Goal: Task Accomplishment & Management: Use online tool/utility

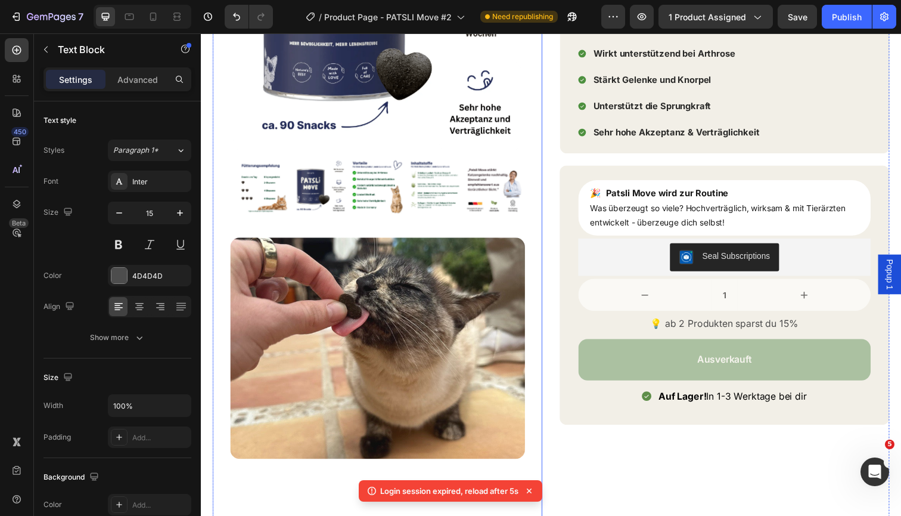
scroll to position [233, 0]
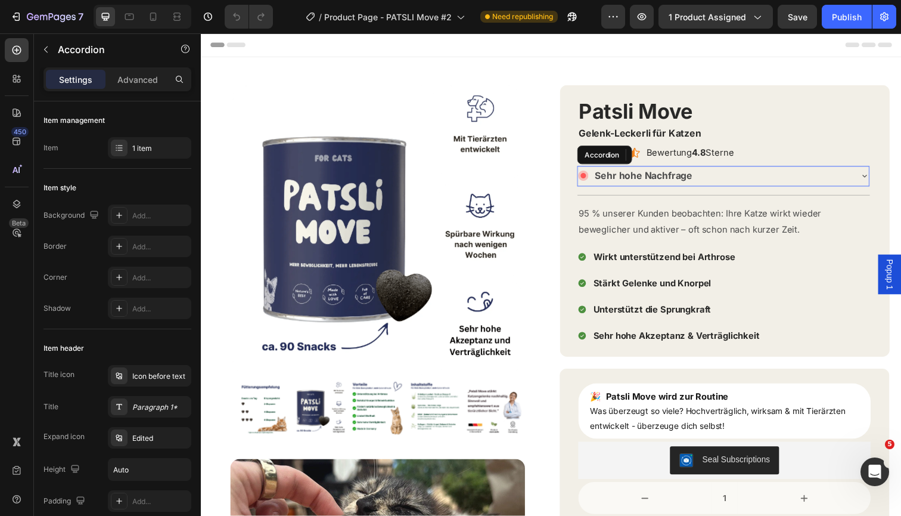
click at [742, 179] on div "Sehr hohe Nachfrage" at bounding box center [725, 179] width 278 height 21
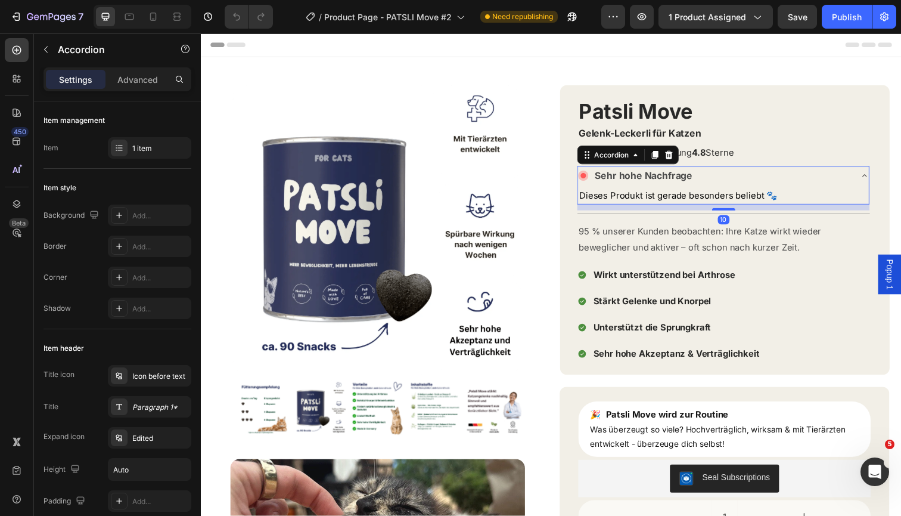
click at [742, 180] on div "Sehr hohe Nachfrage" at bounding box center [725, 179] width 278 height 21
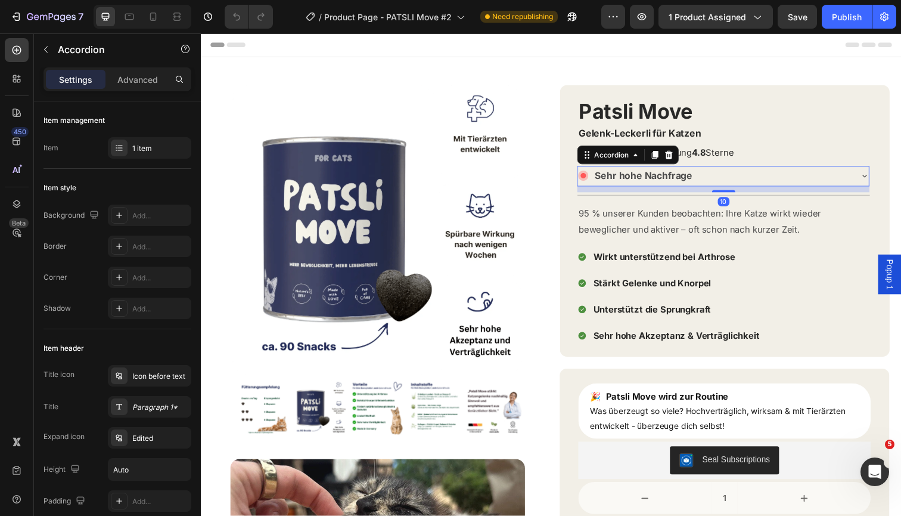
click at [605, 176] on p "Sehr hohe Nachfrage" at bounding box center [653, 179] width 100 height 17
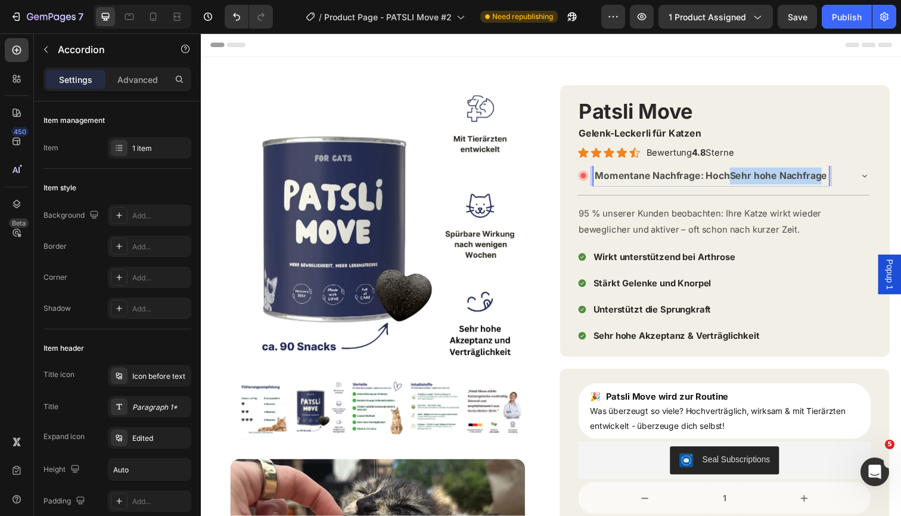
click at [836, 179] on p "Momentane Nachfrage: HochSehr hohe Nachfrage" at bounding box center [721, 179] width 237 height 17
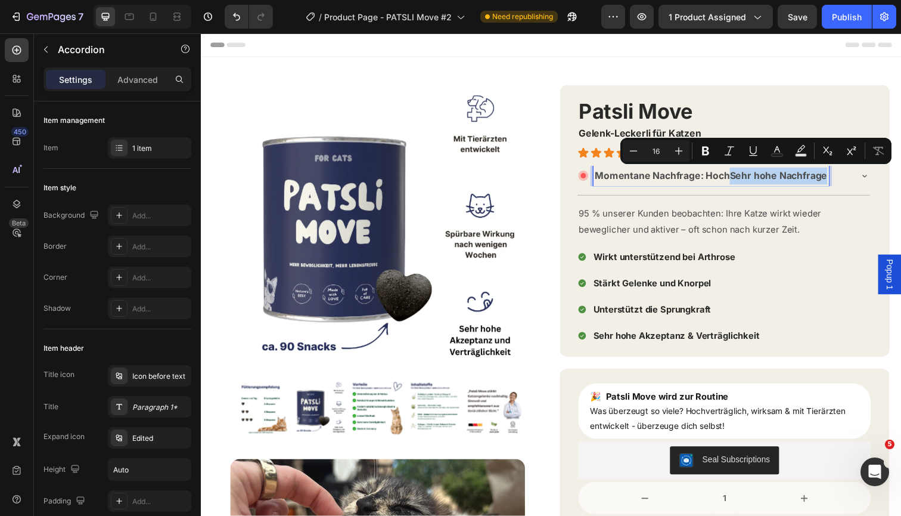
click at [838, 179] on p "Momentane Nachfrage: HochSehr hohe Nachfrage" at bounding box center [721, 179] width 237 height 17
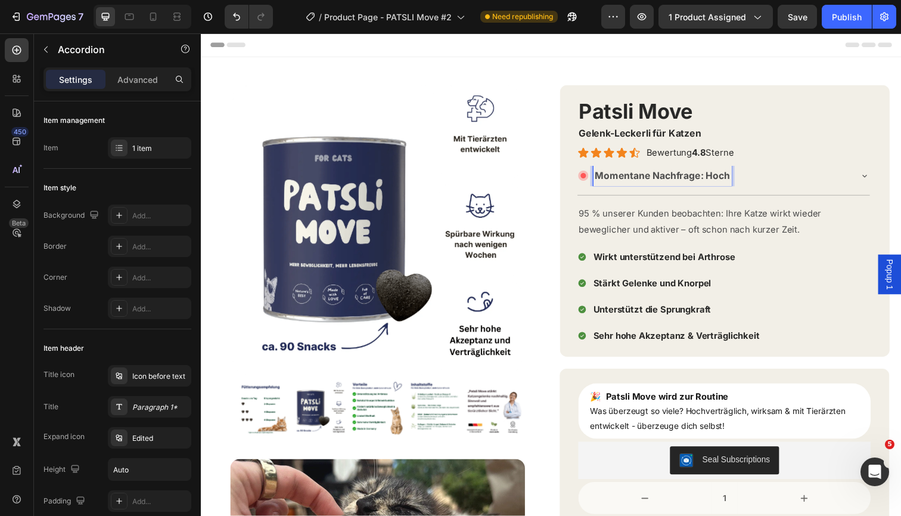
click at [726, 175] on p "Momentane Nachfrage: Hoch" at bounding box center [672, 179] width 138 height 17
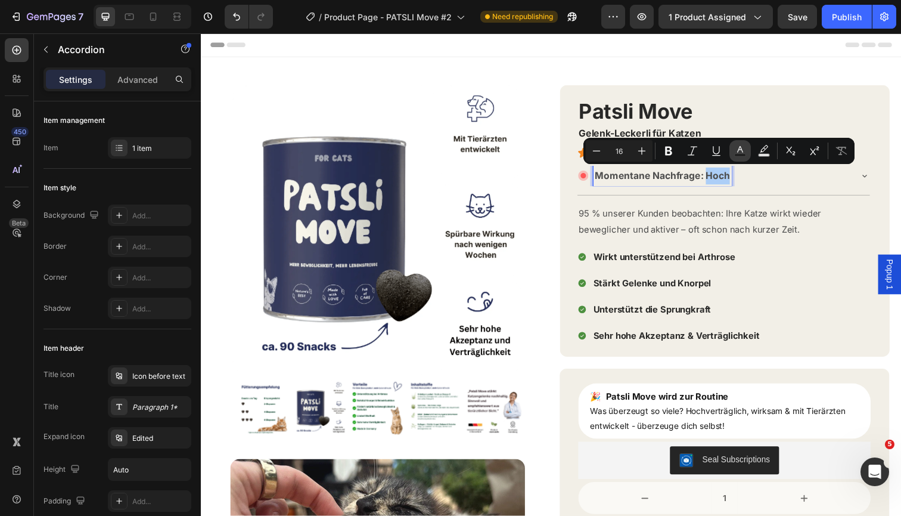
click at [742, 150] on icon "Editor contextual toolbar" at bounding box center [741, 149] width 6 height 7
type input "4D4D4D"
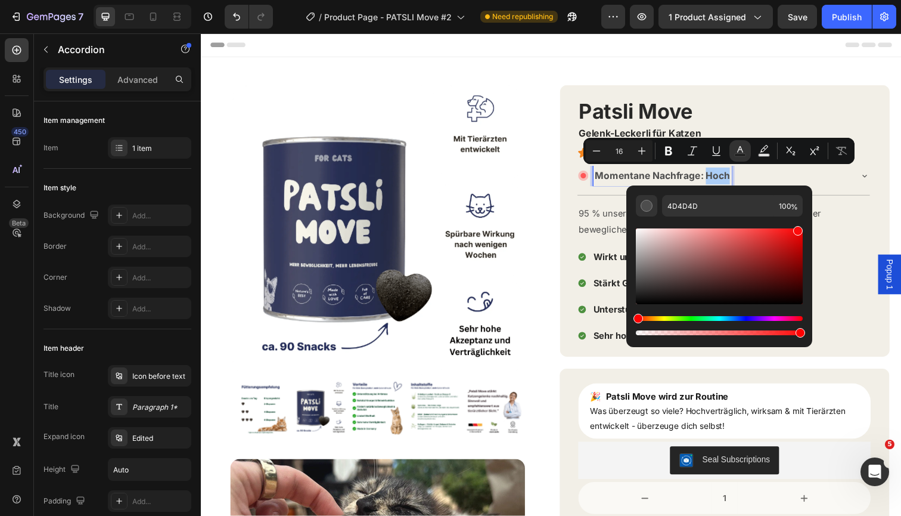
drag, startPoint x: 764, startPoint y: 255, endPoint x: 798, endPoint y: 226, distance: 44.0
click at [798, 228] on div "Editor contextual toolbar" at bounding box center [719, 266] width 167 height 76
drag, startPoint x: 794, startPoint y: 231, endPoint x: 783, endPoint y: 235, distance: 12.1
click at [783, 235] on div "Editor contextual toolbar" at bounding box center [787, 237] width 10 height 10
type input "E81B1B"
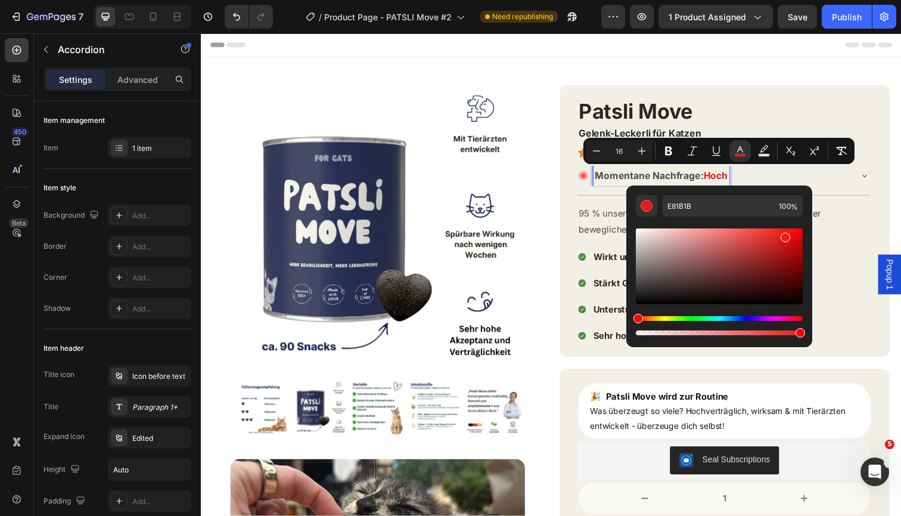
click at [866, 174] on div "Momentane Nachfrage: Hoch" at bounding box center [735, 179] width 298 height 21
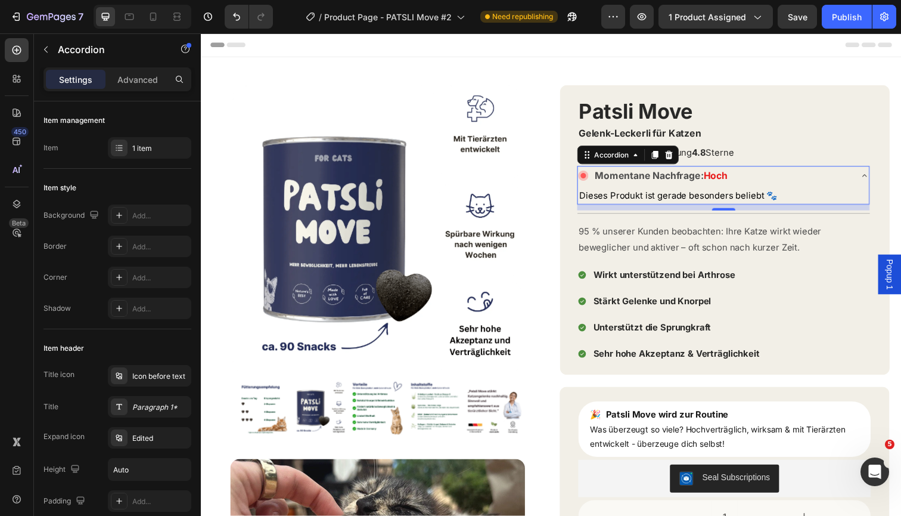
click at [866, 177] on div "Momentane Nachfrage: Hoch" at bounding box center [735, 179] width 298 height 21
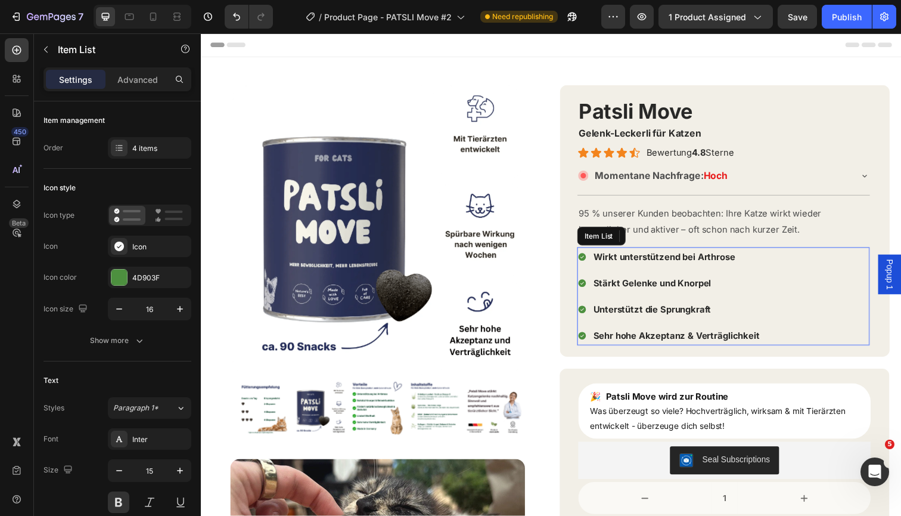
click at [785, 271] on div "Wirkt unterstützend bei Arthrose Stärkt Gelenke und Knorpel Unterstützt die Spr…" at bounding box center [734, 302] width 299 height 100
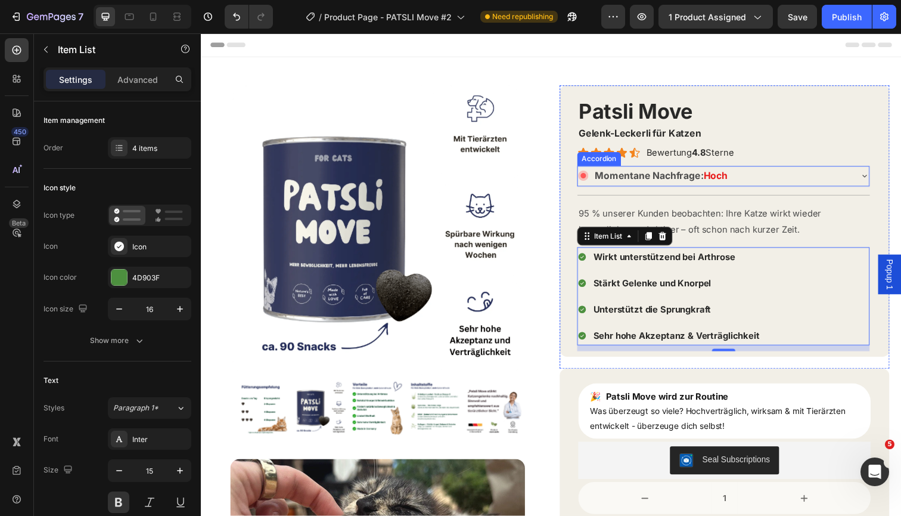
click at [823, 179] on div "Momentane Nachfrage: Hoch" at bounding box center [725, 179] width 278 height 21
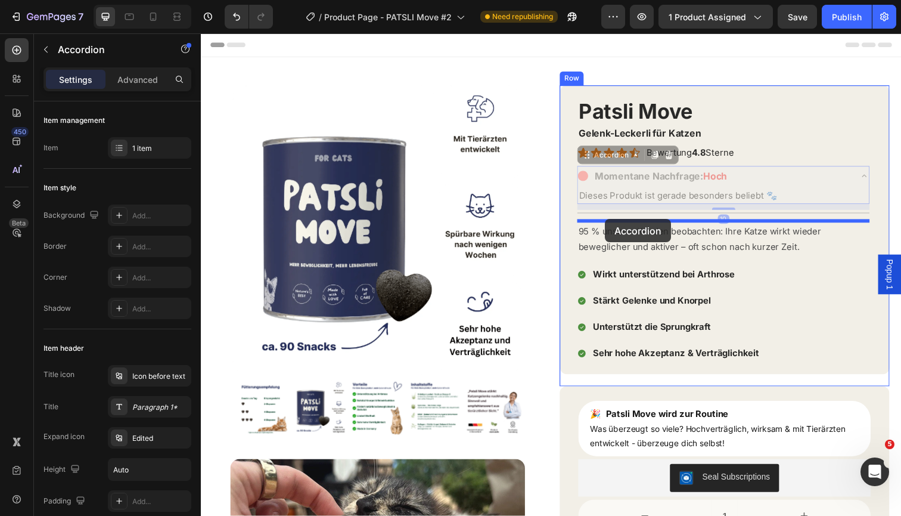
drag, startPoint x: 610, startPoint y: 156, endPoint x: 614, endPoint y: 223, distance: 67.5
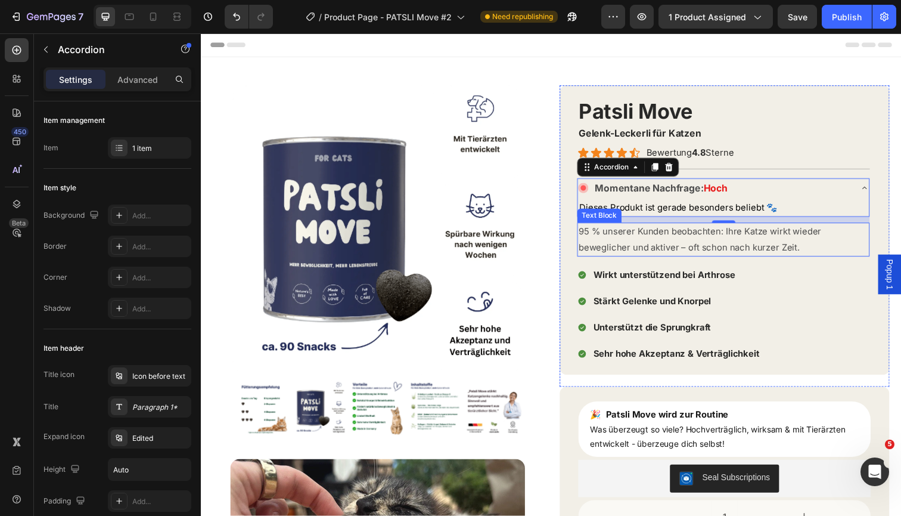
click at [822, 245] on p "95 % unserer Kunden beobachten: Ihre Katze wirkt wieder beweglicher und aktiver…" at bounding box center [735, 244] width 296 height 32
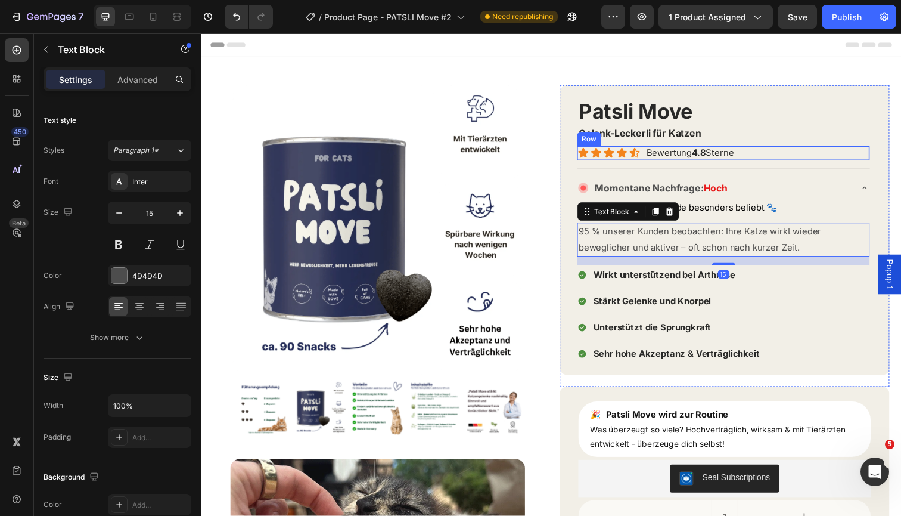
click at [786, 147] on div "Patsli Move Product Title Gelenk-Leckerli für Katzen Text Block Icon Icon Icon …" at bounding box center [734, 234] width 299 height 284
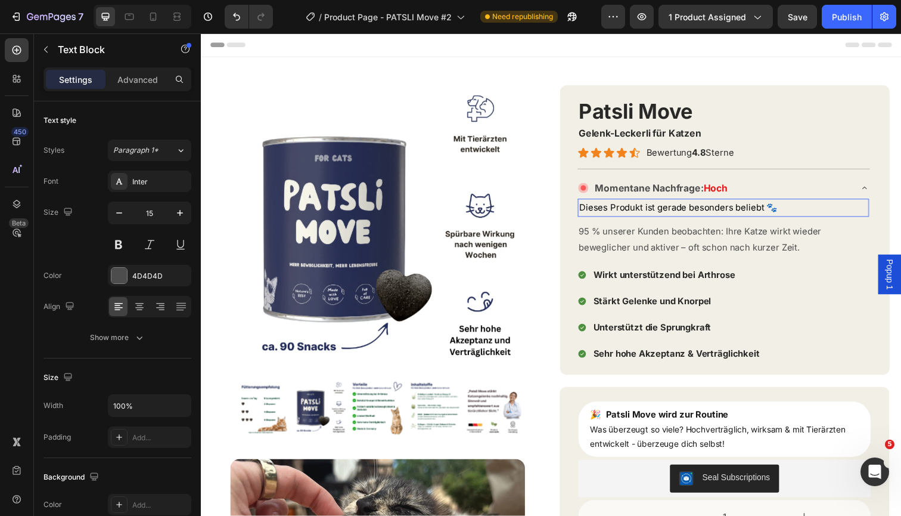
click at [649, 215] on p "Dieses Produkt ist gerade besonders beliebt 🐾" at bounding box center [734, 211] width 295 height 16
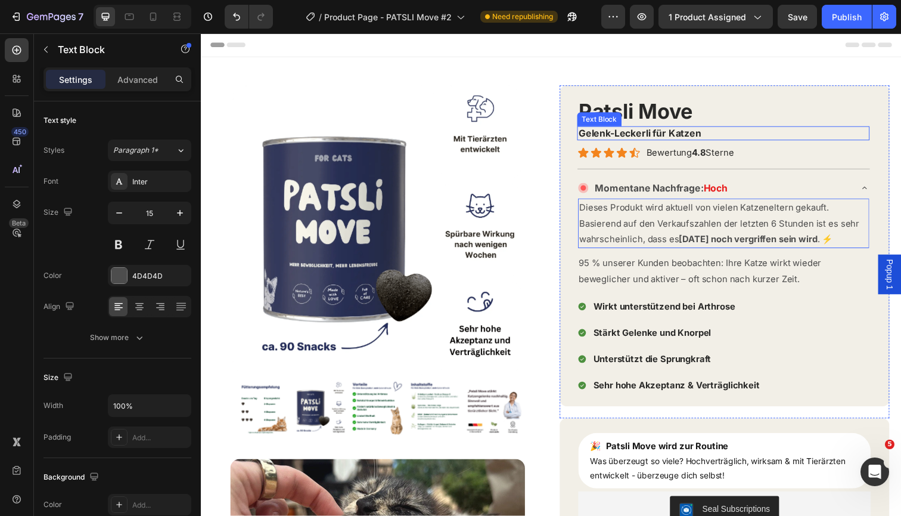
click at [863, 140] on p "Gelenk-Leckerli für Katzen" at bounding box center [735, 135] width 296 height 13
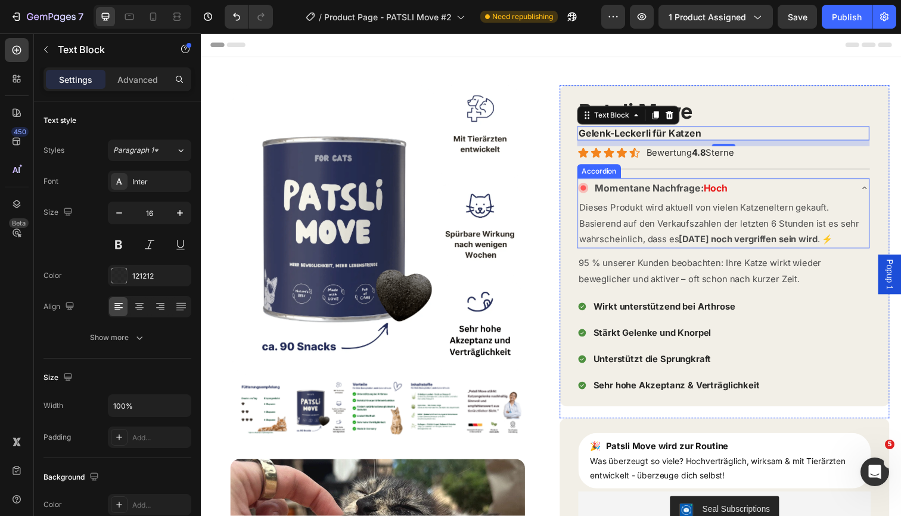
click at [871, 188] on div "Momentane Nachfrage: Hoch" at bounding box center [735, 191] width 298 height 21
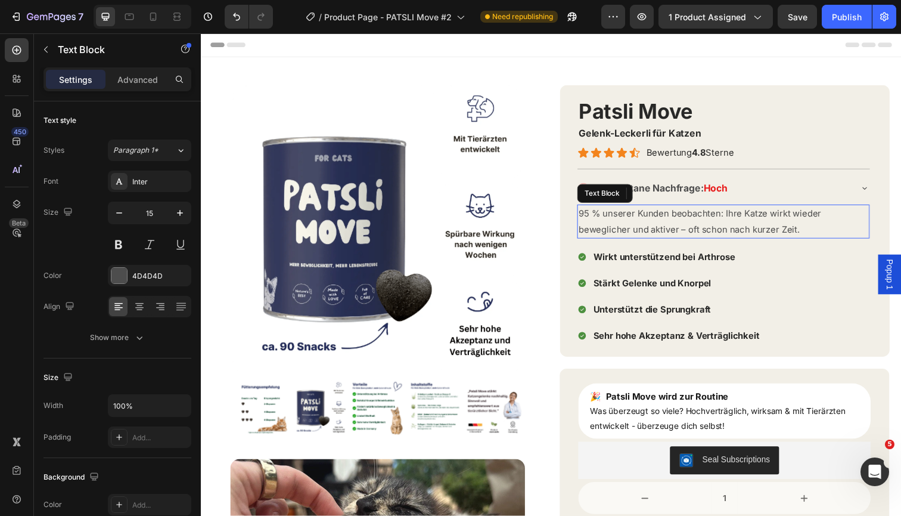
click at [794, 223] on p "95 % unserer Kunden beobachten: Ihre Katze wirkt wieder beweglicher und aktiver…" at bounding box center [735, 225] width 296 height 32
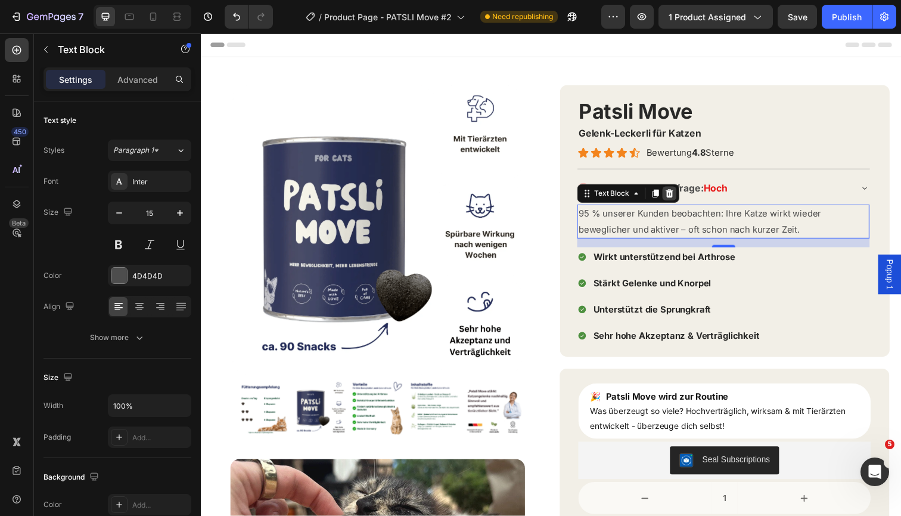
click at [681, 196] on icon at bounding box center [680, 197] width 10 height 10
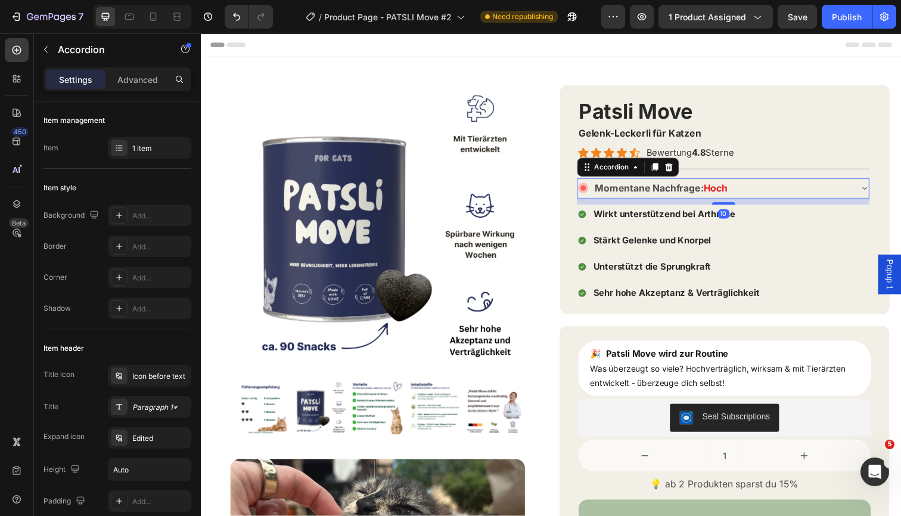
click at [873, 185] on div "Momentane Nachfrage: Hoch" at bounding box center [735, 191] width 298 height 21
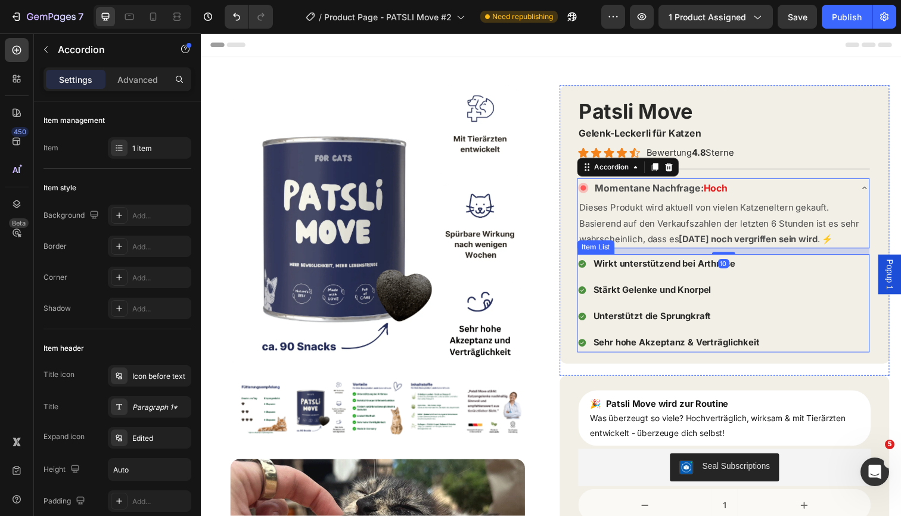
click at [797, 353] on div "Wirkt unterstützend bei Arthrose Stärkt Gelenke und Knorpel Unterstützt die Spr…" at bounding box center [734, 309] width 299 height 100
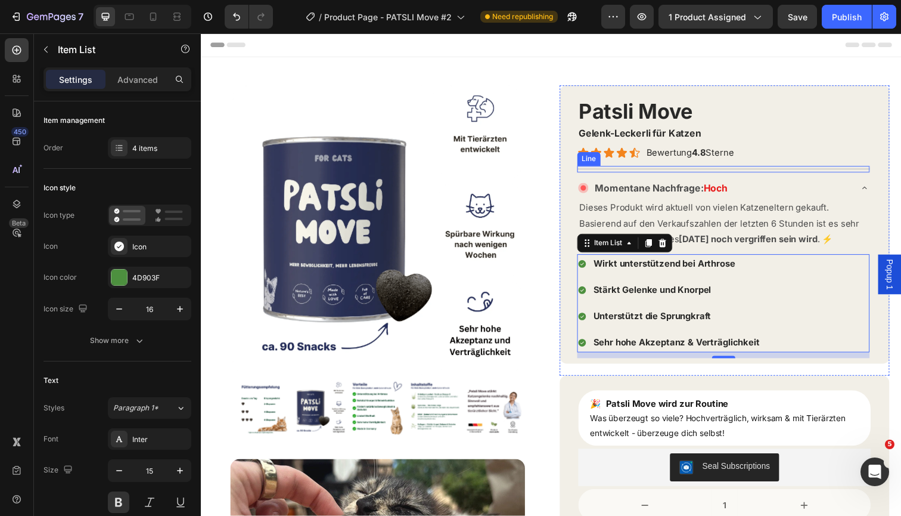
click at [671, 172] on div at bounding box center [734, 172] width 299 height 1
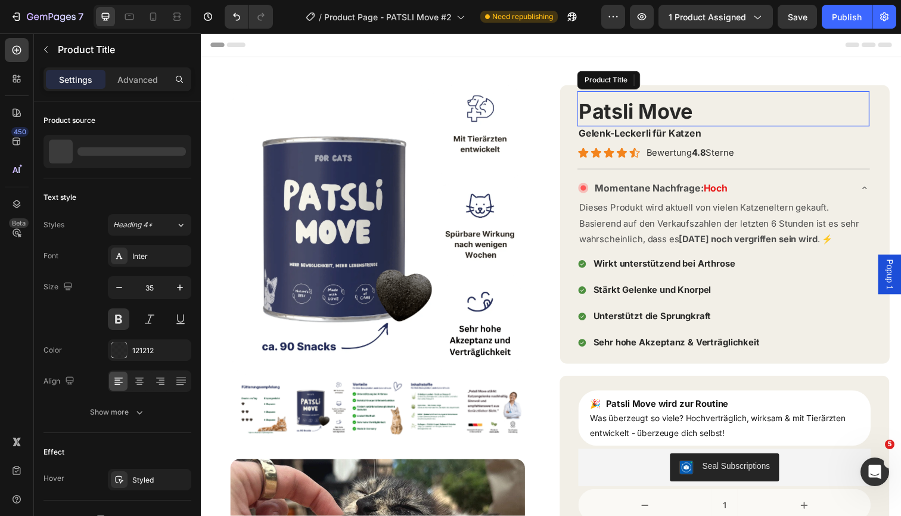
click at [819, 95] on div "Patsli Move Product Title" at bounding box center [734, 110] width 299 height 36
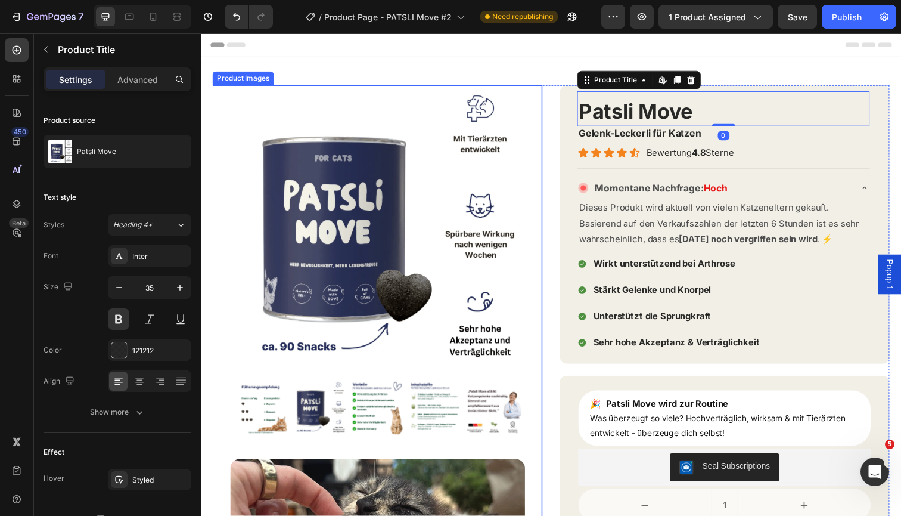
click at [538, 141] on div "Product Images" at bounding box center [381, 274] width 337 height 376
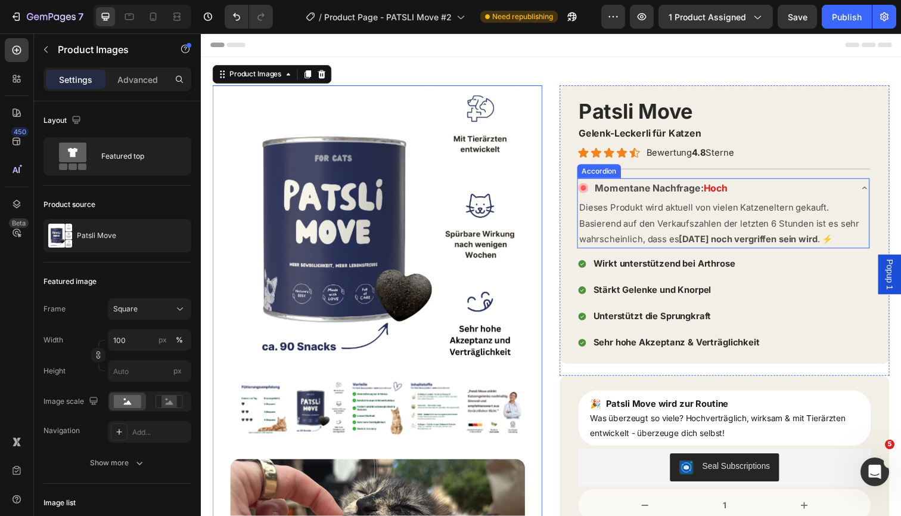
click at [800, 190] on div "Momentane Nachfrage: Hoch" at bounding box center [725, 191] width 278 height 21
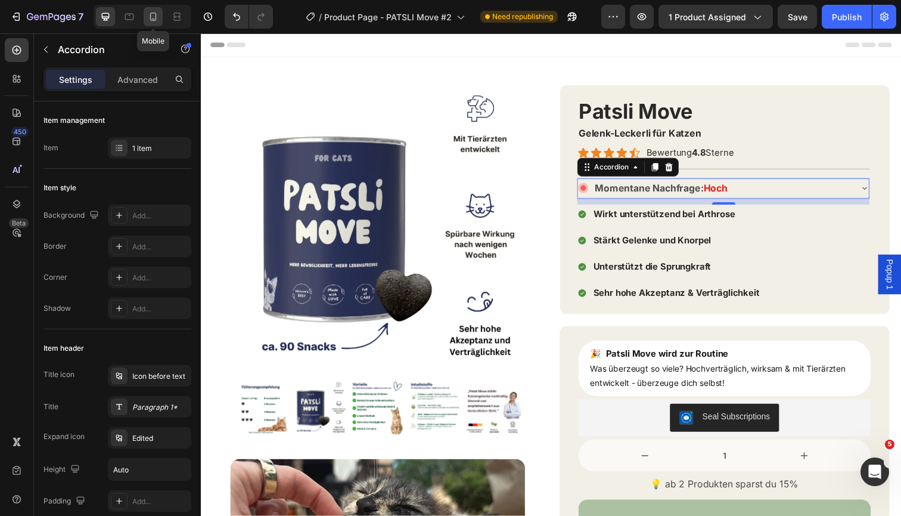
click at [159, 21] on icon at bounding box center [153, 17] width 12 height 12
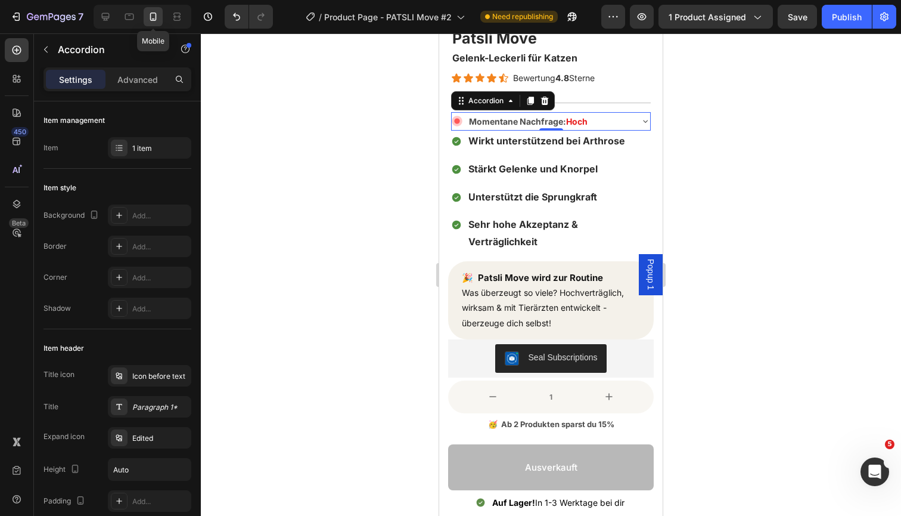
scroll to position [315, 0]
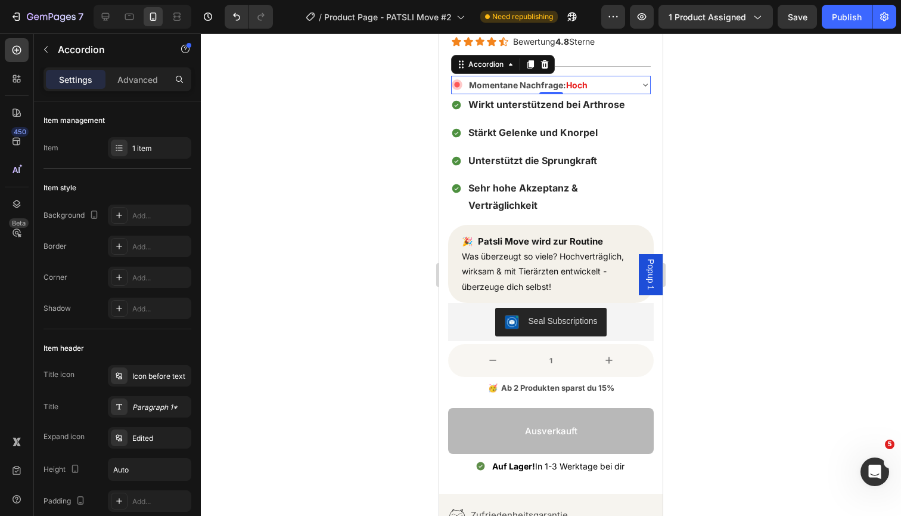
click at [640, 85] on div "Momentane Nachfrage: Hoch" at bounding box center [551, 85] width 199 height 18
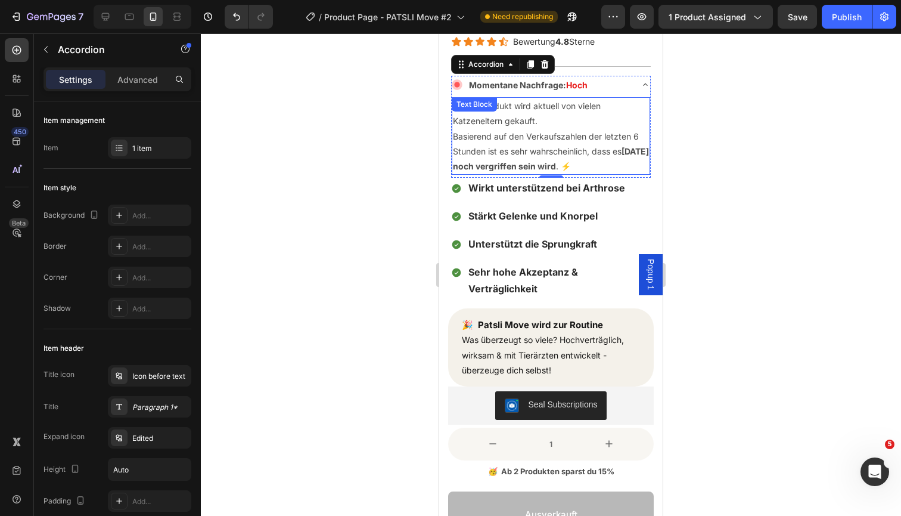
click at [599, 131] on p "Basierend auf den Verkaufszahlen der letzten 6 Stunden ist es sehr wahrscheinli…" at bounding box center [551, 151] width 196 height 45
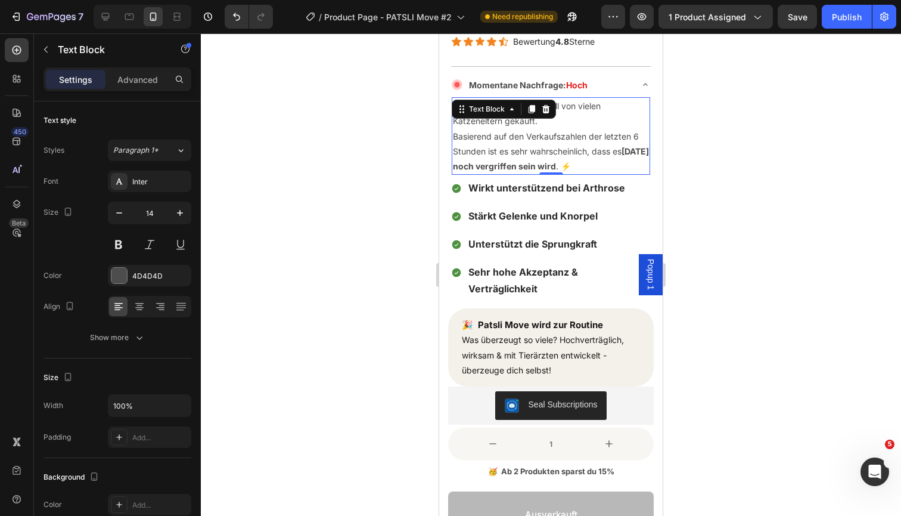
click at [761, 138] on div at bounding box center [551, 274] width 701 height 482
click at [453, 135] on div "Dieses Produkt wird aktuell von vielen Katzeneltern gekauft. Basierend auf den …" at bounding box center [551, 136] width 199 height 78
click at [454, 135] on p "Basierend auf den Verkaufszahlen der letzten 6 Stunden ist es sehr wahrscheinli…" at bounding box center [551, 151] width 196 height 45
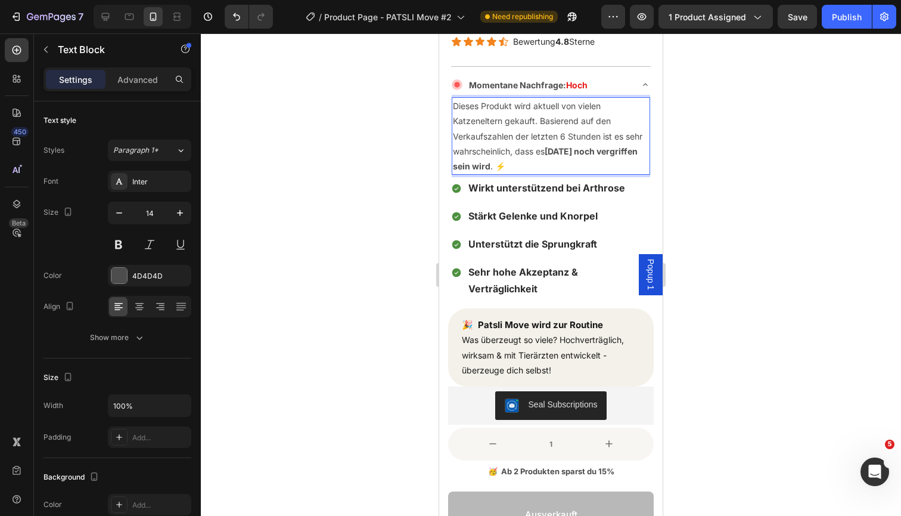
click at [721, 116] on div at bounding box center [551, 274] width 701 height 482
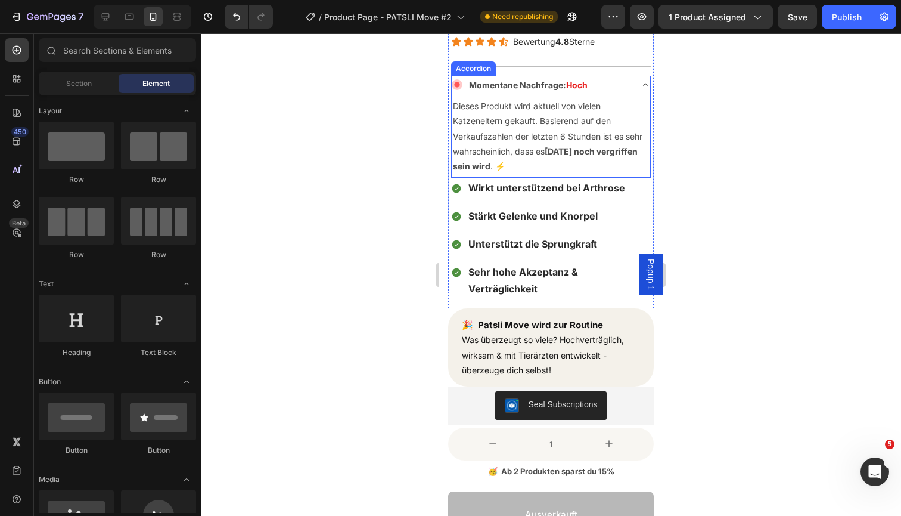
click at [643, 83] on icon at bounding box center [646, 85] width 10 height 10
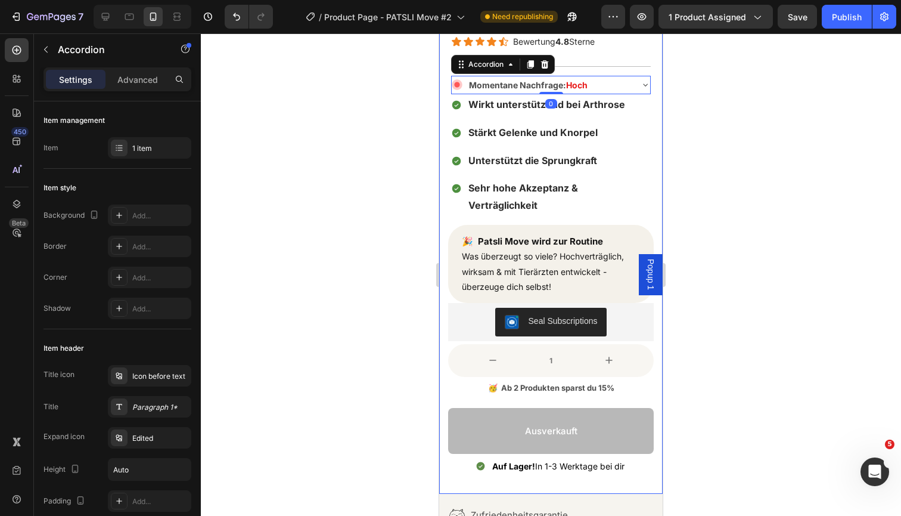
click at [793, 95] on div at bounding box center [551, 274] width 701 height 482
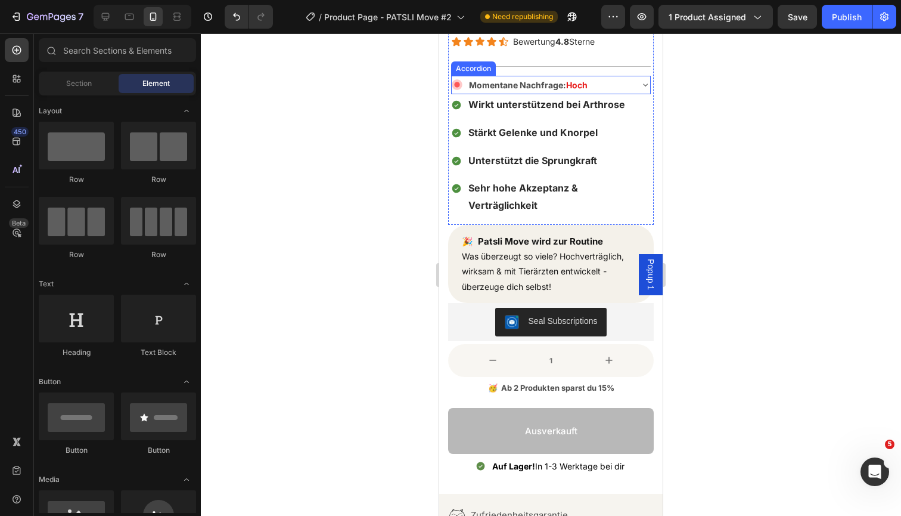
click at [606, 82] on div "Momentane Nachfrage: Hoch" at bounding box center [541, 85] width 179 height 18
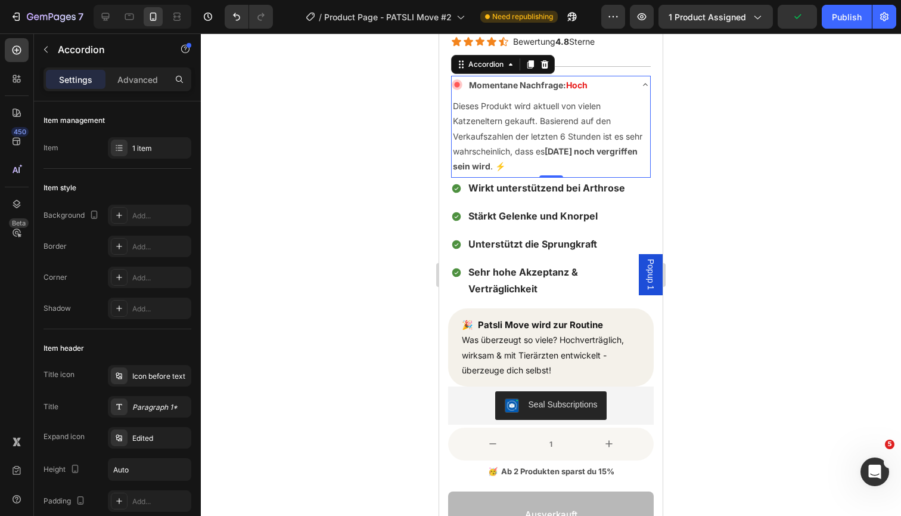
click at [631, 82] on div "Momentane Nachfrage: Hoch" at bounding box center [551, 85] width 199 height 18
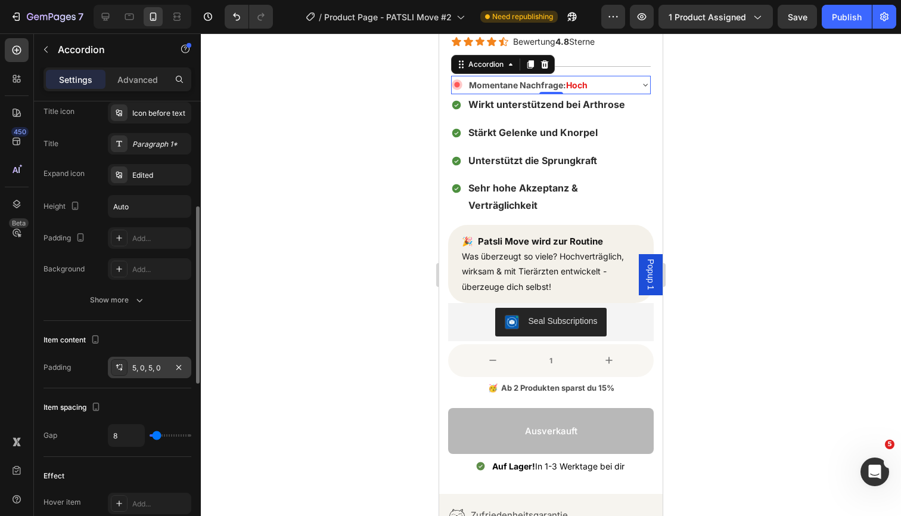
scroll to position [268, 0]
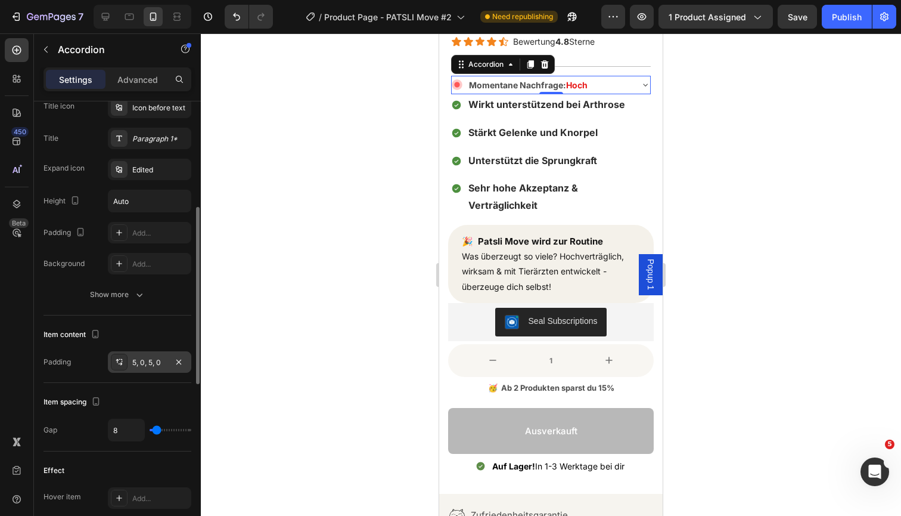
click at [148, 365] on div "5, 0, 5, 0" at bounding box center [149, 362] width 35 height 11
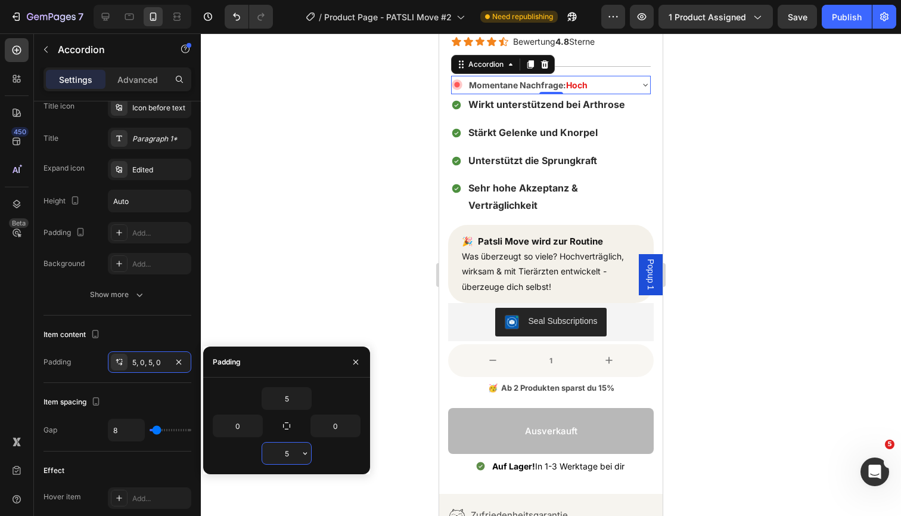
click at [289, 453] on input "5" at bounding box center [286, 452] width 49 height 21
type input "5"
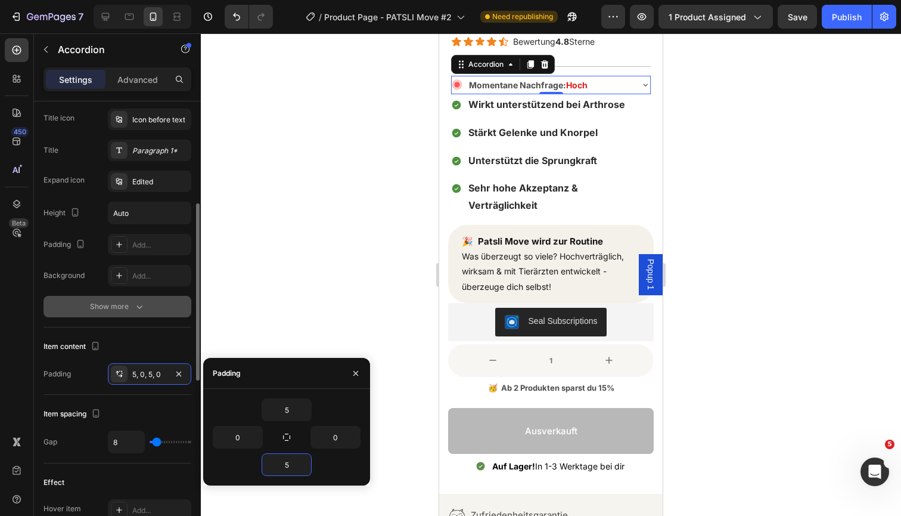
scroll to position [255, 0]
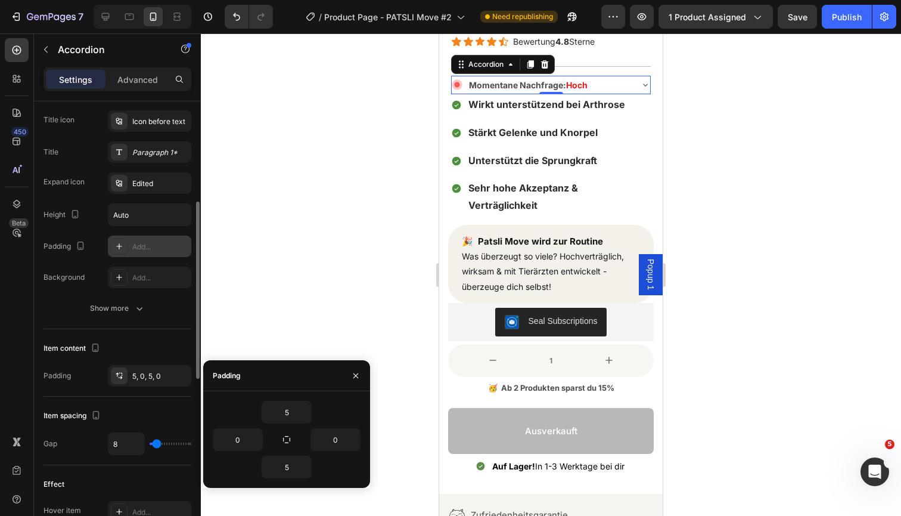
click at [147, 253] on div "Add..." at bounding box center [149, 246] width 83 height 21
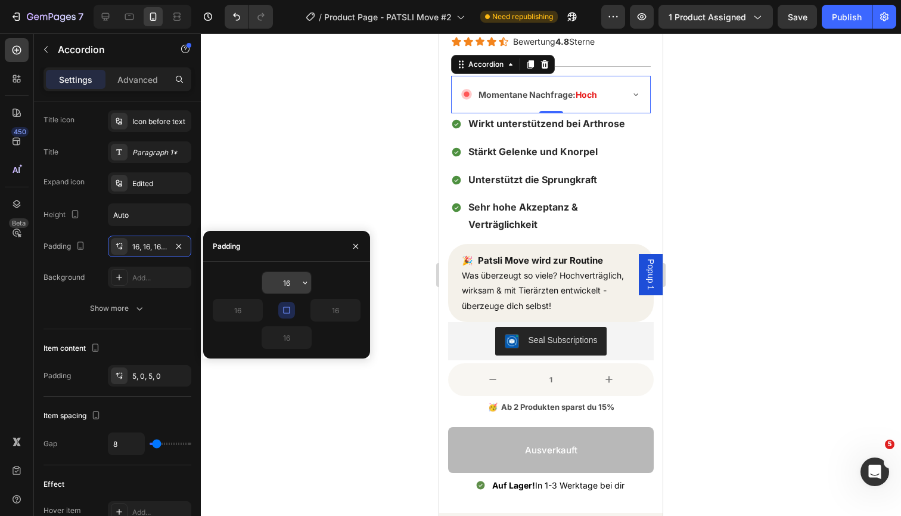
click at [290, 285] on input "16" at bounding box center [286, 282] width 49 height 21
click at [284, 306] on icon "button" at bounding box center [287, 310] width 10 height 10
click at [287, 312] on icon "button" at bounding box center [287, 310] width 10 height 10
click at [287, 282] on input "16" at bounding box center [286, 282] width 49 height 21
type input "1"
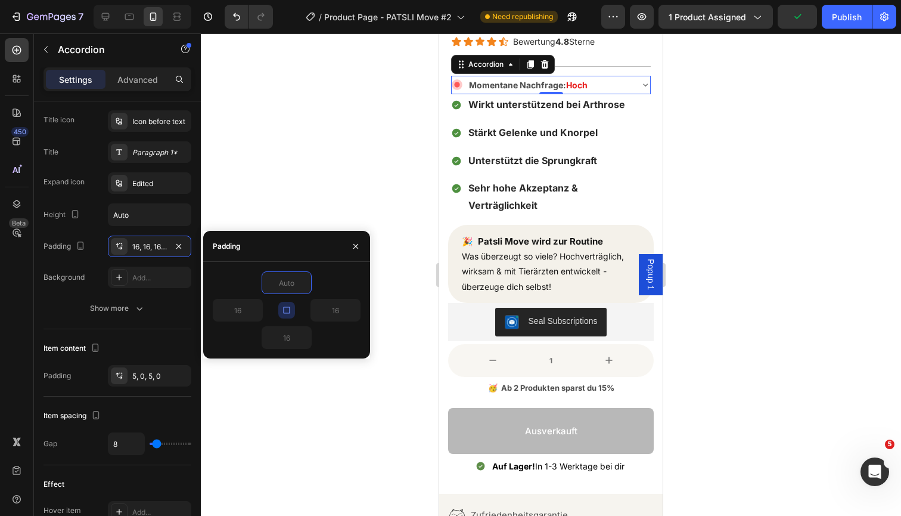
click at [287, 312] on icon "button" at bounding box center [287, 310] width 10 height 10
type input "0"
click at [287, 335] on input "0" at bounding box center [286, 337] width 49 height 21
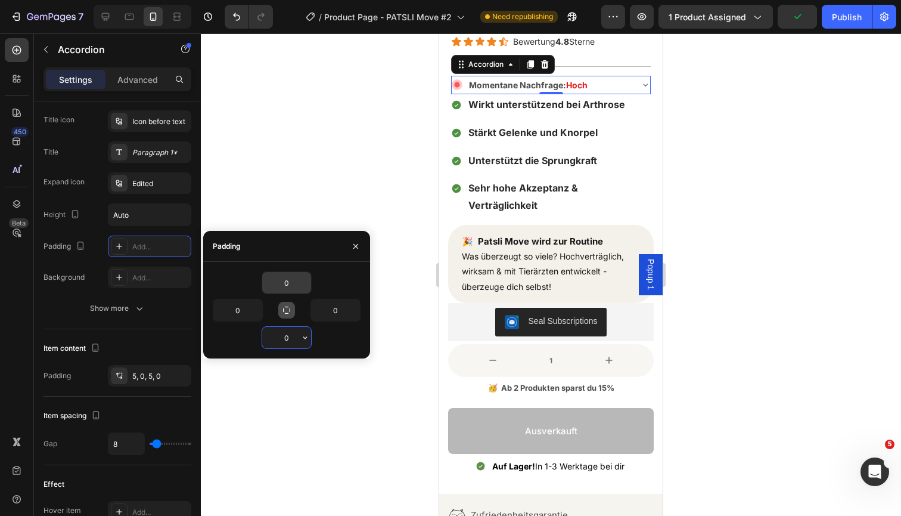
click at [287, 335] on input "0" at bounding box center [286, 337] width 49 height 21
type input "5"
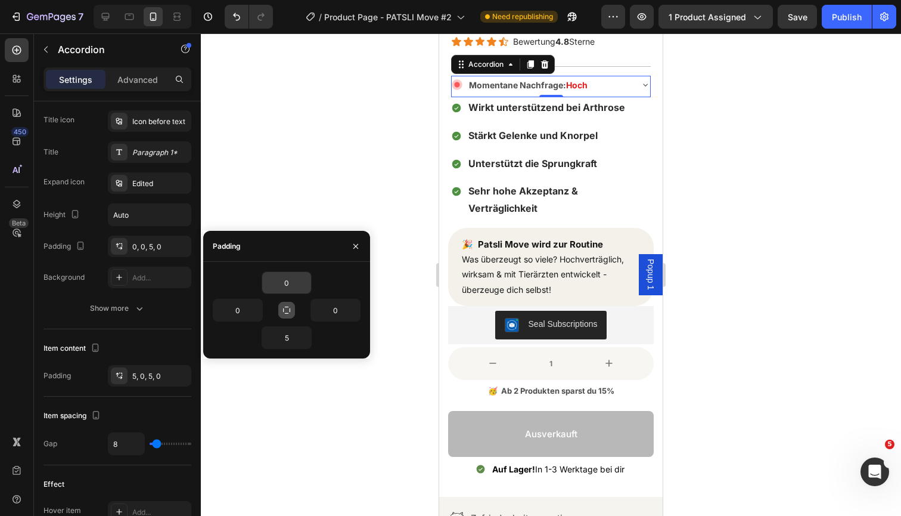
click at [850, 213] on div at bounding box center [551, 274] width 701 height 482
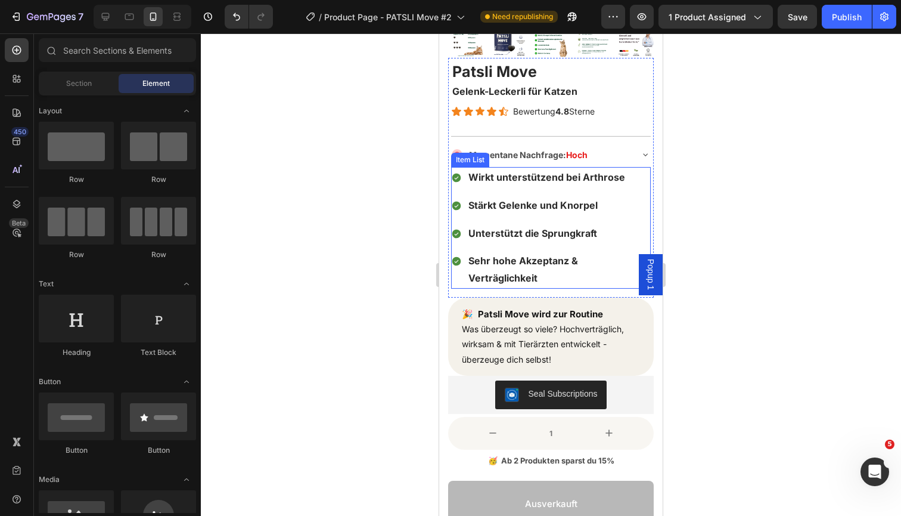
scroll to position [243, 0]
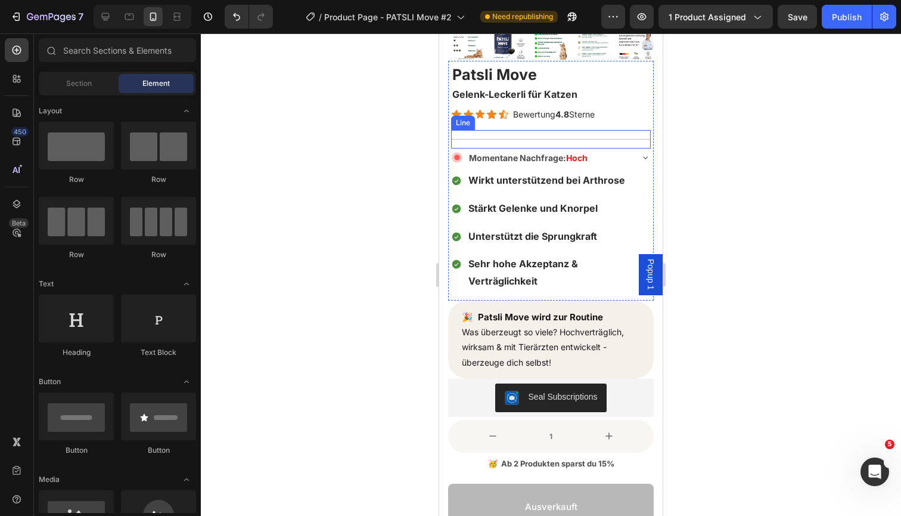
click at [800, 154] on div at bounding box center [551, 274] width 701 height 482
click at [628, 153] on div "Momentane Nachfrage: Hoch" at bounding box center [541, 157] width 179 height 18
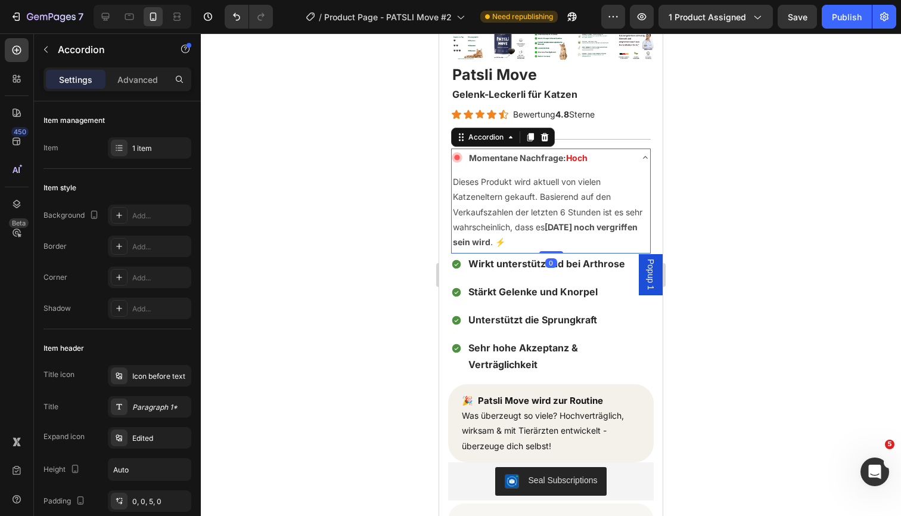
click at [628, 153] on div "Momentane Nachfrage: Hoch" at bounding box center [541, 157] width 179 height 18
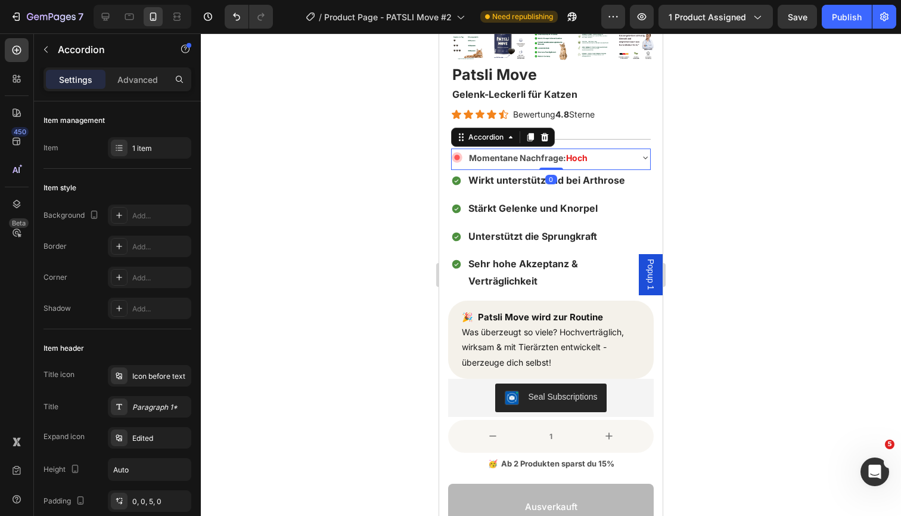
click at [732, 173] on div at bounding box center [551, 274] width 701 height 482
click at [640, 153] on div "Momentane Nachfrage: Hoch" at bounding box center [551, 158] width 199 height 21
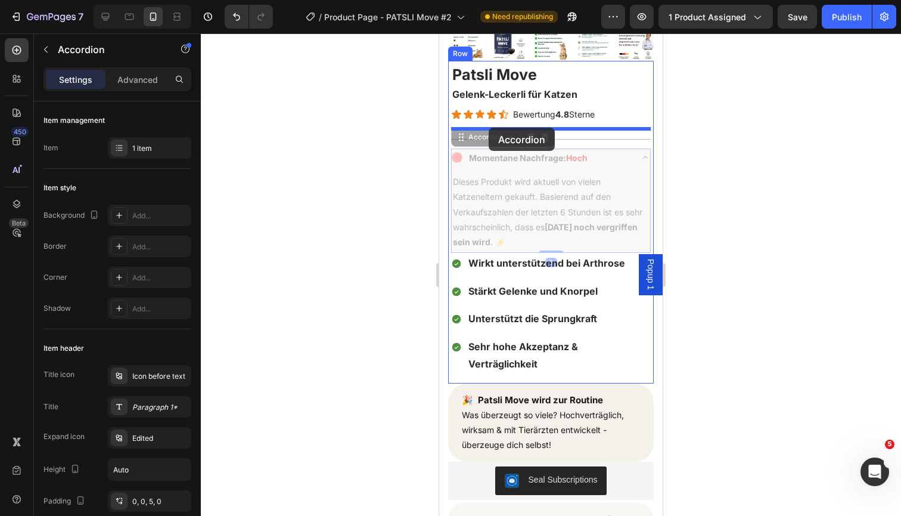
drag, startPoint x: 488, startPoint y: 138, endPoint x: 489, endPoint y: 128, distance: 10.2
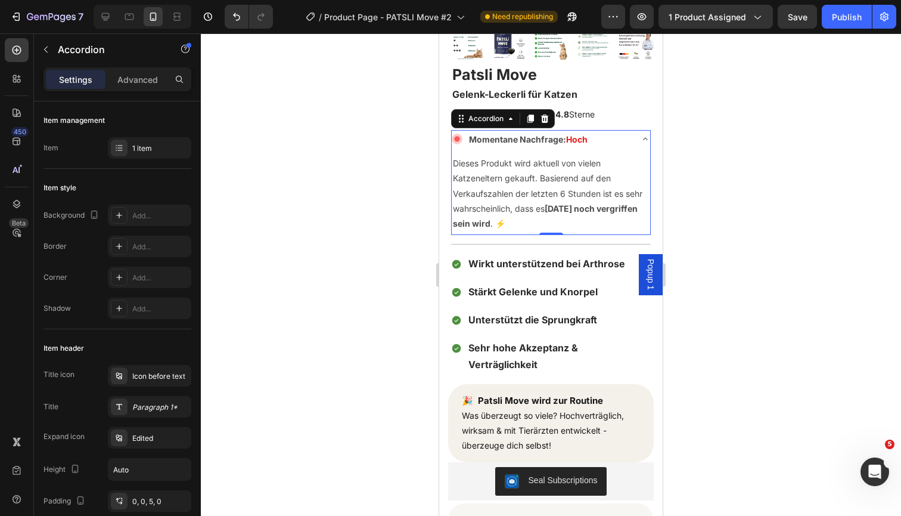
click at [737, 154] on div at bounding box center [551, 274] width 701 height 482
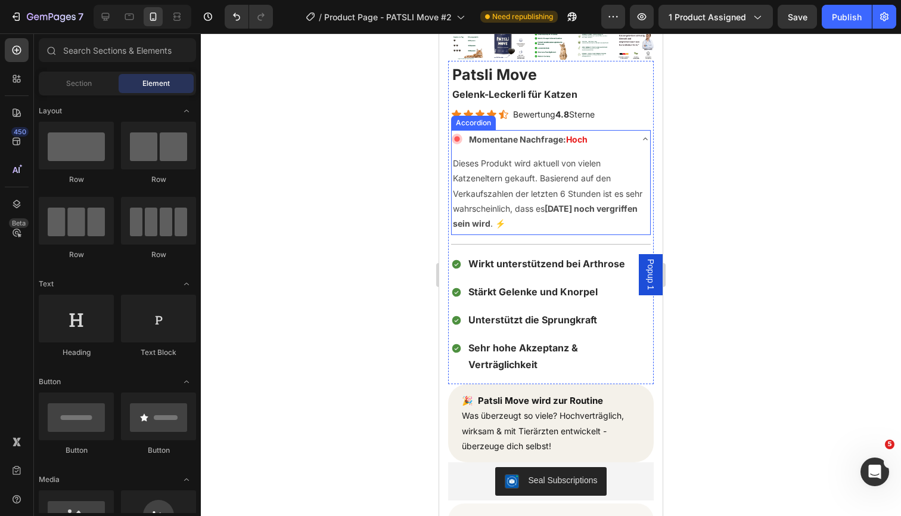
click at [628, 137] on div "Momentane Nachfrage: Hoch" at bounding box center [541, 139] width 179 height 18
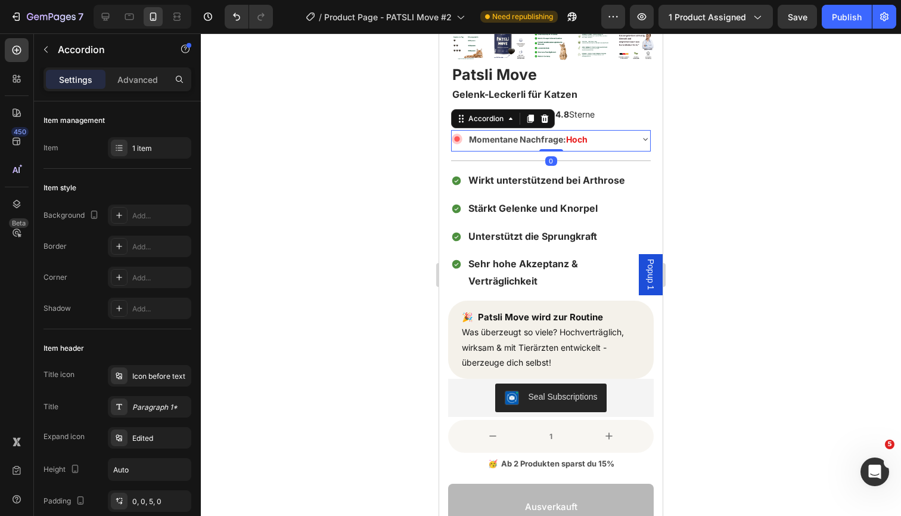
click at [748, 123] on div at bounding box center [551, 274] width 701 height 482
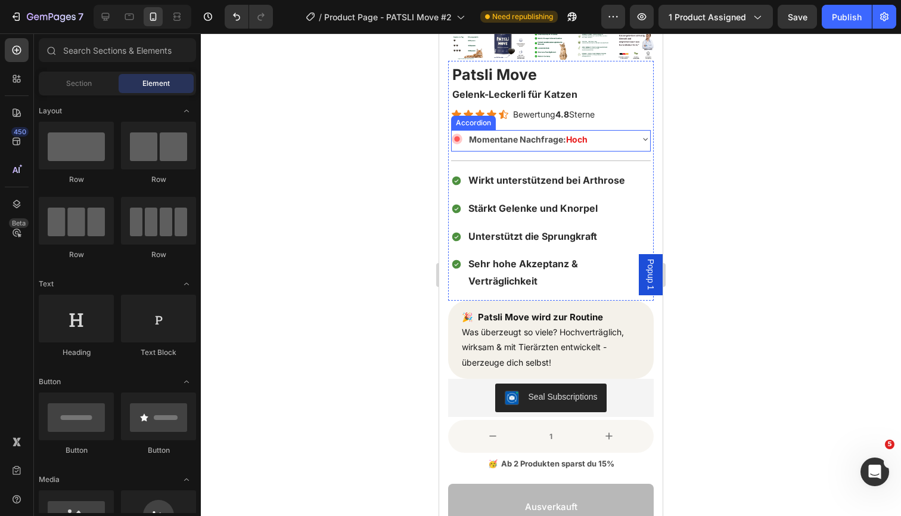
click at [605, 142] on div "Momentane Nachfrage: Hoch" at bounding box center [541, 139] width 179 height 18
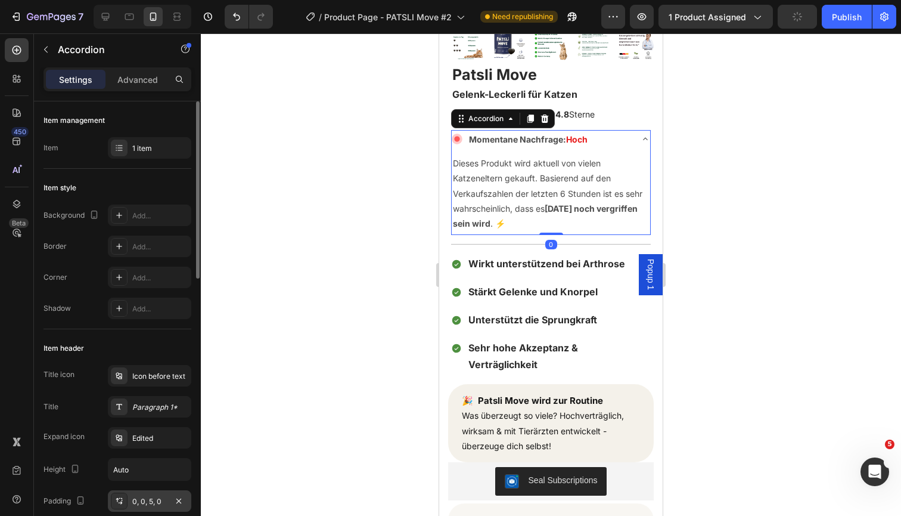
click at [155, 498] on div "0, 0, 5, 0" at bounding box center [149, 501] width 35 height 11
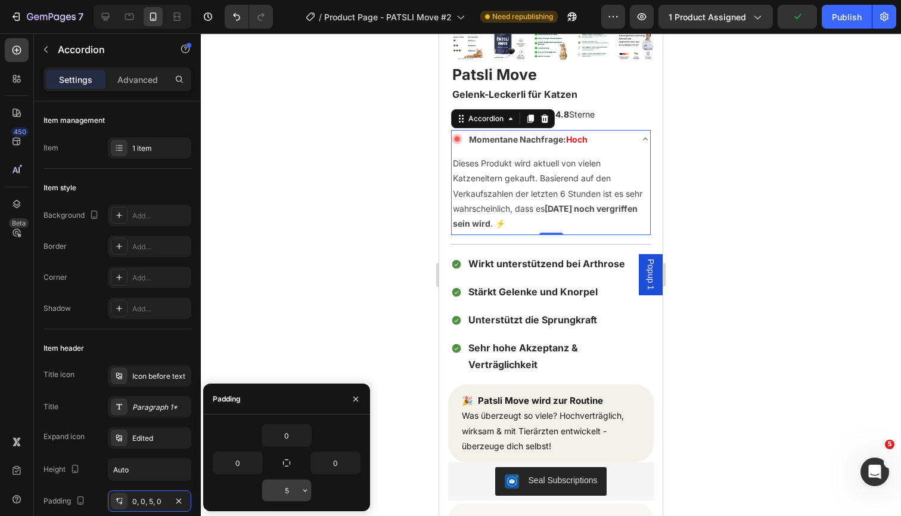
click at [298, 490] on input "5" at bounding box center [286, 489] width 49 height 21
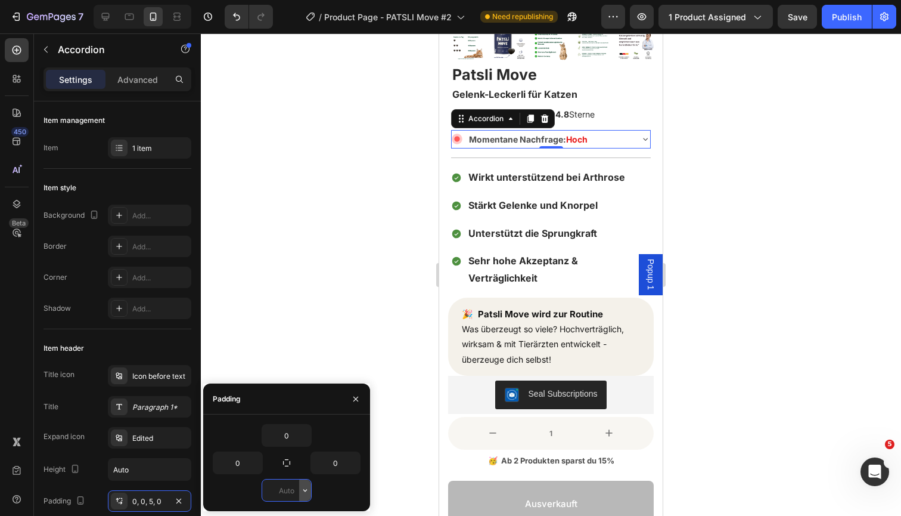
type input "0"
click at [737, 306] on div at bounding box center [551, 274] width 701 height 482
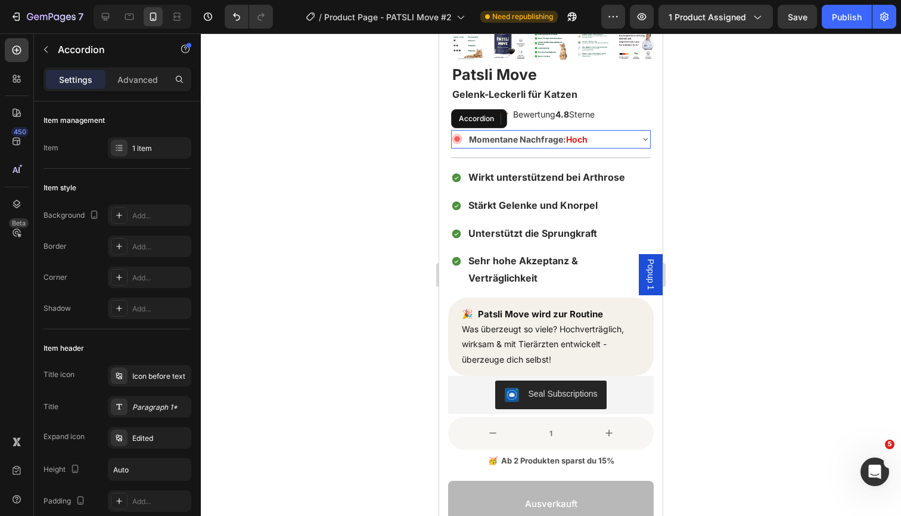
click at [633, 135] on div "Momentane Nachfrage: Hoch" at bounding box center [551, 139] width 199 height 18
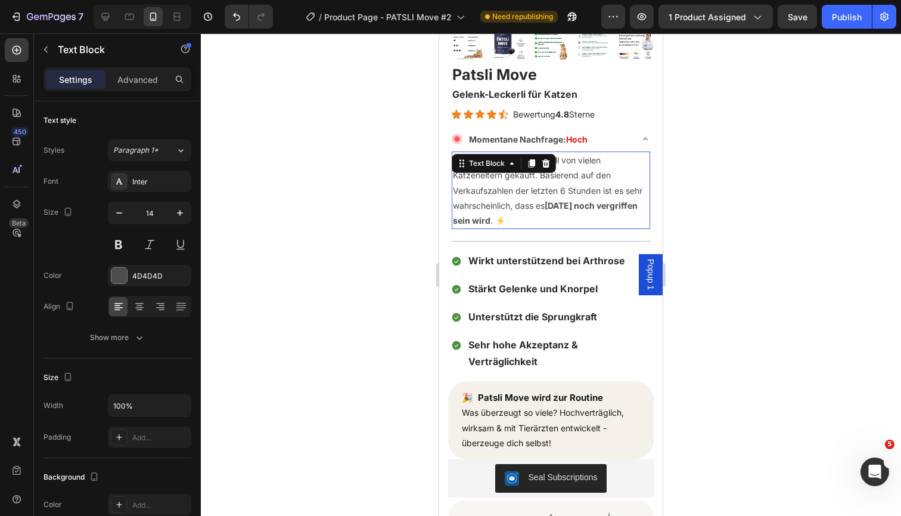
click at [592, 182] on p "Dieses Produkt wird aktuell von vielen Katzeneltern gekauft. Basierend auf den …" at bounding box center [551, 190] width 196 height 75
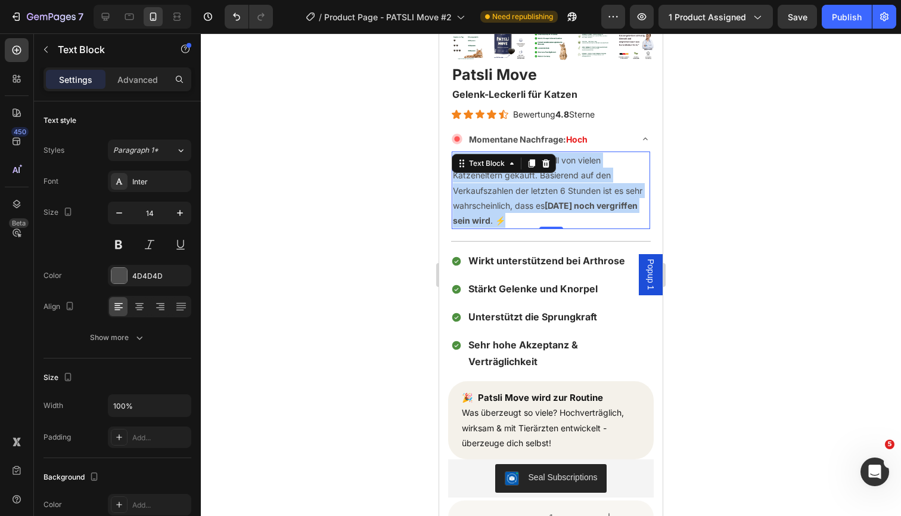
click at [592, 182] on p "Dieses Produkt wird aktuell von vielen Katzeneltern gekauft. Basierend auf den …" at bounding box center [551, 190] width 196 height 75
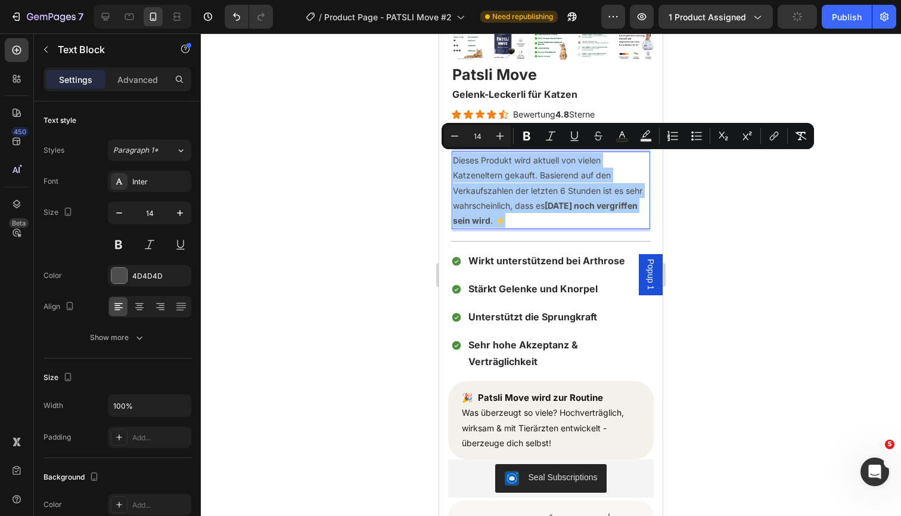
click at [484, 137] on input "14" at bounding box center [478, 136] width 24 height 14
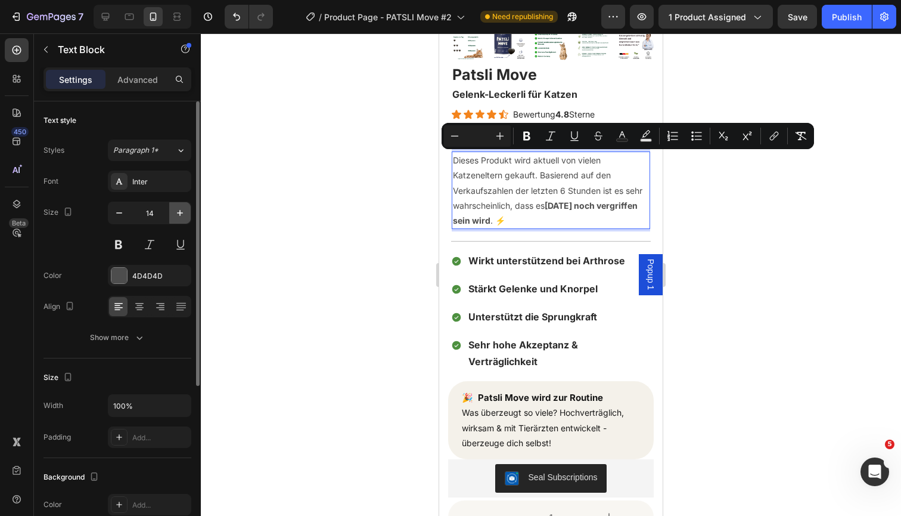
click at [176, 215] on icon "button" at bounding box center [180, 213] width 12 height 12
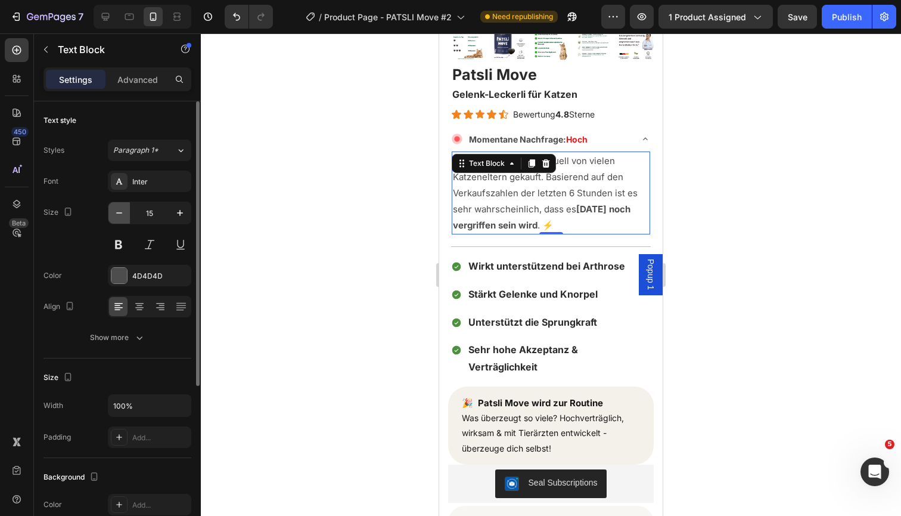
click at [122, 213] on icon "button" at bounding box center [119, 212] width 6 height 1
type input "14"
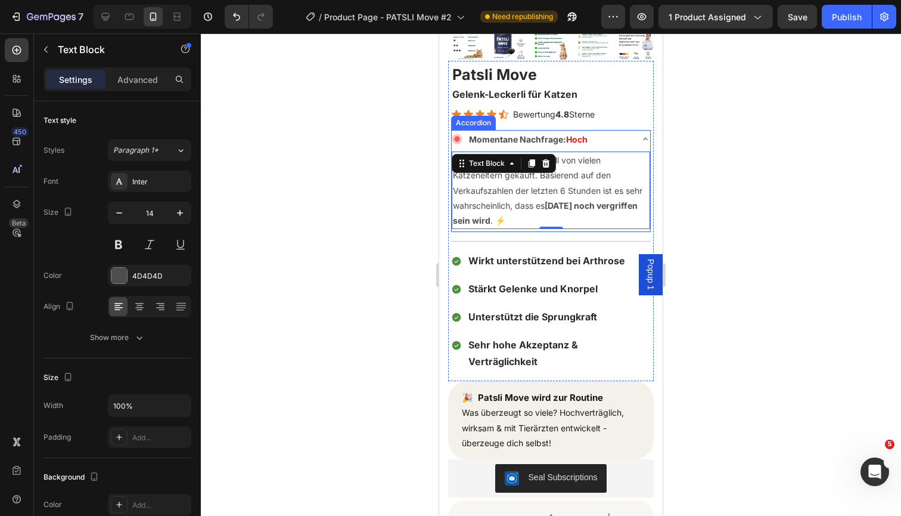
click at [508, 141] on p "Momentane Nachfrage: Hoch" at bounding box center [528, 139] width 119 height 15
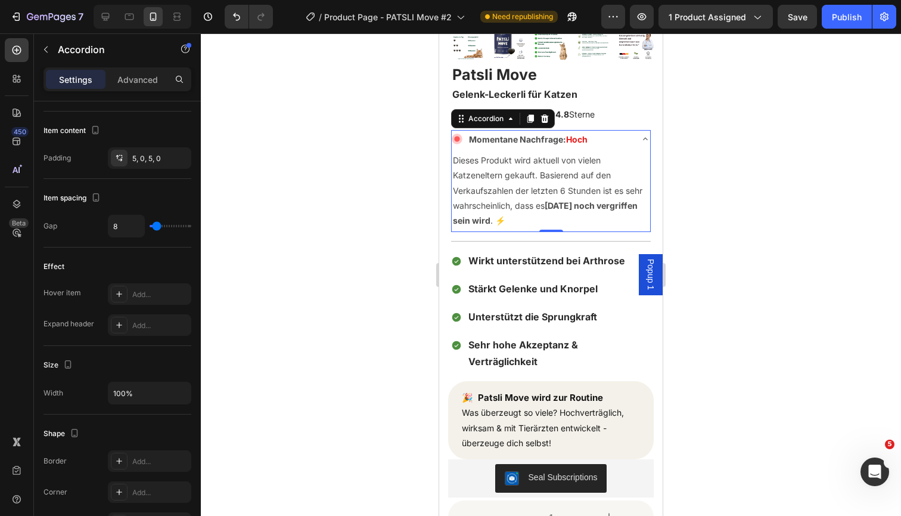
scroll to position [0, 0]
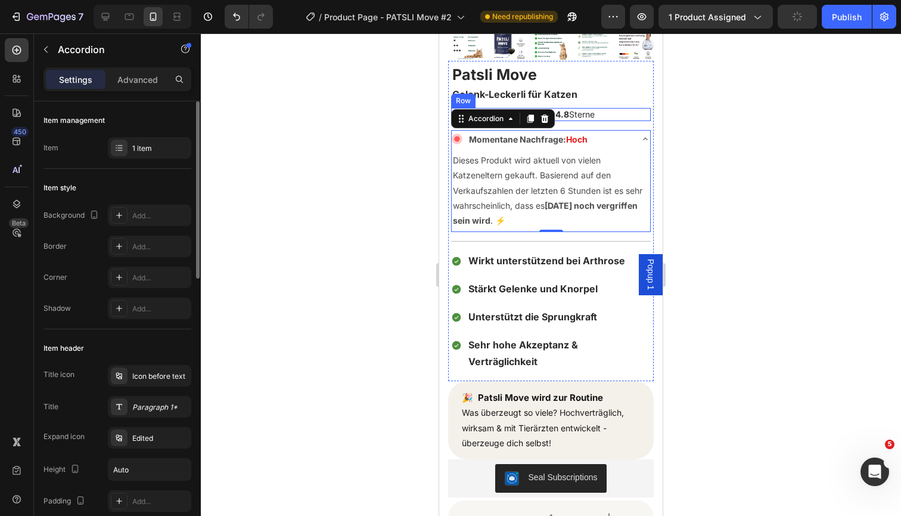
click at [746, 146] on div at bounding box center [551, 274] width 701 height 482
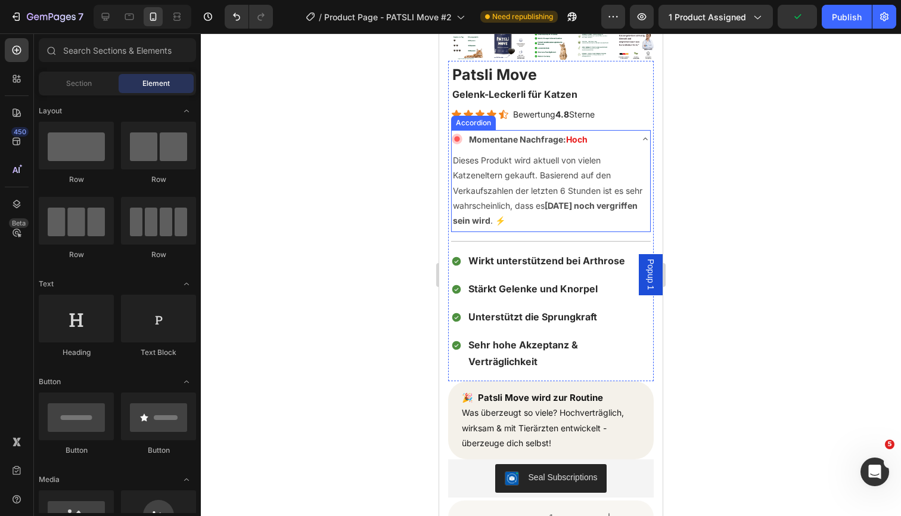
click at [636, 140] on div "Momentane Nachfrage: Hoch" at bounding box center [551, 139] width 199 height 18
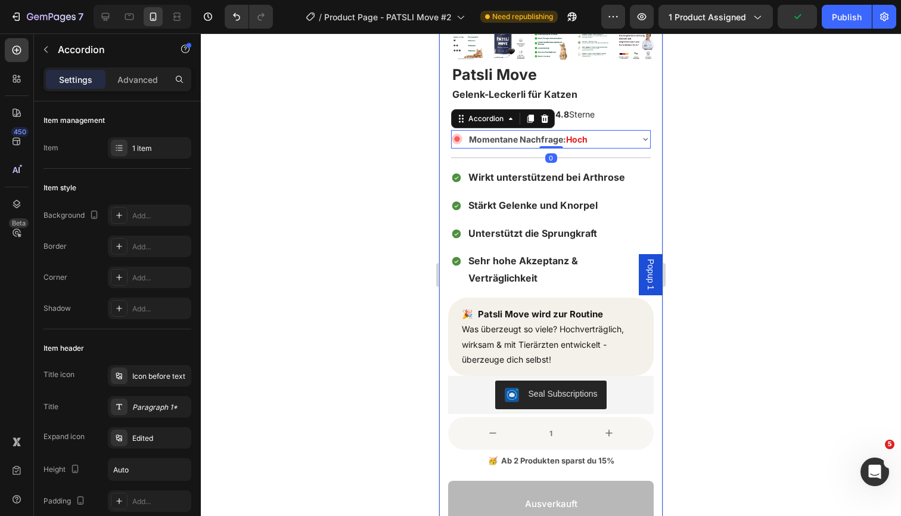
click at [748, 138] on div at bounding box center [551, 274] width 701 height 482
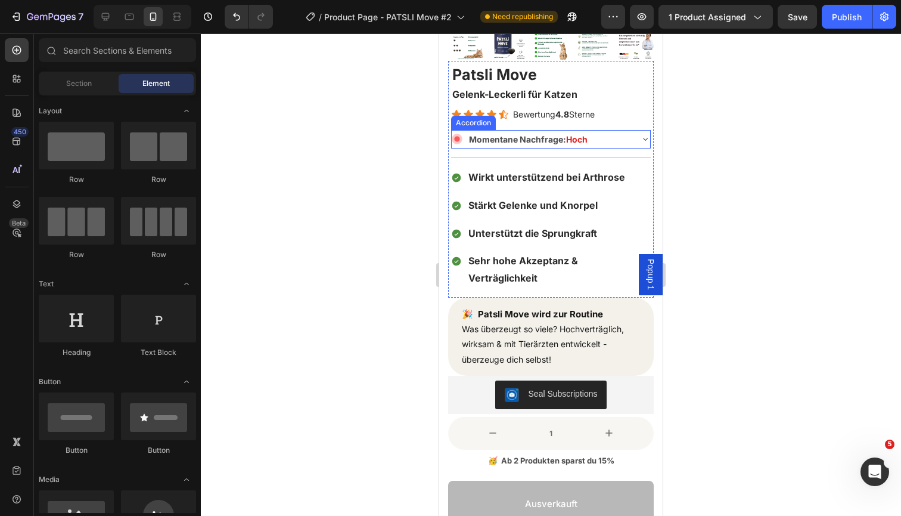
click at [456, 139] on icon at bounding box center [456, 139] width 5 height 5
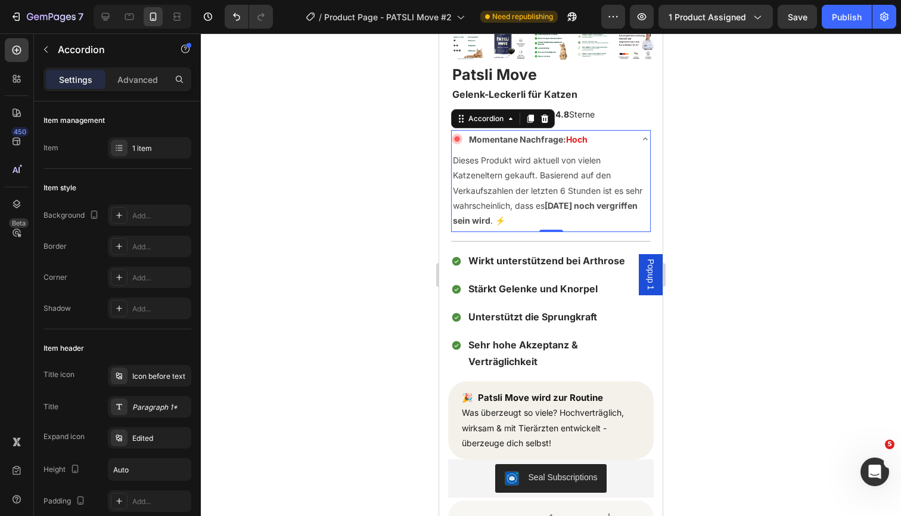
click at [645, 134] on icon at bounding box center [646, 139] width 10 height 10
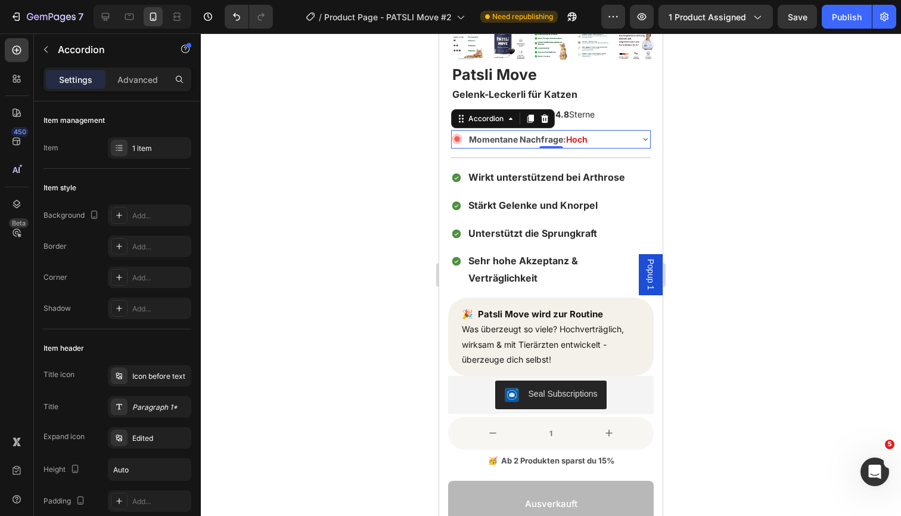
click at [757, 159] on div at bounding box center [551, 274] width 701 height 482
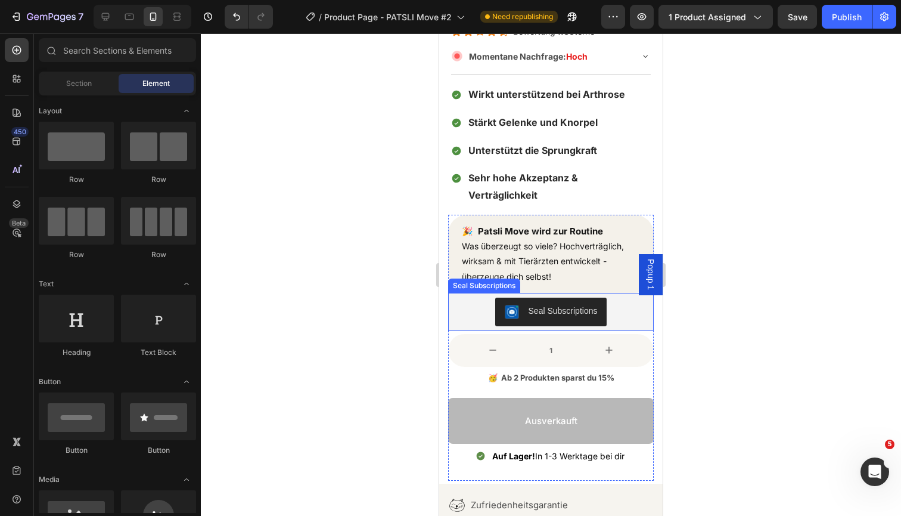
scroll to position [334, 0]
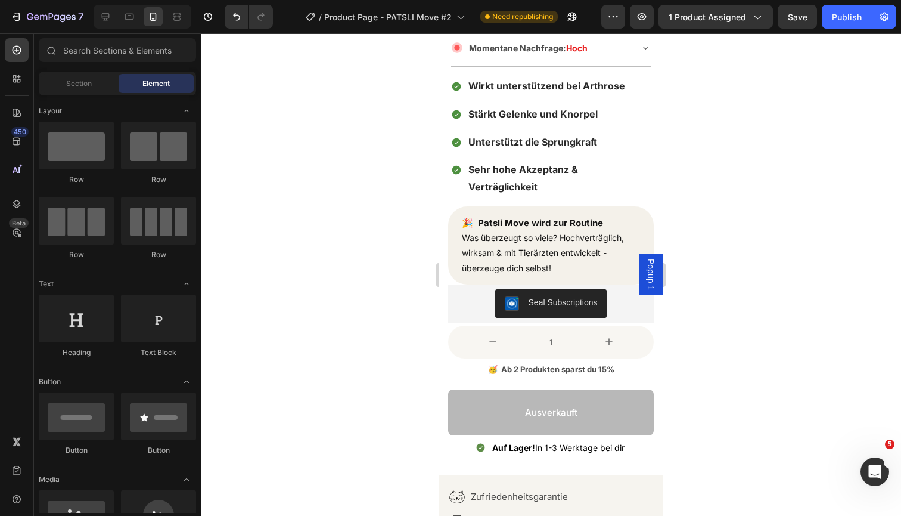
click at [775, 267] on div at bounding box center [551, 274] width 701 height 482
click at [513, 442] on strong "Auf Lager!" at bounding box center [513, 447] width 43 height 10
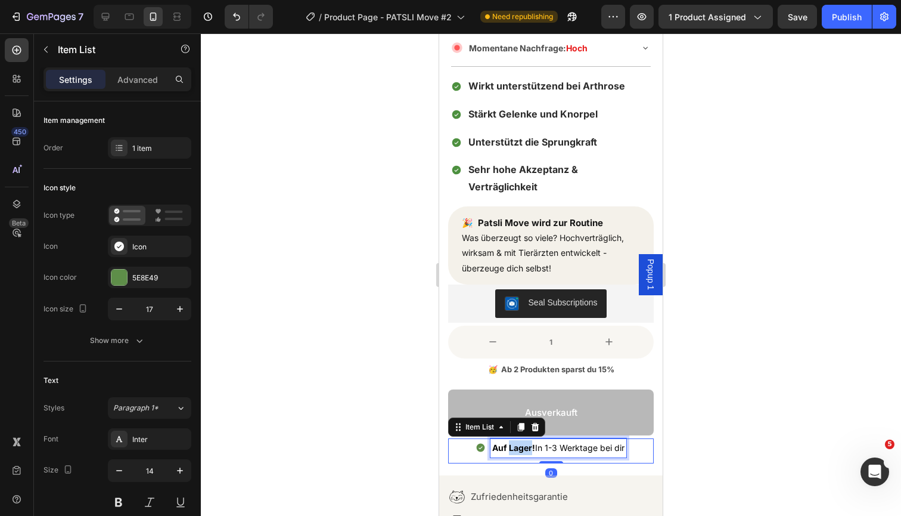
click at [513, 442] on strong "Auf Lager!" at bounding box center [513, 447] width 43 height 10
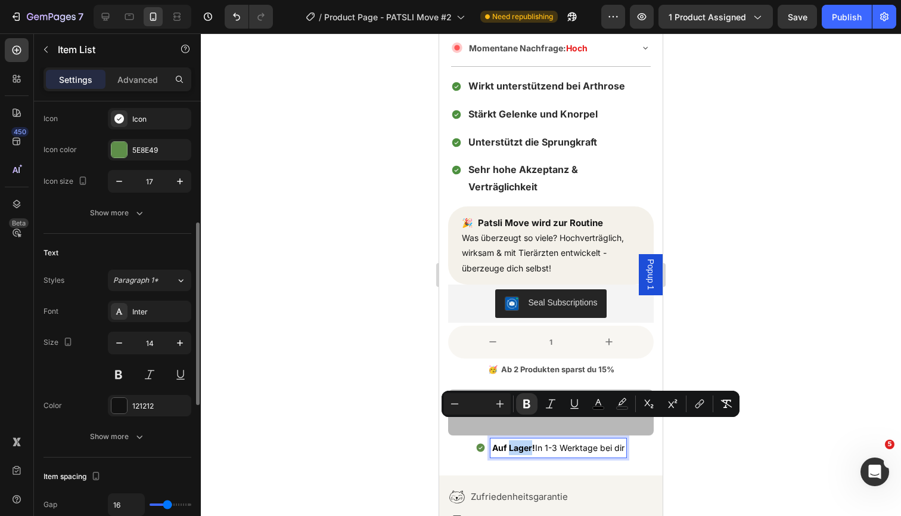
scroll to position [202, 0]
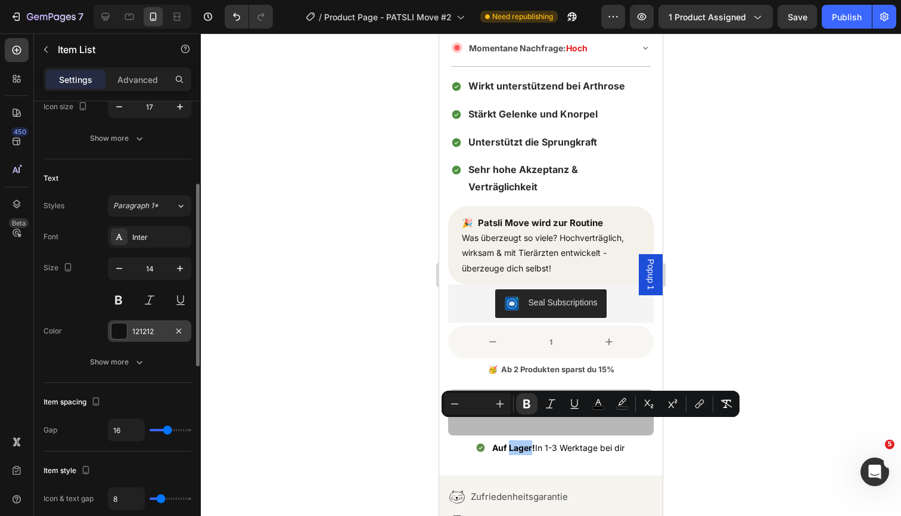
click at [147, 334] on div "121212" at bounding box center [149, 331] width 35 height 11
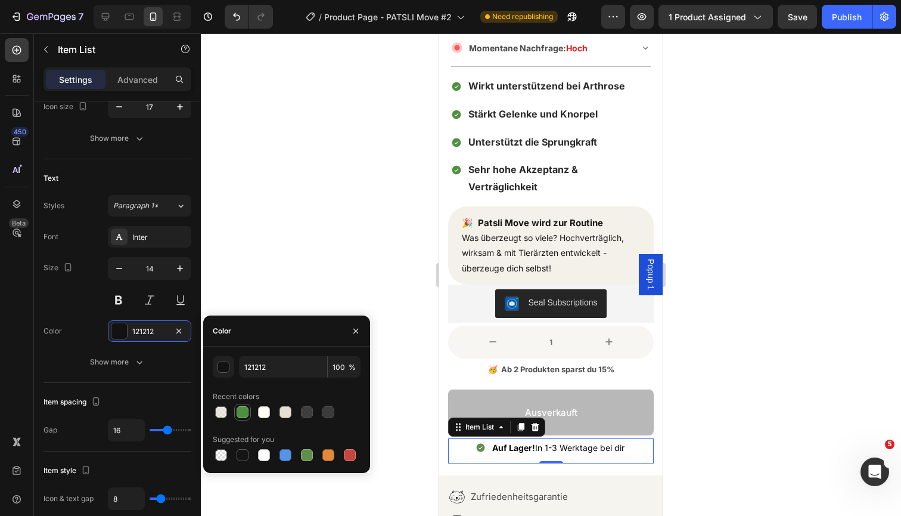
click at [242, 417] on div at bounding box center [243, 412] width 12 height 12
type input "4D903F"
click at [275, 369] on input "4D903F" at bounding box center [283, 366] width 88 height 21
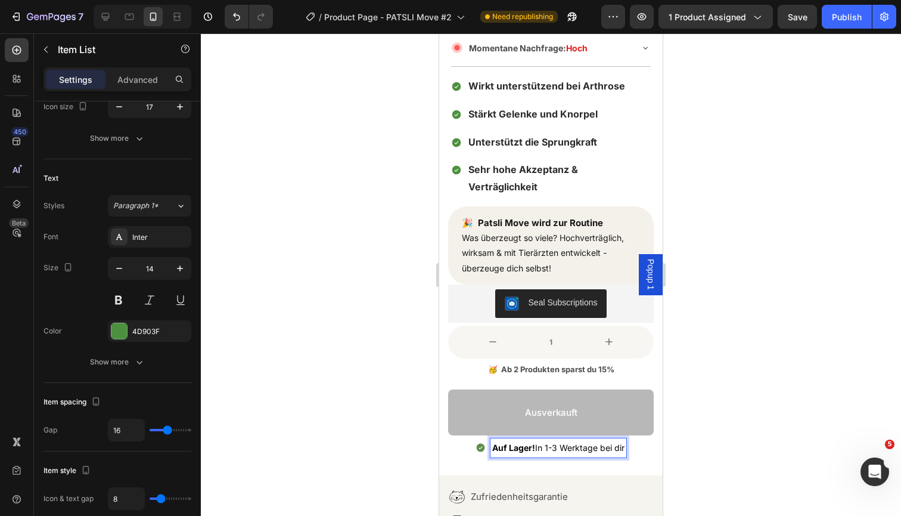
click at [514, 442] on strong "Auf Lager!" at bounding box center [513, 447] width 43 height 10
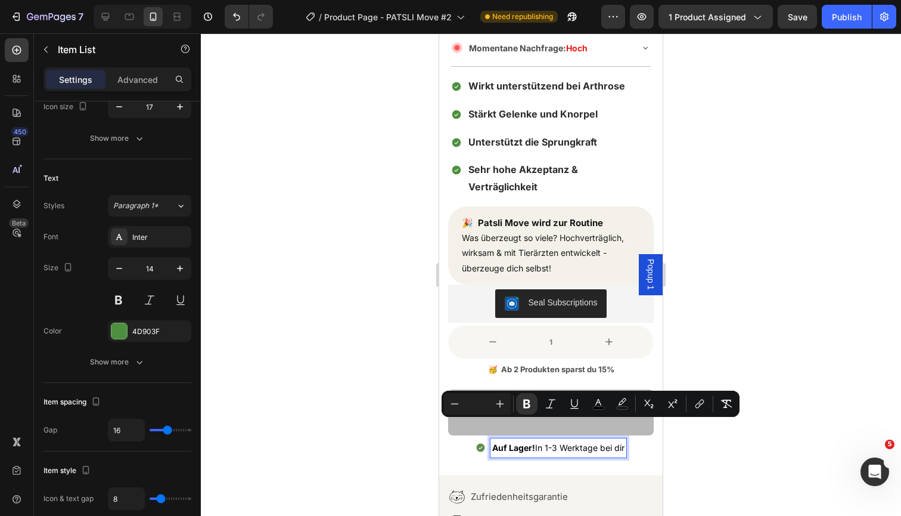
click at [514, 442] on strong "Auf Lager!" at bounding box center [513, 447] width 43 height 10
click at [621, 404] on icon "Editor contextual toolbar" at bounding box center [622, 401] width 8 height 7
type input "000000"
type input "0"
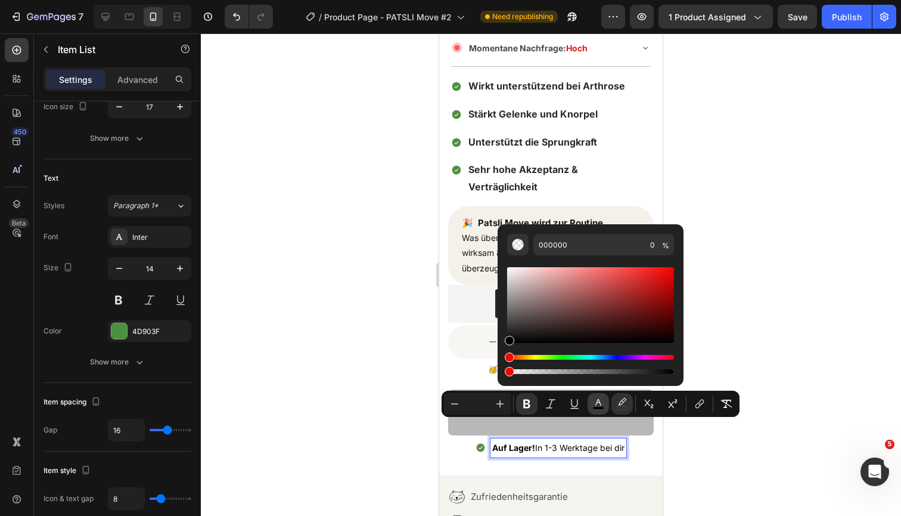
click at [606, 405] on button "color" at bounding box center [598, 403] width 21 height 21
click at [562, 242] on input "000000" at bounding box center [590, 244] width 112 height 21
paste input "4D903F"
type input "4D903F"
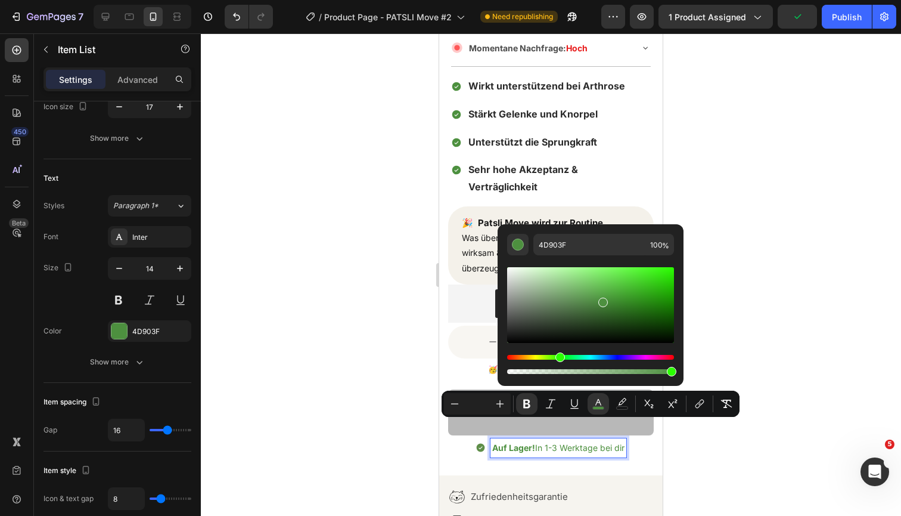
click at [773, 264] on div at bounding box center [551, 274] width 701 height 482
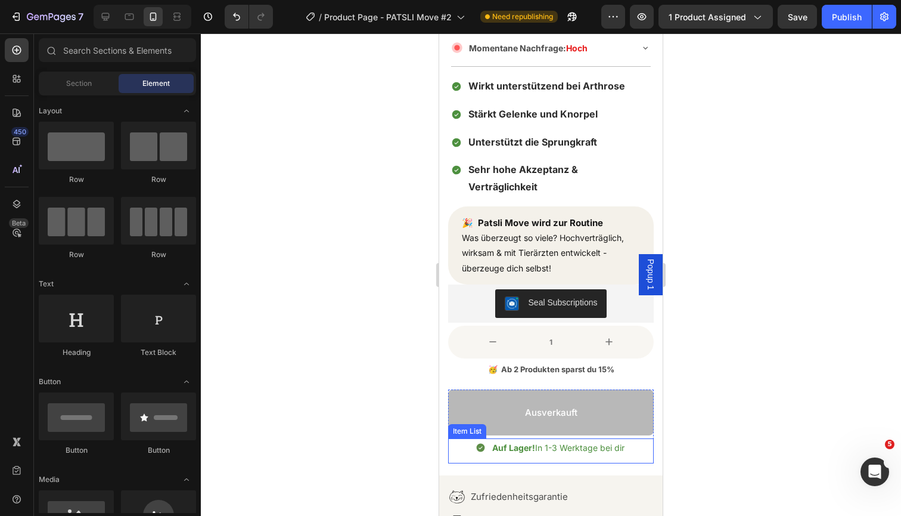
click at [541, 442] on span "Auf Lager! In 1-3 Werktage bei dir" at bounding box center [558, 447] width 132 height 10
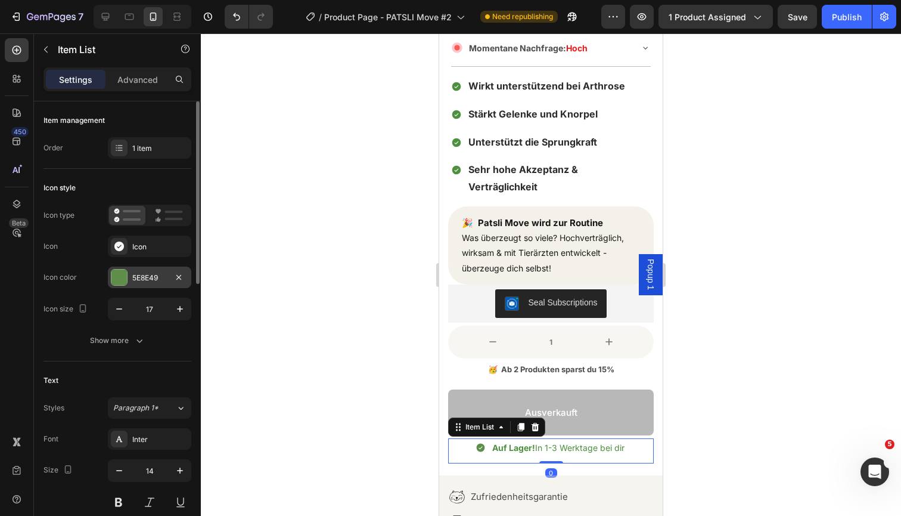
click at [133, 277] on div "5E8E49" at bounding box center [149, 277] width 35 height 11
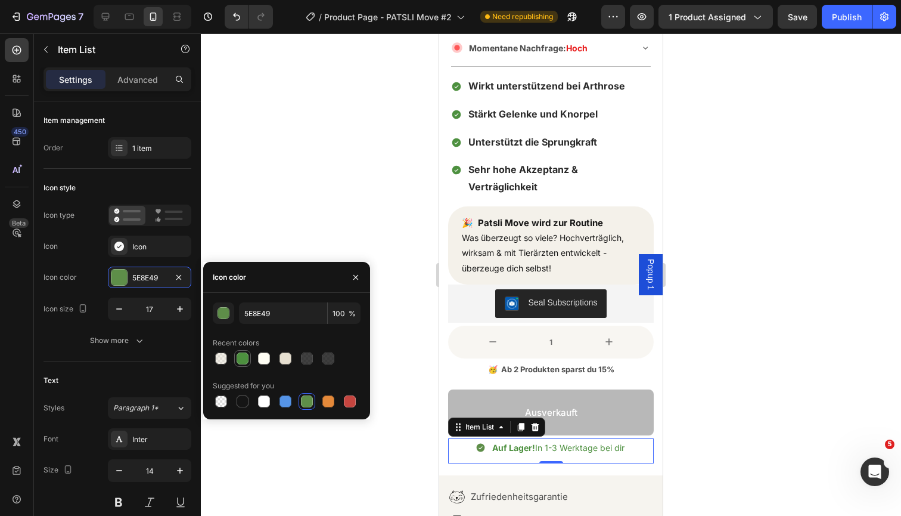
click at [242, 362] on div at bounding box center [243, 358] width 12 height 12
click at [308, 403] on div at bounding box center [307, 401] width 12 height 12
click at [238, 355] on div at bounding box center [243, 358] width 12 height 12
type input "4D903F"
click at [258, 307] on input "4D903F" at bounding box center [283, 312] width 88 height 21
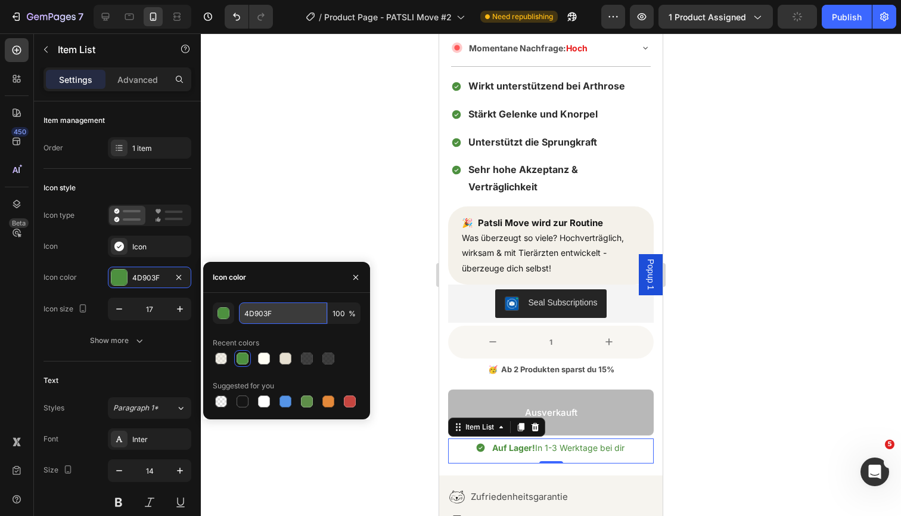
click at [258, 307] on input "4D903F" at bounding box center [283, 312] width 88 height 21
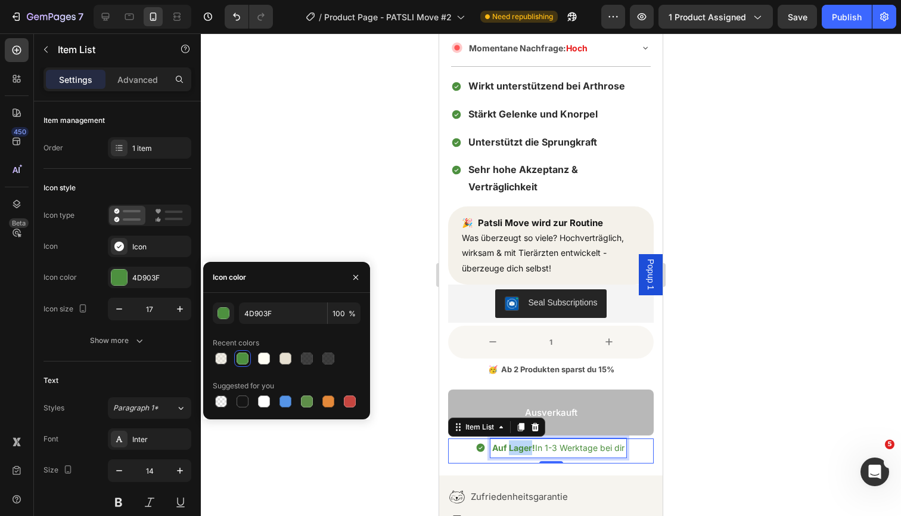
click at [522, 442] on strong "Auf Lager!" at bounding box center [513, 447] width 43 height 10
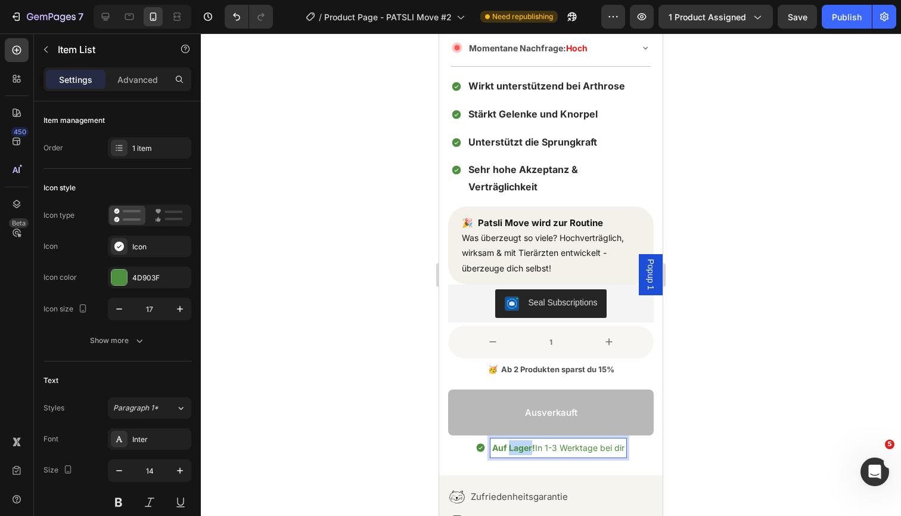
click at [522, 442] on strong "Auf Lager!" at bounding box center [513, 447] width 43 height 10
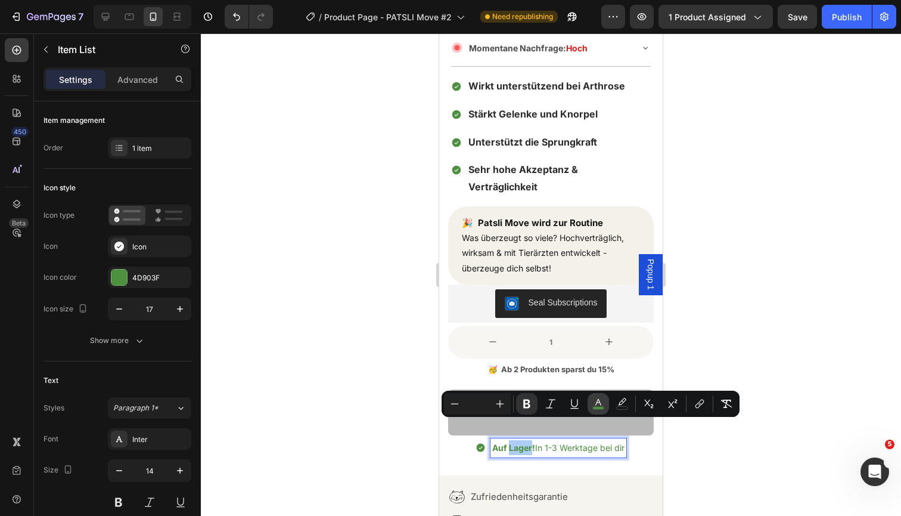
click at [594, 402] on icon "Editor contextual toolbar" at bounding box center [599, 404] width 12 height 12
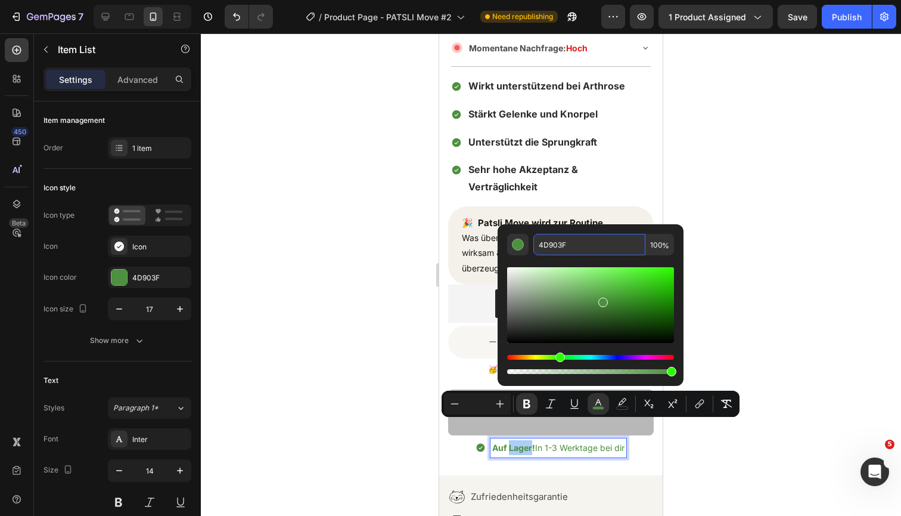
click at [554, 240] on input "4D903F" at bounding box center [590, 244] width 112 height 21
drag, startPoint x: 603, startPoint y: 303, endPoint x: 603, endPoint y: 318, distance: 15.5
click at [603, 318] on div "Editor contextual toolbar" at bounding box center [605, 317] width 10 height 10
type input "2A5123"
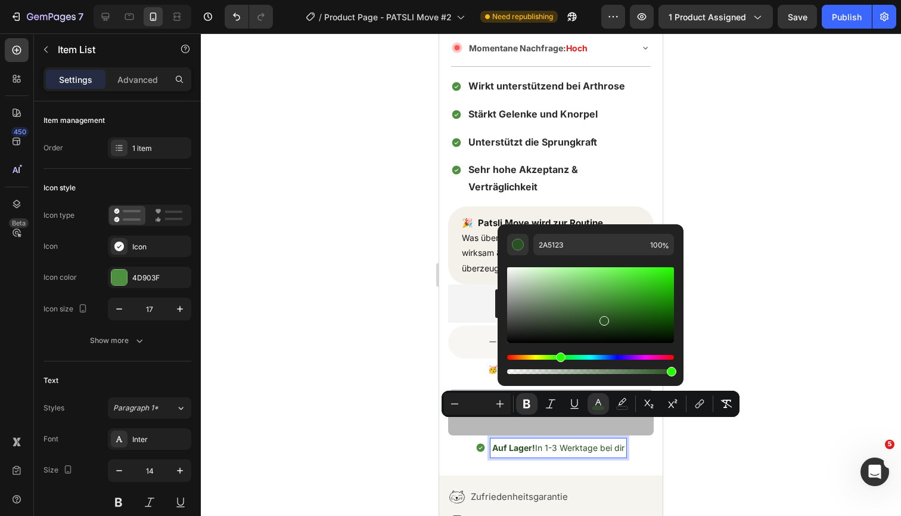
click at [749, 287] on div at bounding box center [551, 274] width 701 height 482
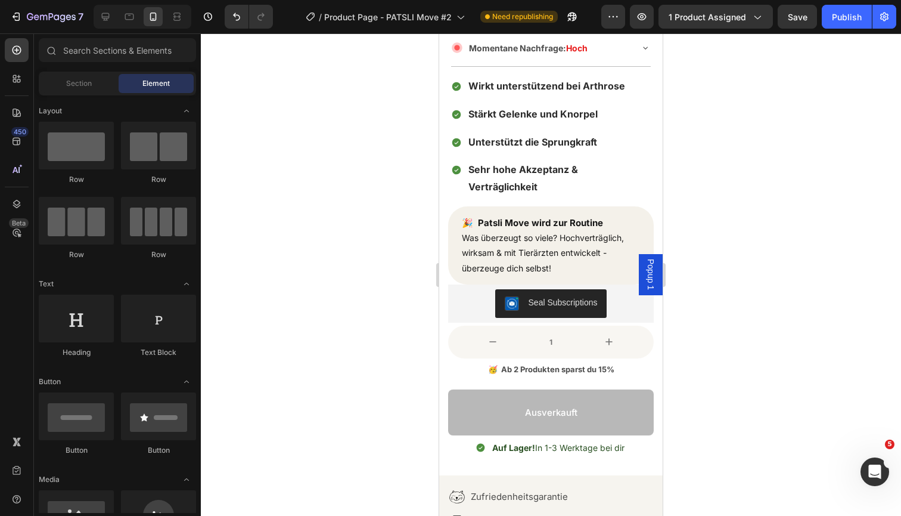
click at [784, 252] on div at bounding box center [551, 274] width 701 height 482
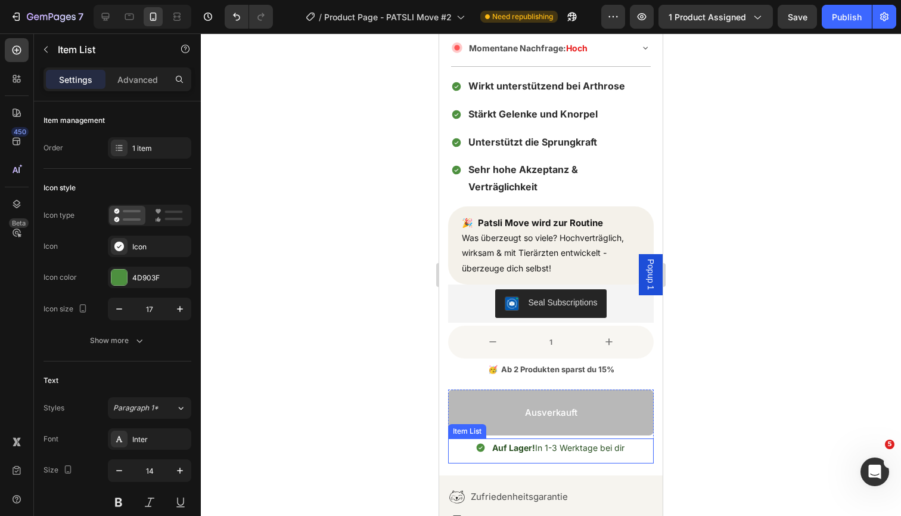
click at [487, 438] on div "Auf Lager! In 1-3 Werktage bei dir" at bounding box center [551, 447] width 151 height 18
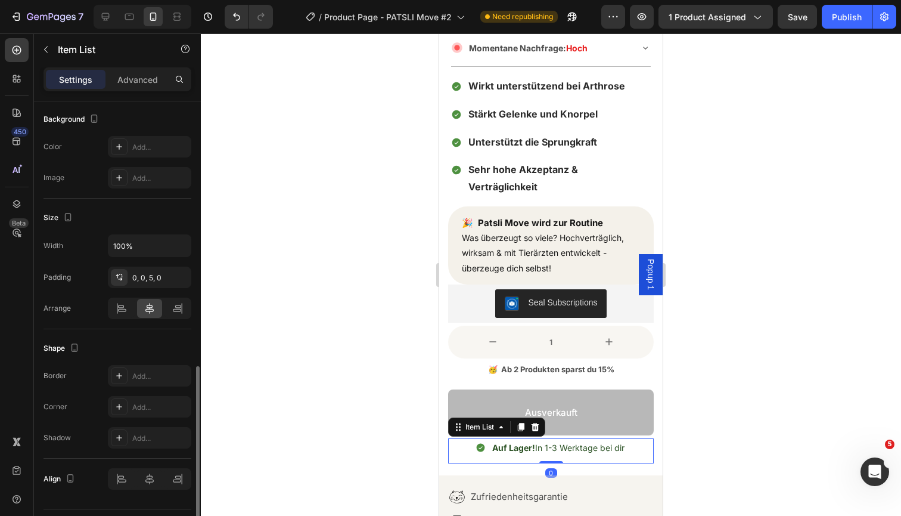
scroll to position [653, 0]
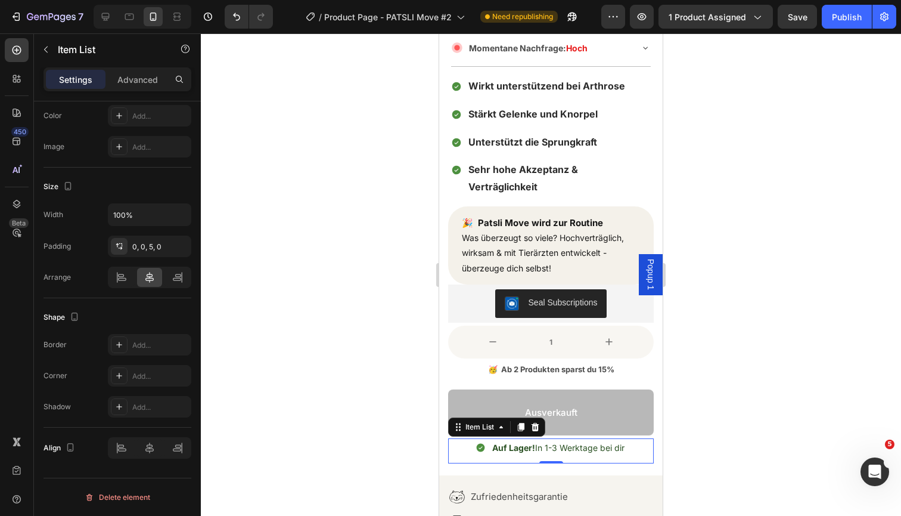
click at [723, 336] on div at bounding box center [551, 274] width 701 height 482
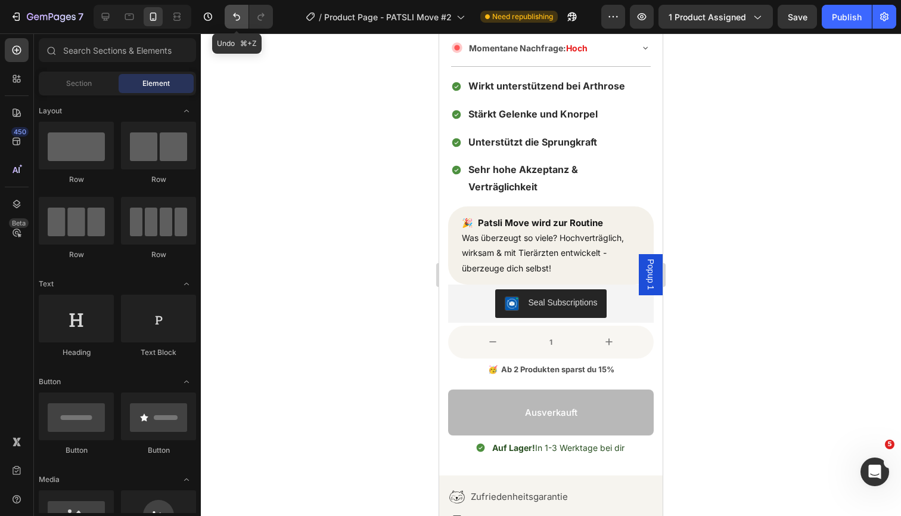
click at [237, 25] on button "Undo/Redo" at bounding box center [237, 17] width 24 height 24
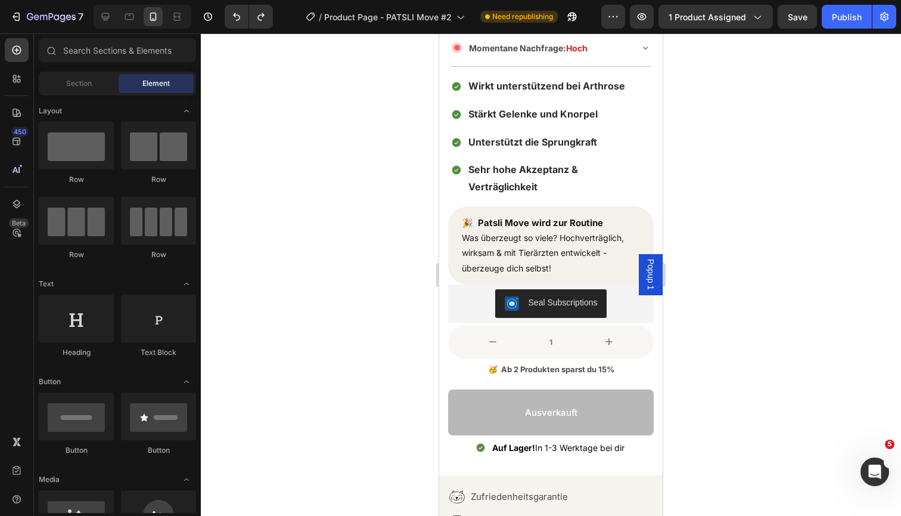
click at [739, 184] on div at bounding box center [551, 274] width 701 height 482
click at [713, 131] on div at bounding box center [551, 274] width 701 height 482
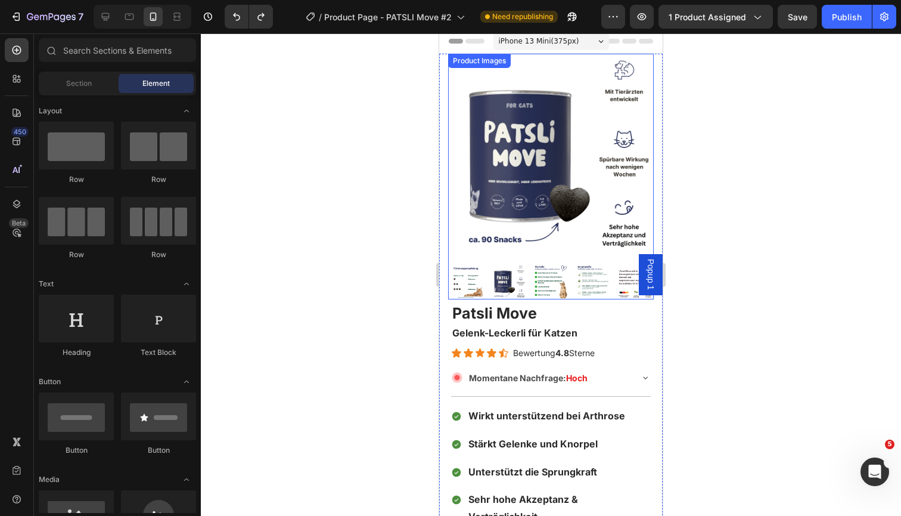
scroll to position [0, 0]
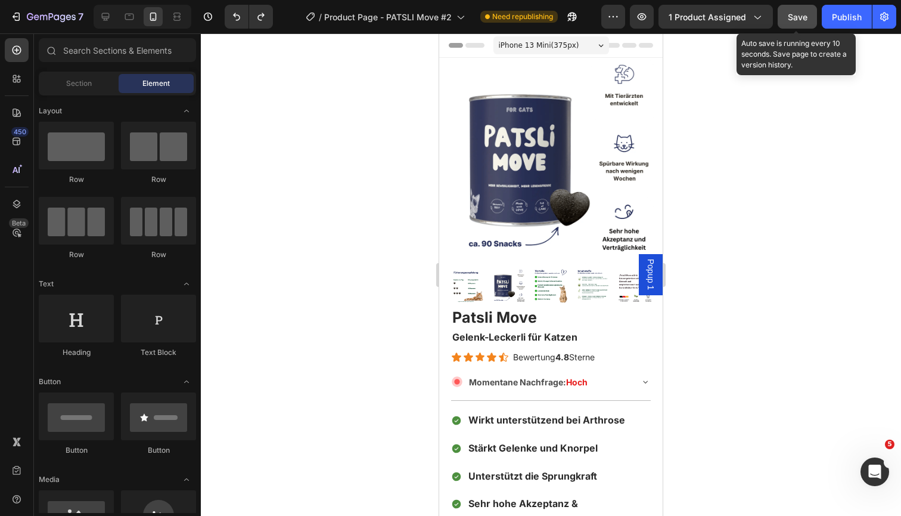
click at [801, 21] on span "Save" at bounding box center [798, 17] width 20 height 10
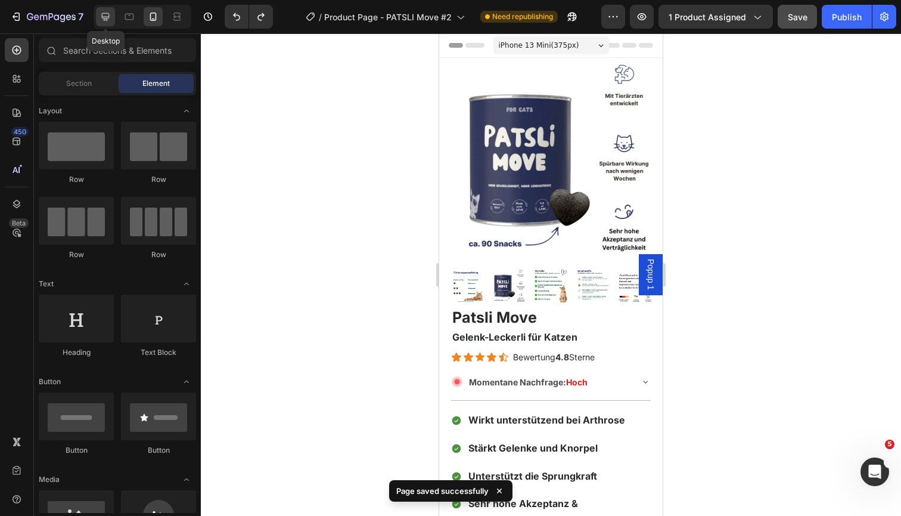
click at [112, 14] on div at bounding box center [105, 16] width 19 height 19
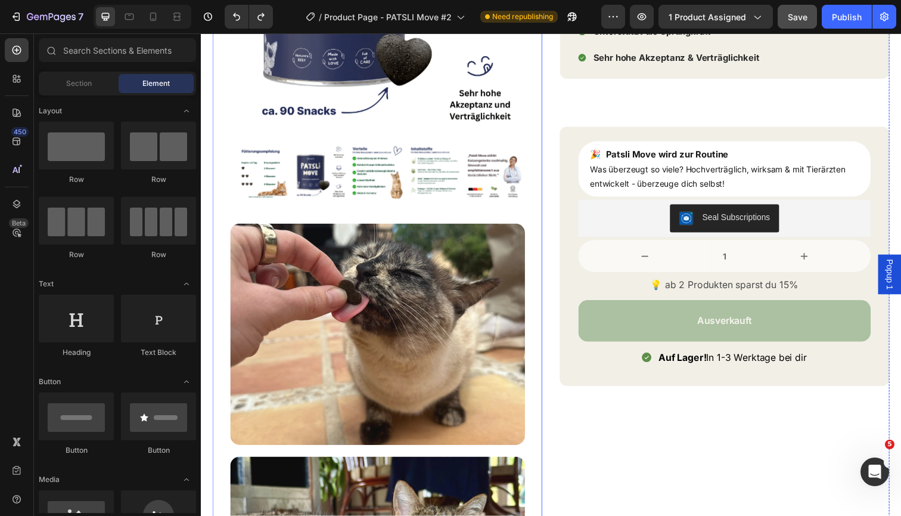
scroll to position [243, 0]
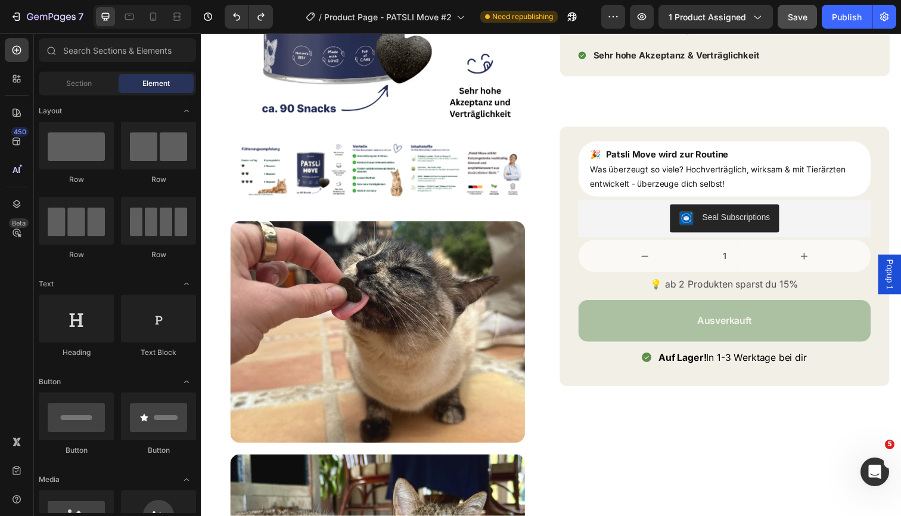
click at [135, 27] on div at bounding box center [143, 17] width 98 height 24
click at [132, 21] on icon at bounding box center [129, 17] width 12 height 12
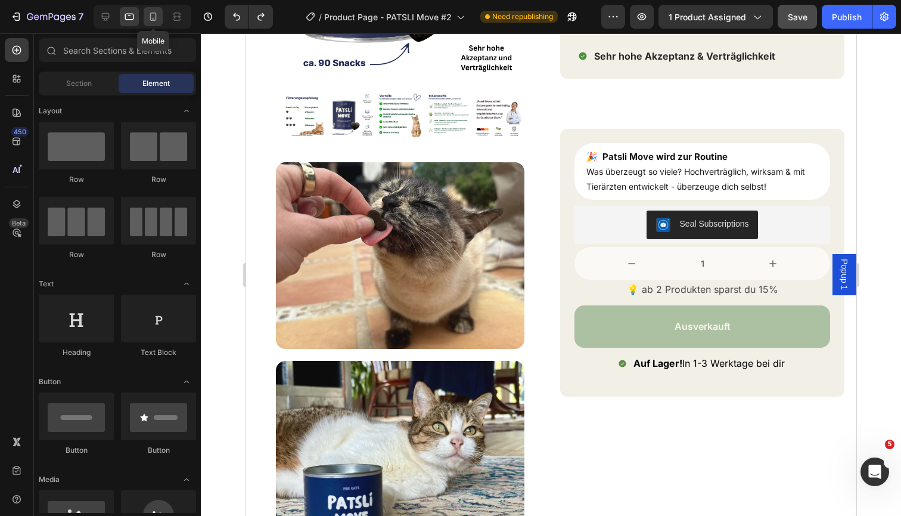
click at [144, 18] on div at bounding box center [153, 16] width 19 height 19
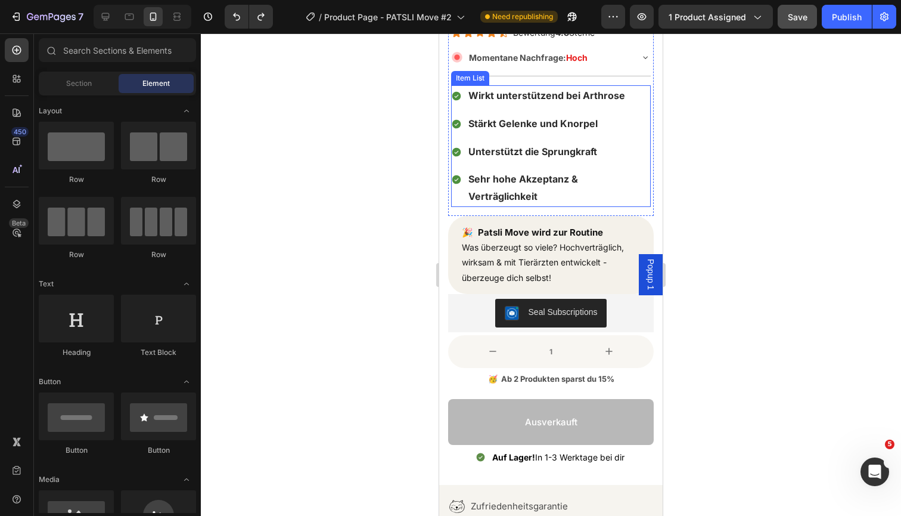
scroll to position [326, 0]
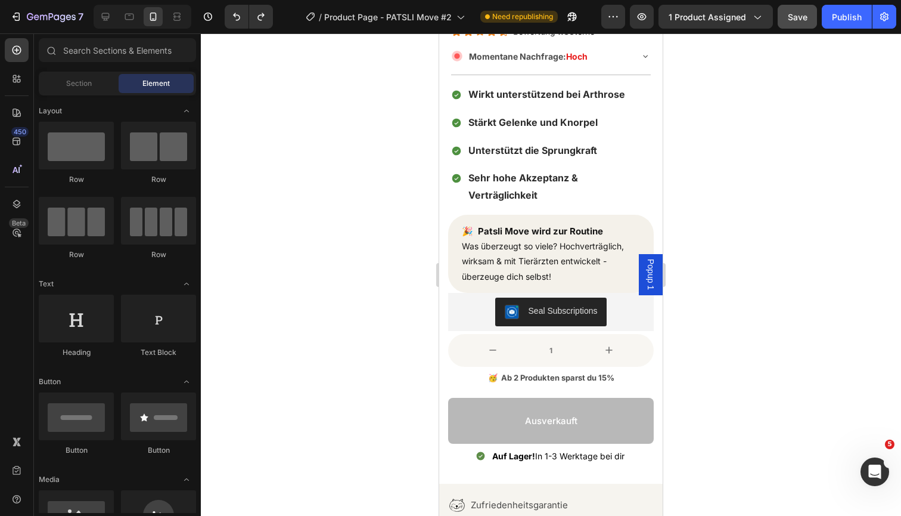
click at [749, 141] on div at bounding box center [551, 274] width 701 height 482
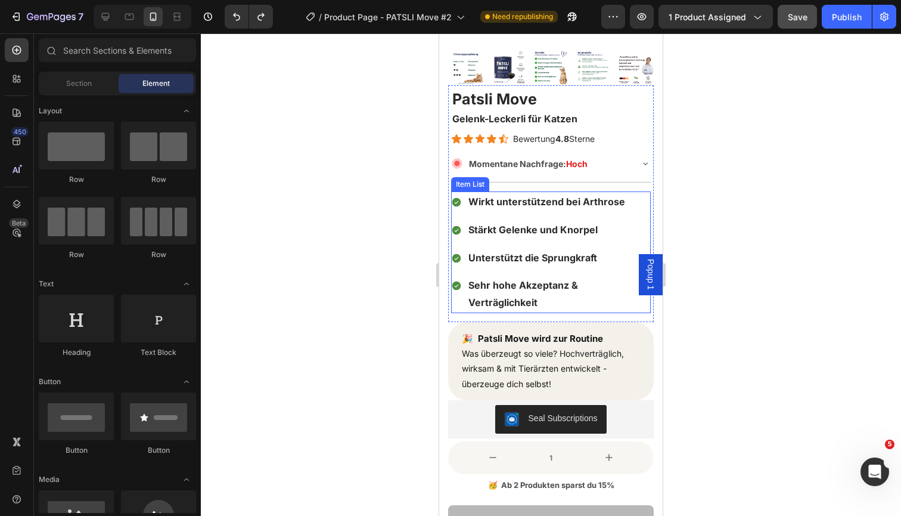
scroll to position [197, 0]
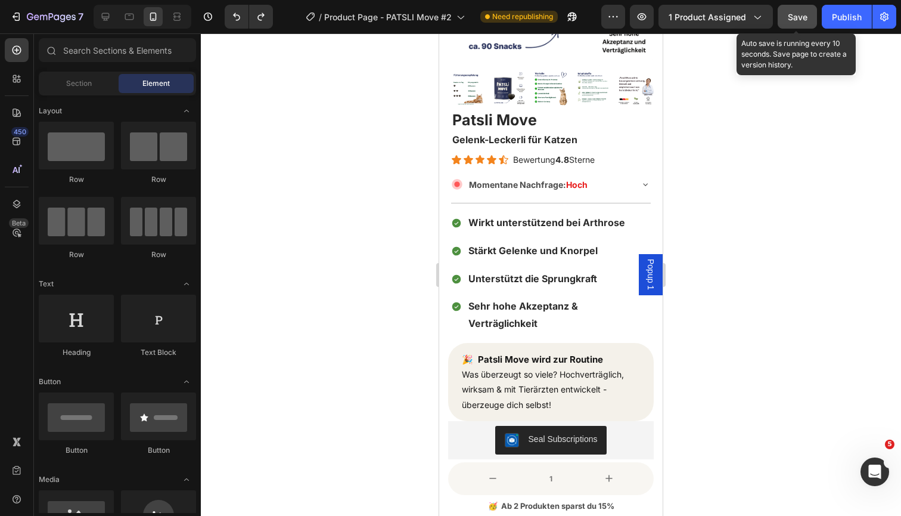
click at [795, 21] on span "Save" at bounding box center [798, 17] width 20 height 10
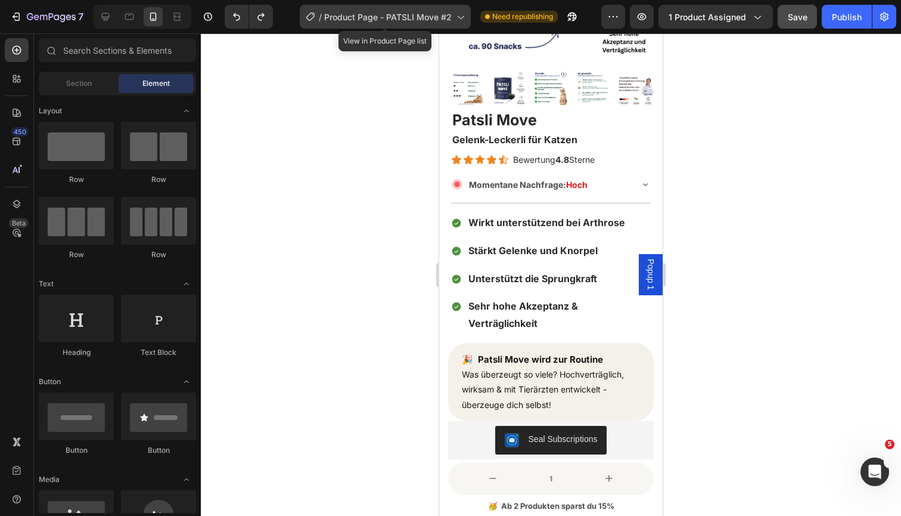
click at [392, 13] on span "Product Page - PATSLI Move #2" at bounding box center [388, 17] width 128 height 13
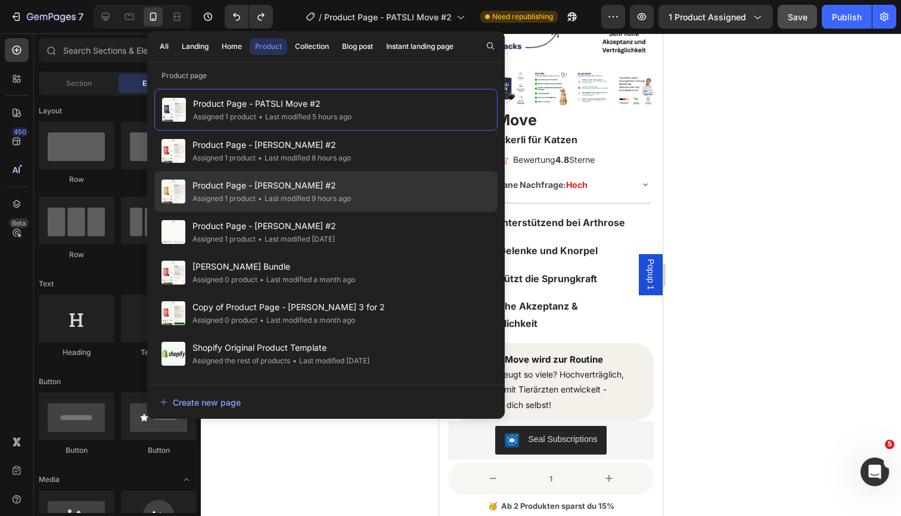
click at [315, 194] on div "• Last modified 9 hours ago" at bounding box center [303, 199] width 95 height 12
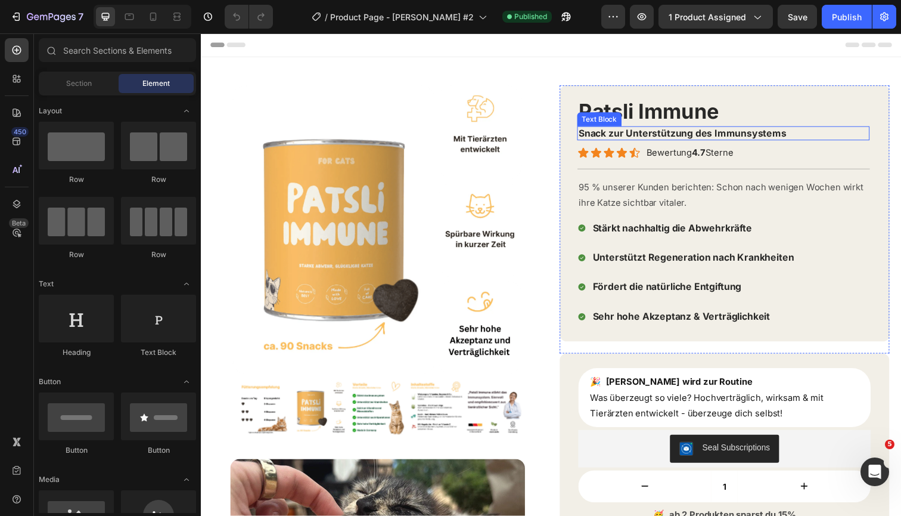
click at [652, 135] on strong "Snack zur Unterstützung des Immunsystems" at bounding box center [693, 135] width 212 height 12
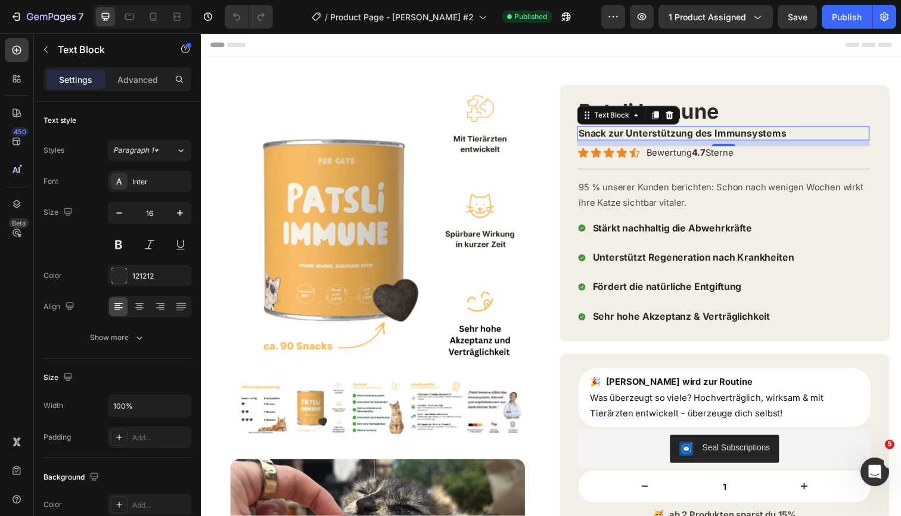
click at [689, 138] on strong "Snack zur Unterstützung des Immunsystems" at bounding box center [693, 135] width 212 height 12
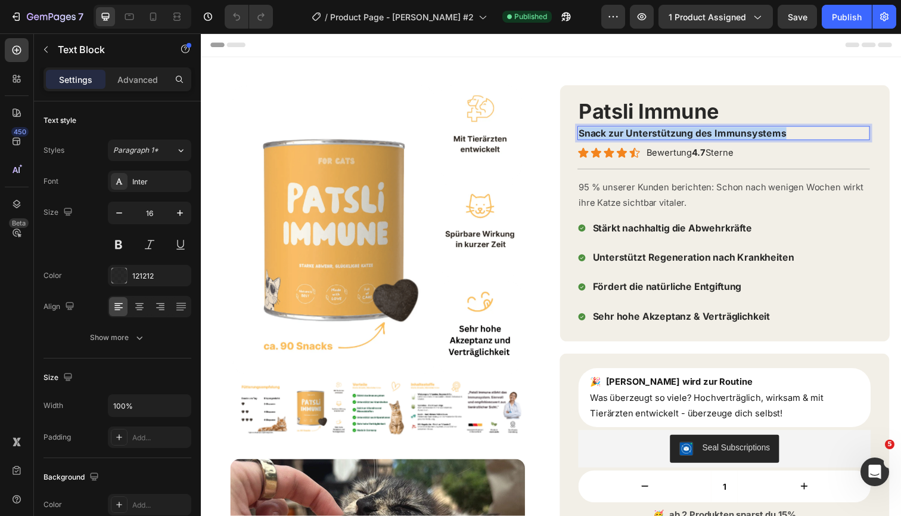
copy strong "Snack zur Unterstützung des Immunsystems"
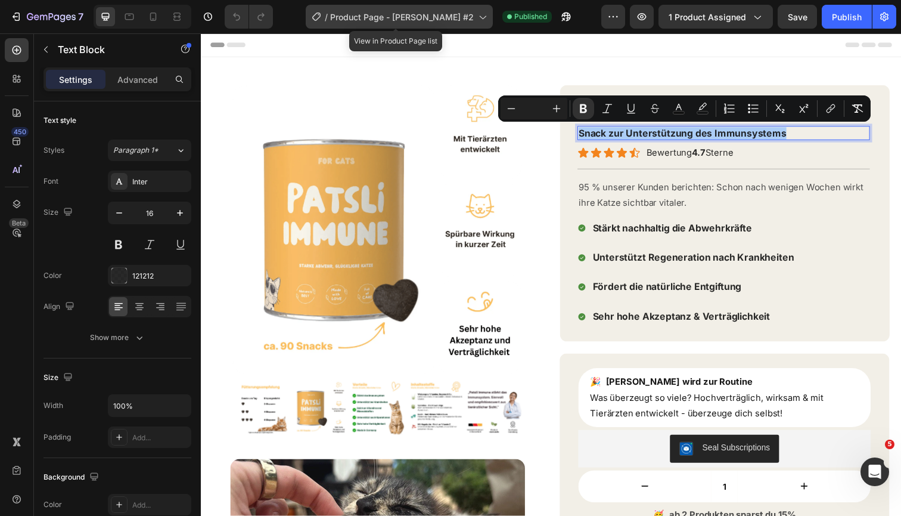
click at [451, 14] on span "Product Page - [PERSON_NAME] #2" at bounding box center [402, 17] width 144 height 13
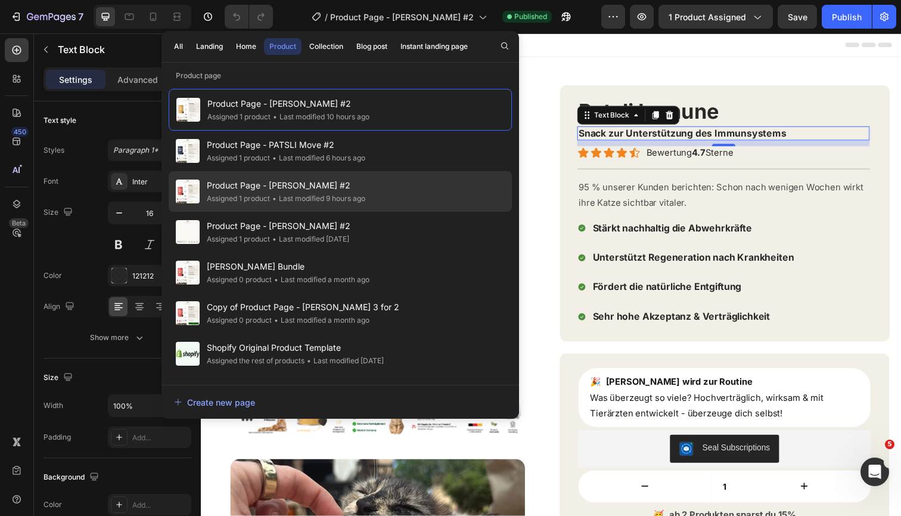
click at [327, 182] on span "Product Page - [PERSON_NAME] #2" at bounding box center [286, 185] width 159 height 14
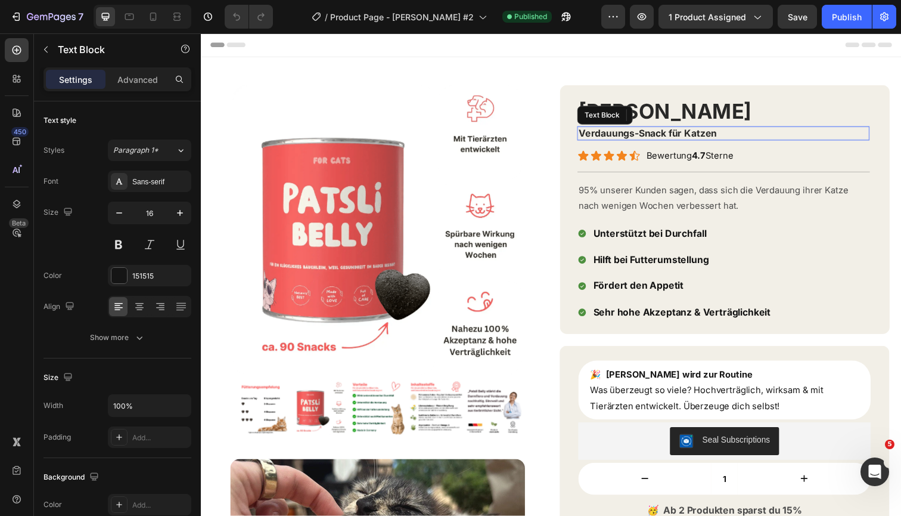
click at [681, 134] on strong "Verdauungs-Snack für Katzen" at bounding box center [657, 135] width 141 height 12
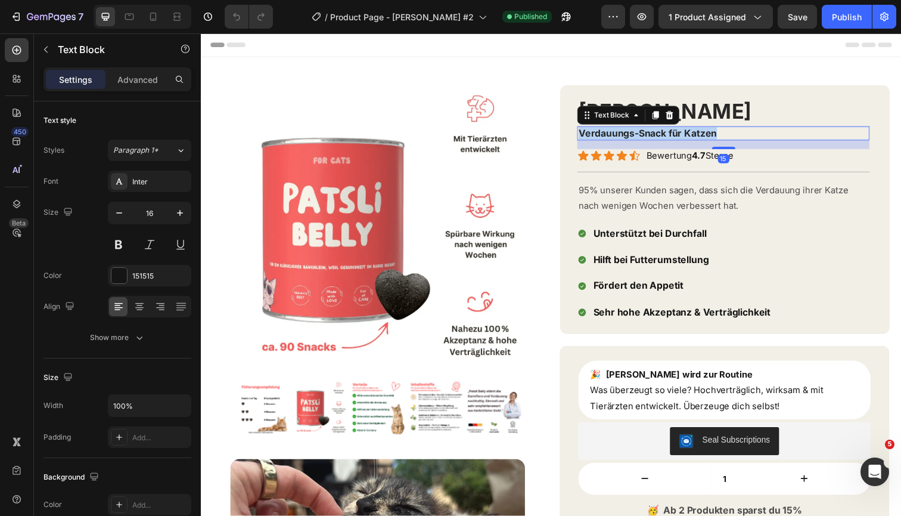
click at [681, 134] on strong "Verdauungs-Snack für Katzen" at bounding box center [657, 135] width 141 height 12
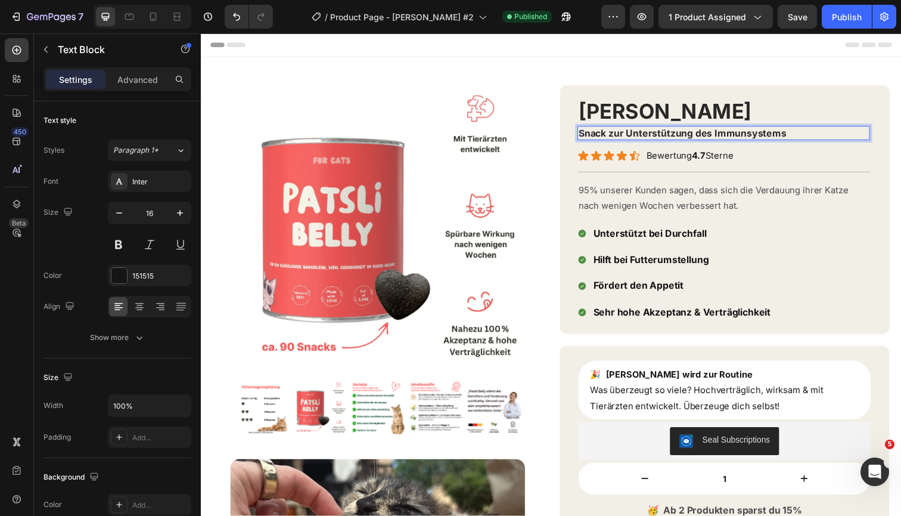
click at [749, 134] on strong "Snack zur Unterstützung des Immunsystems" at bounding box center [693, 135] width 212 height 12
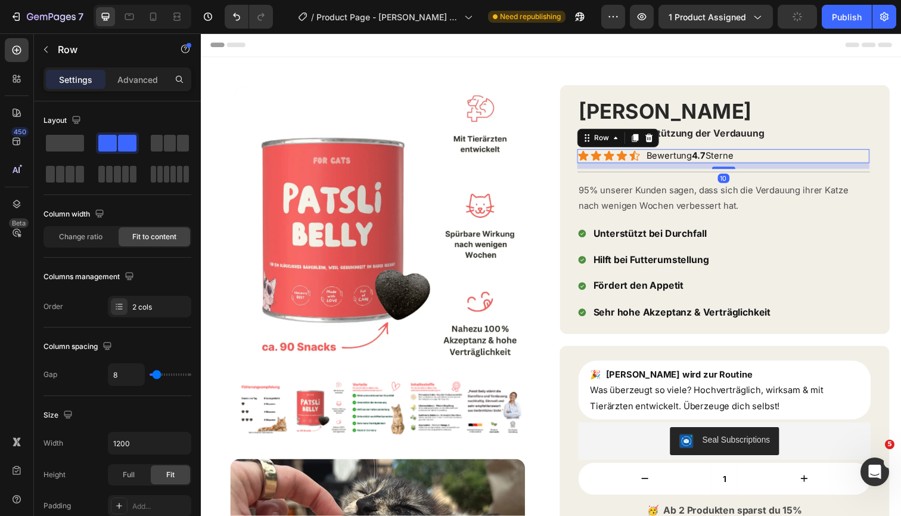
click at [813, 163] on div "Icon Icon Icon Icon Icon Icon List Bewertung 4.7 Sterne Text Block Row 10" at bounding box center [734, 158] width 299 height 14
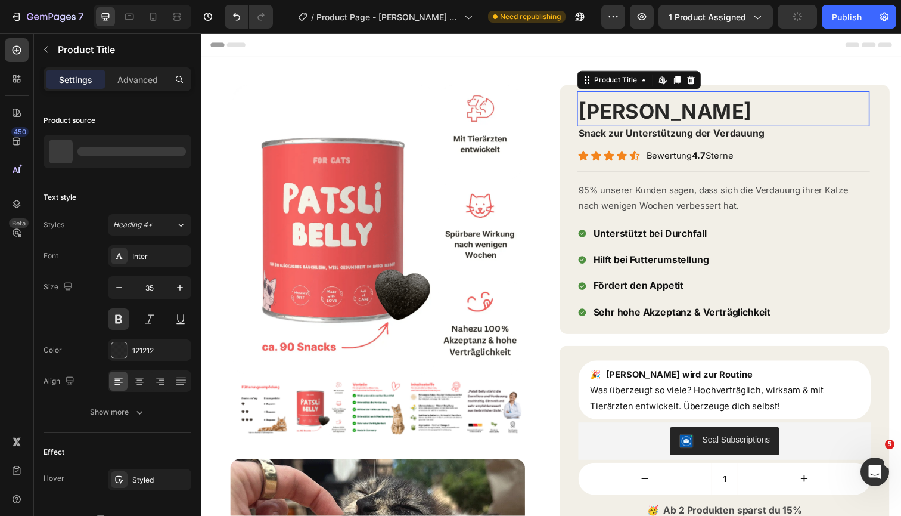
click at [825, 100] on h1 "[PERSON_NAME]" at bounding box center [734, 113] width 299 height 30
click at [156, 13] on icon at bounding box center [153, 17] width 7 height 8
type input "25"
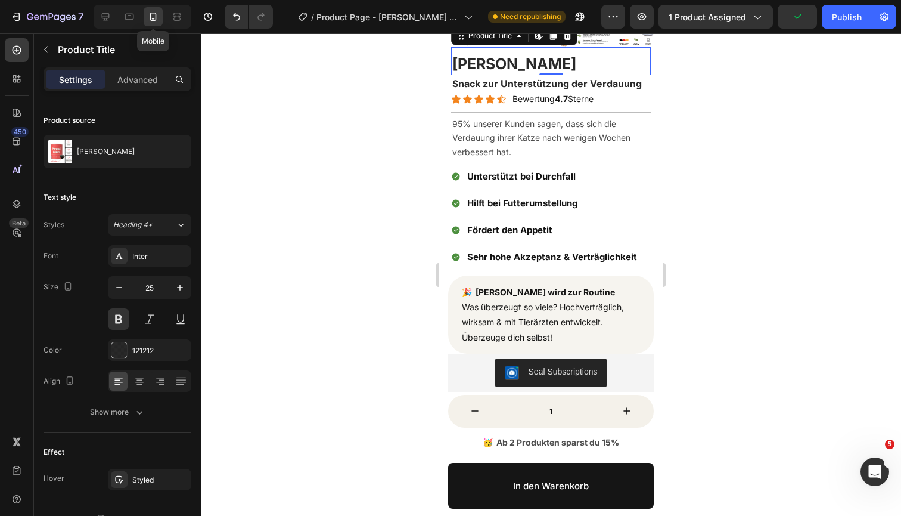
scroll to position [265, 0]
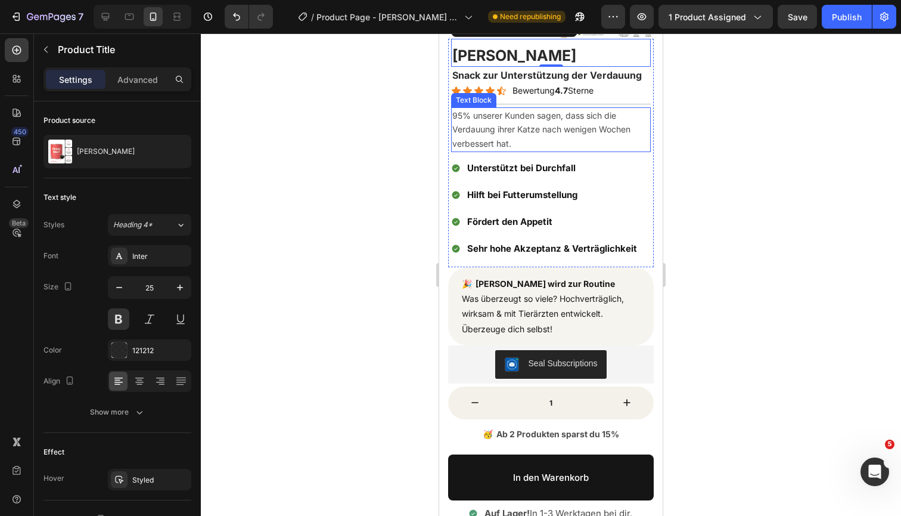
click at [548, 129] on p "95% unserer Kunden sagen, dass sich die Verdauung ihrer Katze nach wenigen Woch…" at bounding box center [551, 130] width 197 height 42
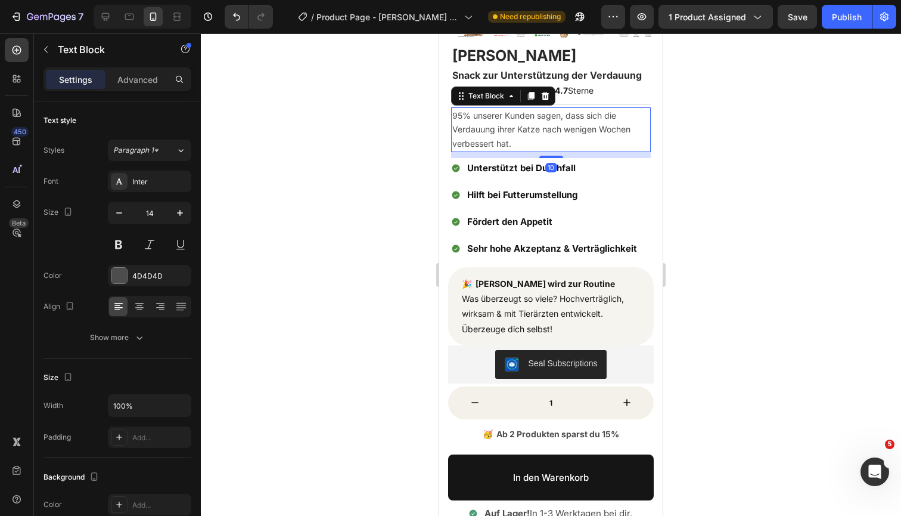
click at [799, 92] on div at bounding box center [551, 274] width 701 height 482
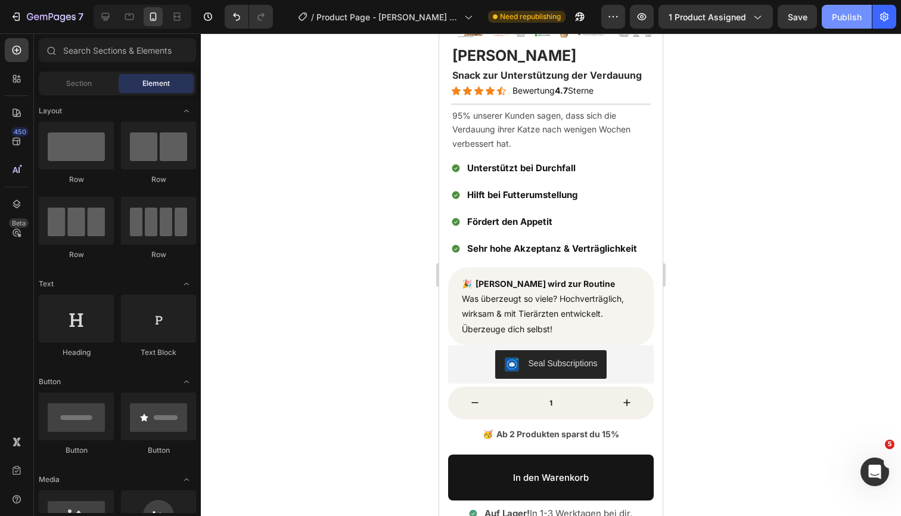
click at [850, 20] on div "Publish" at bounding box center [847, 17] width 30 height 13
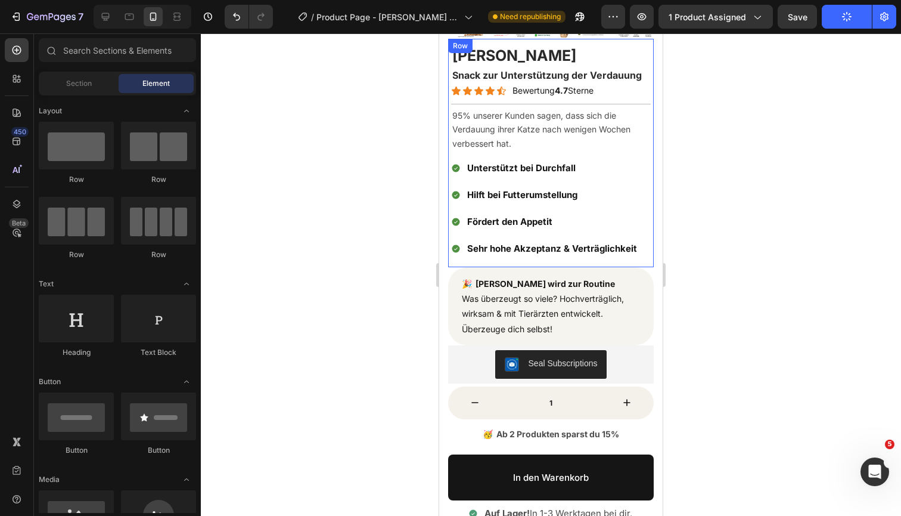
click at [752, 95] on div at bounding box center [551, 274] width 701 height 482
click at [458, 73] on strong "Snack zur Unterstützung der Verdauung" at bounding box center [548, 75] width 190 height 12
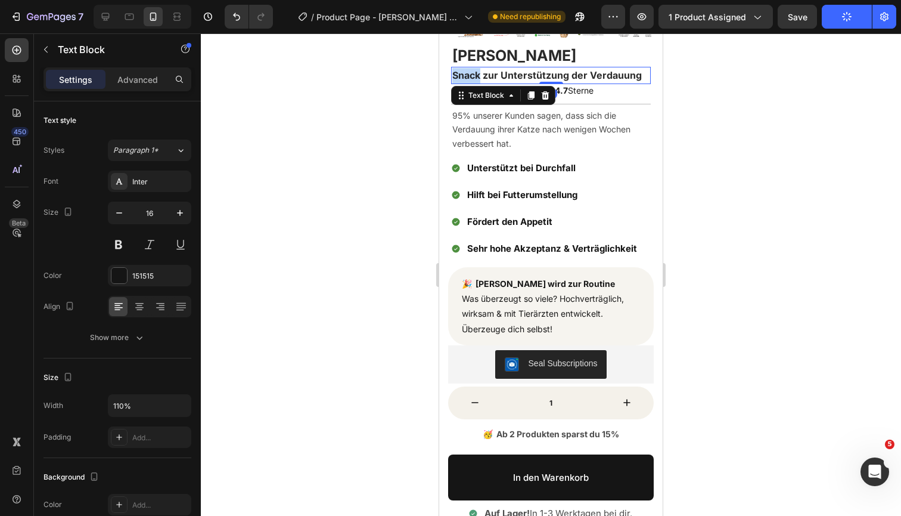
click at [464, 73] on strong "Snack zur Unterstützung der Verdauung" at bounding box center [548, 75] width 190 height 12
click at [745, 134] on div at bounding box center [551, 274] width 701 height 482
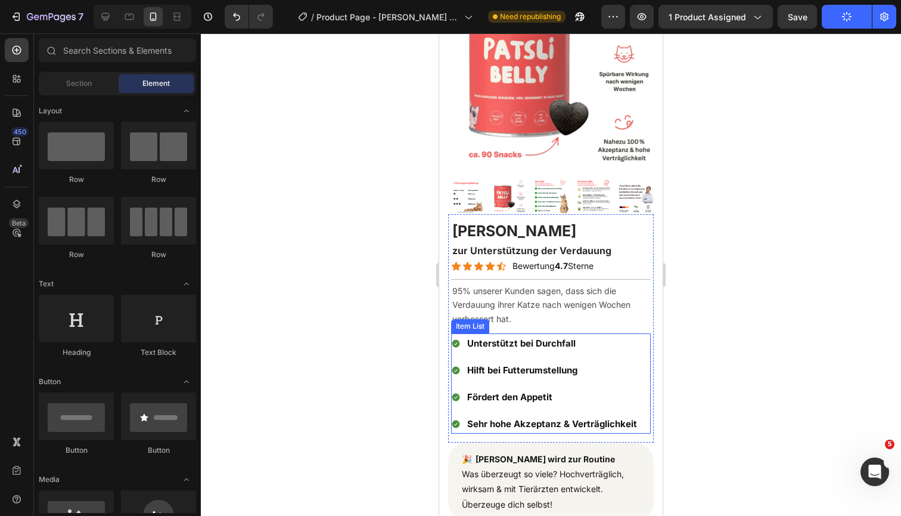
scroll to position [73, 0]
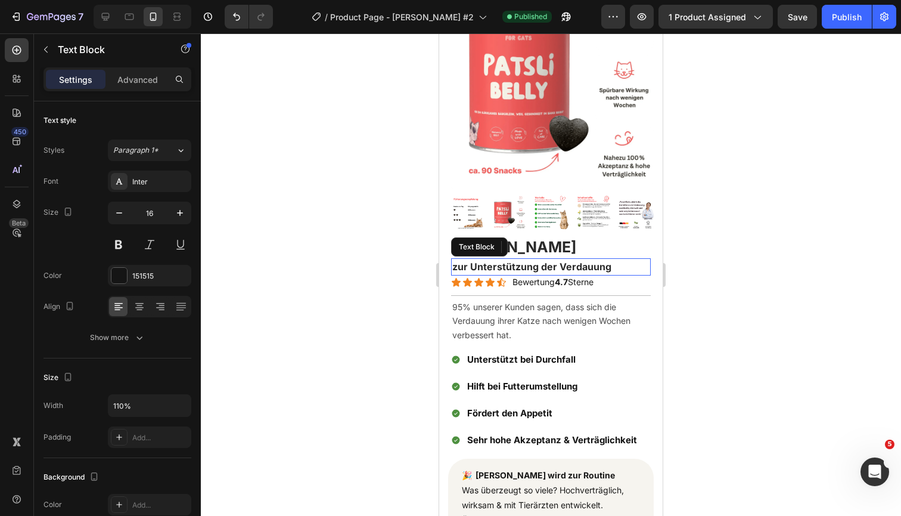
click at [611, 269] on p "zur Unterstützung der Verdauung" at bounding box center [551, 267] width 197 height 16
click at [547, 246] on icon at bounding box center [546, 247] width 10 height 10
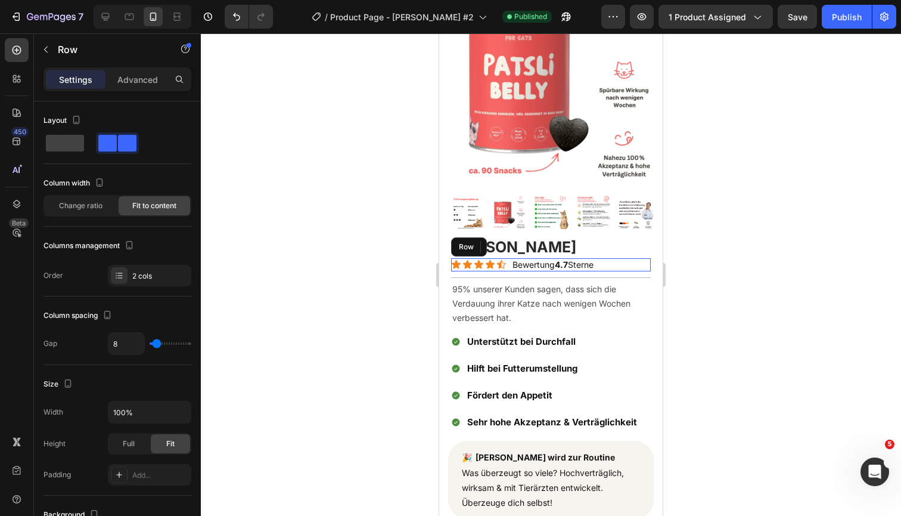
click at [625, 262] on div "Icon Icon Icon Icon Icon Icon List Bewertung 4.7 Sterne Text Block Row" at bounding box center [551, 264] width 200 height 13
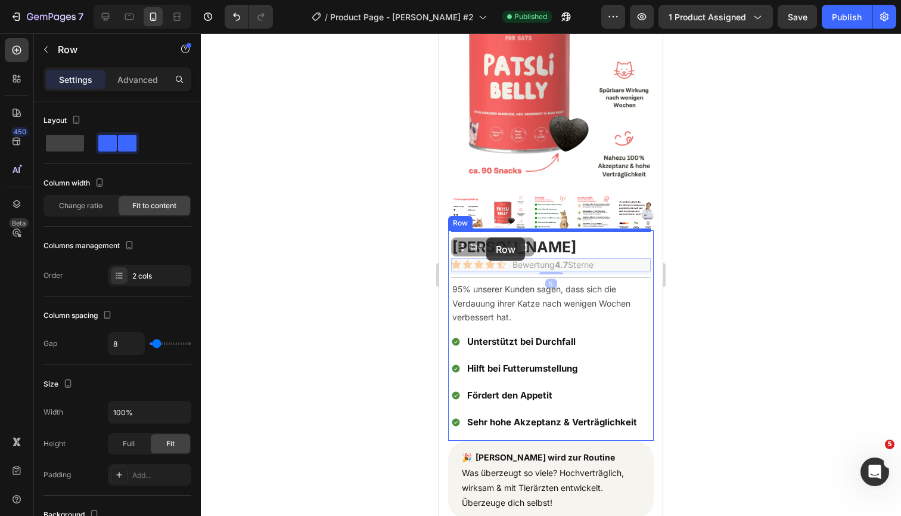
drag, startPoint x: 484, startPoint y: 249, endPoint x: 487, endPoint y: 237, distance: 12.2
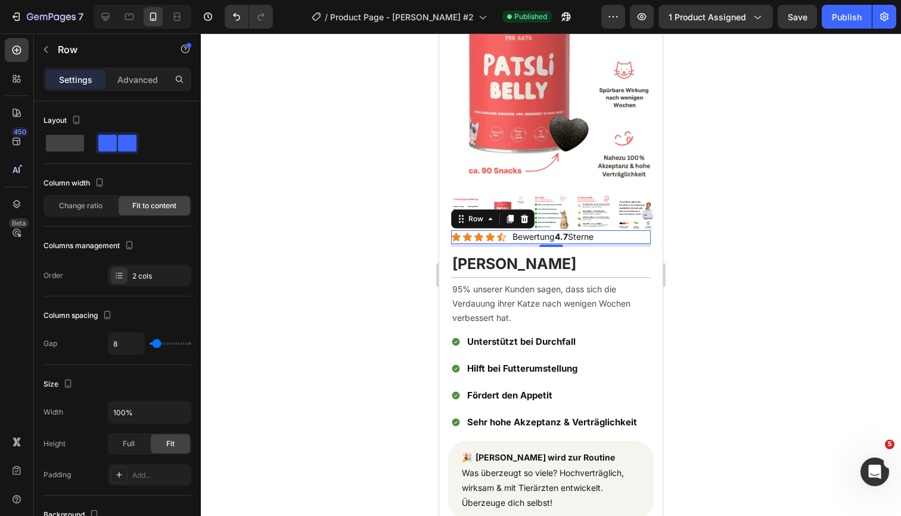
click at [755, 254] on div at bounding box center [551, 274] width 701 height 482
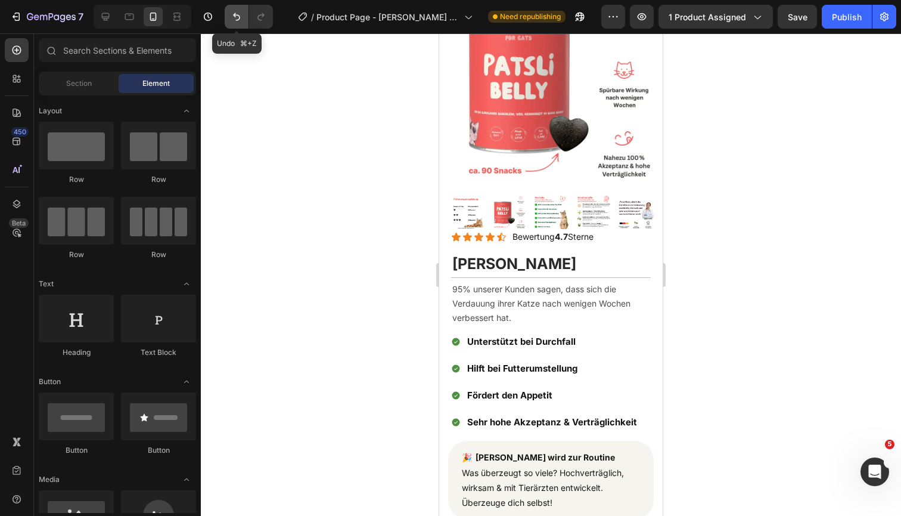
click at [240, 24] on button "Undo/Redo" at bounding box center [237, 17] width 24 height 24
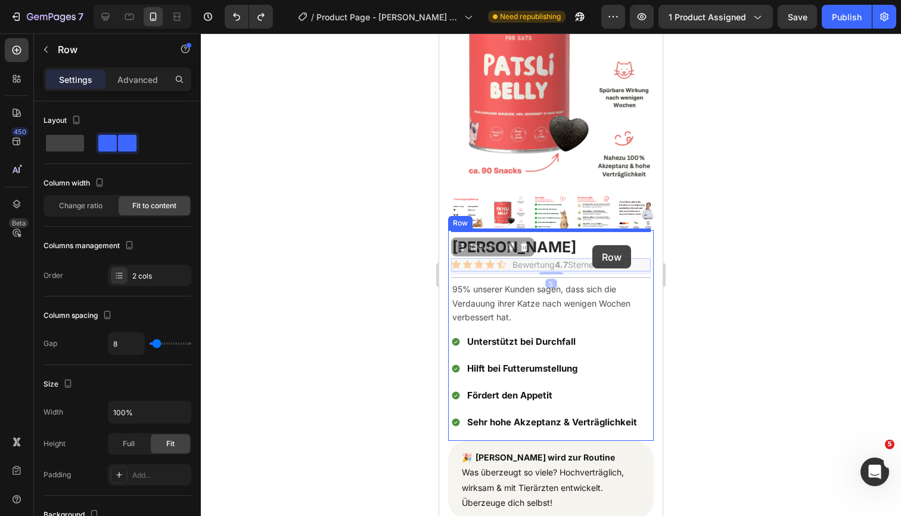
drag, startPoint x: 621, startPoint y: 267, endPoint x: 593, endPoint y: 245, distance: 36.1
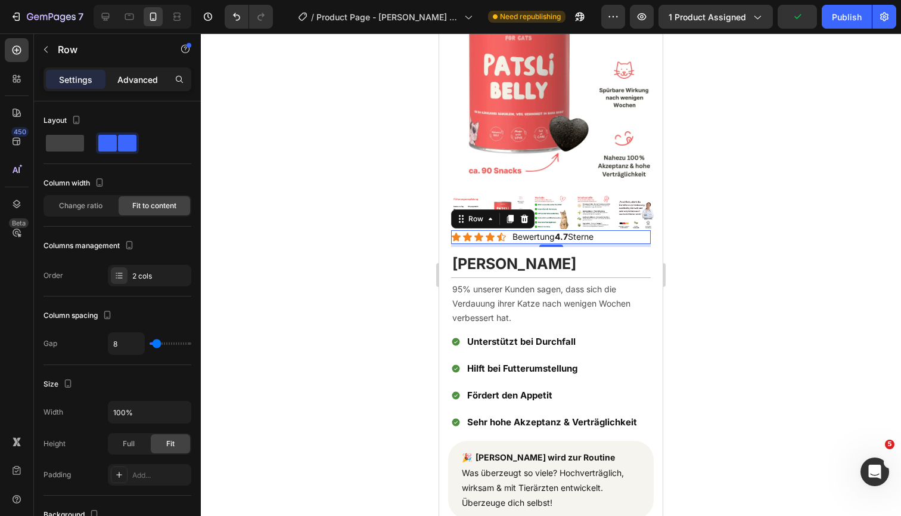
click at [153, 73] on p "Advanced" at bounding box center [137, 79] width 41 height 13
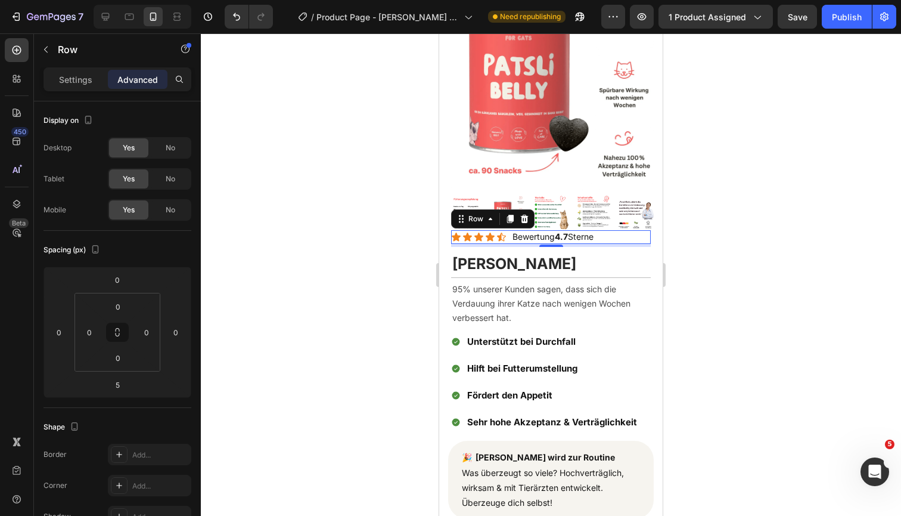
click at [696, 274] on div at bounding box center [551, 274] width 701 height 482
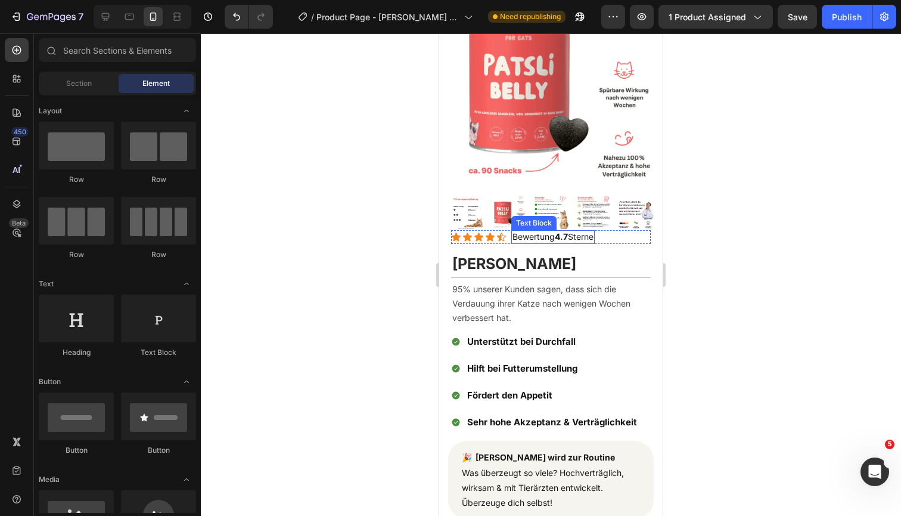
click at [595, 243] on div "Bewertung 4.7 Sterne" at bounding box center [553, 236] width 83 height 13
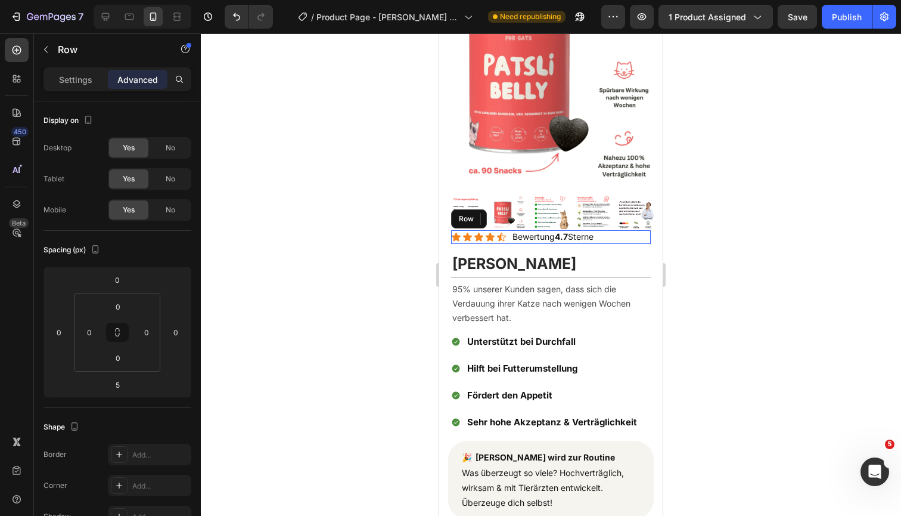
click at [621, 241] on div "Icon Icon Icon Icon Icon Icon List Bewertung 4.7 Sterne Text Block 0 Row" at bounding box center [551, 236] width 200 height 13
click at [85, 86] on div "Settings" at bounding box center [76, 79] width 60 height 19
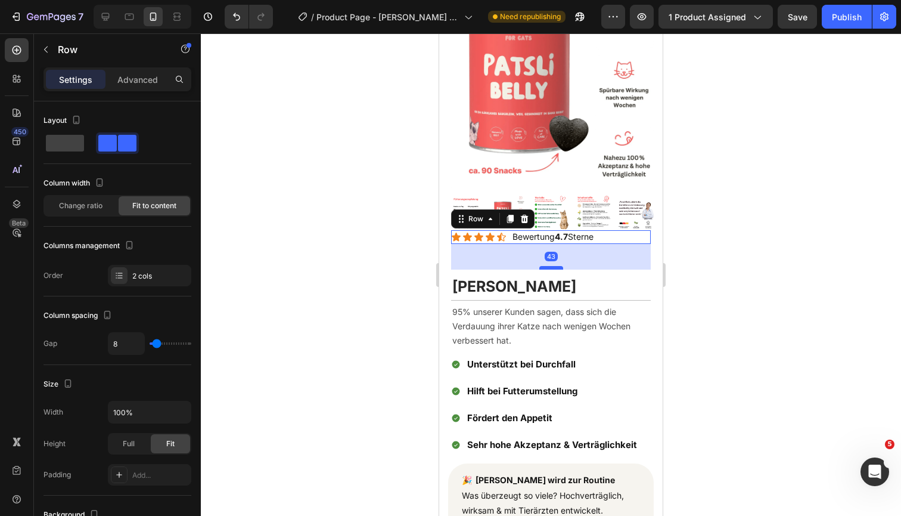
drag, startPoint x: 559, startPoint y: 245, endPoint x: 558, endPoint y: 268, distance: 22.7
click at [558, 268] on div at bounding box center [552, 268] width 24 height 4
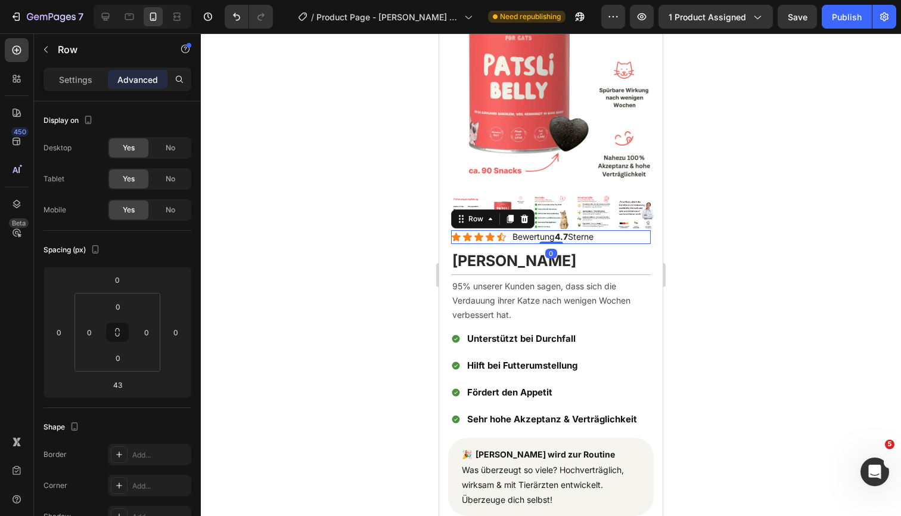
drag, startPoint x: 556, startPoint y: 267, endPoint x: 558, endPoint y: 230, distance: 37.0
click at [558, 230] on div "Icon Icon Icon Icon Icon Icon List Bewertung 4.7 Sterne Text Block Row 0" at bounding box center [551, 236] width 200 height 13
type input "0"
click at [723, 233] on div at bounding box center [551, 274] width 701 height 482
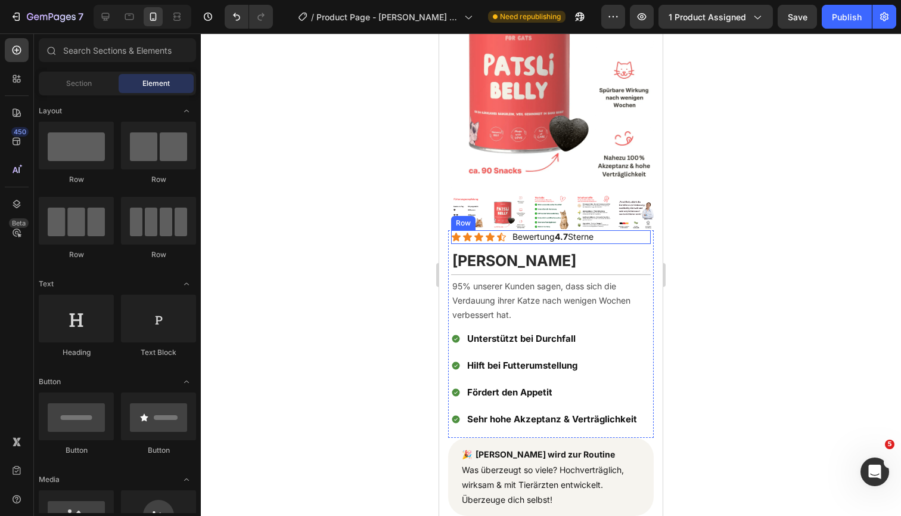
click at [627, 236] on div "Icon Icon Icon Icon Icon Icon List Bewertung 4.7 Sterne Text Block Row" at bounding box center [551, 236] width 200 height 13
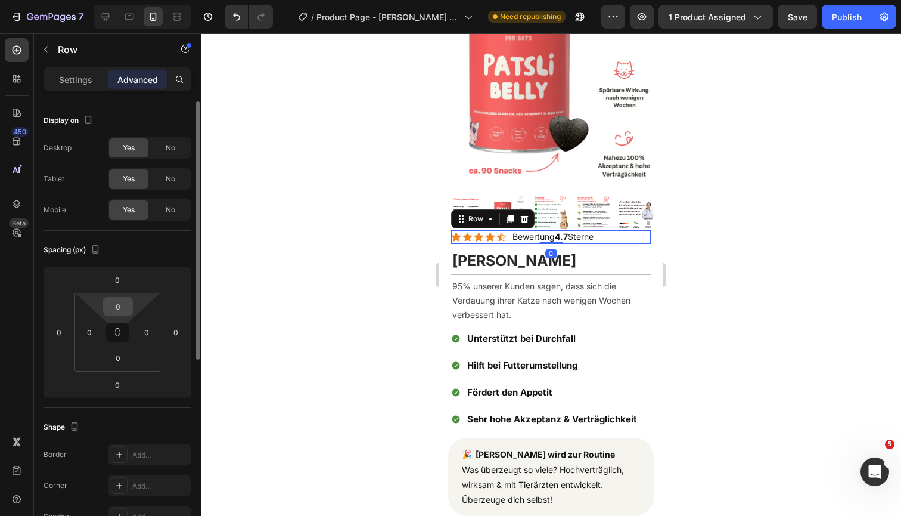
click at [117, 309] on input "0" at bounding box center [118, 307] width 24 height 18
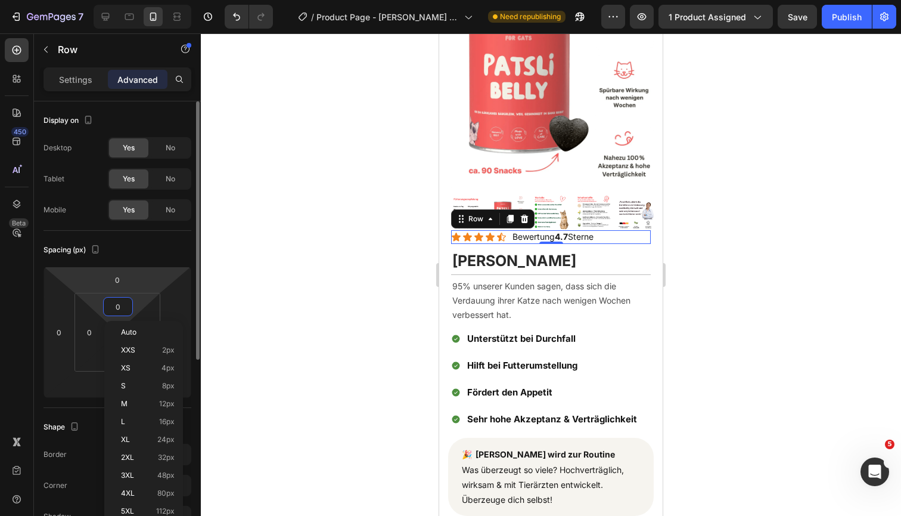
type input "5"
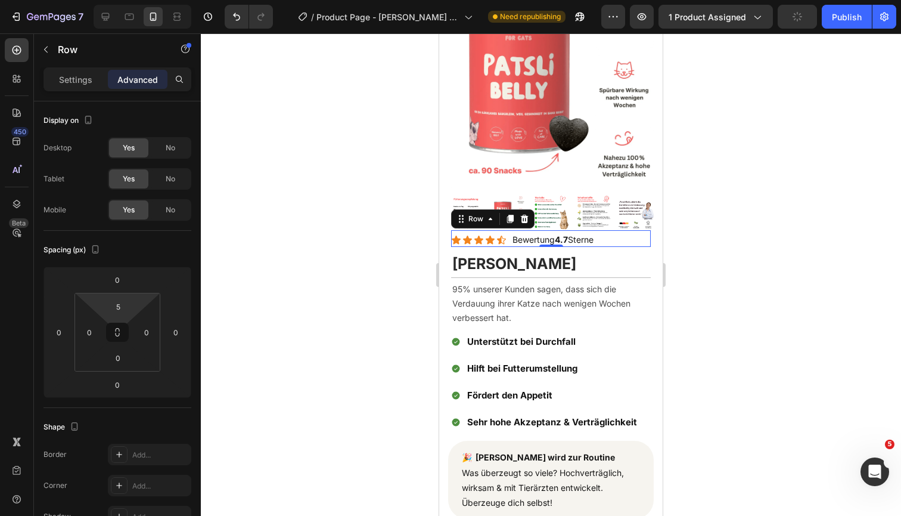
click at [795, 296] on div at bounding box center [551, 274] width 701 height 482
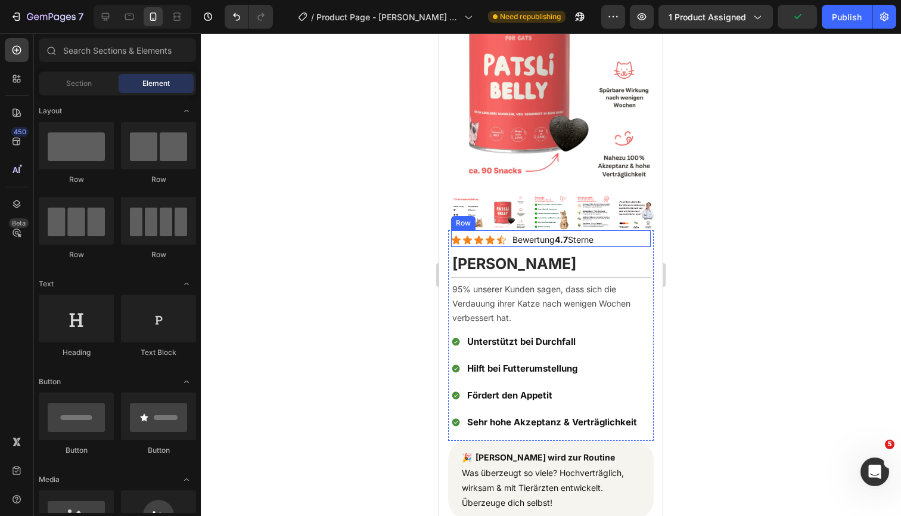
click at [608, 241] on div "Icon Icon Icon Icon Icon Icon List Bewertung 4.7 Sterne Text Block Row" at bounding box center [551, 238] width 200 height 16
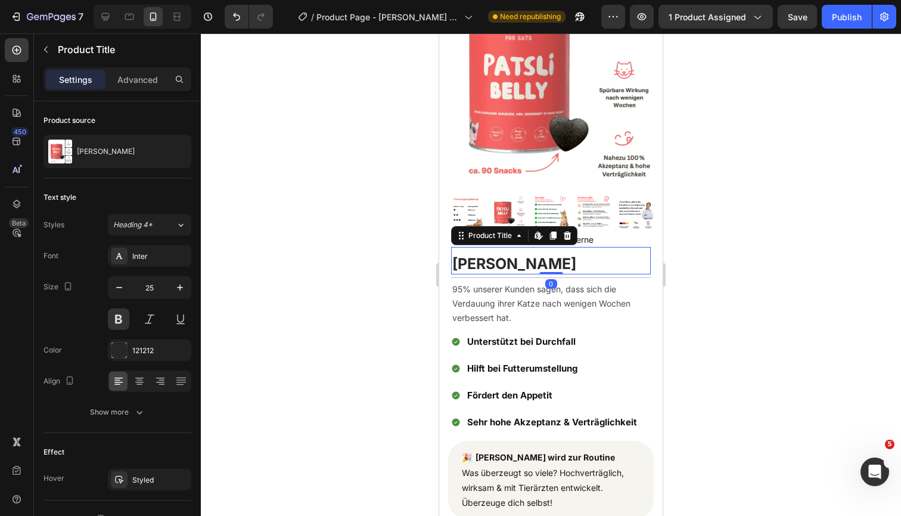
click at [524, 250] on div "Patsli Belly Product Title Edit content in Shopify 0" at bounding box center [551, 261] width 200 height 28
click at [139, 86] on div "Advanced" at bounding box center [138, 79] width 60 height 19
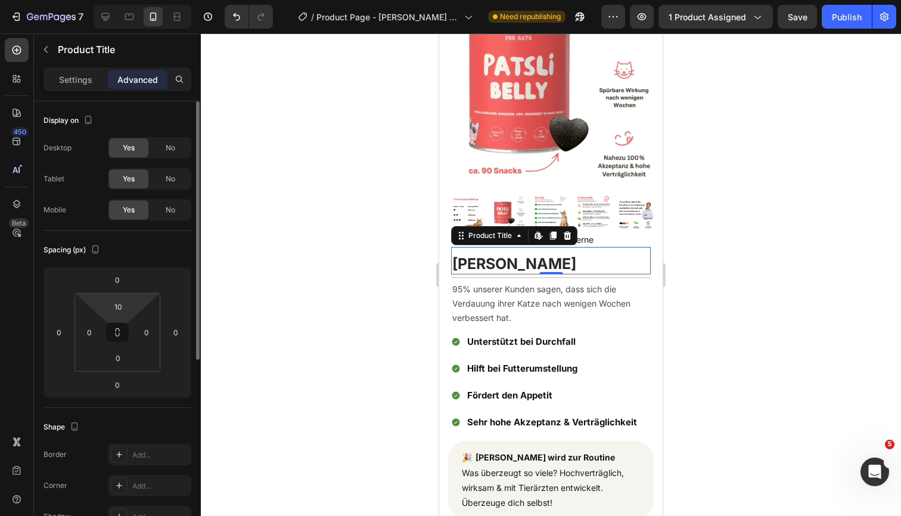
click at [118, 0] on html "7 Version history / Product Page - PATSLI Belly #2 Need republishing Preview 1 …" at bounding box center [450, 0] width 901 height 0
click at [120, 302] on input "10" at bounding box center [118, 307] width 24 height 18
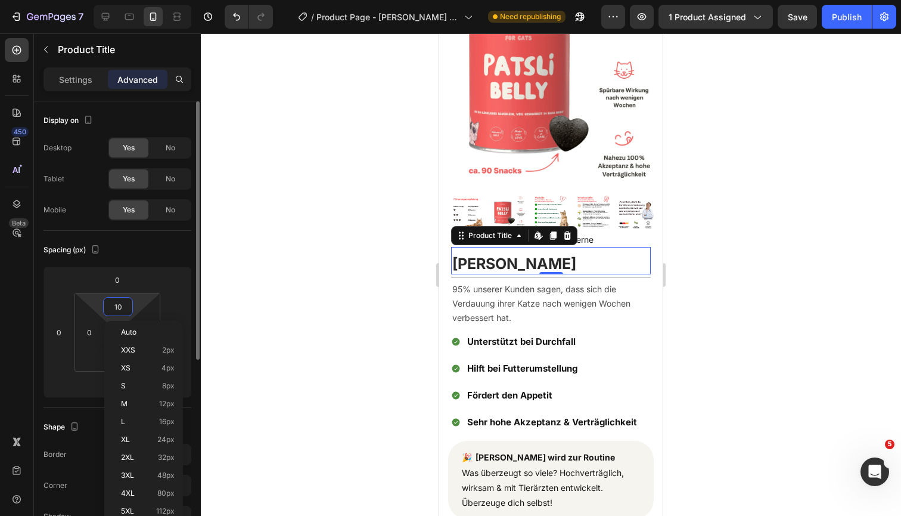
click at [120, 302] on input "10" at bounding box center [118, 307] width 24 height 18
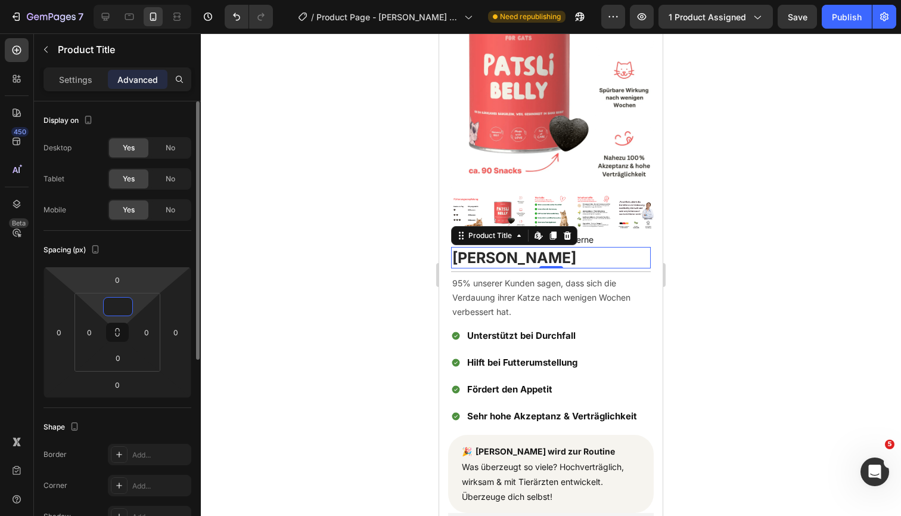
type input "0"
click at [147, 0] on html "7 Version history / Product Page - PATSLI Belly #2 Need republishing Preview 1 …" at bounding box center [450, 0] width 901 height 0
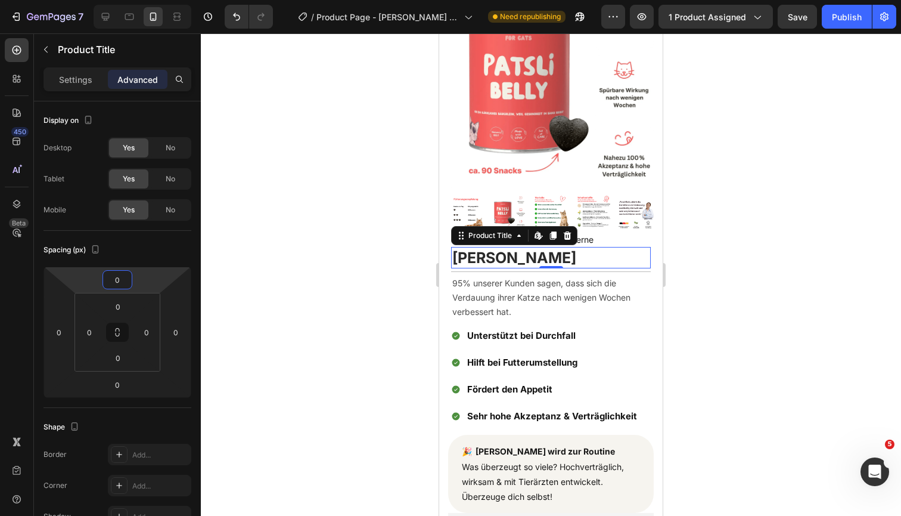
click at [801, 250] on div at bounding box center [551, 274] width 701 height 482
click at [602, 255] on h1 "[PERSON_NAME]" at bounding box center [551, 258] width 200 height 22
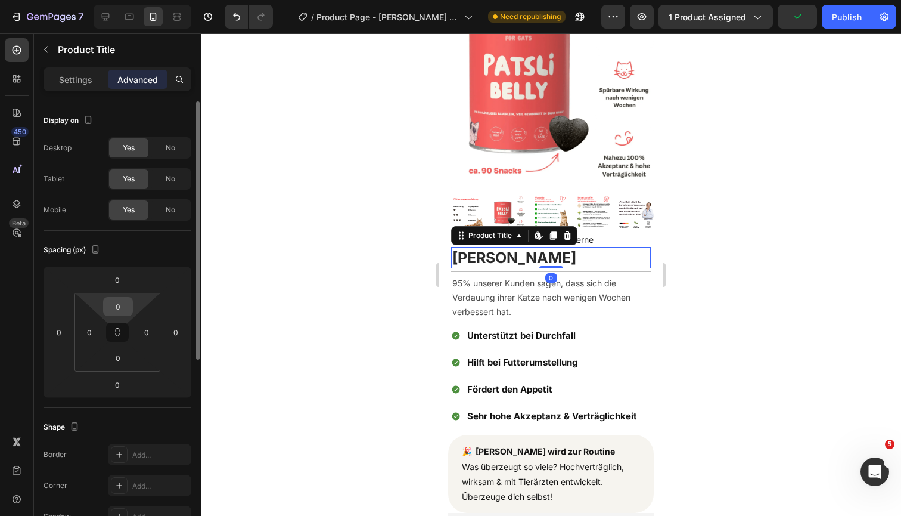
click at [119, 305] on input "0" at bounding box center [118, 307] width 24 height 18
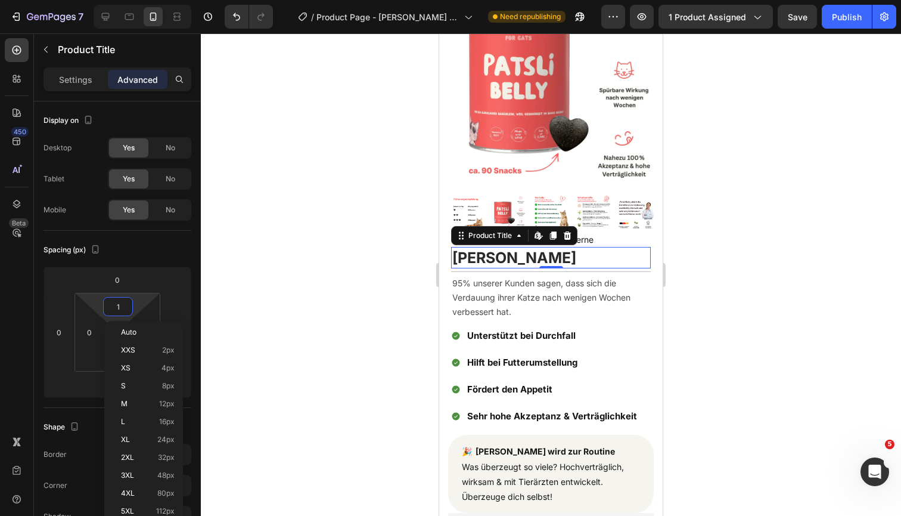
type input "10"
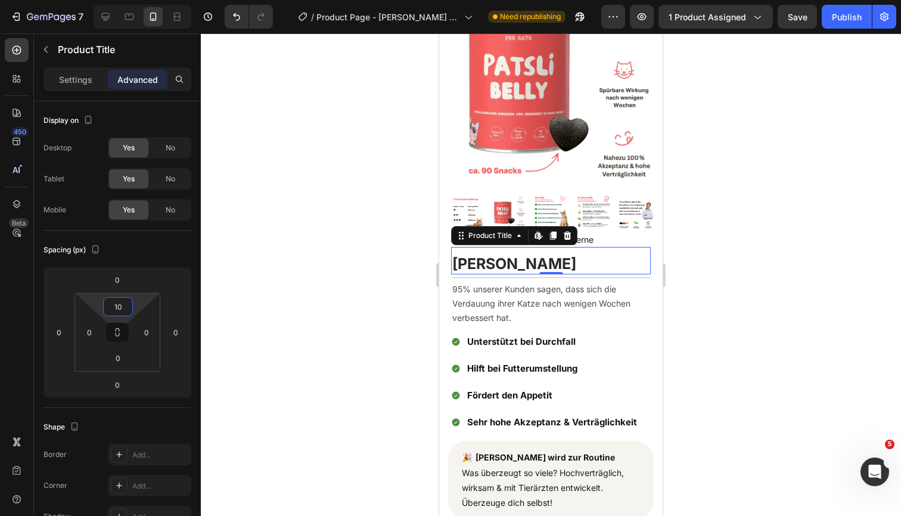
click at [901, 272] on div at bounding box center [551, 274] width 701 height 482
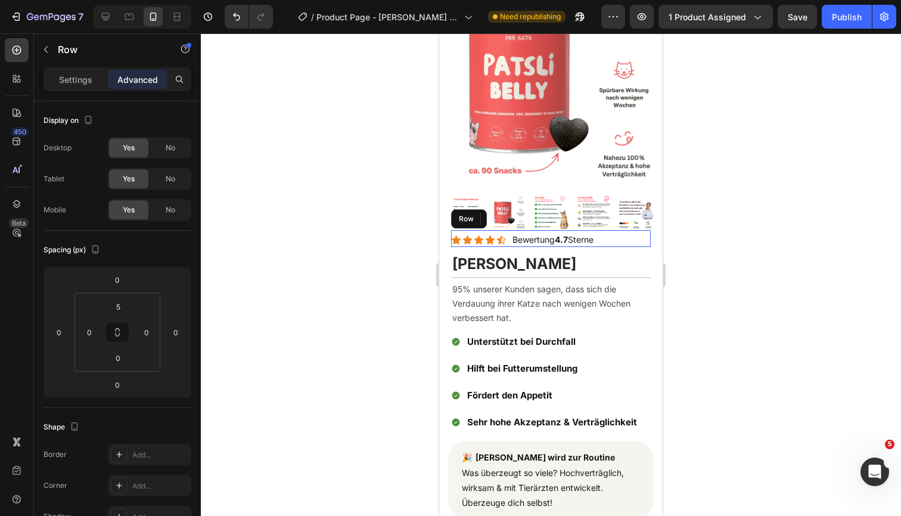
click at [606, 237] on div "Icon Icon Icon Icon Icon Icon List Bewertung 4.7 Sterne Text Block Row" at bounding box center [551, 238] width 200 height 16
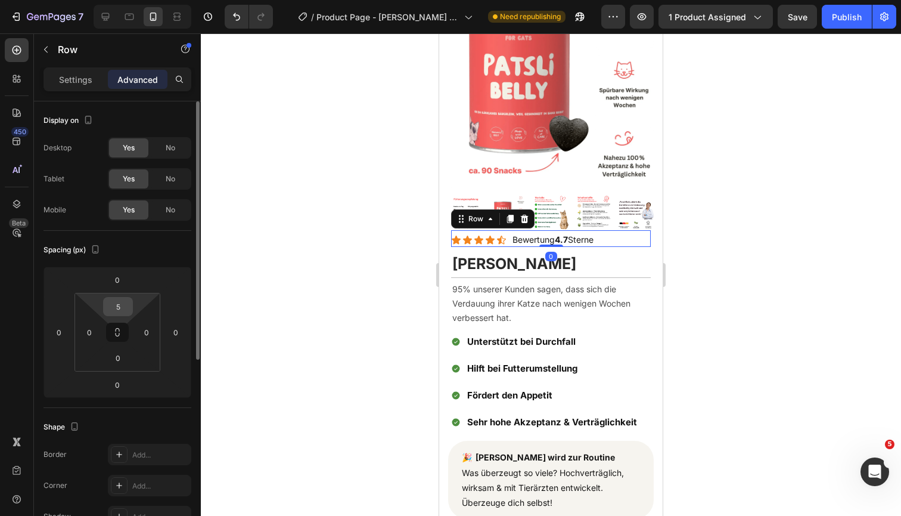
click at [119, 307] on input "5" at bounding box center [118, 307] width 24 height 18
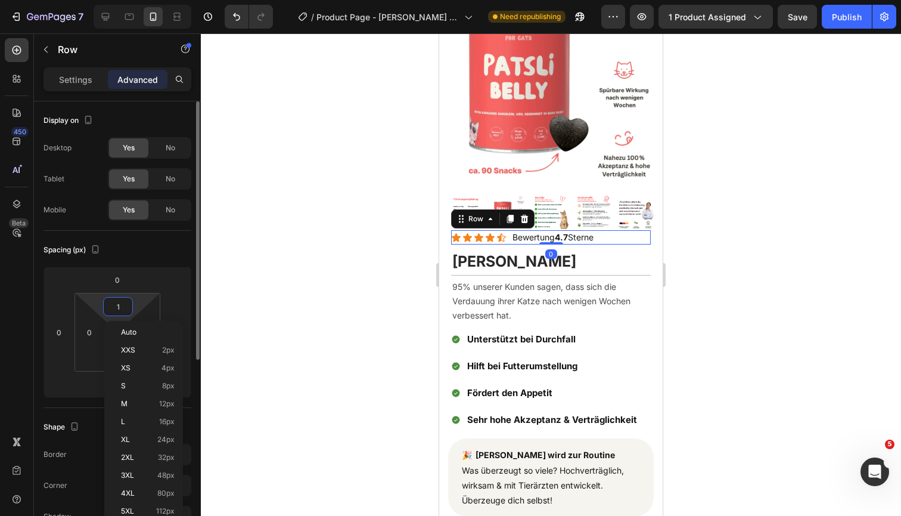
type input "10"
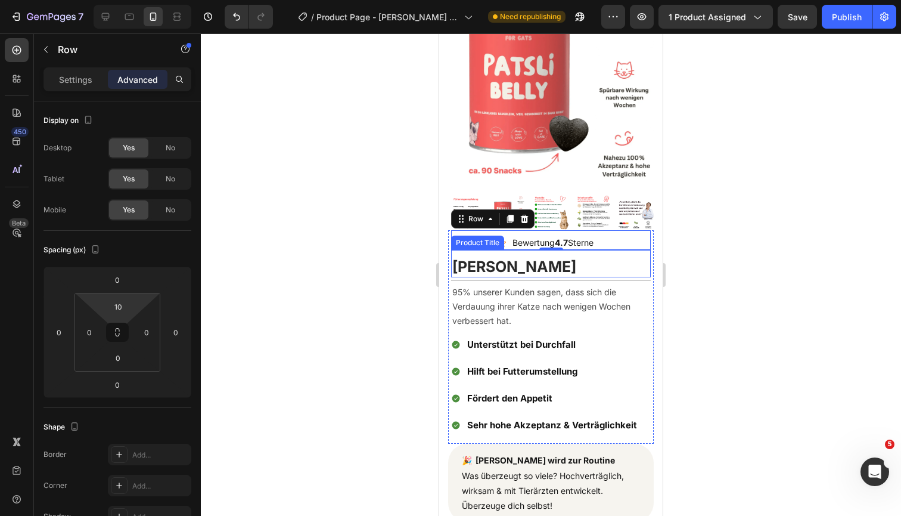
click at [741, 249] on div at bounding box center [551, 274] width 701 height 482
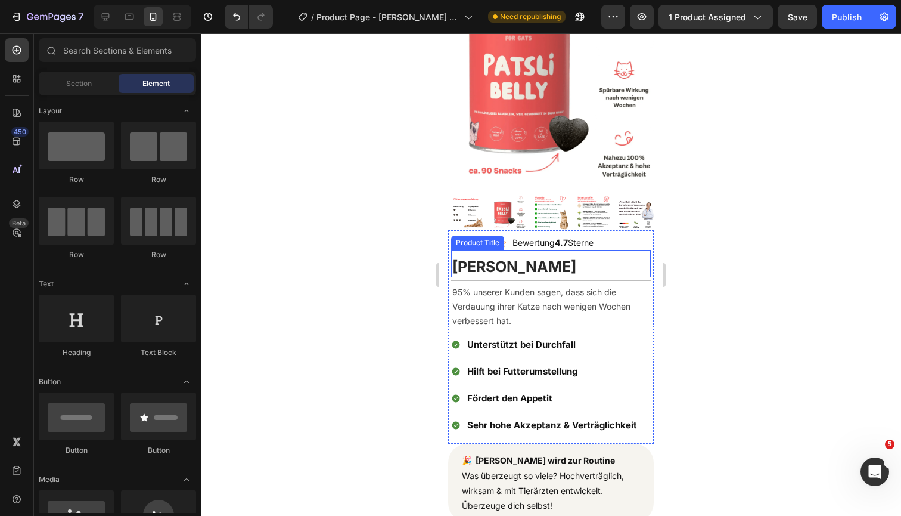
click at [743, 250] on div at bounding box center [551, 274] width 701 height 482
click at [745, 348] on div at bounding box center [551, 274] width 701 height 482
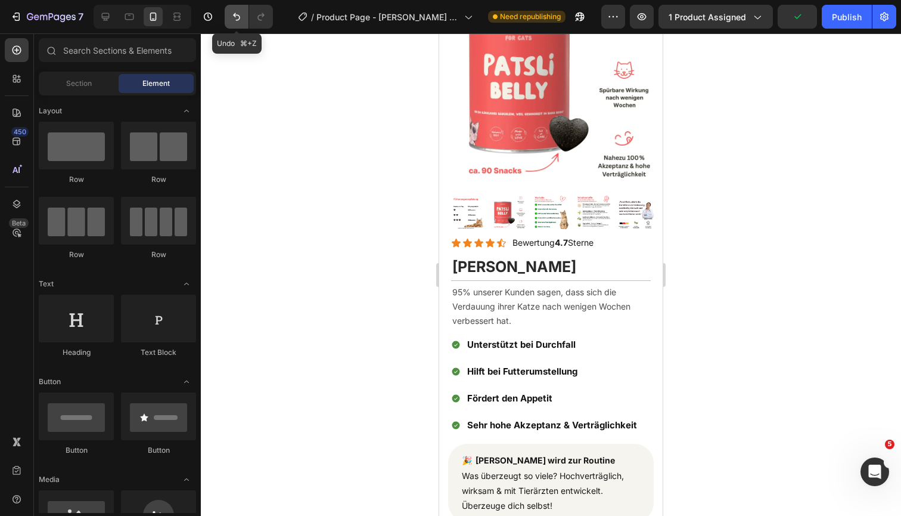
click at [233, 14] on icon "Undo/Redo" at bounding box center [237, 17] width 12 height 12
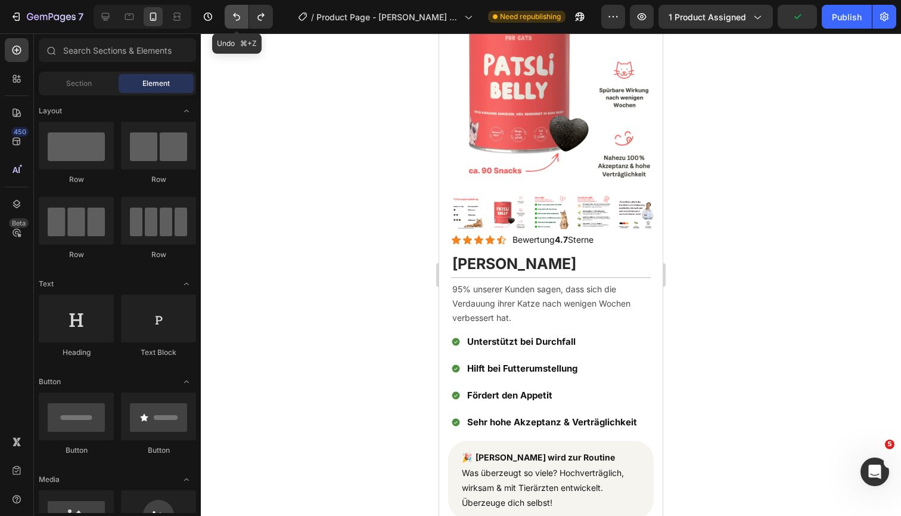
click at [233, 14] on icon "Undo/Redo" at bounding box center [237, 17] width 12 height 12
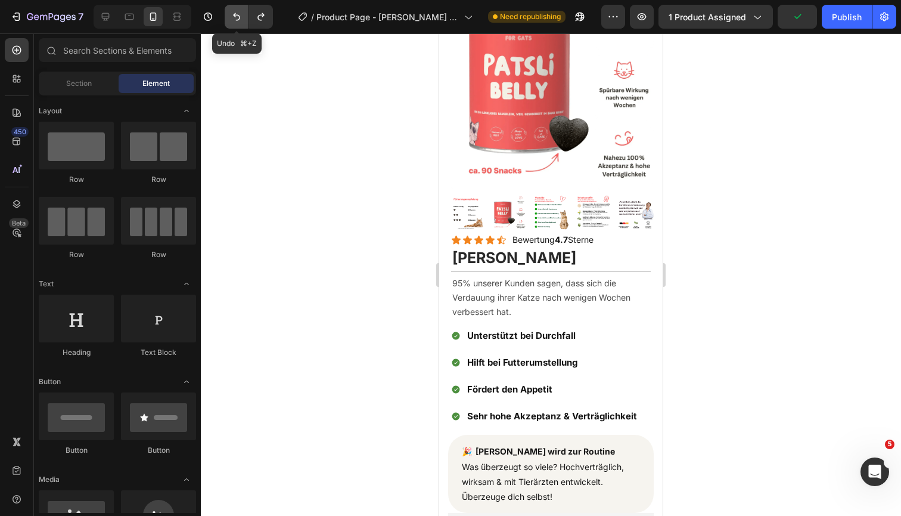
click at [233, 14] on icon "Undo/Redo" at bounding box center [237, 17] width 12 height 12
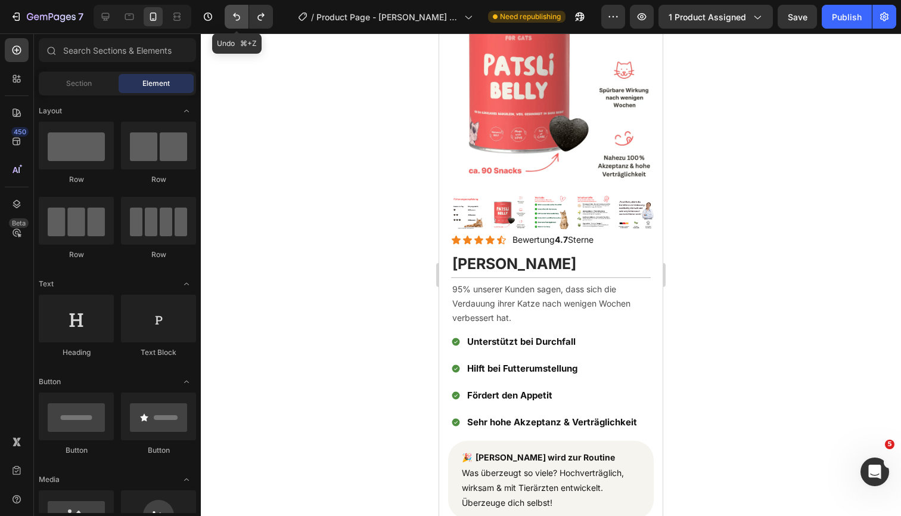
click at [233, 15] on icon "Undo/Redo" at bounding box center [237, 17] width 12 height 12
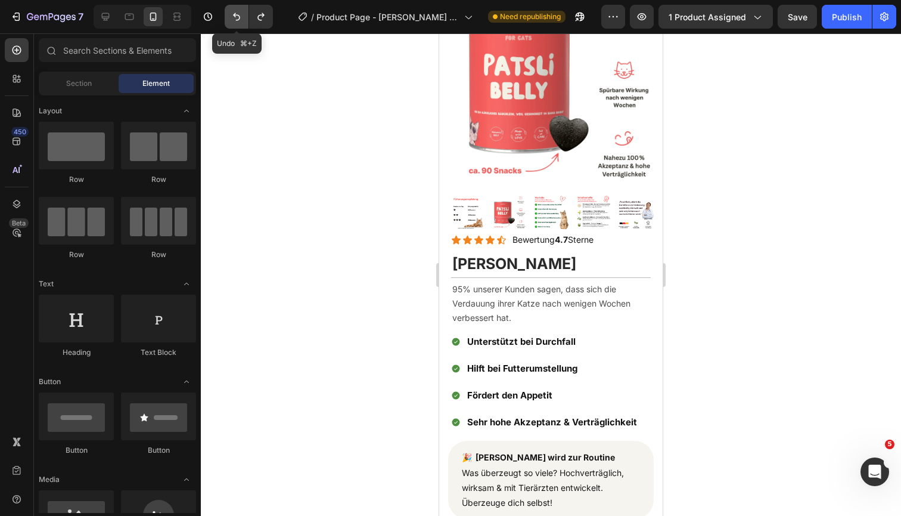
click at [233, 15] on icon "Undo/Redo" at bounding box center [237, 17] width 12 height 12
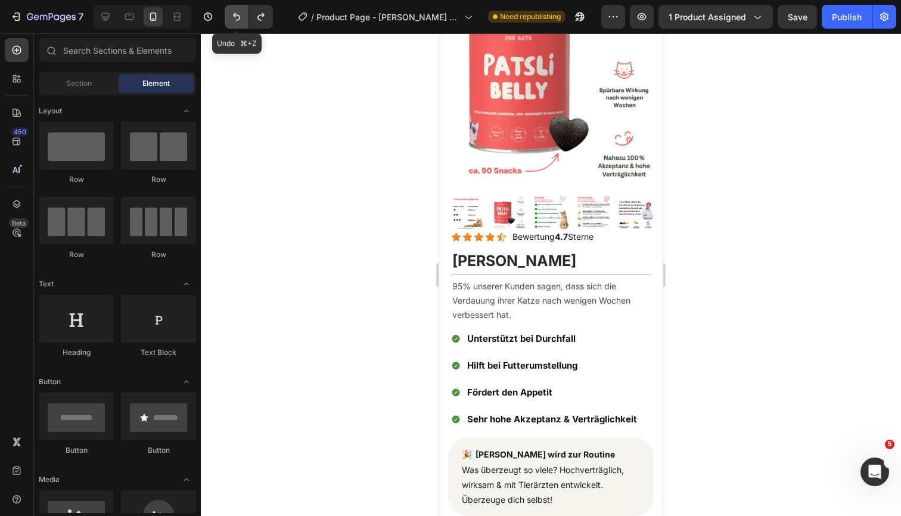
click at [233, 15] on icon "Undo/Redo" at bounding box center [237, 17] width 12 height 12
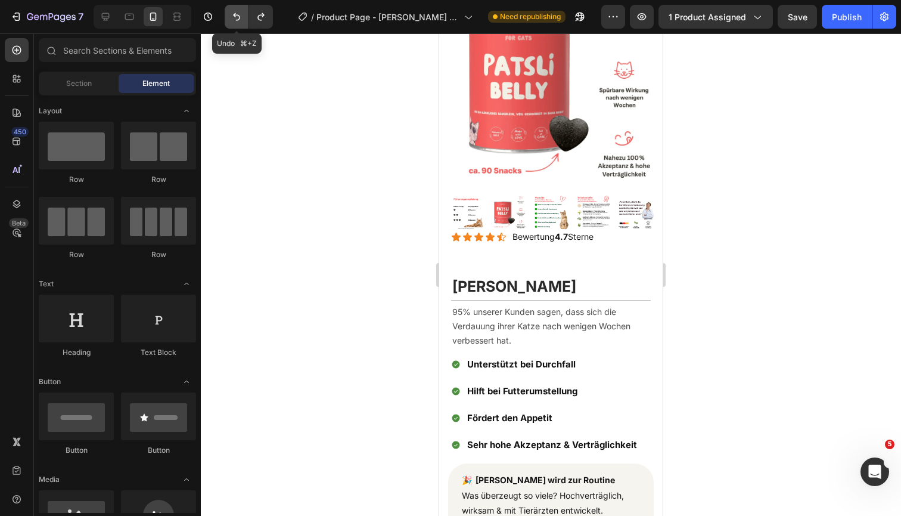
click at [233, 15] on icon "Undo/Redo" at bounding box center [237, 17] width 12 height 12
click at [233, 16] on icon "Undo/Redo" at bounding box center [237, 17] width 12 height 12
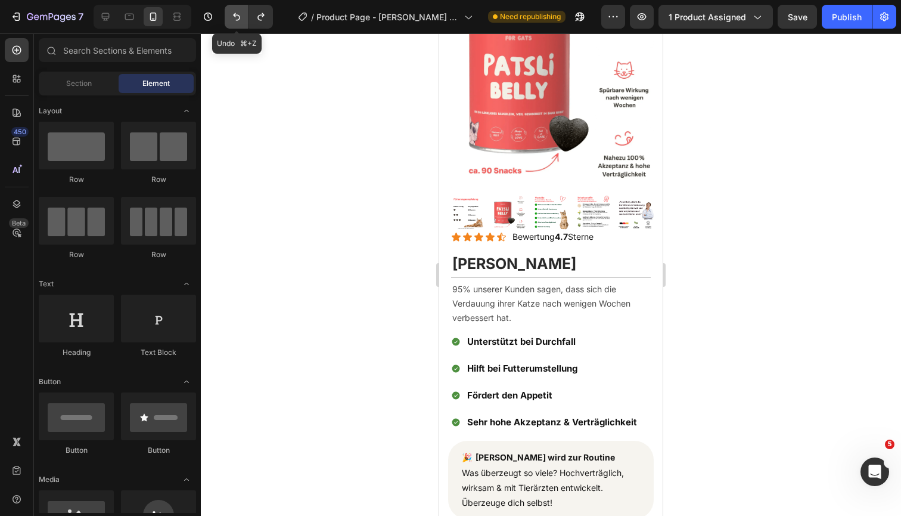
click at [233, 16] on icon "Undo/Redo" at bounding box center [237, 17] width 12 height 12
click at [232, 10] on button "Undo/Redo" at bounding box center [237, 17] width 24 height 24
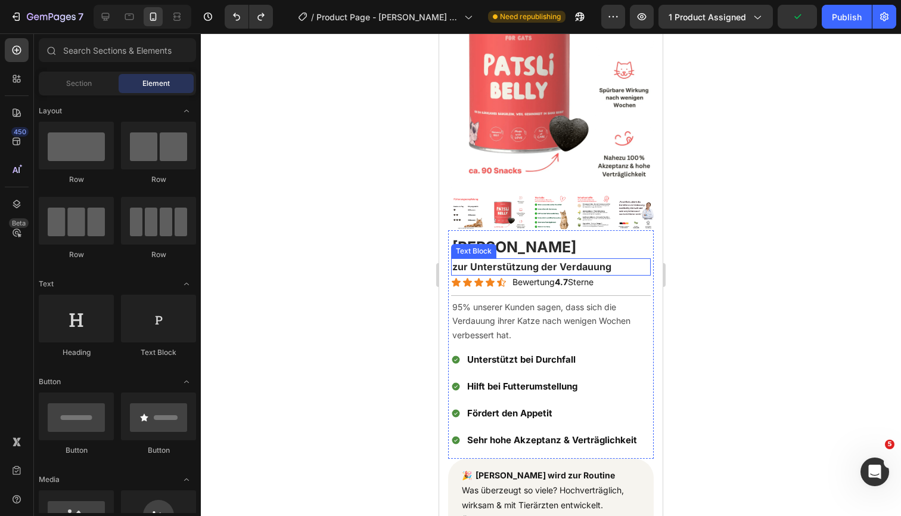
click at [610, 264] on p "zur Unterstützung der Verdauung" at bounding box center [551, 267] width 197 height 16
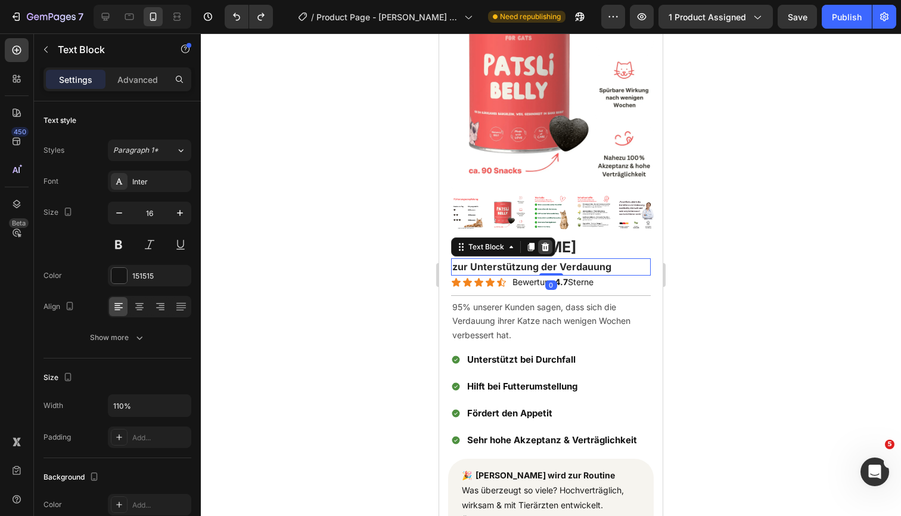
click at [547, 240] on div at bounding box center [545, 247] width 14 height 14
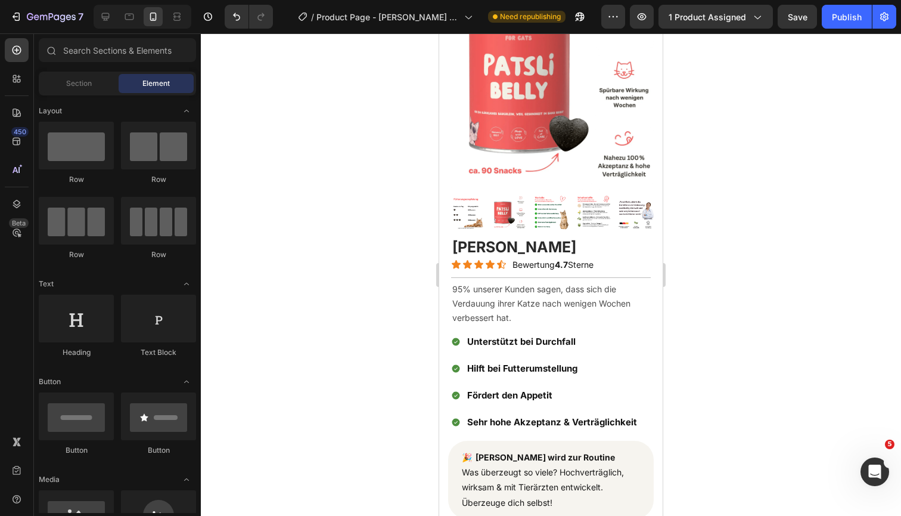
click at [805, 295] on div at bounding box center [551, 274] width 701 height 482
click at [578, 246] on h1 "[PERSON_NAME]" at bounding box center [551, 247] width 200 height 22
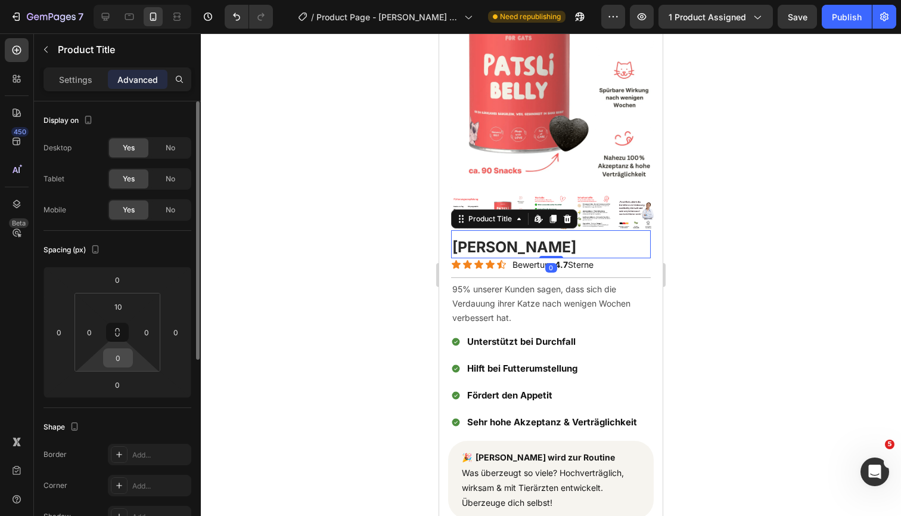
click at [119, 355] on input "0" at bounding box center [118, 358] width 24 height 18
type input "5"
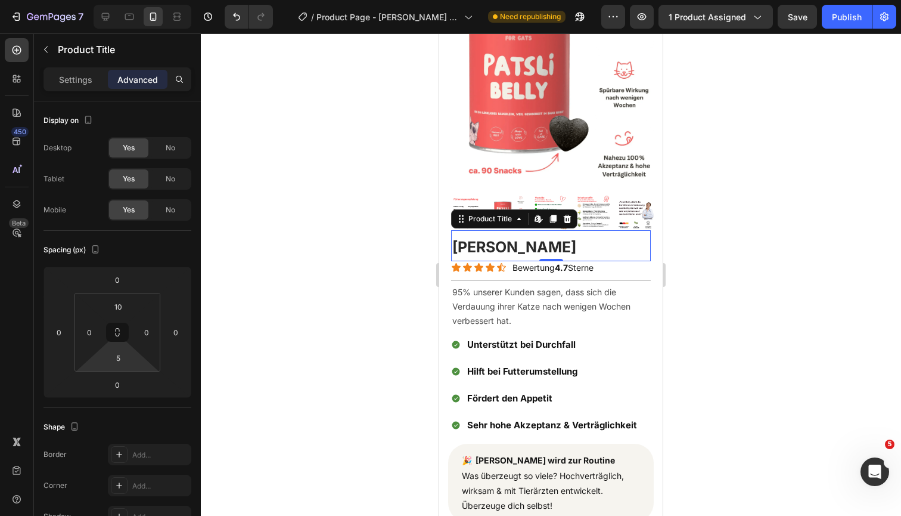
drag, startPoint x: 794, startPoint y: 292, endPoint x: 794, endPoint y: 300, distance: 8.3
click at [794, 292] on div at bounding box center [551, 274] width 701 height 482
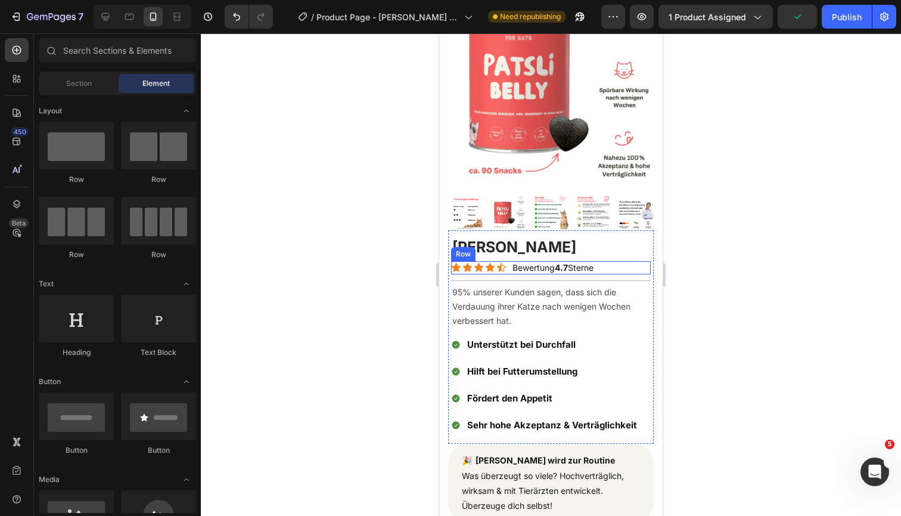
click at [647, 267] on div "Icon Icon Icon Icon Icon Icon List Bewertung 4.7 Sterne Text Block Row" at bounding box center [551, 267] width 200 height 13
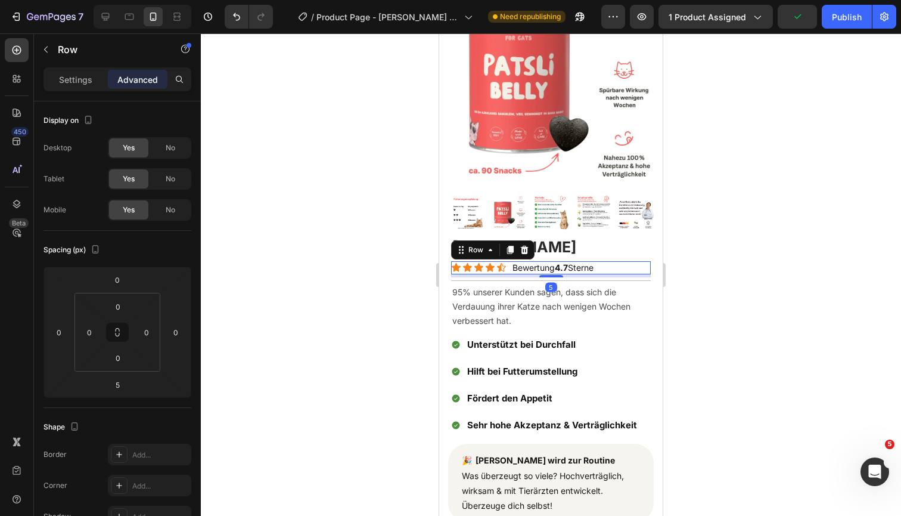
click at [751, 289] on div at bounding box center [551, 274] width 701 height 482
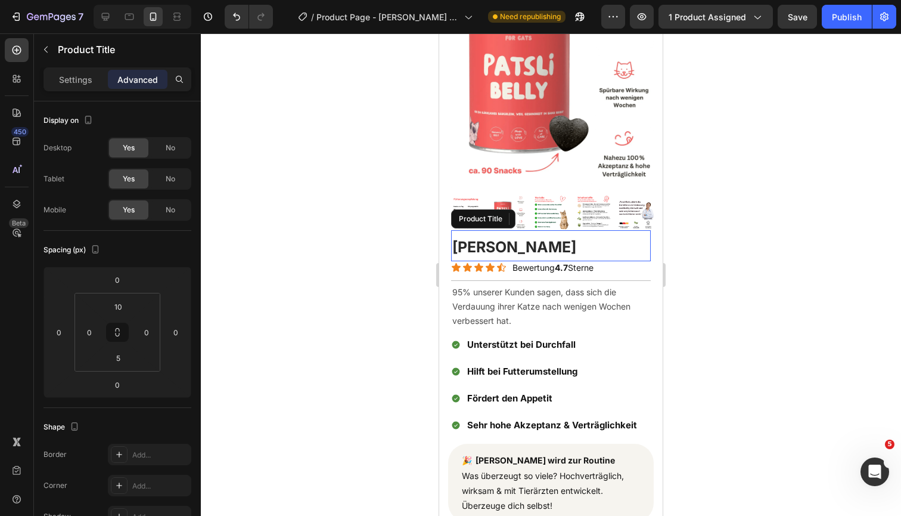
click at [581, 250] on h1 "[PERSON_NAME]" at bounding box center [551, 247] width 200 height 22
click at [736, 268] on div at bounding box center [551, 274] width 701 height 482
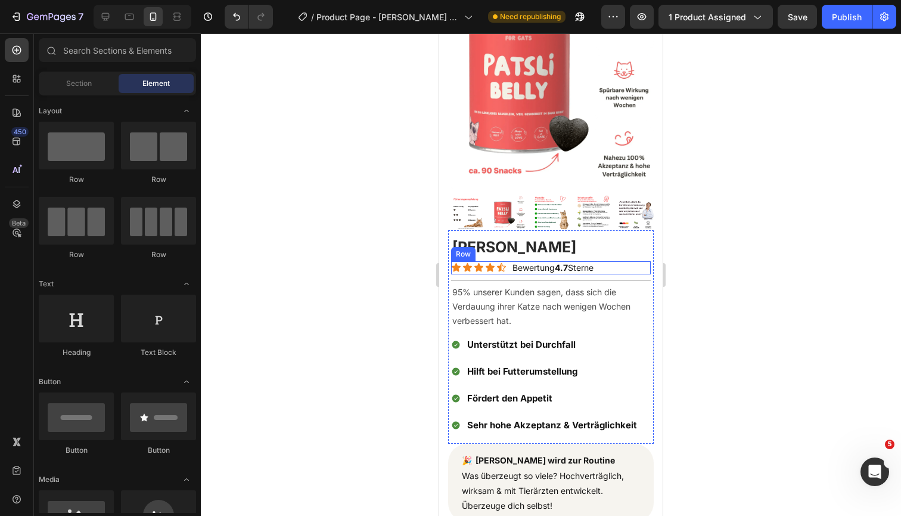
click at [795, 290] on div at bounding box center [551, 274] width 701 height 482
click at [611, 334] on div "Unterstützt bei Durchfall" at bounding box center [552, 344] width 173 height 20
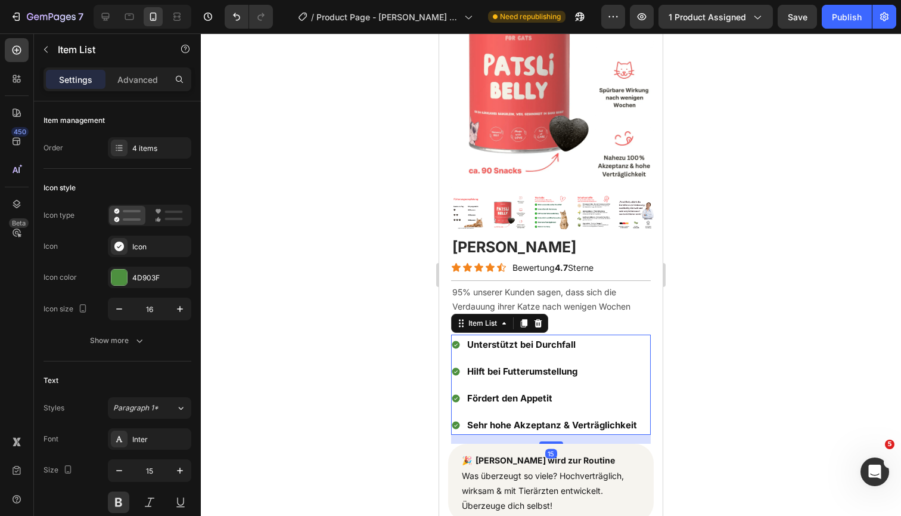
click at [773, 328] on div at bounding box center [551, 274] width 701 height 482
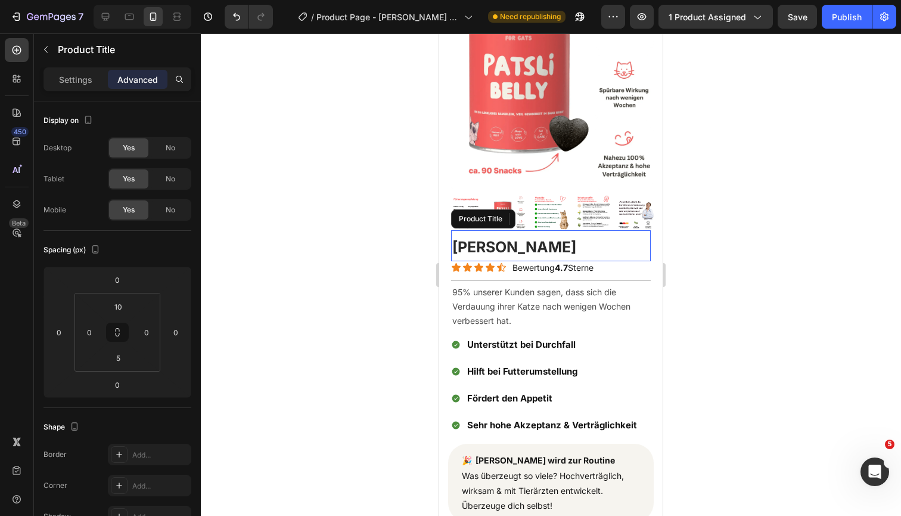
click at [548, 253] on h1 "[PERSON_NAME]" at bounding box center [551, 247] width 200 height 22
click at [609, 268] on div "Icon Icon Icon Icon Icon Icon List Bewertung 4.7 Sterne Text Block Row" at bounding box center [551, 267] width 200 height 13
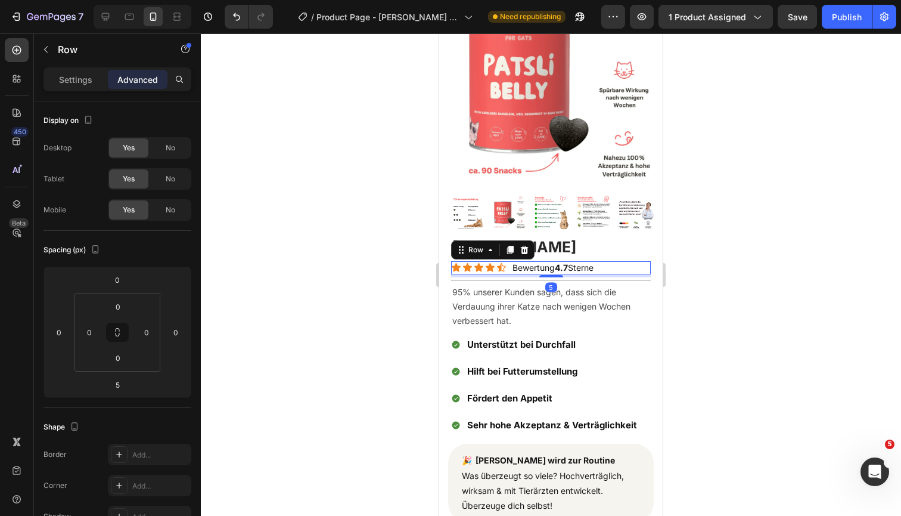
click at [803, 246] on div at bounding box center [551, 274] width 701 height 482
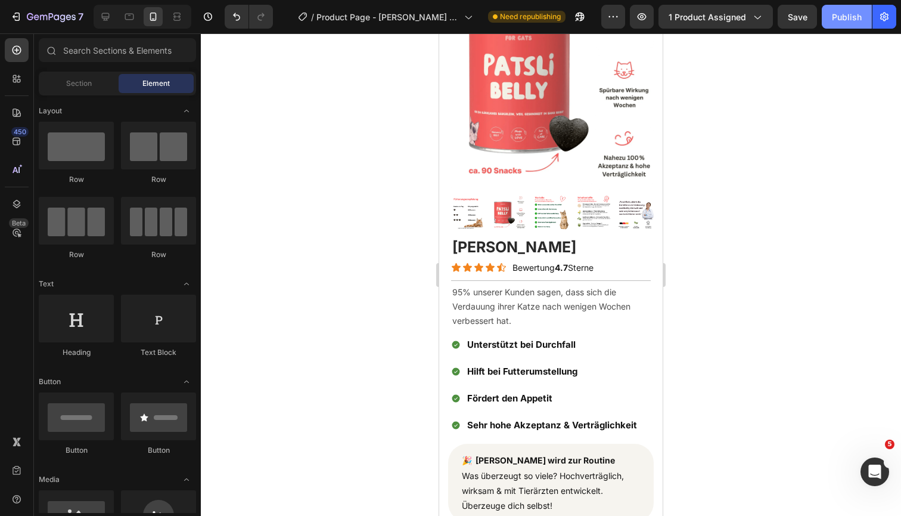
click at [846, 16] on div "Publish" at bounding box center [847, 17] width 30 height 13
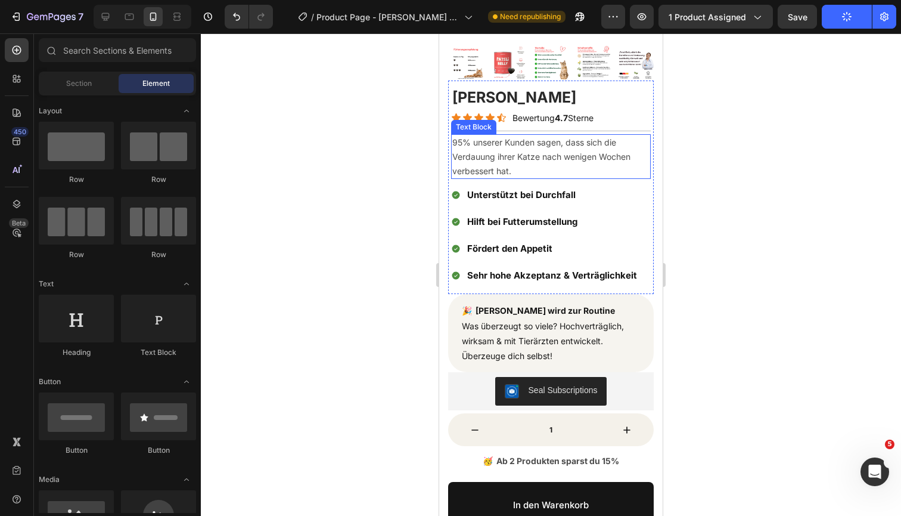
scroll to position [225, 0]
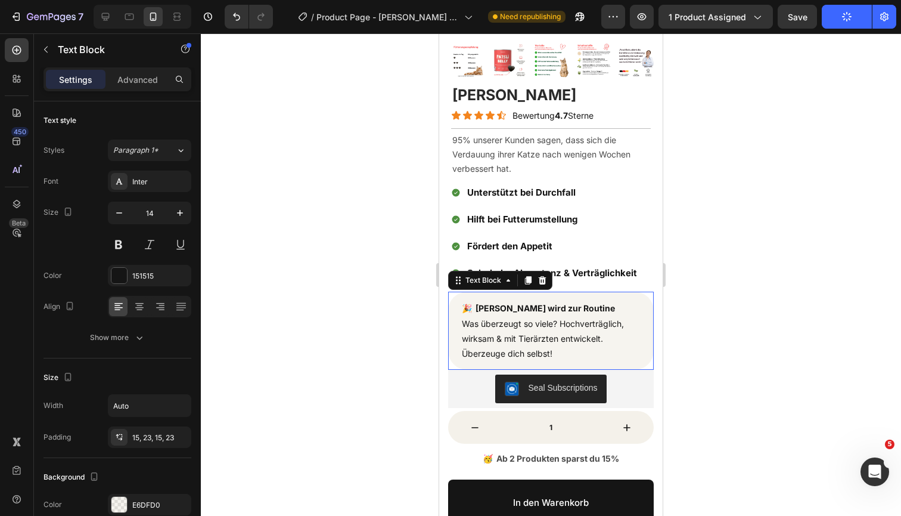
click at [551, 325] on span "Was überzeugt so viele? Hochverträglich, wirksam & mit Tierärzten entwickelt. Ü…" at bounding box center [543, 338] width 162 height 40
click at [536, 329] on p "🎉 Patsli Belly wird zur Routine Was überzeugt so viele? Hochverträglich, wirksa…" at bounding box center [551, 330] width 178 height 60
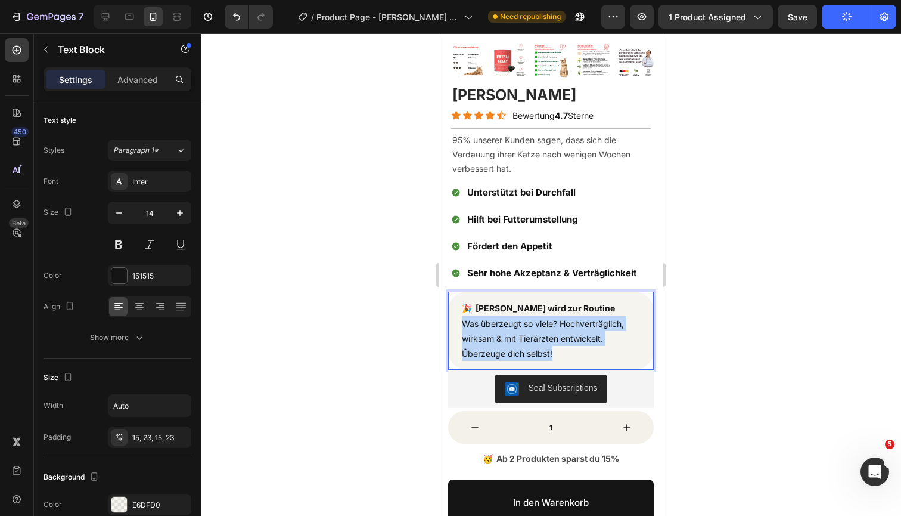
click at [536, 329] on p "🎉 Patsli Belly wird zur Routine Was überzeugt so viele? Hochverträglich, wirksa…" at bounding box center [551, 330] width 178 height 60
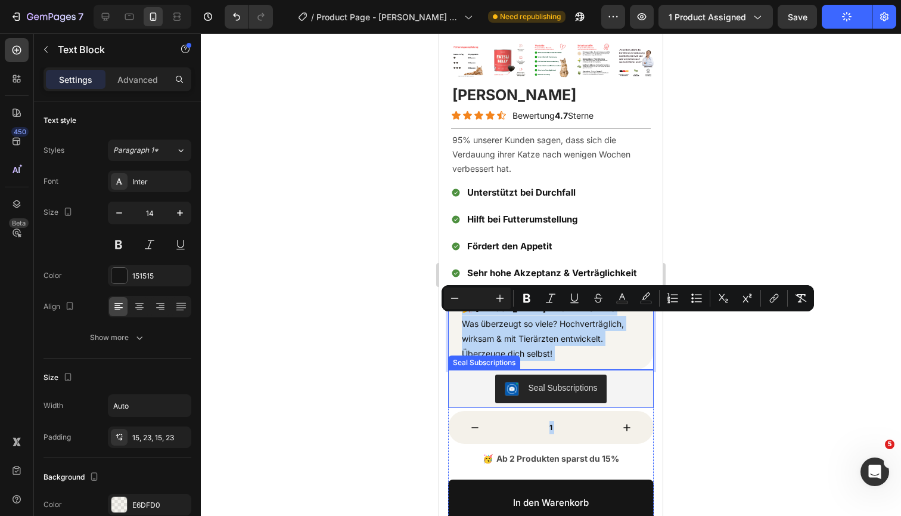
click at [615, 374] on div "Seal Subscriptions" at bounding box center [551, 388] width 196 height 29
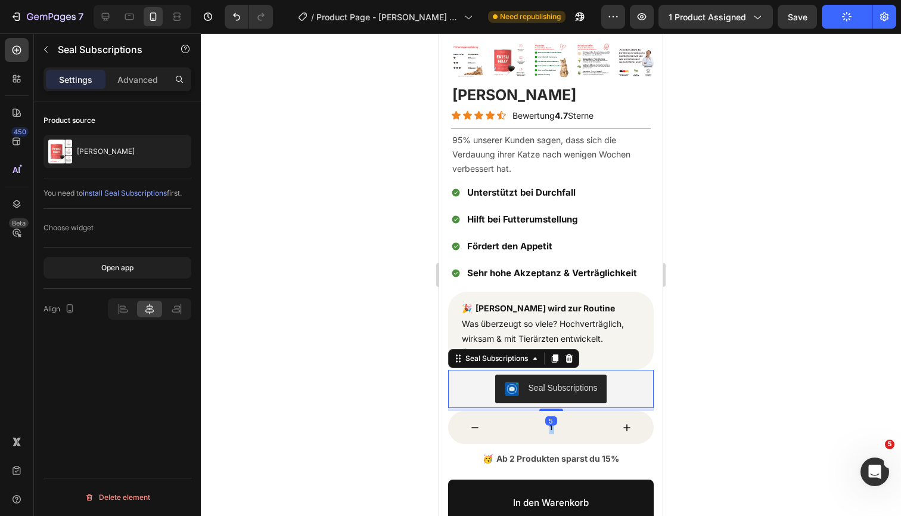
click at [732, 371] on div at bounding box center [551, 274] width 701 height 482
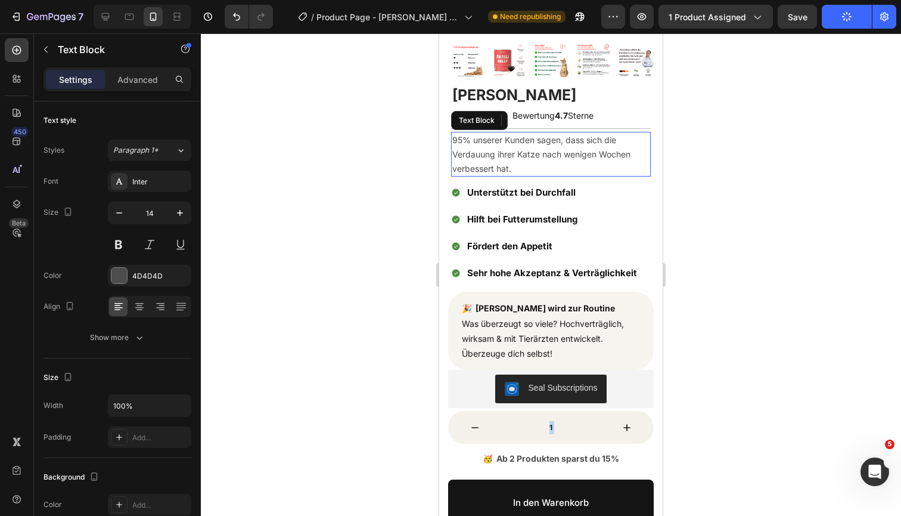
click at [503, 156] on p "95% unserer Kunden sagen, dass sich die Verdauung ihrer Katze nach wenigen Woch…" at bounding box center [551, 154] width 197 height 42
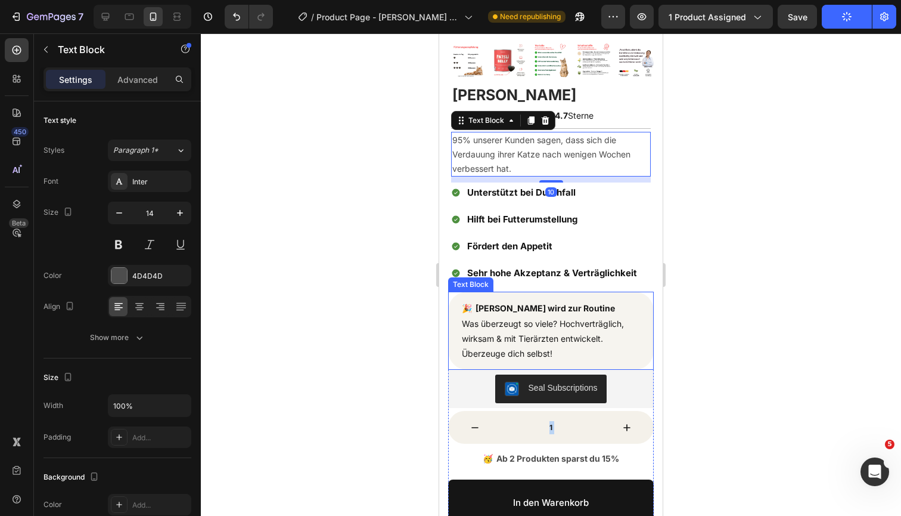
click at [505, 319] on span "Was überzeugt so viele? Hochverträglich, wirksam & mit Tierärzten entwickelt. Ü…" at bounding box center [543, 338] width 162 height 40
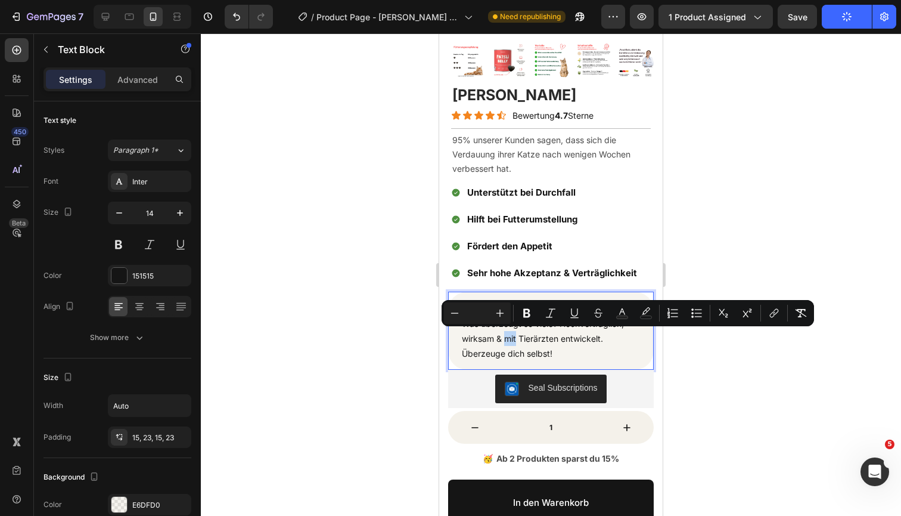
click at [507, 328] on p "🎉 Patsli Belly wird zur Routine Was überzeugt so viele? Hochverträglich, wirksa…" at bounding box center [551, 330] width 178 height 60
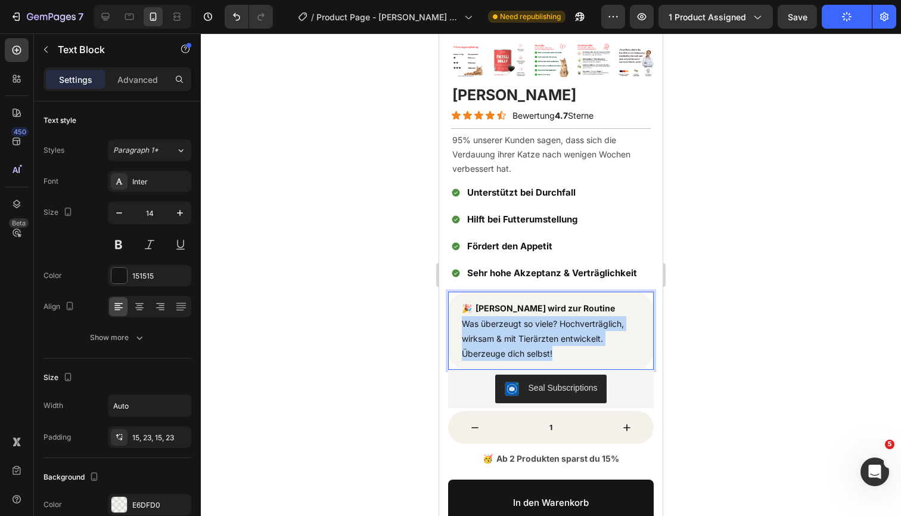
click at [507, 328] on p "🎉 Patsli Belly wird zur Routine Was überzeugt so viele? Hochverträglich, wirksa…" at bounding box center [551, 330] width 178 height 60
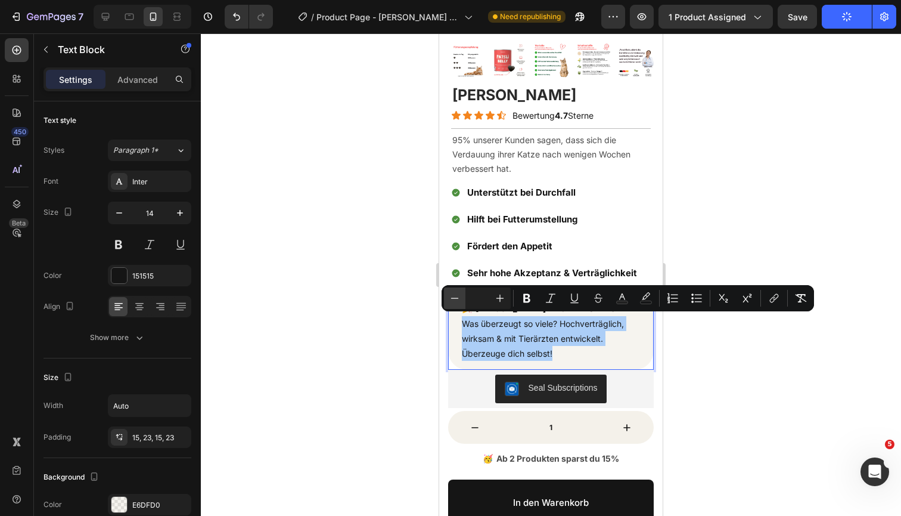
click at [451, 292] on icon "Editor contextual toolbar" at bounding box center [455, 298] width 12 height 12
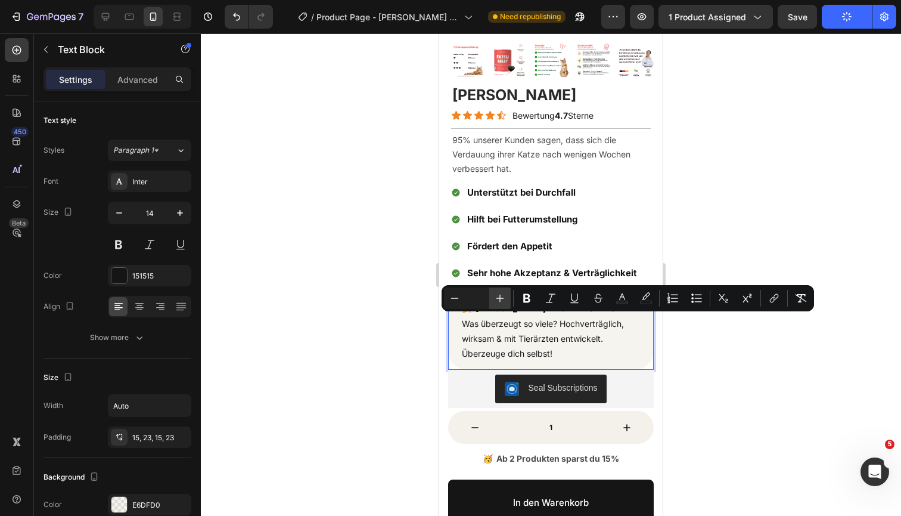
click at [495, 299] on icon "Editor contextual toolbar" at bounding box center [500, 298] width 12 height 12
click at [692, 185] on div at bounding box center [551, 274] width 701 height 482
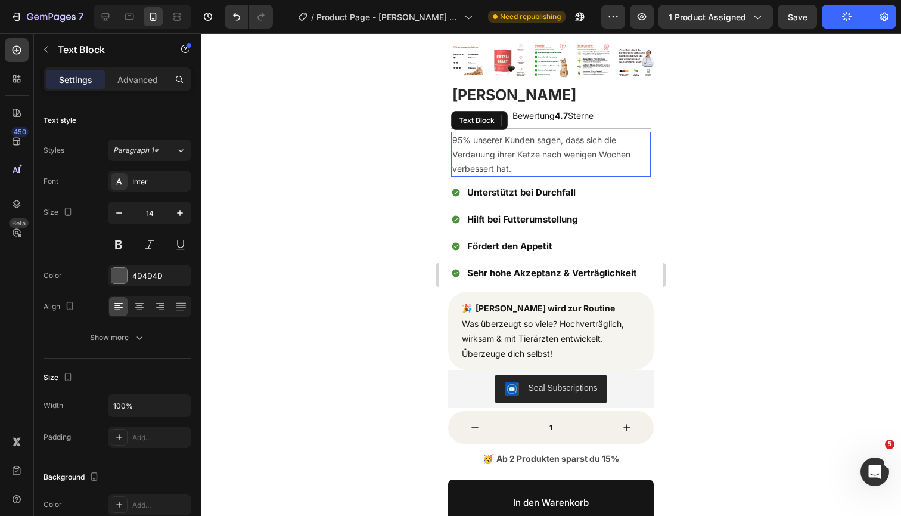
click at [540, 148] on p "95% unserer Kunden sagen, dass sich die Verdauung ihrer Katze nach wenigen Woch…" at bounding box center [551, 154] width 197 height 42
click at [540, 150] on p "95% unserer Kunden sagen, dass sich die Verdauung ihrer Katze nach wenigen Woch…" at bounding box center [551, 154] width 197 height 42
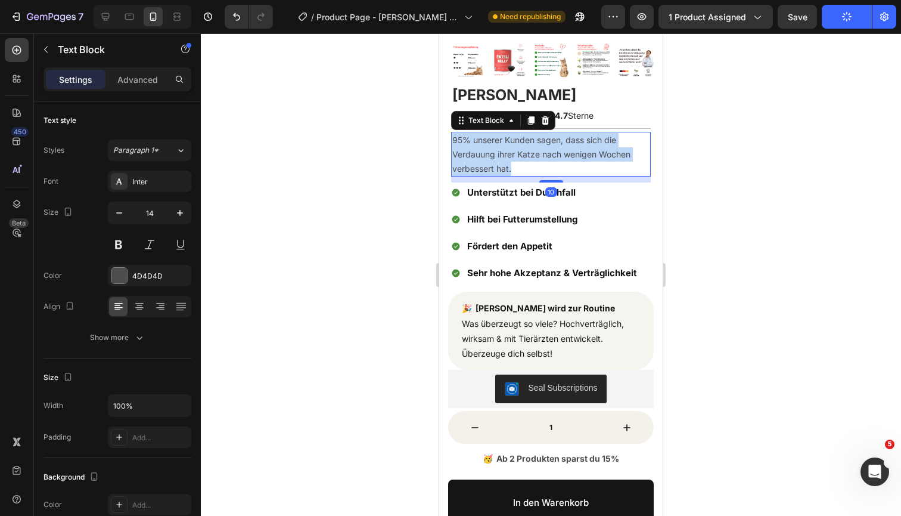
click at [540, 150] on p "95% unserer Kunden sagen, dass sich die Verdauung ihrer Katze nach wenigen Woch…" at bounding box center [551, 154] width 197 height 42
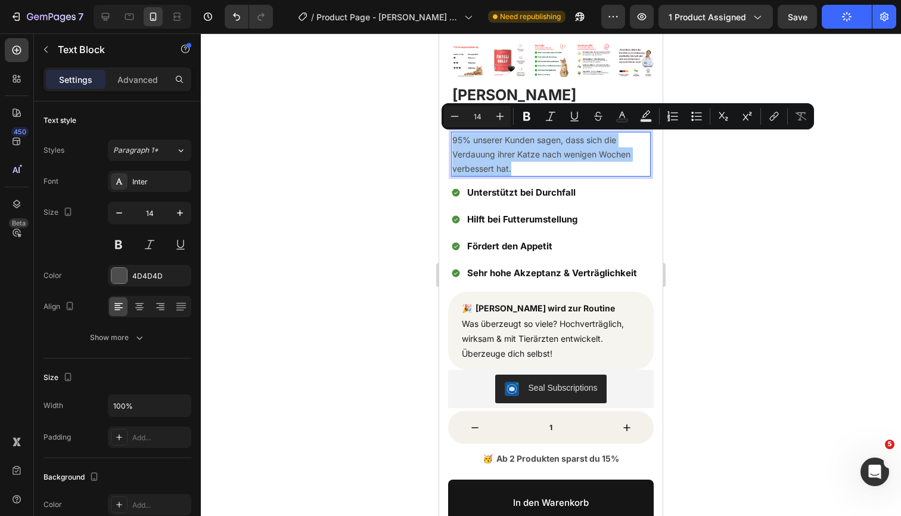
click at [483, 114] on input "14" at bounding box center [478, 116] width 24 height 14
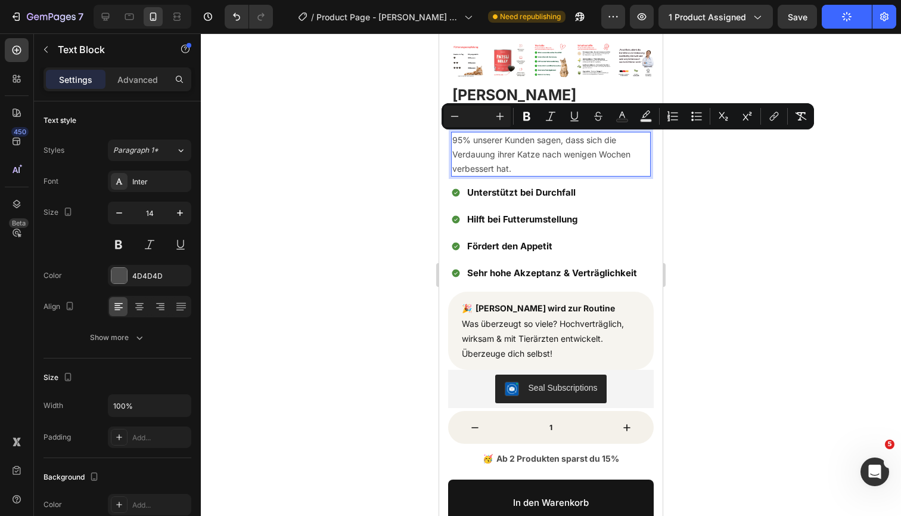
click at [537, 163] on p "95% unserer Kunden sagen, dass sich die Verdauung ihrer Katze nach wenigen Woch…" at bounding box center [551, 154] width 197 height 42
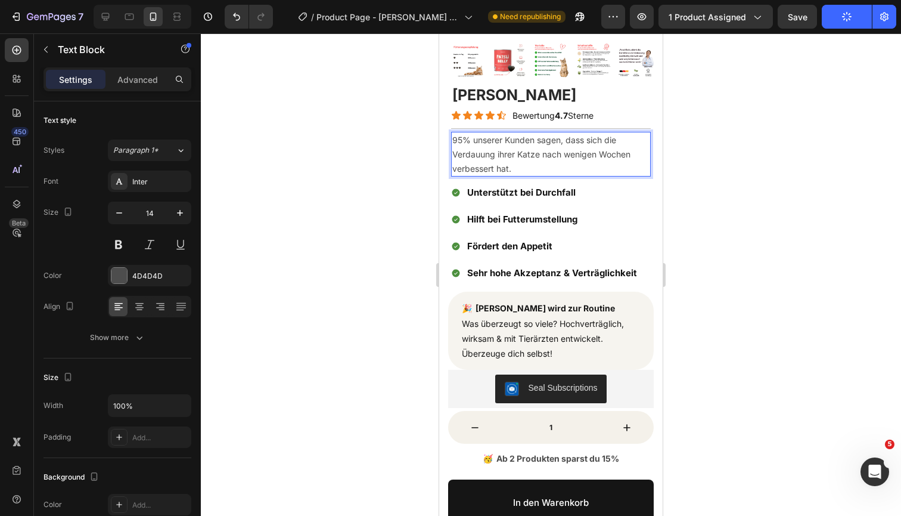
click at [749, 165] on div at bounding box center [551, 274] width 701 height 482
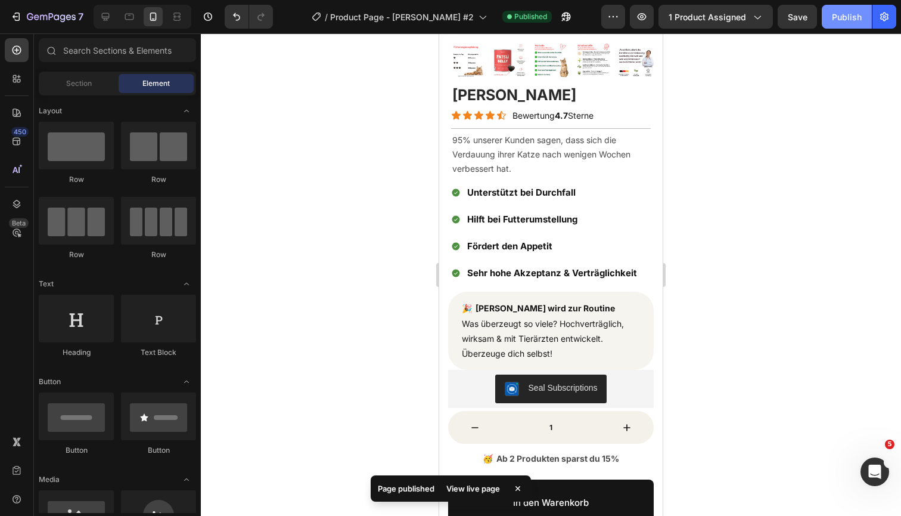
click at [839, 22] on div "Publish" at bounding box center [847, 17] width 30 height 13
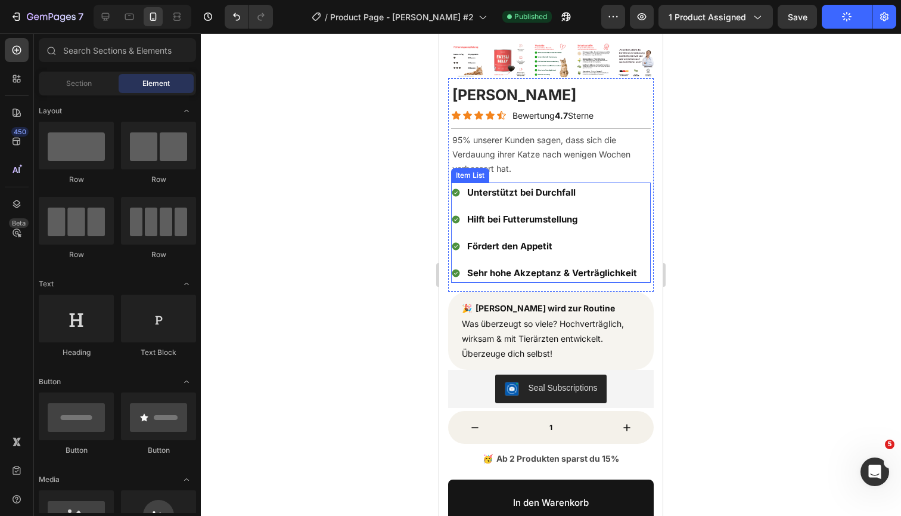
click at [643, 215] on div "Unterstützt bei Durchfall Hilft bei Futterumstellung Fördert den Appetit Sehr h…" at bounding box center [551, 232] width 200 height 100
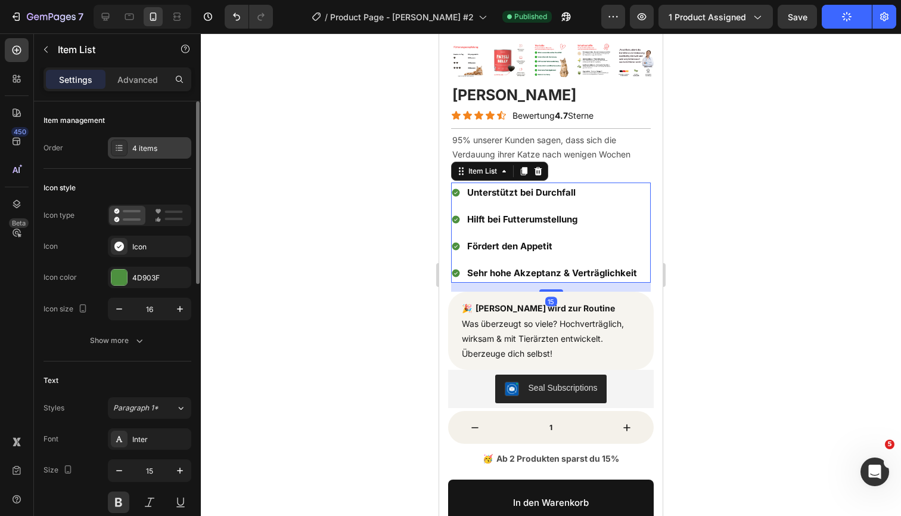
click at [152, 150] on div "4 items" at bounding box center [160, 148] width 56 height 11
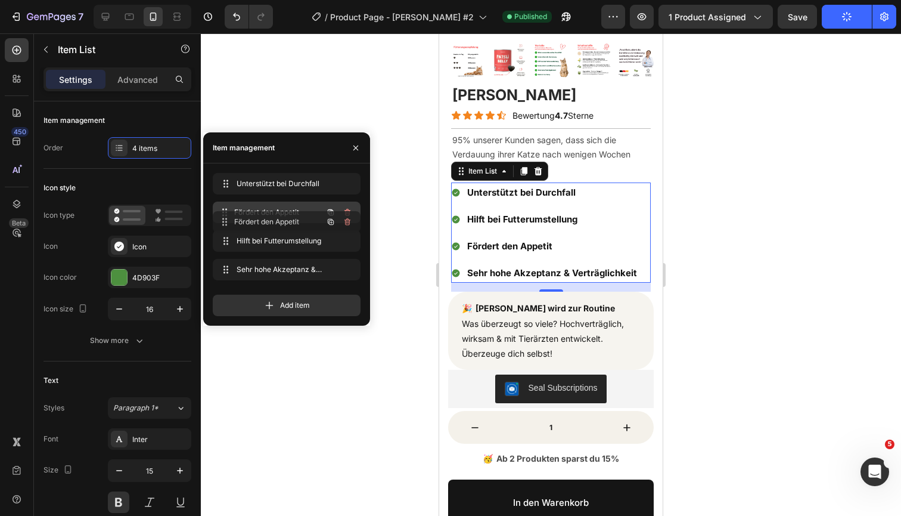
drag, startPoint x: 220, startPoint y: 239, endPoint x: 220, endPoint y: 220, distance: 19.1
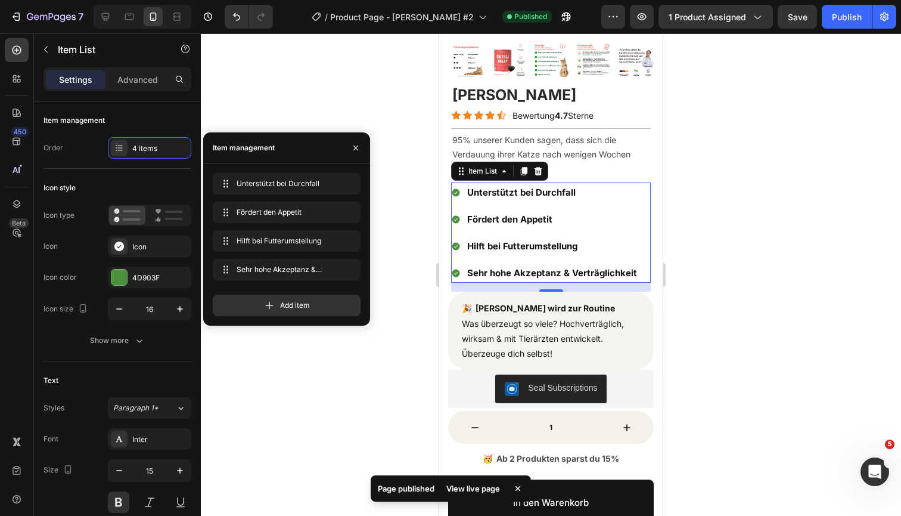
click at [717, 228] on div at bounding box center [551, 274] width 701 height 482
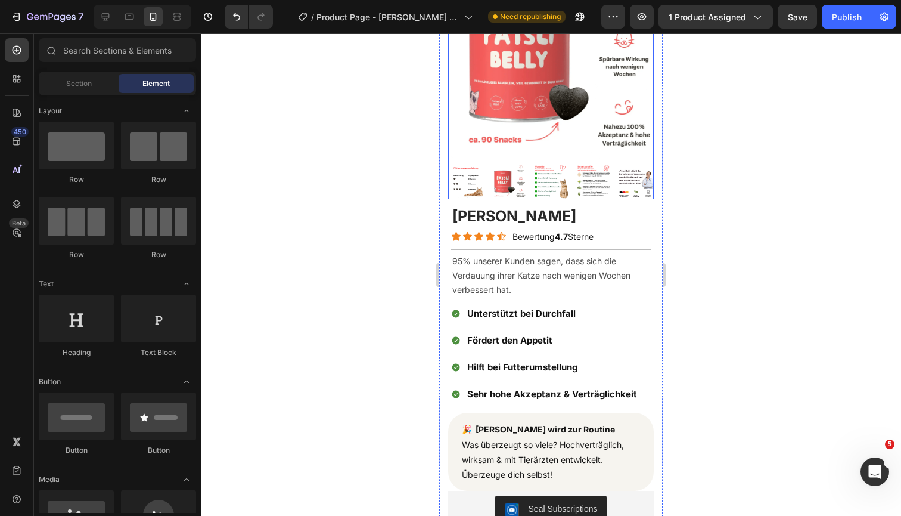
scroll to position [105, 0]
click at [763, 318] on div at bounding box center [551, 274] width 701 height 482
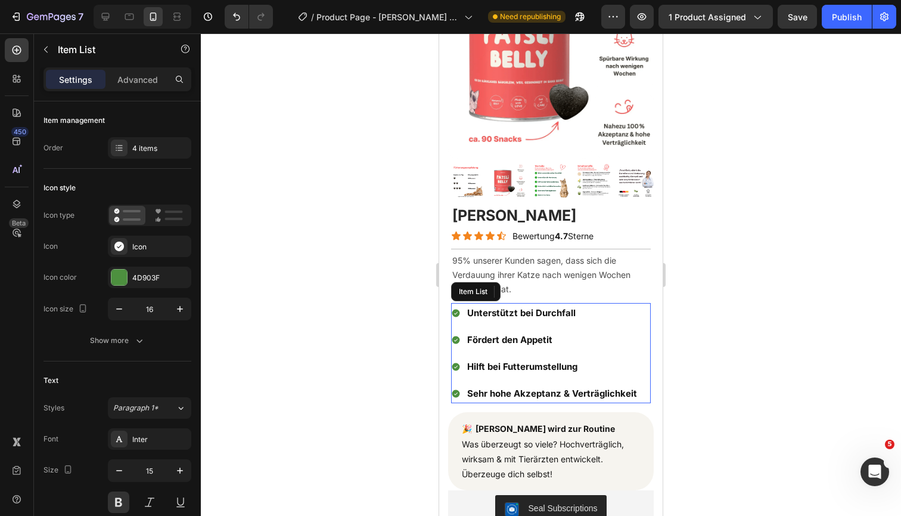
click at [517, 336] on span "Fördert den Appetit" at bounding box center [509, 339] width 85 height 11
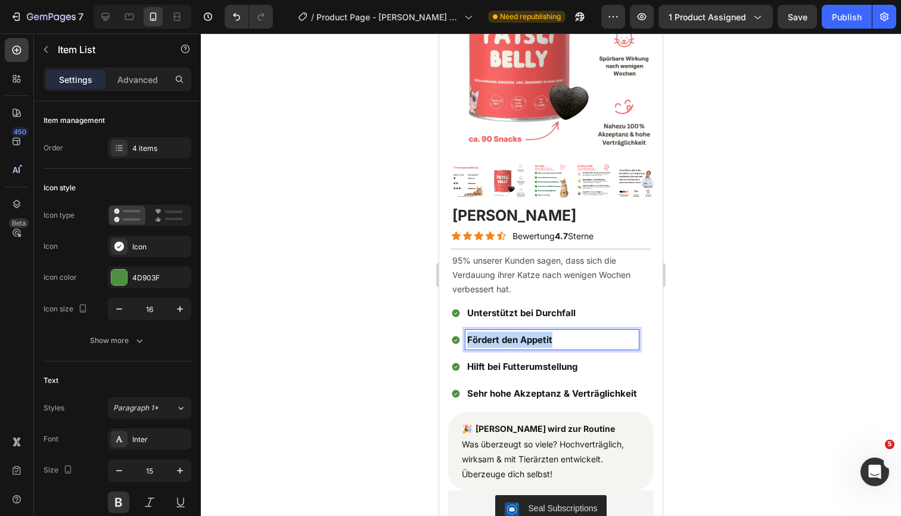
click at [517, 336] on span "Fördert den Appetit" at bounding box center [509, 339] width 85 height 11
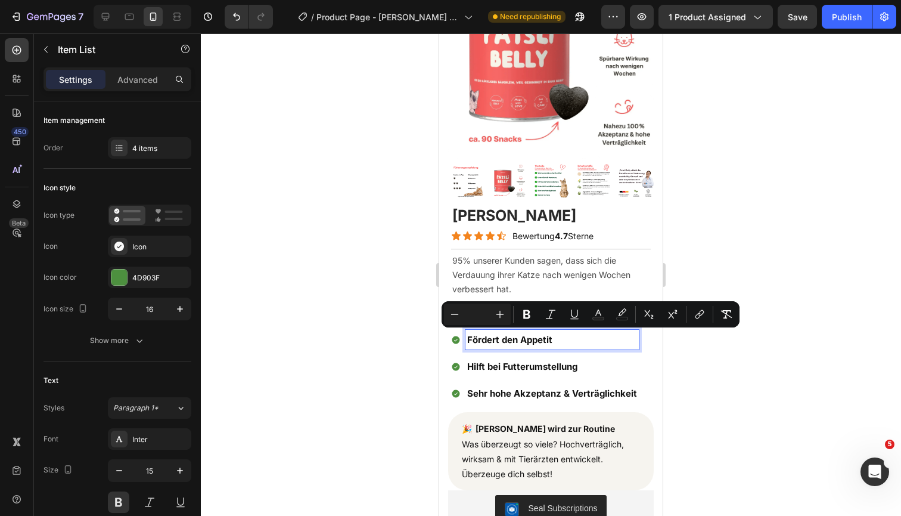
click at [523, 365] on span "Hilft bei Futterumstellung" at bounding box center [522, 366] width 110 height 11
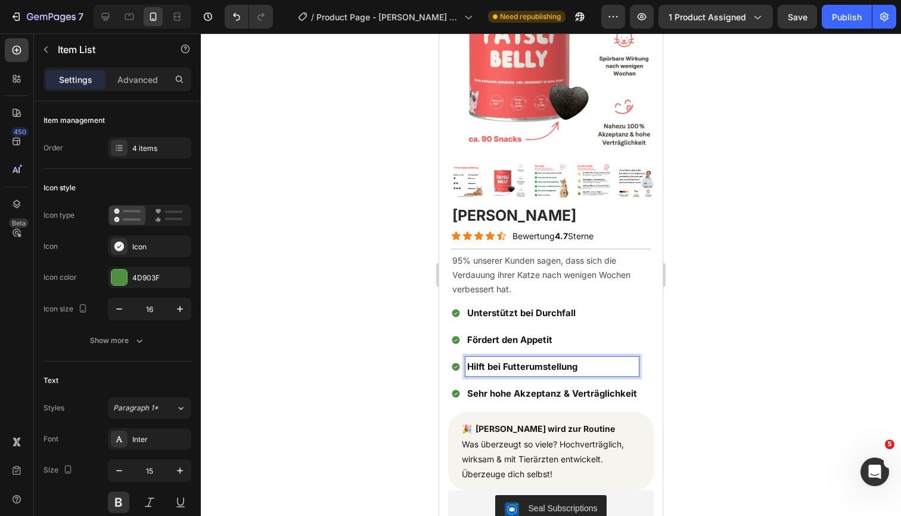
click at [513, 337] on span "Fördert den Appetit" at bounding box center [509, 339] width 85 height 11
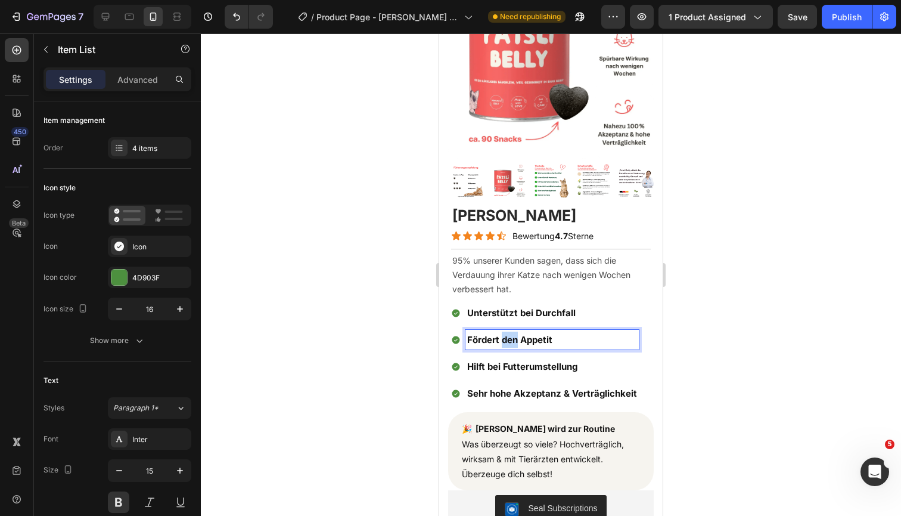
click at [513, 337] on span "Fördert den Appetit" at bounding box center [509, 339] width 85 height 11
click at [717, 343] on div at bounding box center [551, 274] width 701 height 482
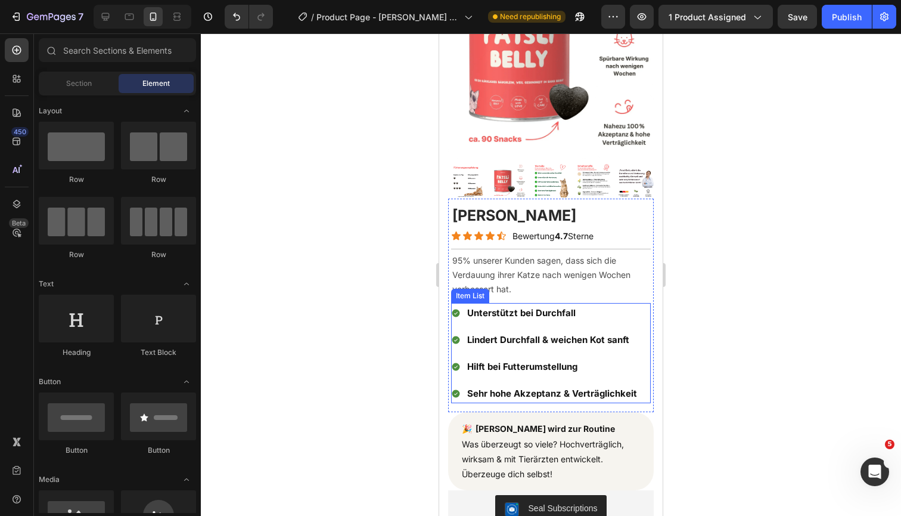
click at [596, 338] on span "Lindert Durchfall & weichen Kot sanft" at bounding box center [548, 339] width 162 height 11
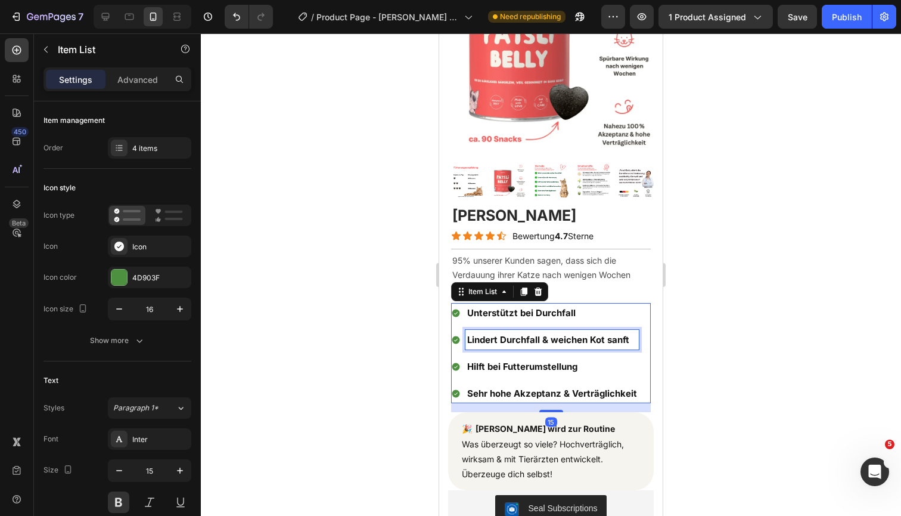
click at [596, 338] on span "Lindert Durchfall & weichen Kot sanft" at bounding box center [548, 339] width 162 height 11
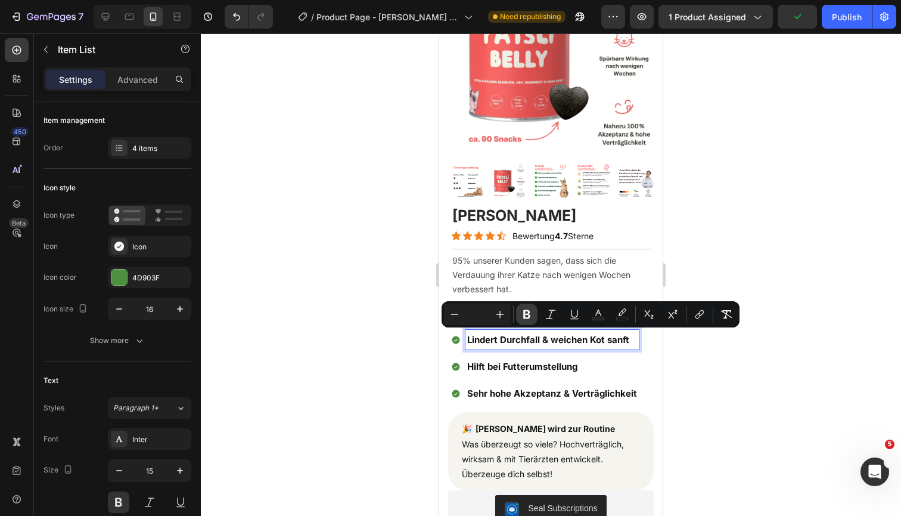
click at [520, 312] on button "Bold" at bounding box center [526, 313] width 21 height 21
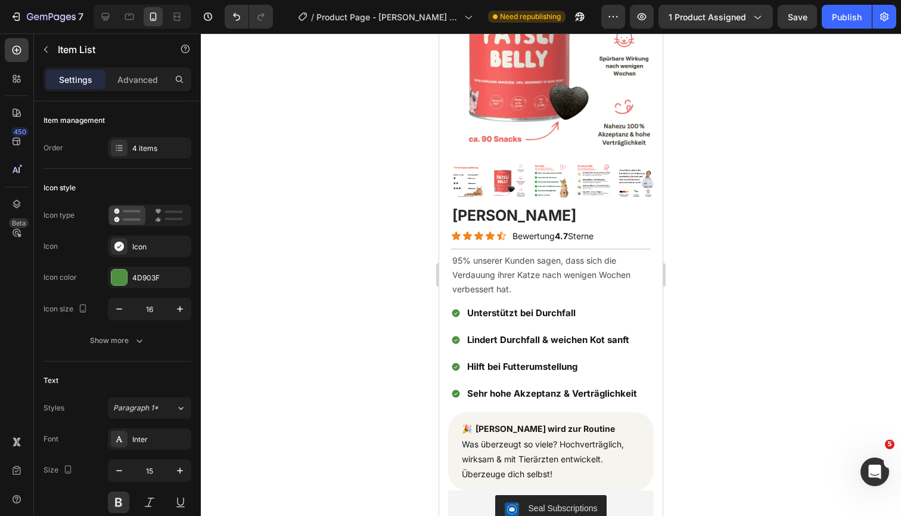
click at [532, 308] on span "Unterstützt bei Durchfall" at bounding box center [521, 312] width 109 height 11
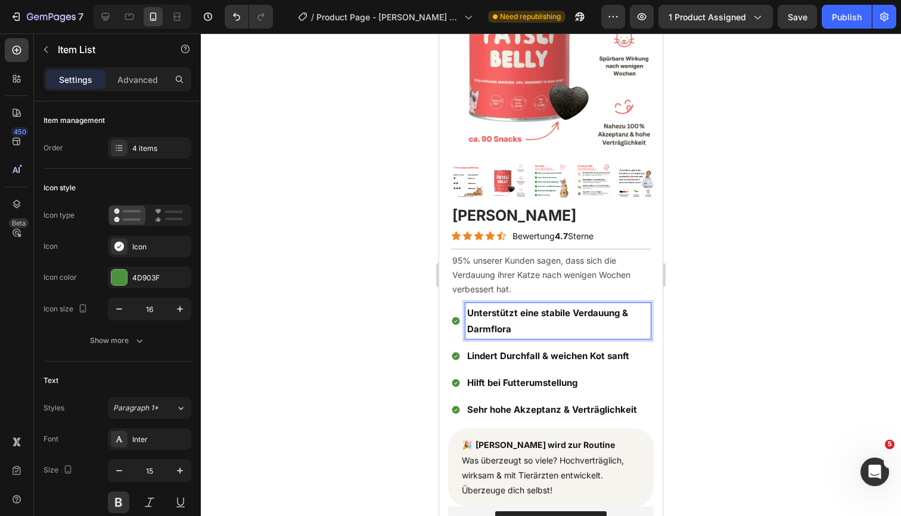
click at [731, 357] on div at bounding box center [551, 274] width 701 height 482
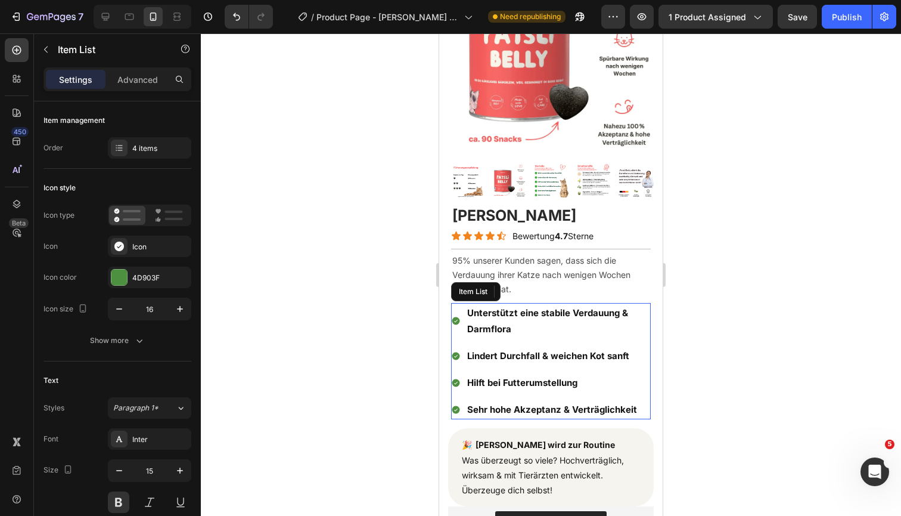
click at [505, 383] on span "Hilft bei Futterumstellung" at bounding box center [522, 382] width 110 height 11
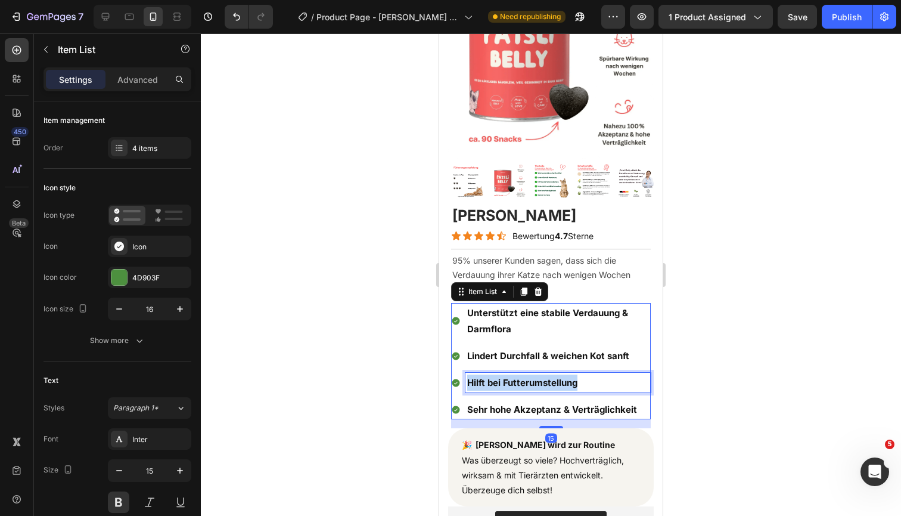
click at [505, 383] on span "Hilft bei Futterumstellung" at bounding box center [522, 382] width 110 height 11
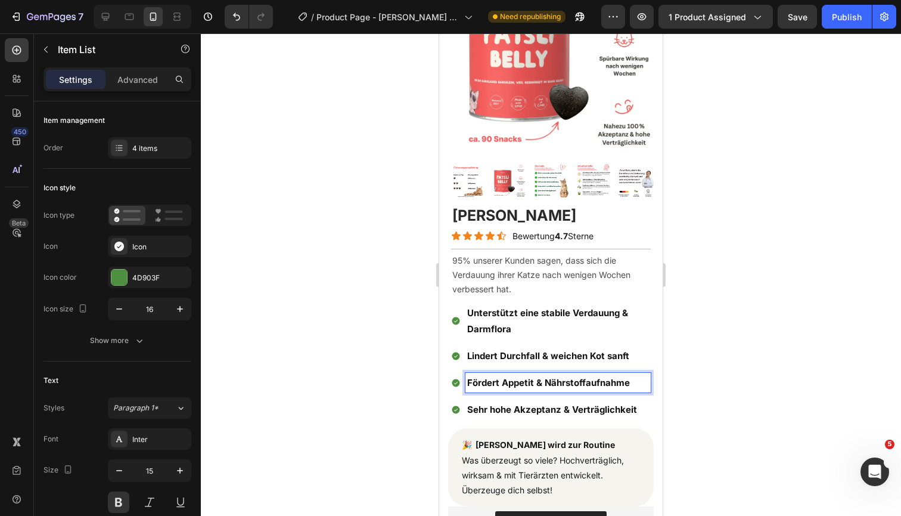
click at [715, 396] on div at bounding box center [551, 274] width 701 height 482
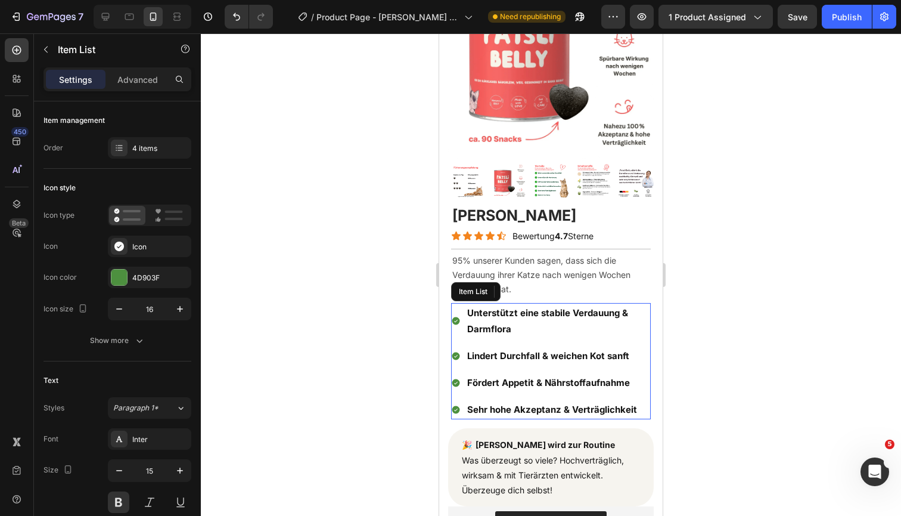
click at [498, 379] on span "Fördert Appetit & Nährstoffaufnahme" at bounding box center [548, 382] width 163 height 11
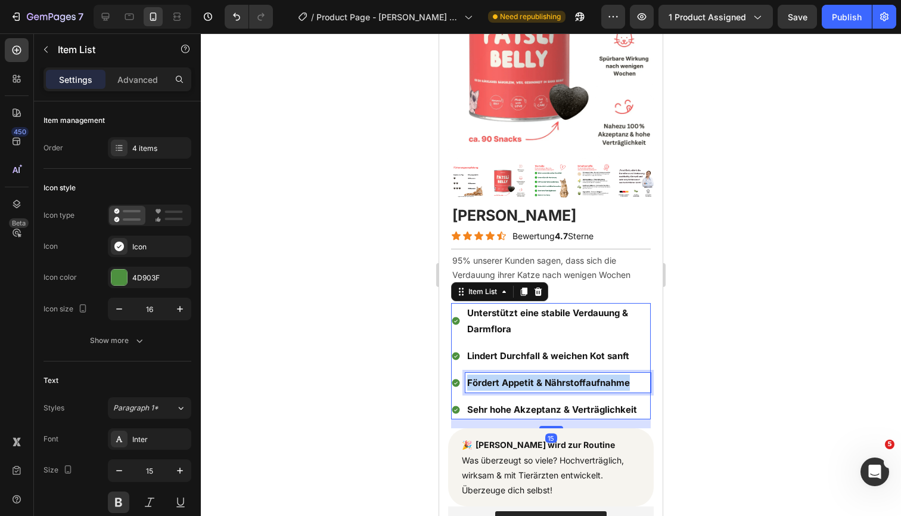
click at [498, 379] on span "Fördert Appetit & Nährstoffaufnahme" at bounding box center [548, 382] width 163 height 11
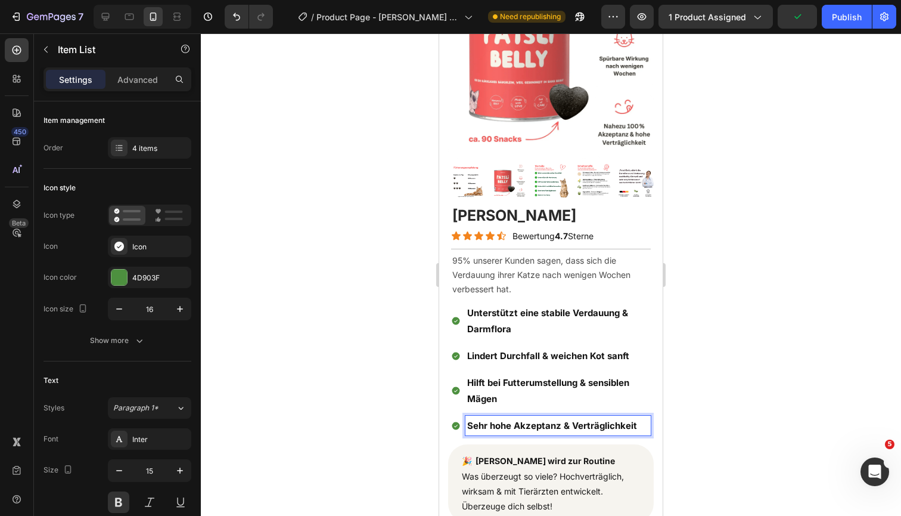
click at [503, 425] on span "Sehr hohe Akzeptanz & Verträglichkeit" at bounding box center [552, 425] width 170 height 11
click at [718, 375] on div at bounding box center [551, 274] width 701 height 482
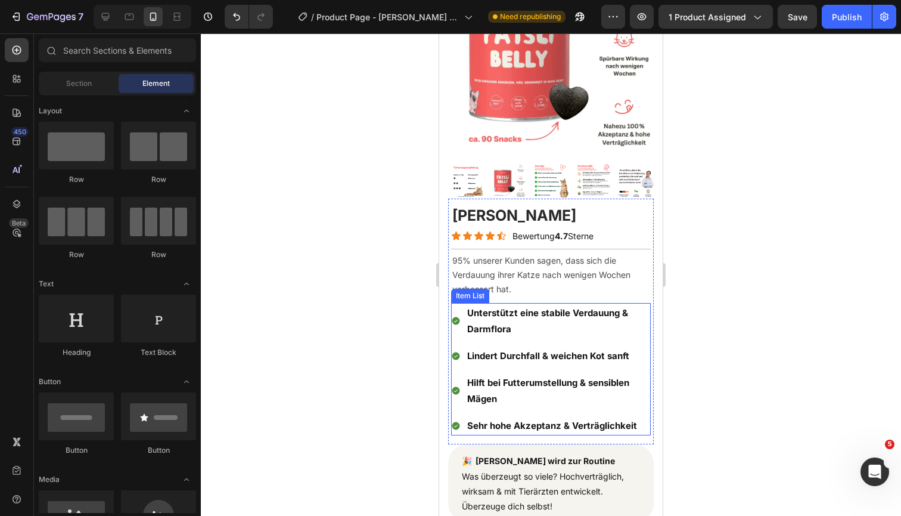
click at [497, 386] on span "Hilft bei Futterumstellung & sensiblen Mägen" at bounding box center [548, 390] width 162 height 27
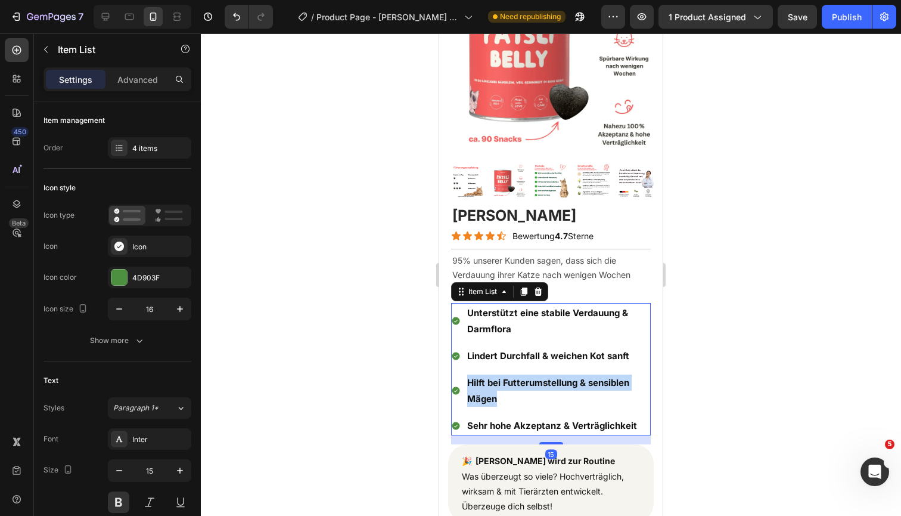
click at [497, 386] on span "Hilft bei Futterumstellung & sensiblen Mägen" at bounding box center [548, 390] width 162 height 27
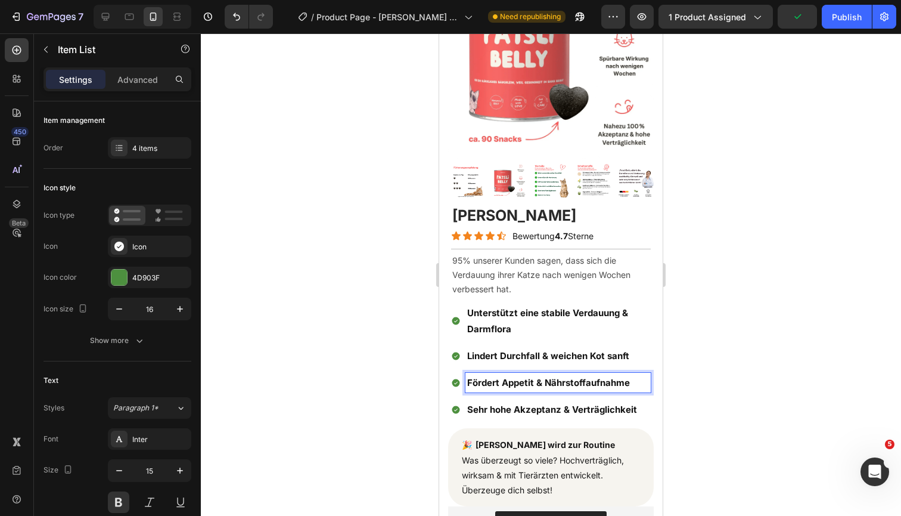
click at [727, 391] on div at bounding box center [551, 274] width 701 height 482
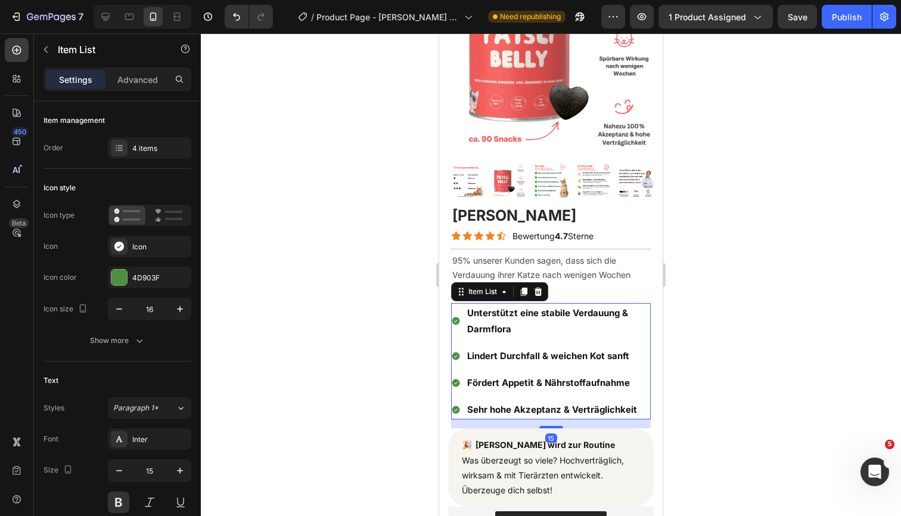
click at [559, 317] on p "Unterstützt eine stabile Verdauung & Darmflora" at bounding box center [558, 321] width 182 height 32
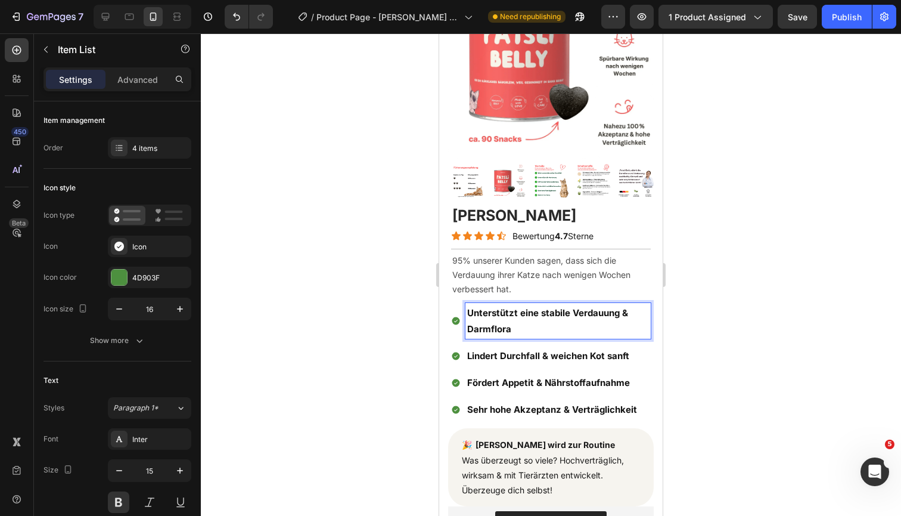
click at [545, 312] on span "Unterstützt eine stabile Verdauung & Darmflora" at bounding box center [547, 320] width 161 height 27
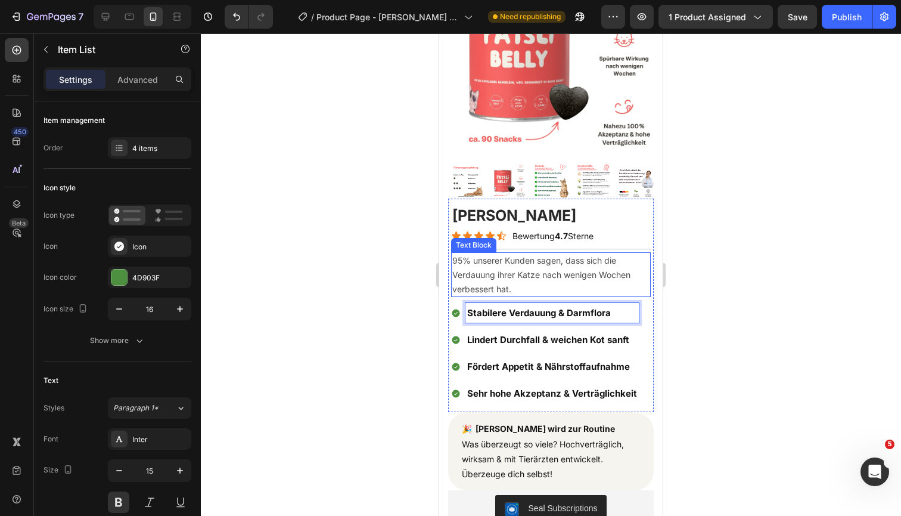
click at [743, 289] on div at bounding box center [551, 274] width 701 height 482
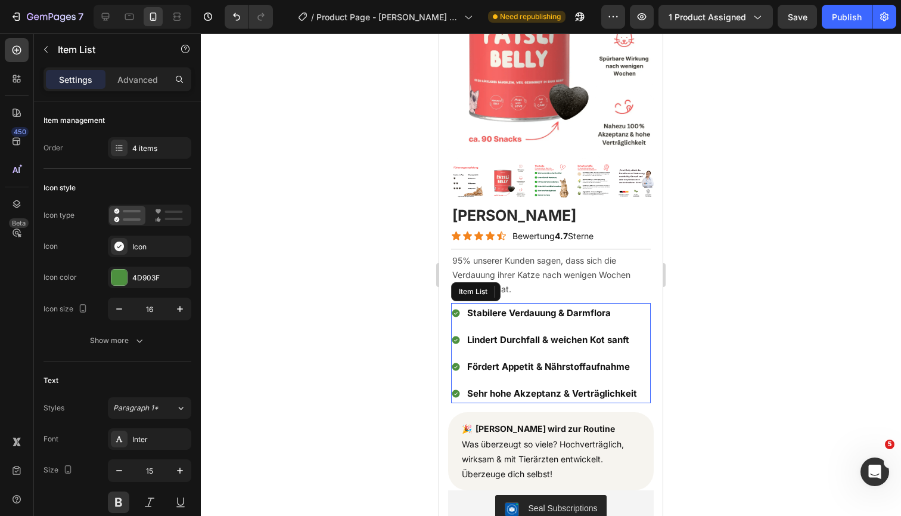
click at [489, 388] on span "Sehr hohe Akzeptanz & Verträglichkeit" at bounding box center [552, 393] width 170 height 11
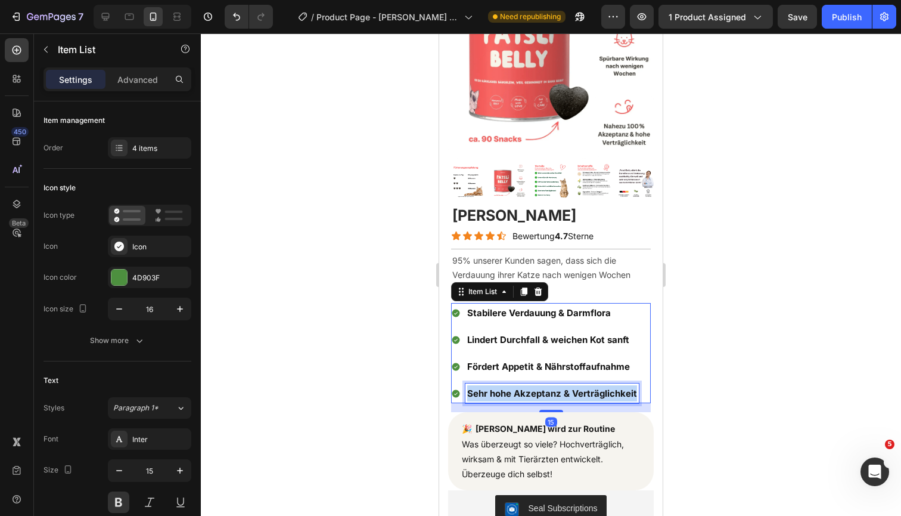
click at [489, 388] on span "Sehr hohe Akzeptanz & Verträglichkeit" at bounding box center [552, 393] width 170 height 11
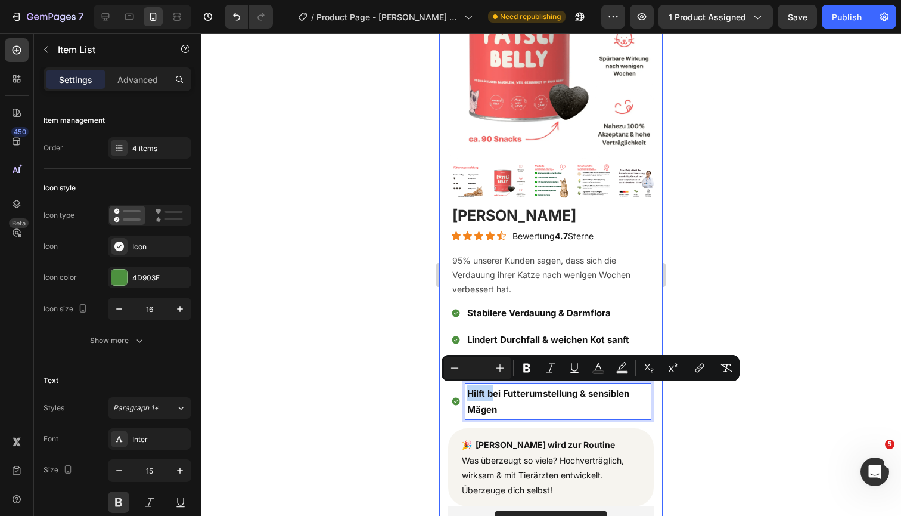
drag, startPoint x: 491, startPoint y: 389, endPoint x: 446, endPoint y: 389, distance: 44.7
click at [446, 389] on div "Product Images Product Images Image Image Patsli Belly Product Title Icon Icon …" at bounding box center [551, 326] width 224 height 746
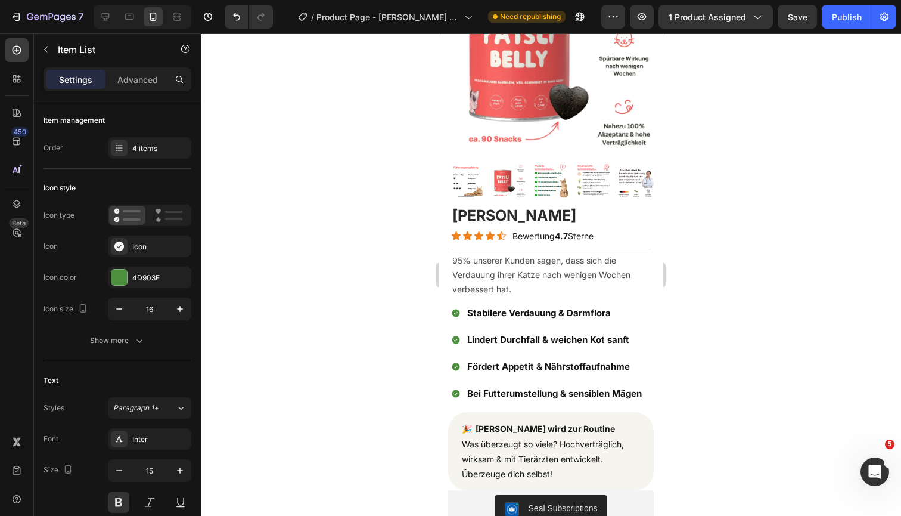
click at [799, 345] on div at bounding box center [551, 274] width 701 height 482
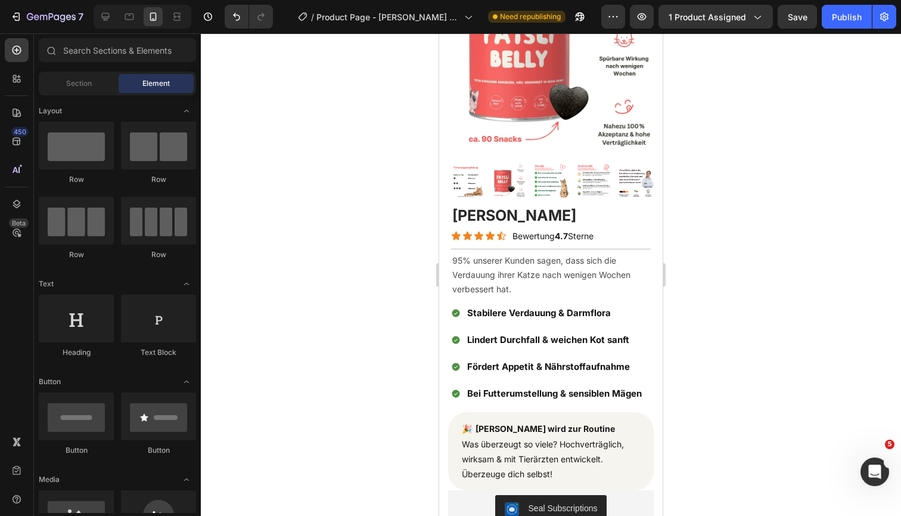
click at [738, 371] on div at bounding box center [551, 274] width 701 height 482
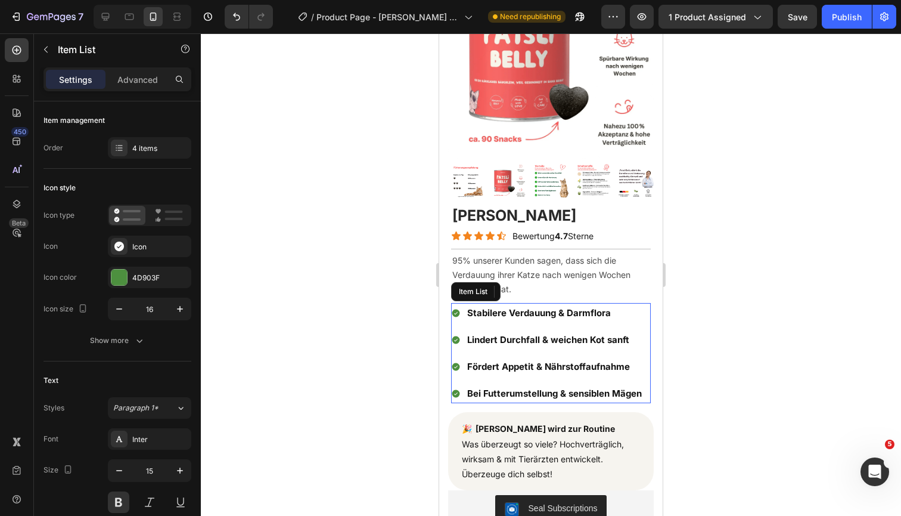
click at [518, 395] on span "Bei Futterumstellung & sensiblen Mägen" at bounding box center [554, 393] width 175 height 11
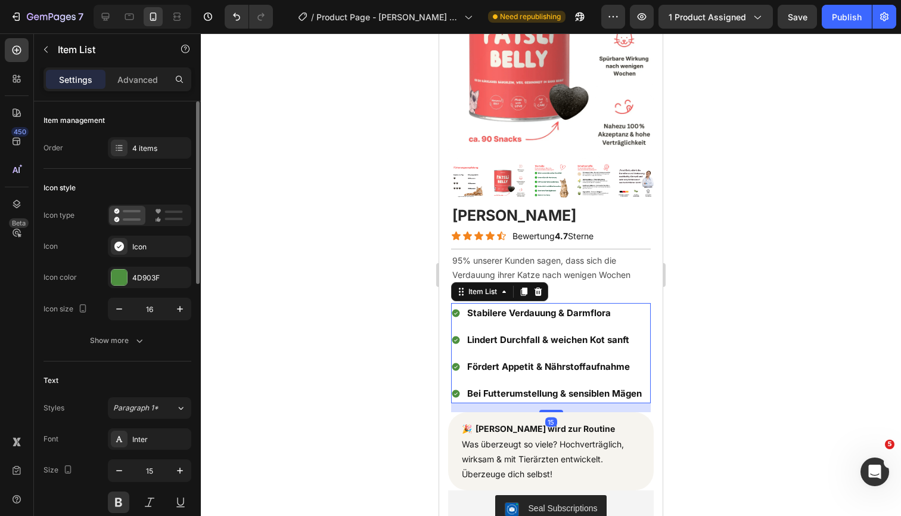
click at [153, 361] on div "Item management Order 4 items" at bounding box center [118, 473] width 148 height 224
click at [153, 144] on div "4 items" at bounding box center [160, 148] width 56 height 11
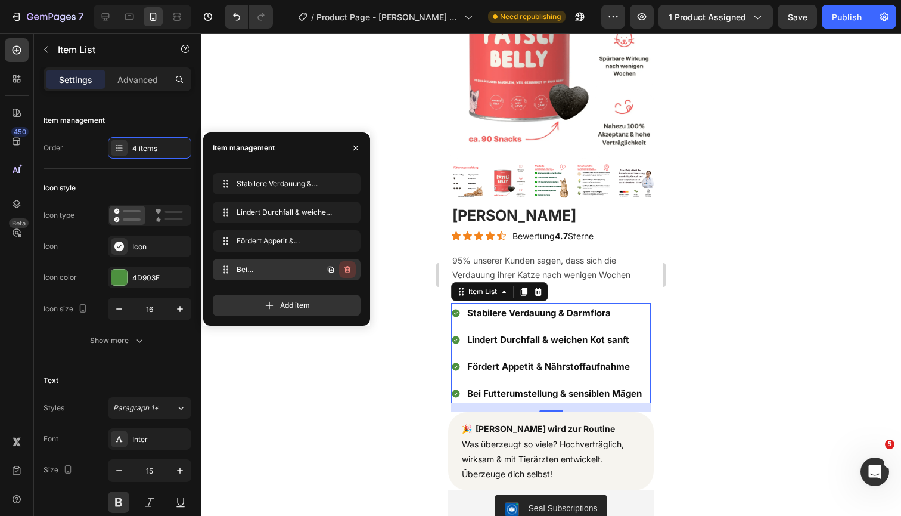
click at [348, 271] on icon "button" at bounding box center [348, 270] width 10 height 10
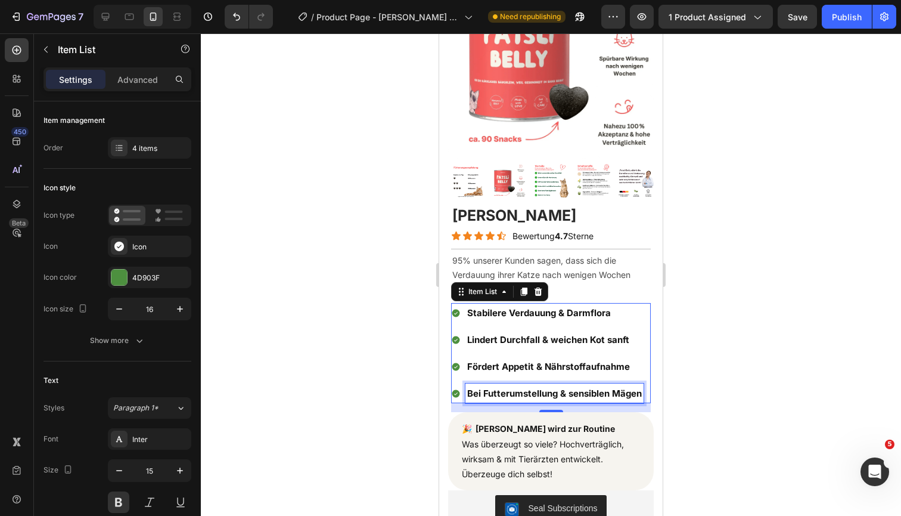
click at [511, 389] on span "Bei Futterumstellung & sensiblen Mägen" at bounding box center [554, 393] width 175 height 11
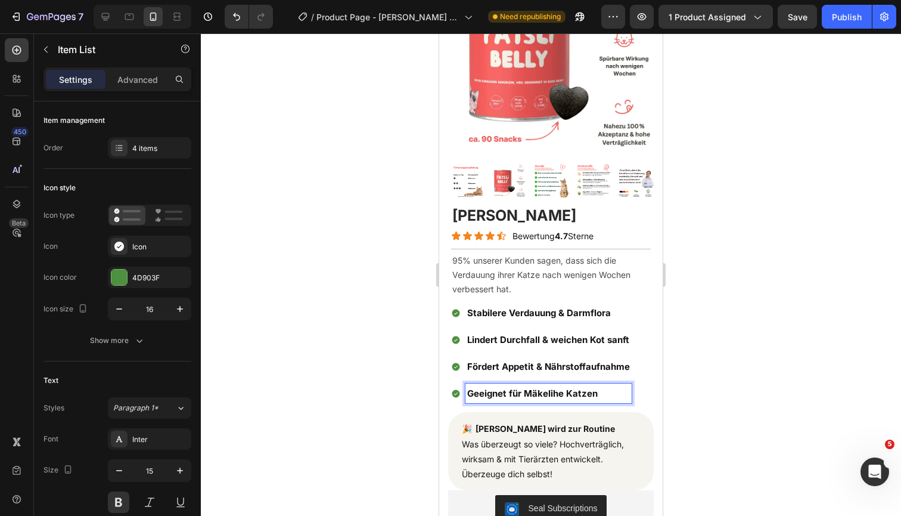
click at [529, 392] on span "Geeignet für Mäkelihe Katzen" at bounding box center [532, 393] width 131 height 11
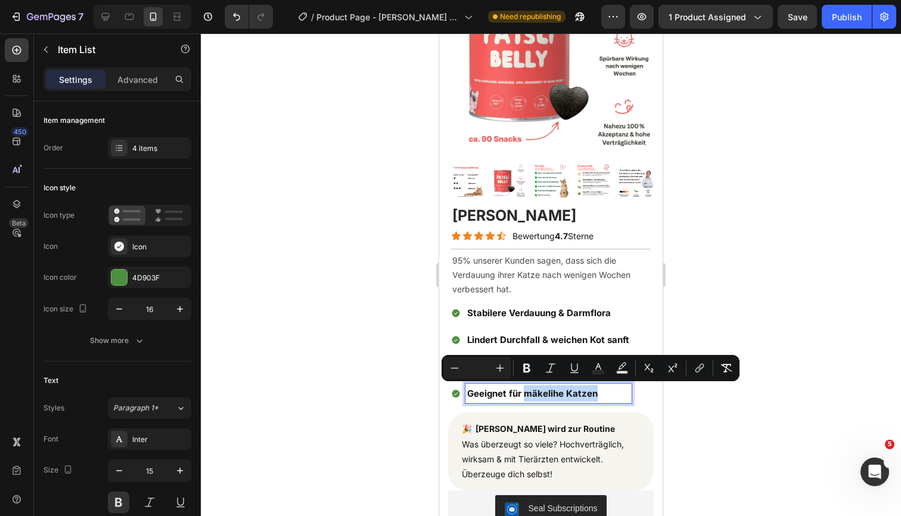
drag, startPoint x: 524, startPoint y: 393, endPoint x: 601, endPoint y: 393, distance: 76.9
click at [601, 393] on p "Geeignet für mäkelihe Katzen" at bounding box center [548, 393] width 163 height 16
copy span "mäkelihe Katzen"
click at [532, 392] on span "Geeignet für mäkelihe Katzen" at bounding box center [532, 393] width 131 height 11
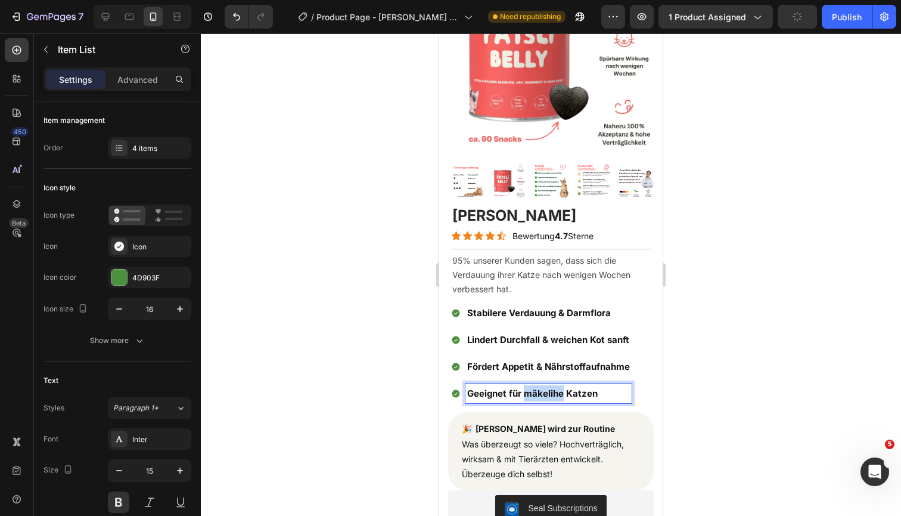
click at [532, 392] on span "Geeignet für mäkelihe Katzen" at bounding box center [532, 393] width 131 height 11
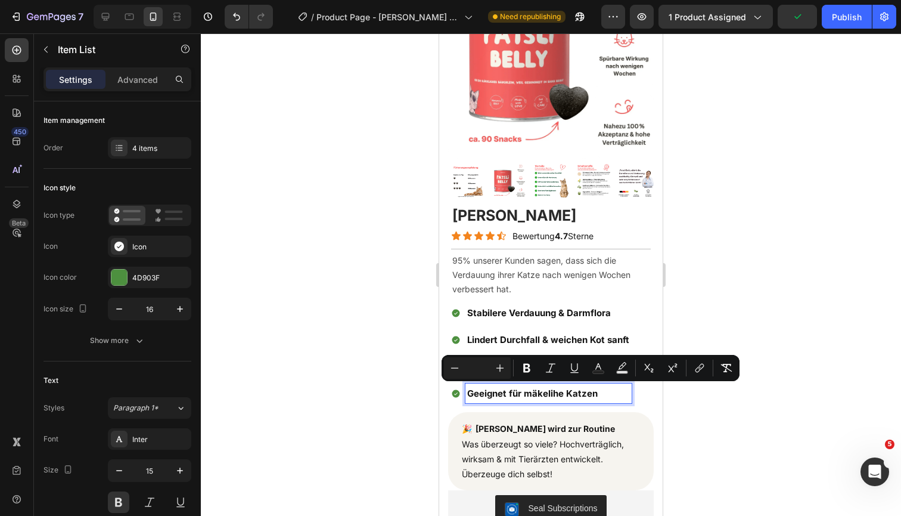
click at [591, 390] on span "Geeignet für mäkelihe Katzen" at bounding box center [532, 393] width 131 height 11
drag, startPoint x: 600, startPoint y: 390, endPoint x: 526, endPoint y: 392, distance: 74.0
click at [526, 392] on p "Geeignet für mäkelihe Katzen" at bounding box center [548, 393] width 163 height 16
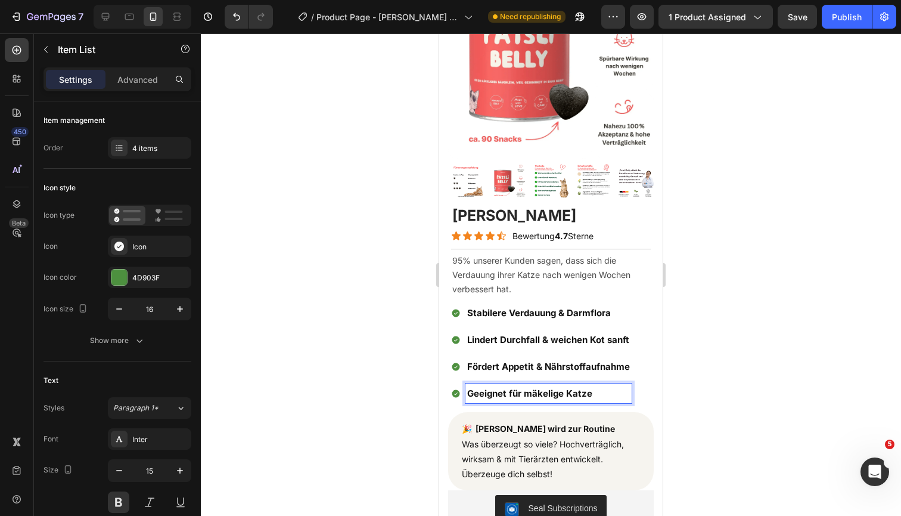
click at [747, 367] on div at bounding box center [551, 274] width 701 height 482
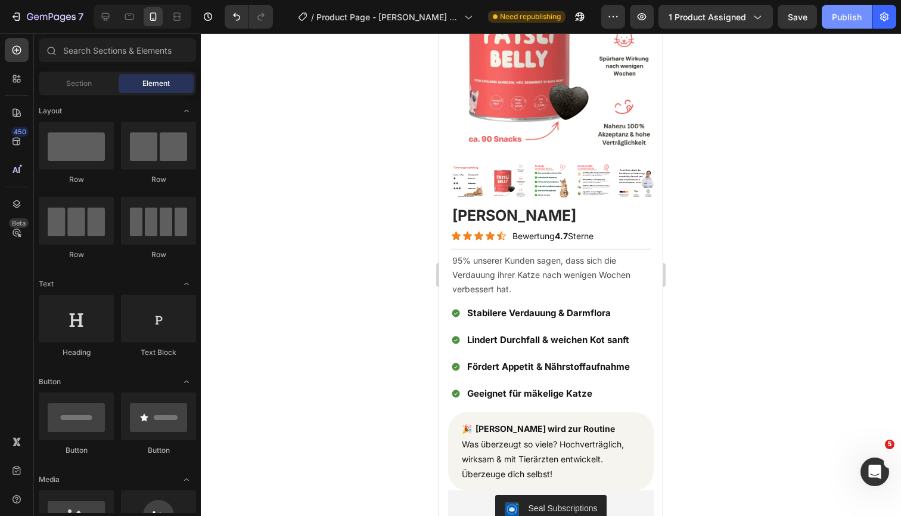
click at [843, 17] on div "Publish" at bounding box center [847, 17] width 30 height 13
click at [869, 252] on div at bounding box center [551, 274] width 701 height 482
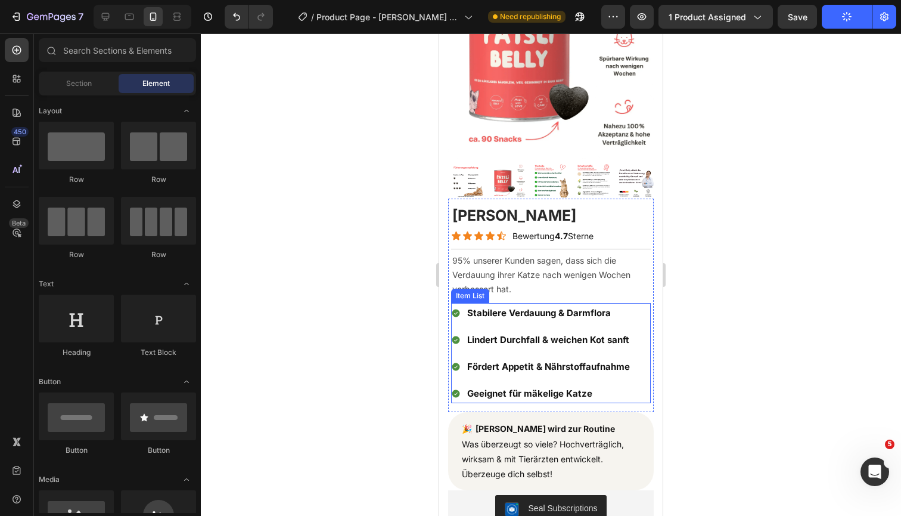
click at [562, 312] on span "Stabilere Verdauung & Darmflora" at bounding box center [539, 312] width 144 height 11
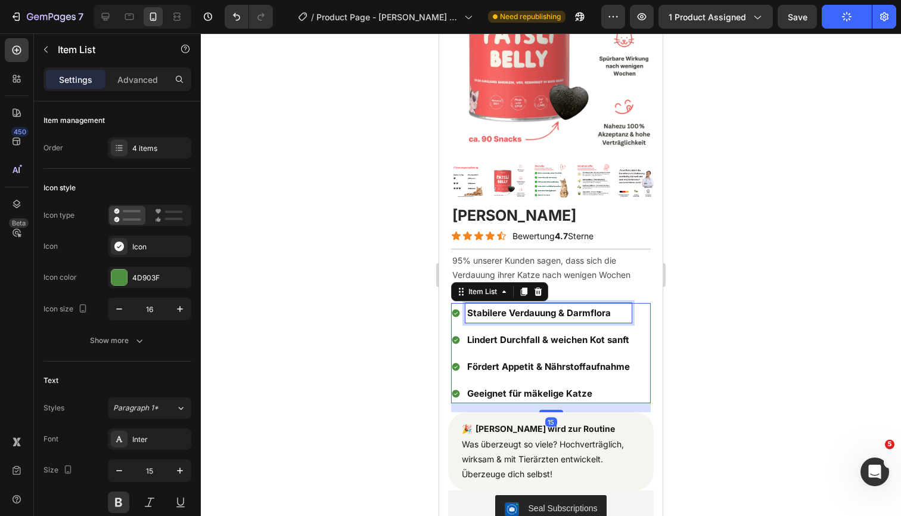
click at [562, 312] on span "Stabilere Verdauung & Darmflora" at bounding box center [539, 312] width 144 height 11
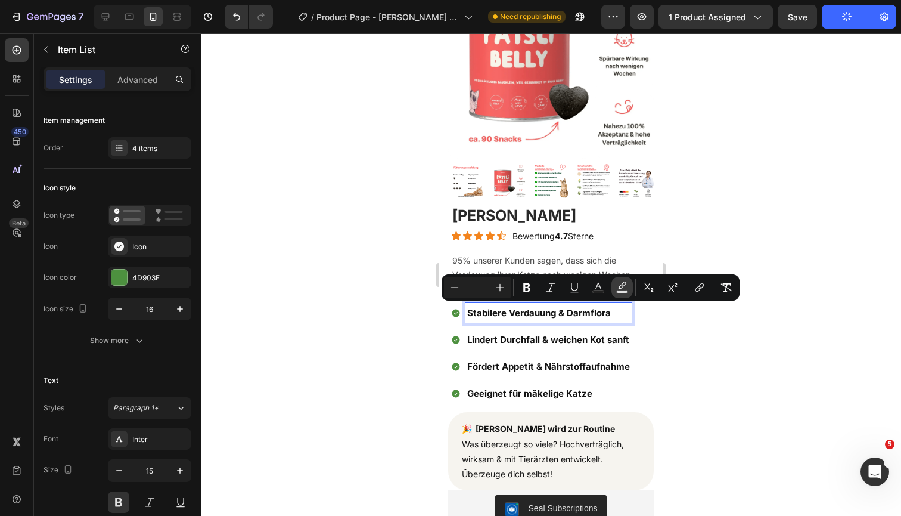
click at [622, 278] on button "Text Background Color" at bounding box center [622, 287] width 21 height 21
type input "000000"
type input "77"
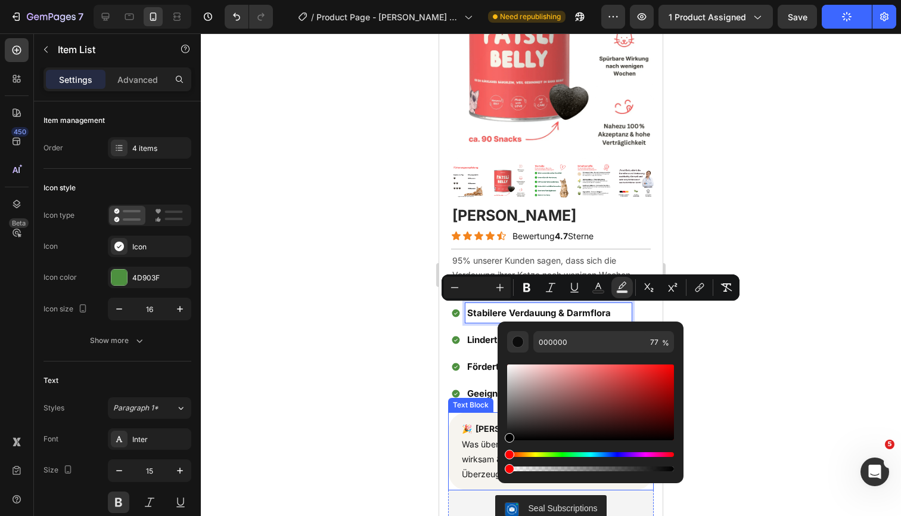
drag, startPoint x: 963, startPoint y: 504, endPoint x: 495, endPoint y: 470, distance: 468.6
type input "0"
click at [478, 336] on strong "Lindert Durchfall & weichen Kot sanft" at bounding box center [548, 339] width 162 height 11
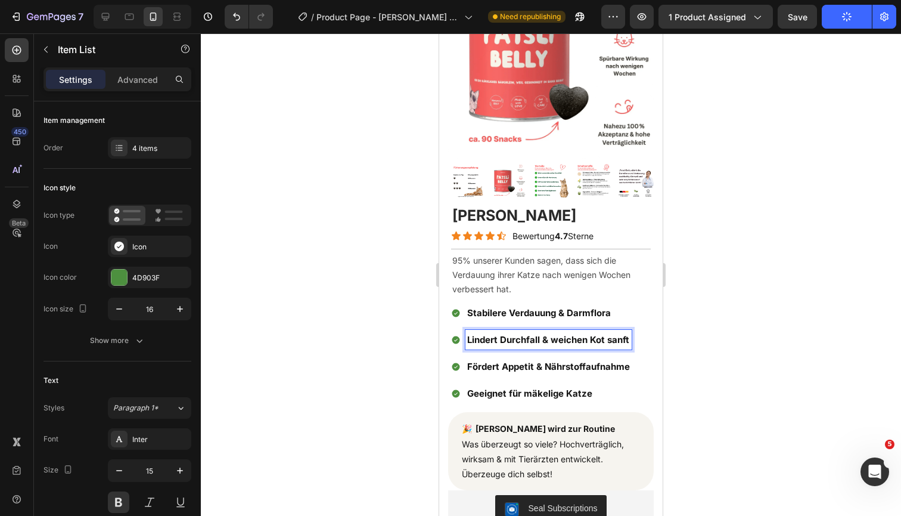
click at [478, 336] on strong "Lindert Durchfall & weichen Kot sanft" at bounding box center [548, 339] width 162 height 11
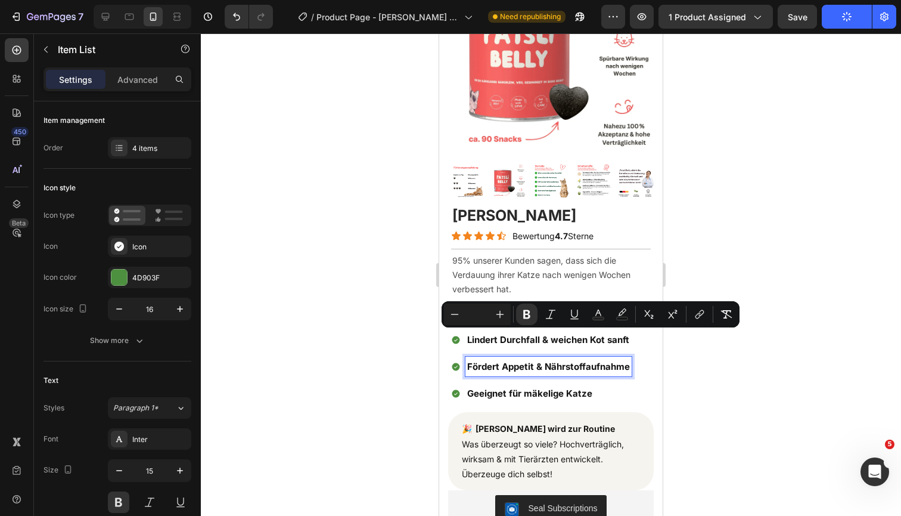
click at [516, 362] on span "Fördert Appetit & Nährstoffaufnahme" at bounding box center [548, 366] width 163 height 11
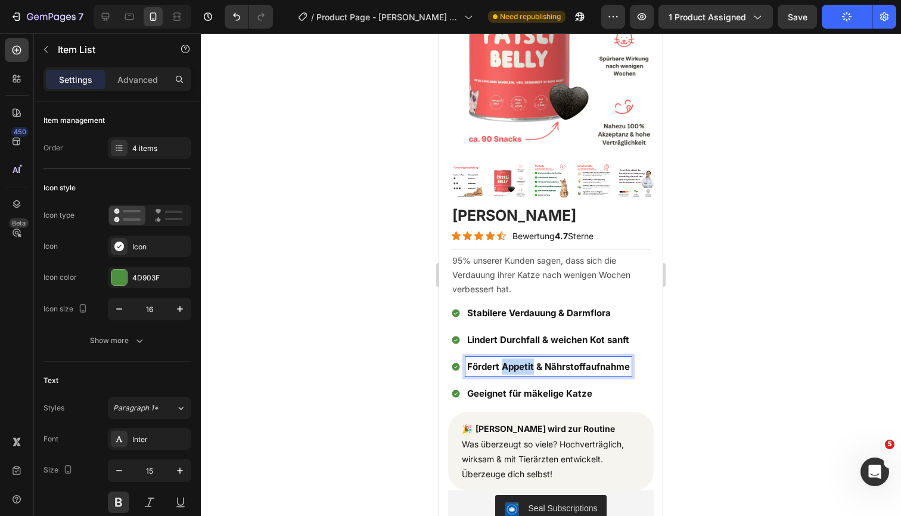
click at [516, 362] on span "Fördert Appetit & Nährstoffaufnahme" at bounding box center [548, 366] width 163 height 11
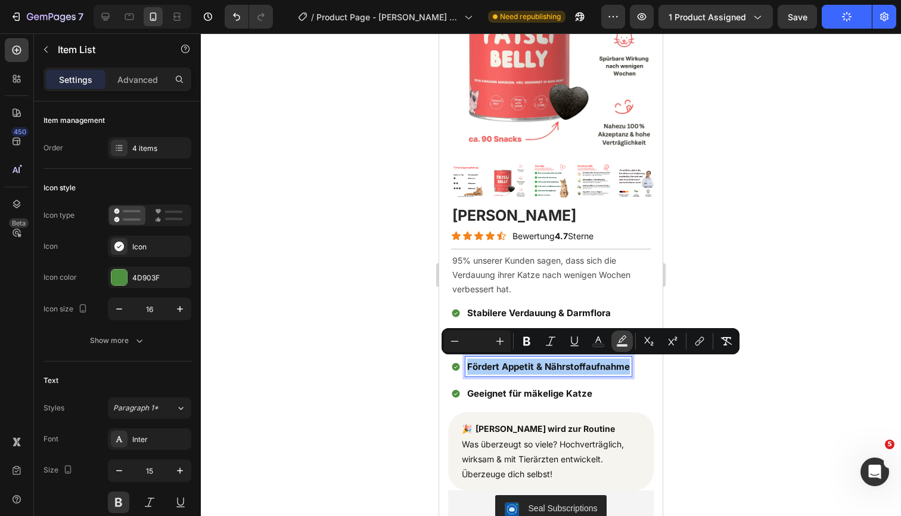
click at [623, 340] on icon "Editor contextual toolbar" at bounding box center [622, 338] width 8 height 7
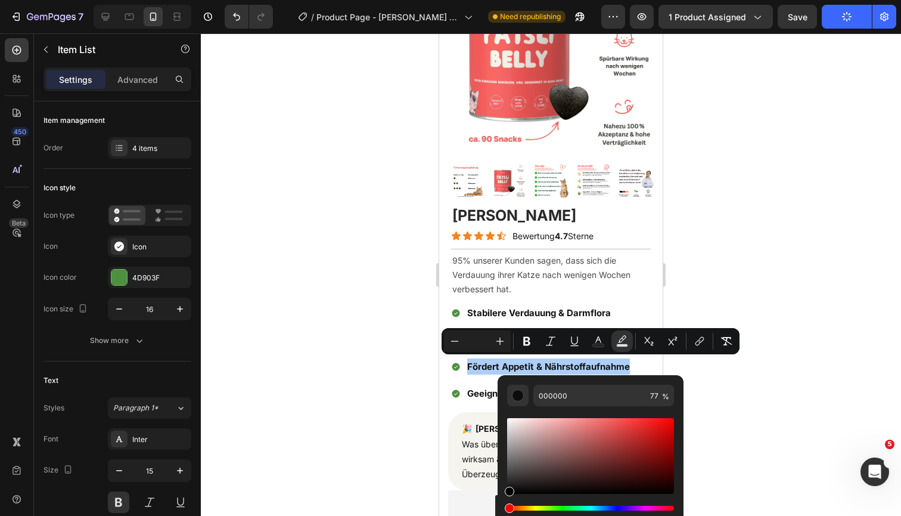
click at [738, 383] on div at bounding box center [551, 274] width 701 height 482
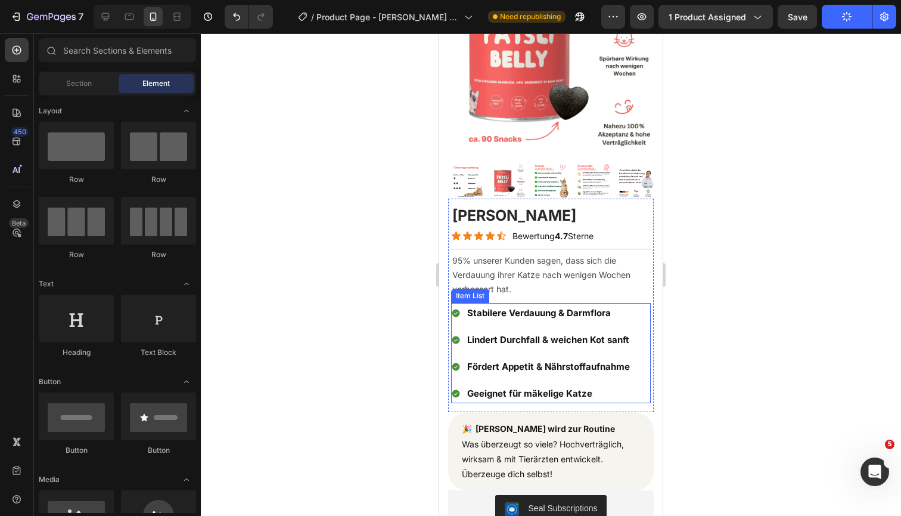
scroll to position [188, 0]
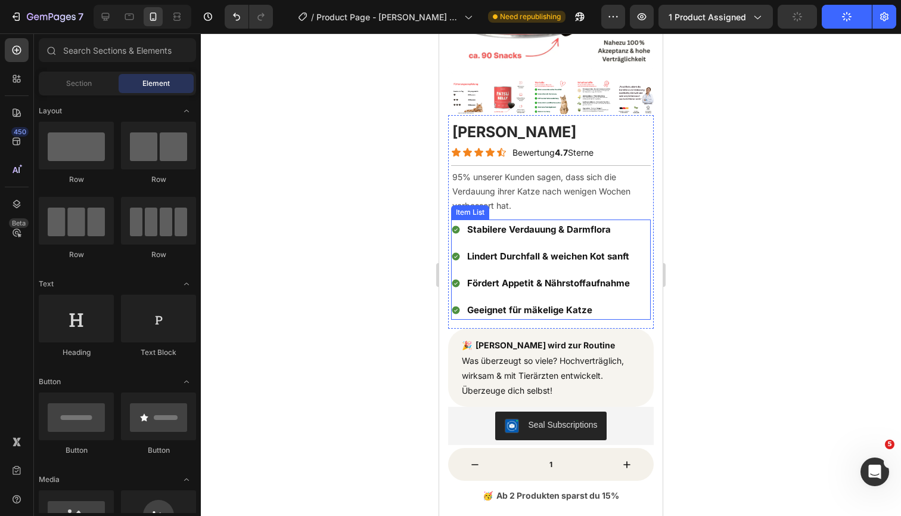
click at [578, 278] on span "Fördert Appetit & Nährstoffaufnahme" at bounding box center [548, 282] width 163 height 11
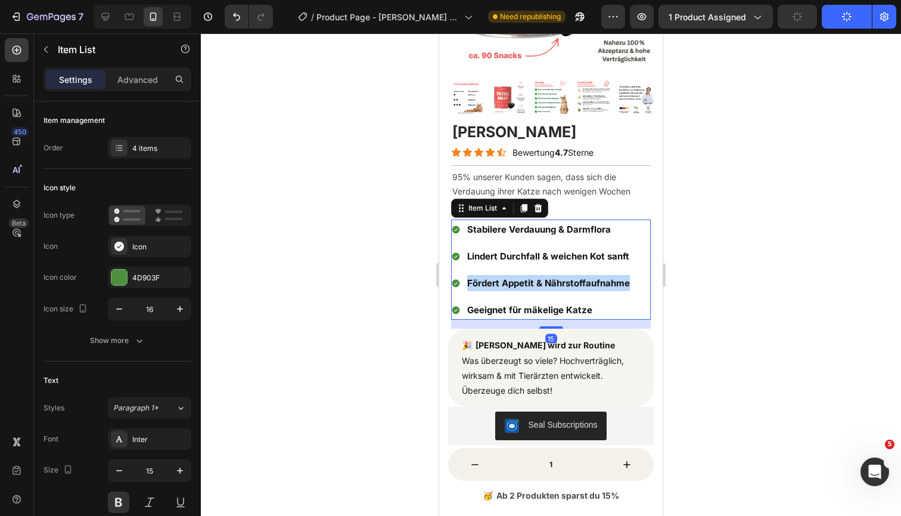
click at [578, 278] on span "Fördert Appetit & Nährstoffaufnahme" at bounding box center [548, 282] width 163 height 11
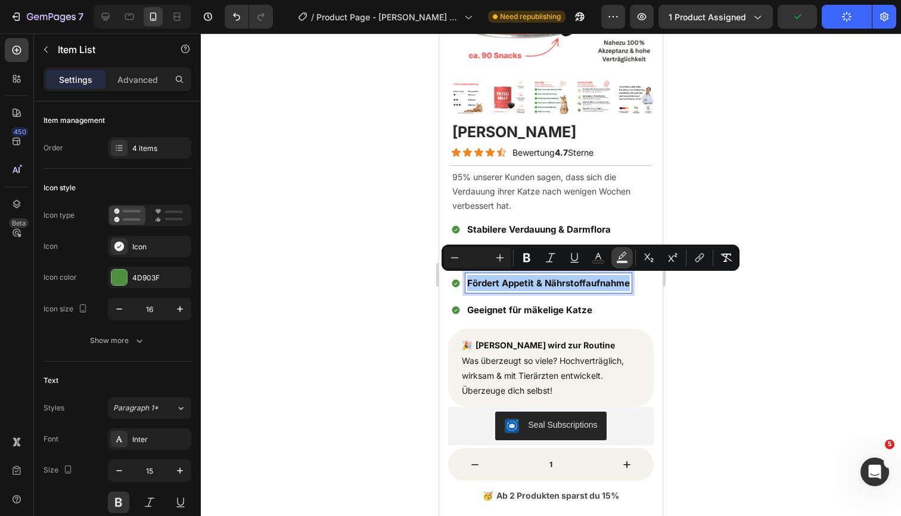
click at [627, 255] on icon "Editor contextual toolbar" at bounding box center [622, 258] width 12 height 12
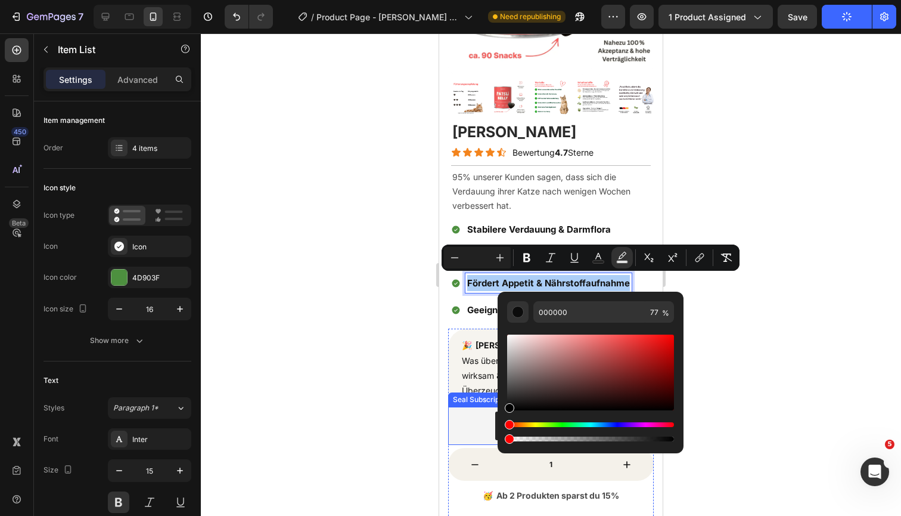
drag, startPoint x: 961, startPoint y: 472, endPoint x: 483, endPoint y: 436, distance: 479.5
type input "0"
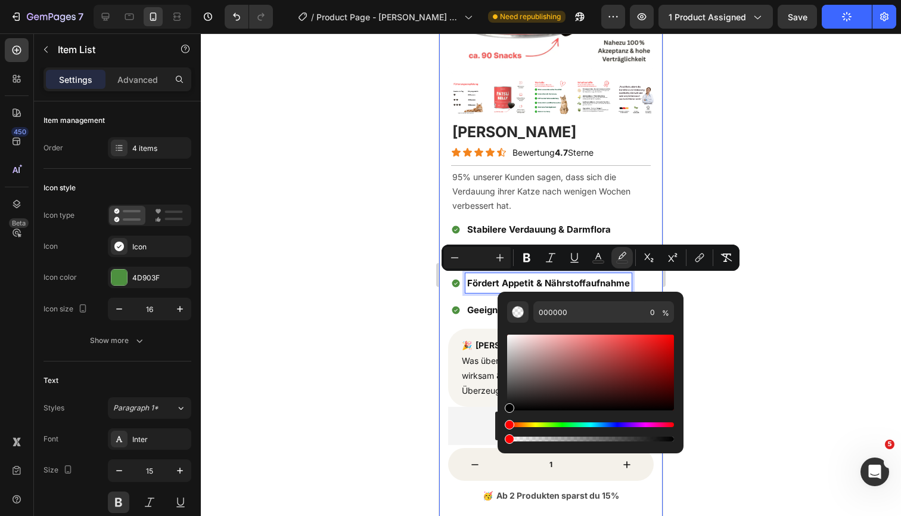
click at [445, 300] on div "Product Images Product Images Image Image Patsli Belly Product Title Icon Icon …" at bounding box center [551, 234] width 224 height 730
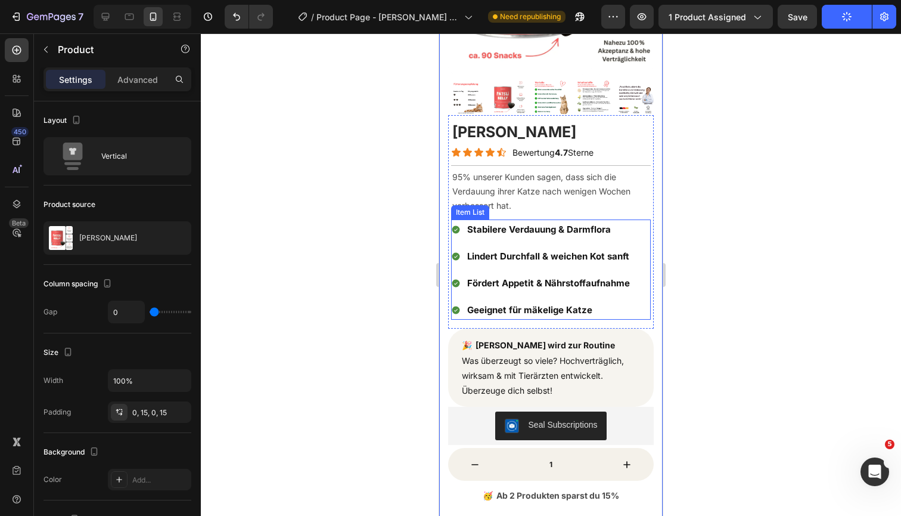
click at [492, 311] on span "Geeignet für mäkelige Katze" at bounding box center [529, 309] width 125 height 11
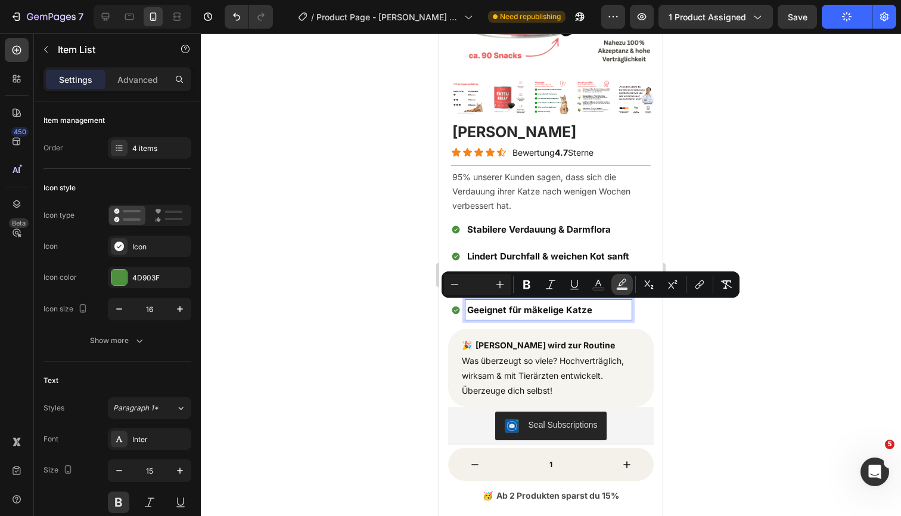
click at [626, 283] on icon "Editor contextual toolbar" at bounding box center [622, 284] width 12 height 12
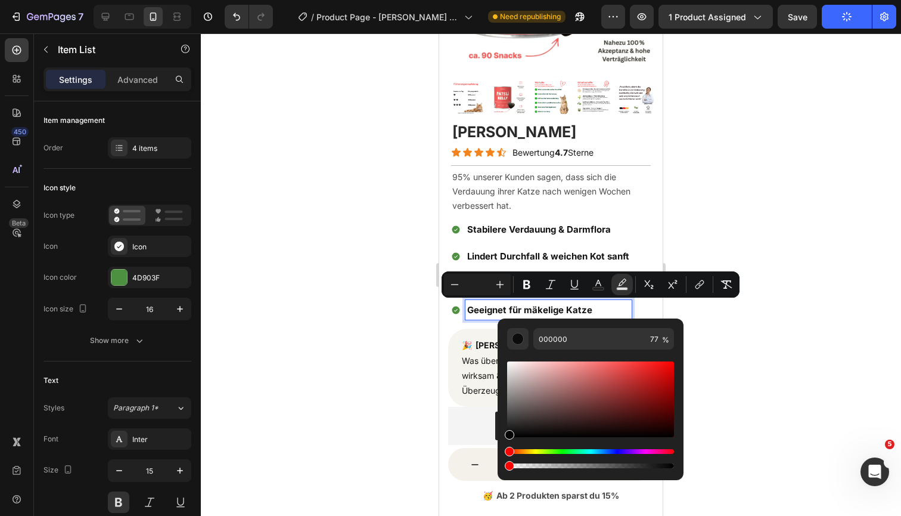
drag, startPoint x: 512, startPoint y: 466, endPoint x: 503, endPoint y: 466, distance: 8.9
click at [503, 466] on div "000000 77 %" at bounding box center [591, 394] width 186 height 152
type input "0"
click at [729, 356] on div at bounding box center [551, 274] width 701 height 482
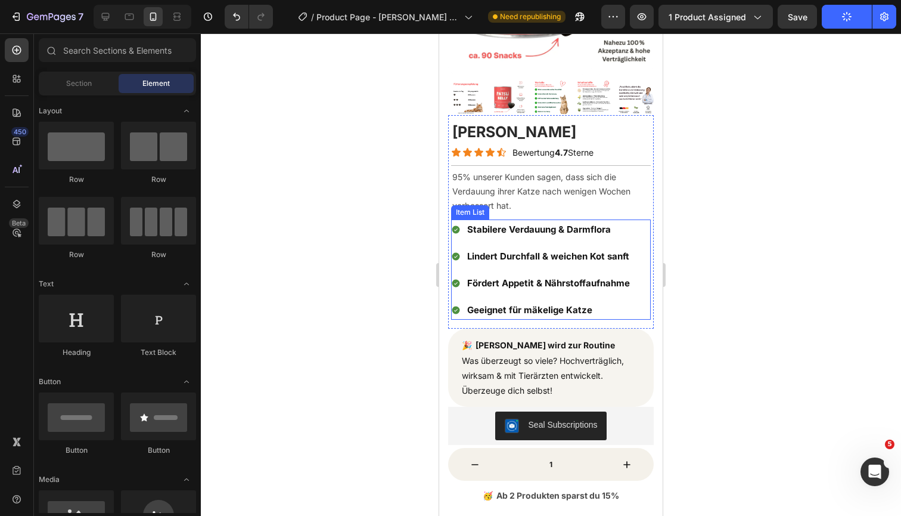
click at [640, 223] on div "Stabilere Verdauung & Darmflora Lindert Durchfall & weichen Kot sanft Fördert A…" at bounding box center [551, 269] width 200 height 100
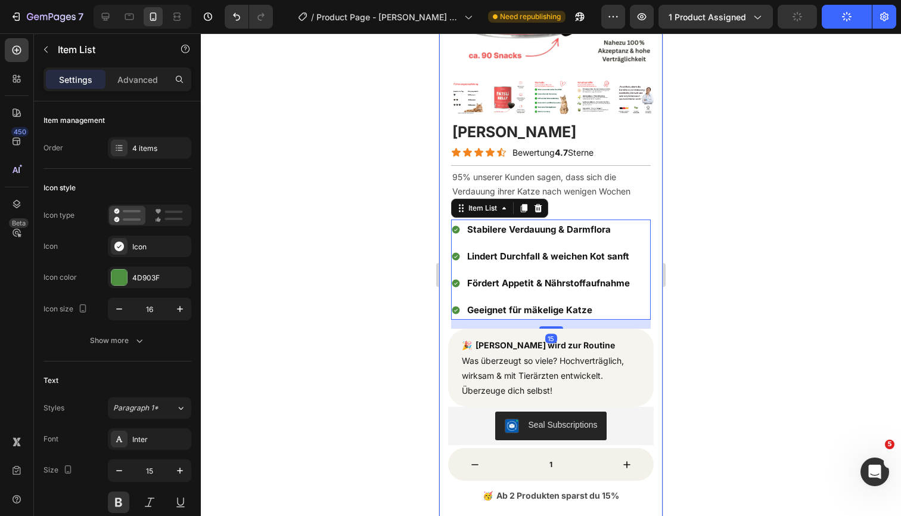
click at [766, 212] on div at bounding box center [551, 274] width 701 height 482
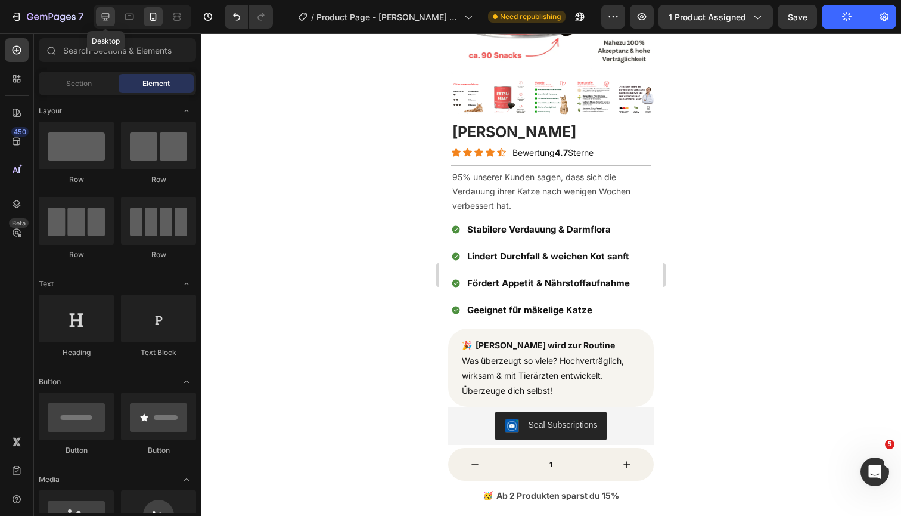
click at [115, 18] on div at bounding box center [105, 16] width 19 height 19
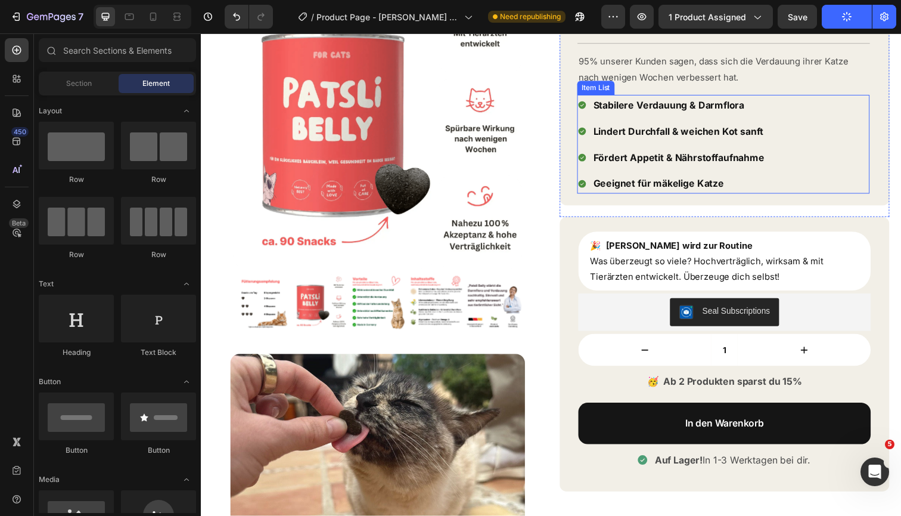
scroll to position [101, 0]
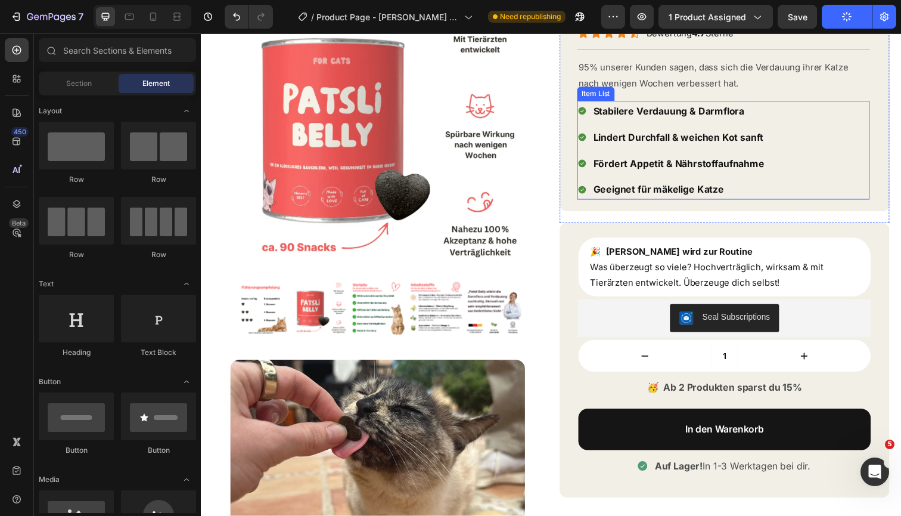
click at [667, 116] on span "Stabilere Verdauung & Darmflora" at bounding box center [679, 113] width 154 height 12
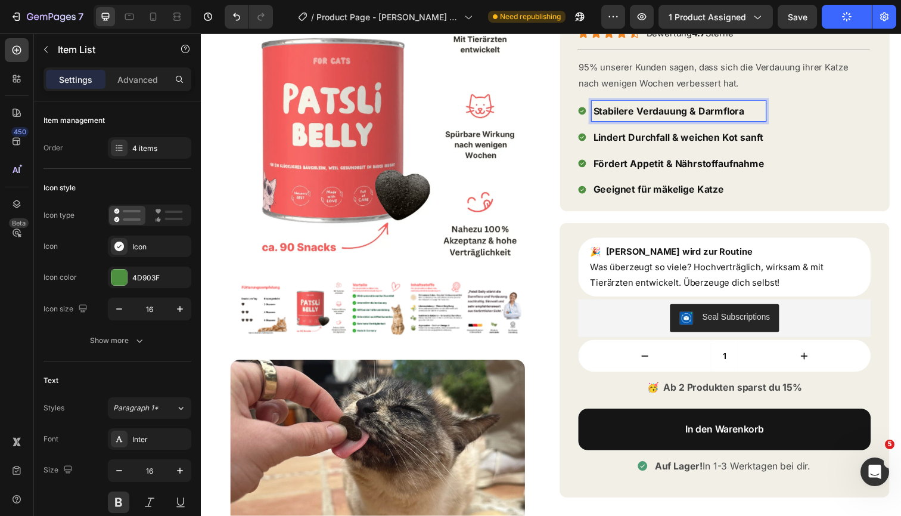
click at [667, 116] on span "Stabilere Verdauung & Darmflora" at bounding box center [679, 113] width 154 height 12
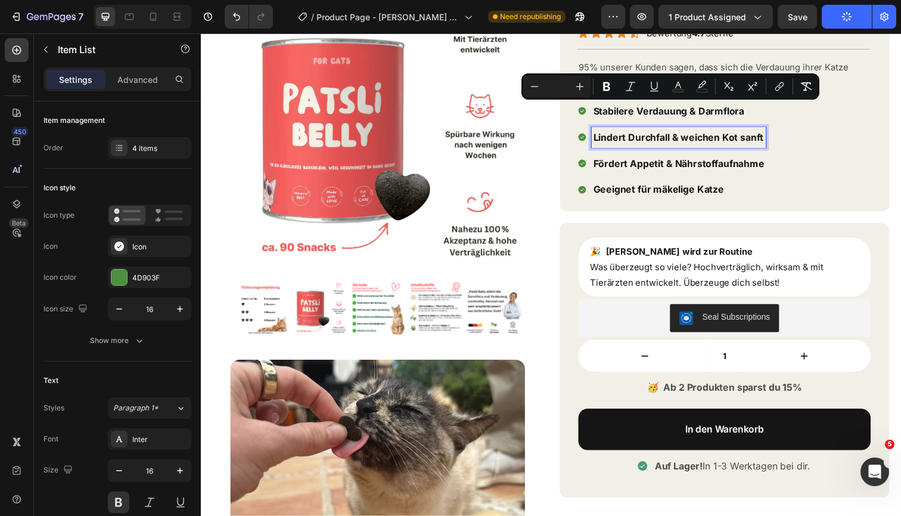
click at [670, 132] on p "Lindert Durchfall & weichen Kot sanft" at bounding box center [689, 139] width 175 height 17
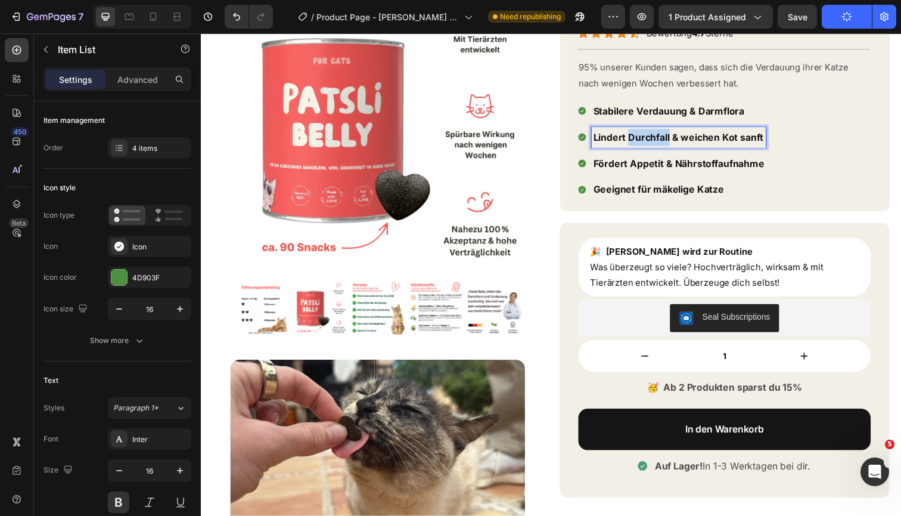
click at [670, 132] on p "Lindert Durchfall & weichen Kot sanft" at bounding box center [689, 139] width 175 height 17
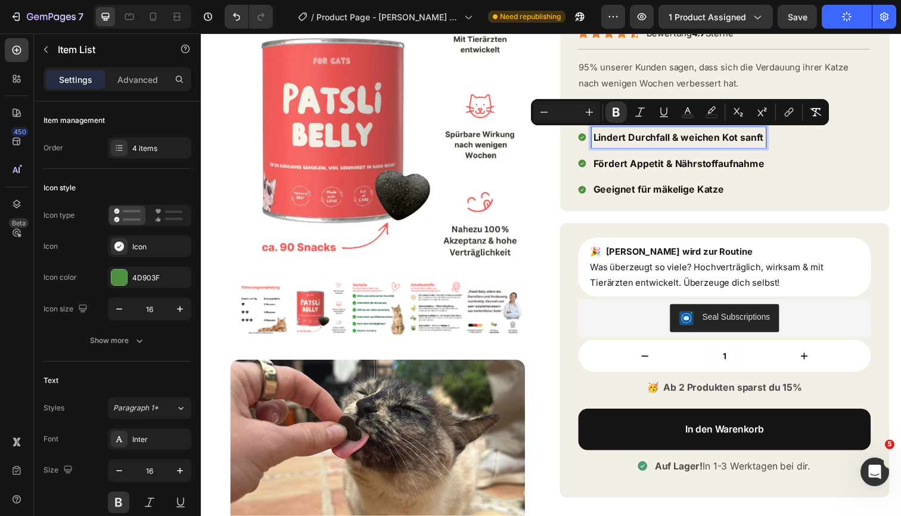
click at [674, 165] on span "Fördert Appetit & Nährstoffaufnahme" at bounding box center [689, 166] width 175 height 12
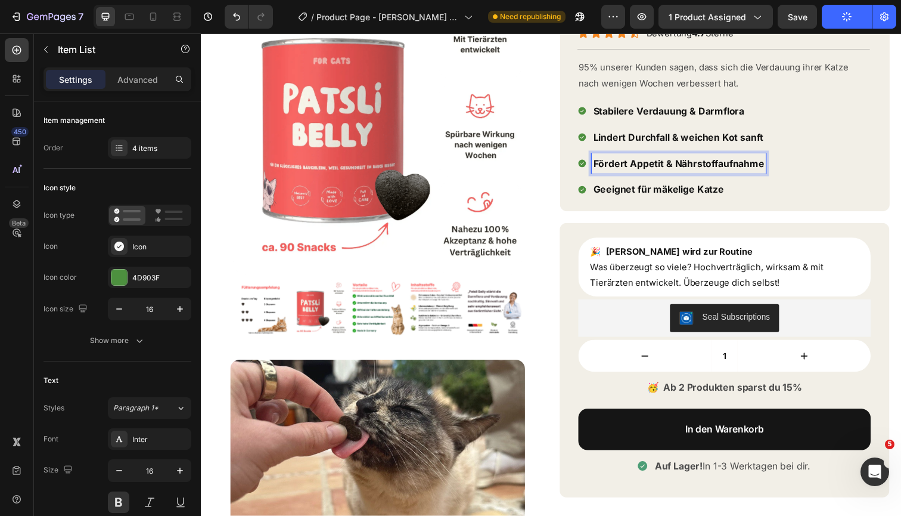
click at [674, 165] on span "Fördert Appetit & Nährstoffaufnahme" at bounding box center [689, 166] width 175 height 12
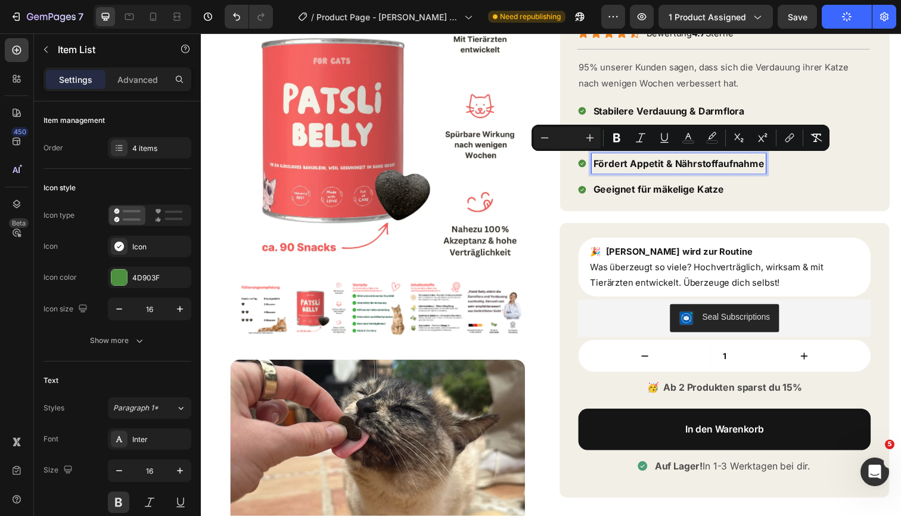
click at [667, 193] on span "Geeignet für mäkelige Katze" at bounding box center [669, 193] width 134 height 12
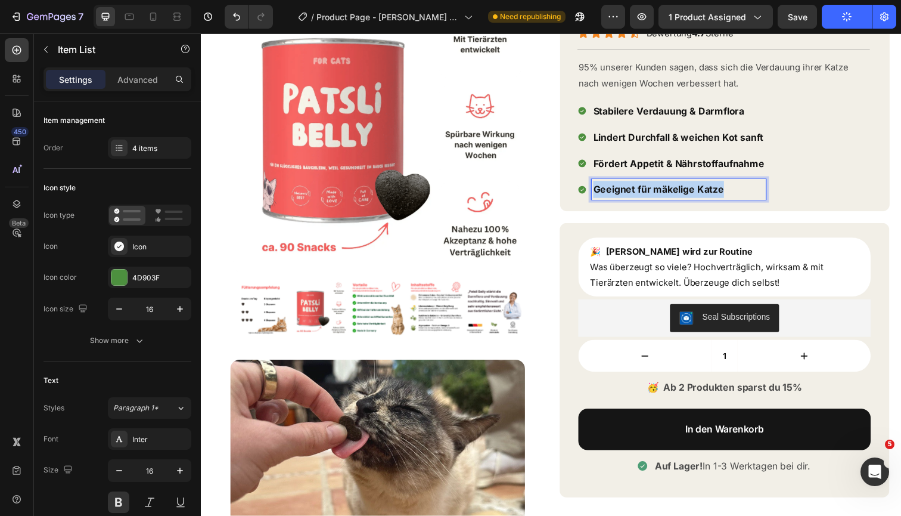
click at [667, 193] on span "Geeignet für mäkelige Katze" at bounding box center [669, 193] width 134 height 12
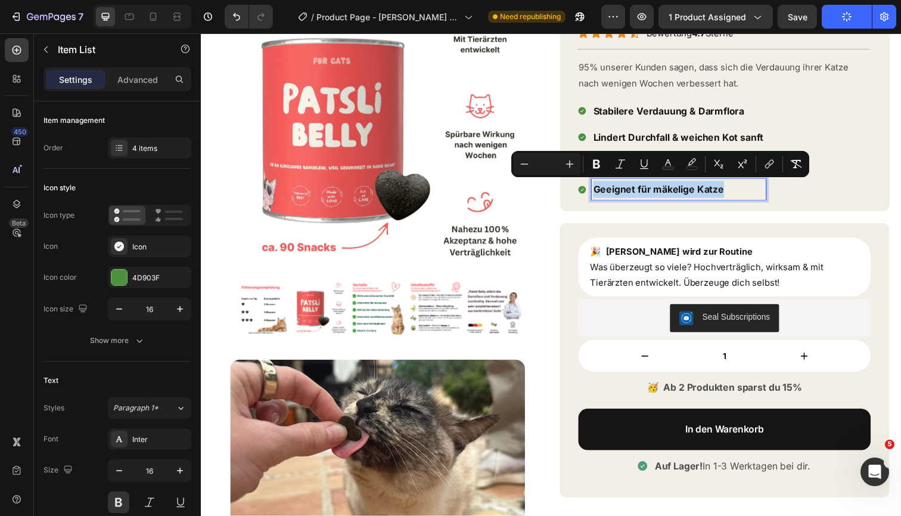
click at [667, 193] on span "Geeignet für mäkelige Katze" at bounding box center [669, 193] width 134 height 12
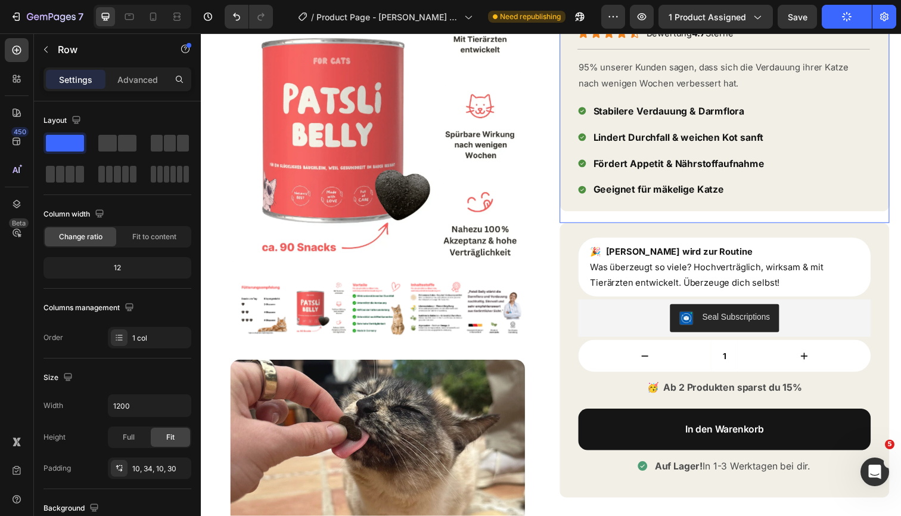
click at [887, 137] on div "Patsli Belly Product Title Icon Icon Icon Icon Icon Icon List Bewertung 4.7 Ste…" at bounding box center [736, 100] width 337 height 230
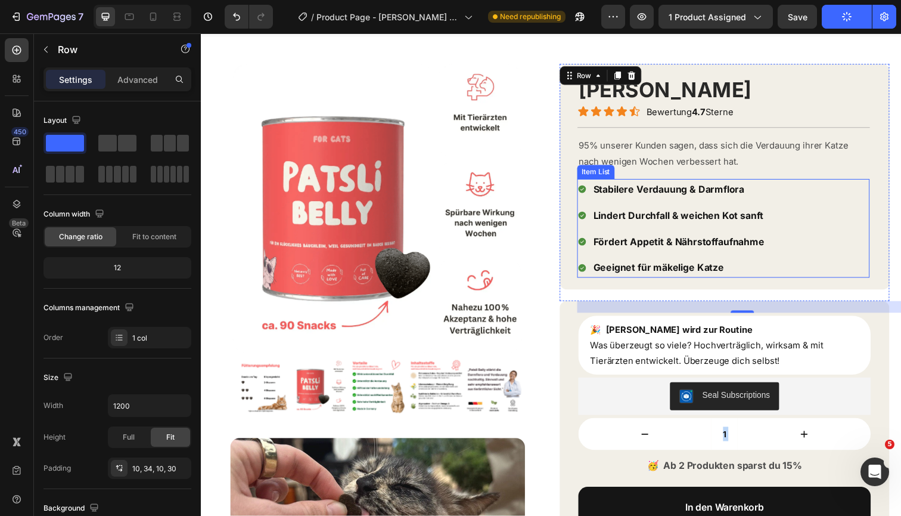
scroll to position [16, 0]
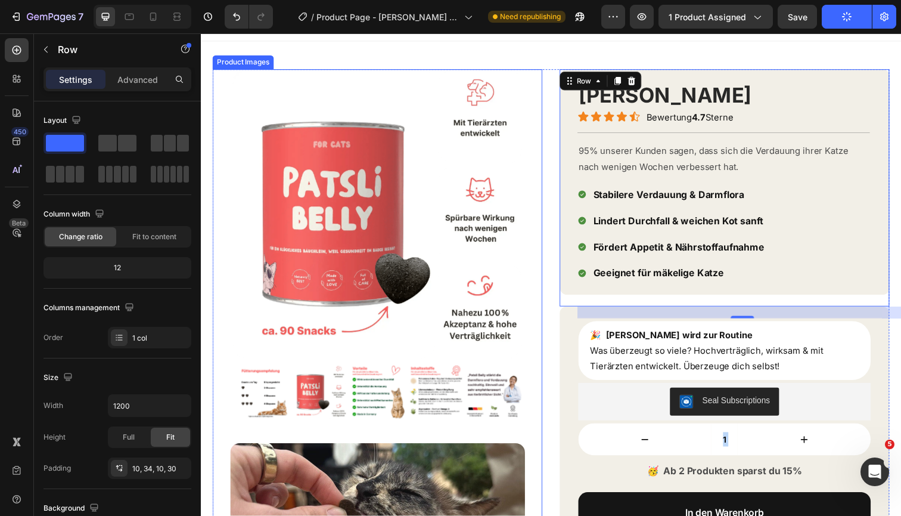
click at [417, 82] on img at bounding box center [381, 217] width 295 height 295
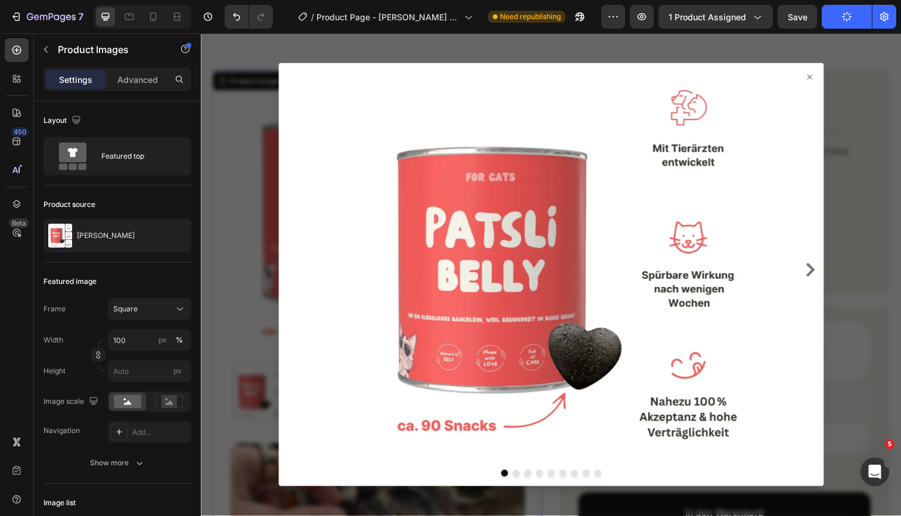
click at [829, 77] on div at bounding box center [558, 280] width 557 height 432
click at [823, 77] on icon at bounding box center [822, 77] width 5 height 5
click at [825, 77] on icon at bounding box center [823, 78] width 10 height 10
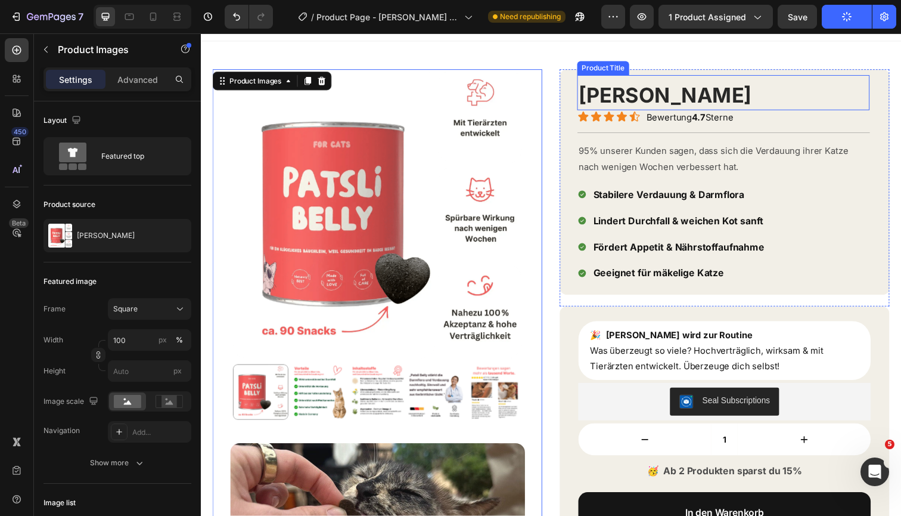
click at [778, 89] on h1 "[PERSON_NAME]" at bounding box center [734, 97] width 299 height 30
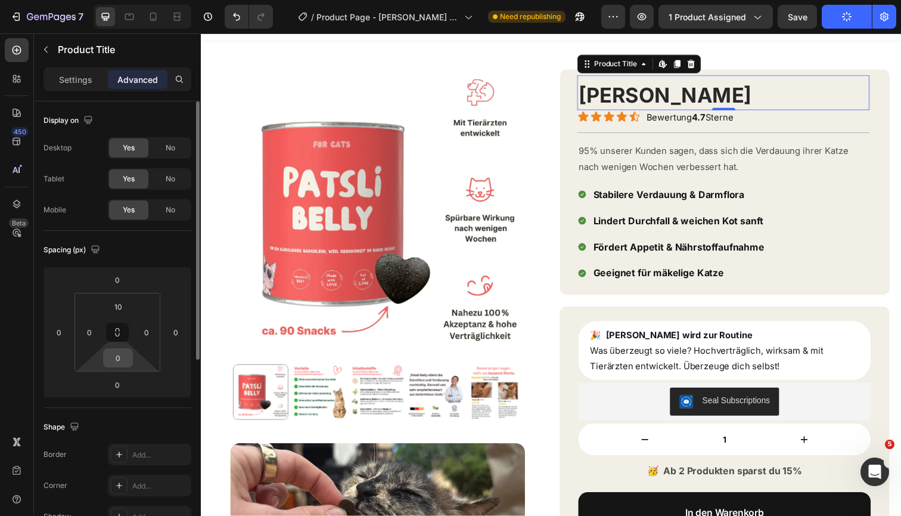
click at [118, 357] on input "0" at bounding box center [118, 358] width 24 height 18
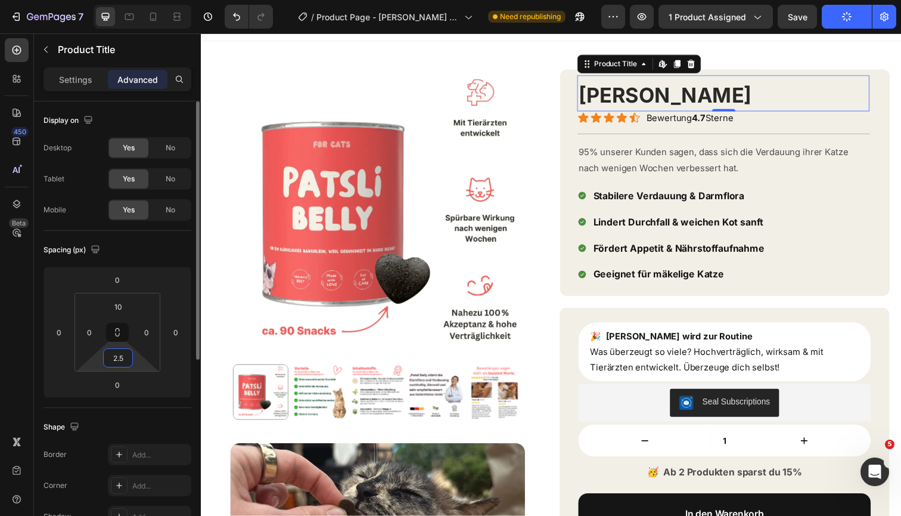
type input "2"
click at [0, 0] on div "Spacing (px) 0 0 0 0 10 0 2 0" at bounding box center [0, 0] width 0 height 0
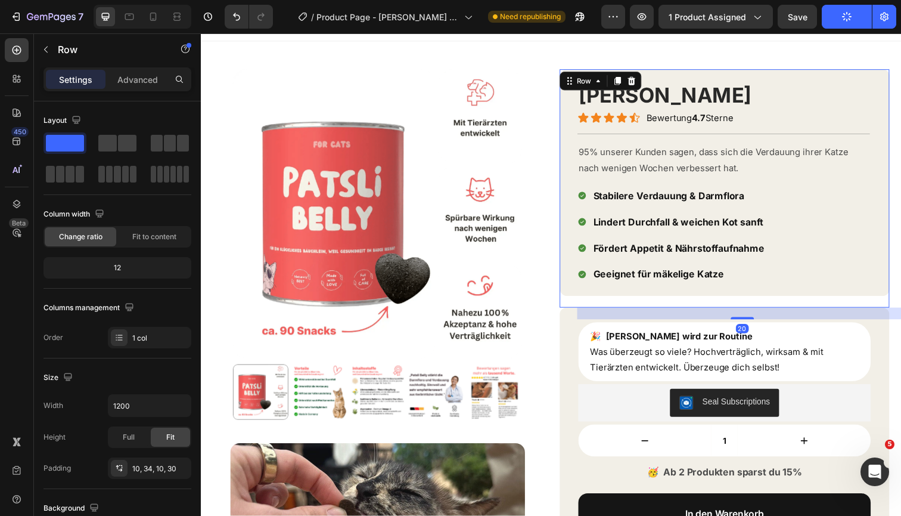
click at [763, 141] on div "Patsli Belly Product Title Icon Icon Icon Icon Icon Icon List Bewertung 4.7 Ste…" at bounding box center [734, 185] width 299 height 219
click at [764, 100] on h1 "[PERSON_NAME]" at bounding box center [734, 97] width 299 height 30
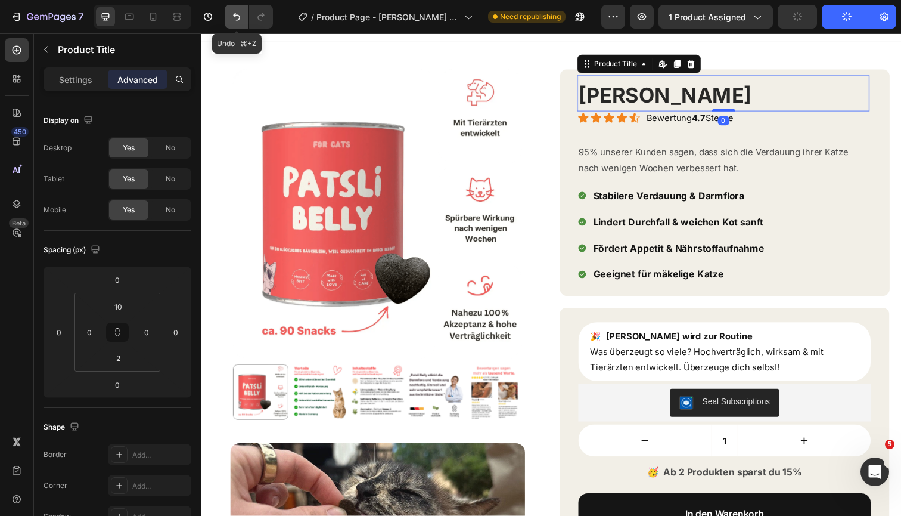
click at [232, 20] on icon "Undo/Redo" at bounding box center [237, 17] width 12 height 12
click at [264, 20] on icon "Undo/Redo" at bounding box center [261, 17] width 12 height 12
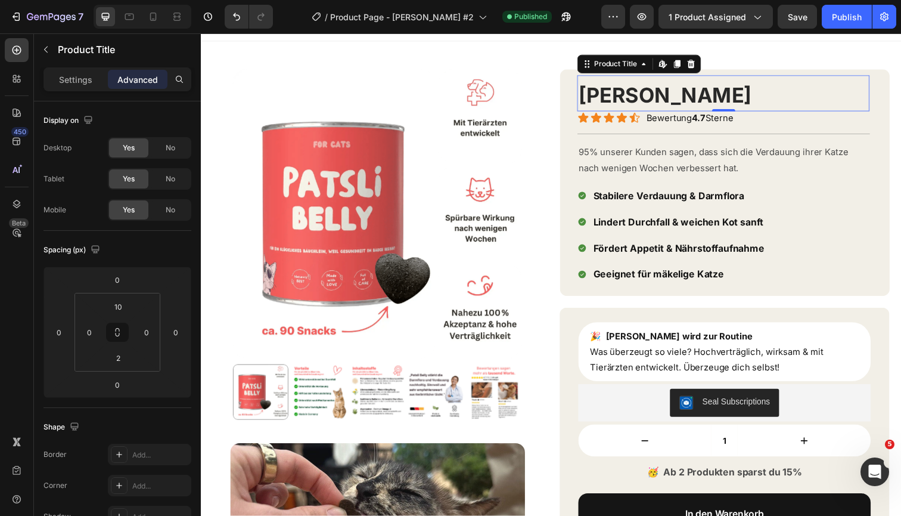
click at [737, 91] on h1 "[PERSON_NAME]" at bounding box center [734, 97] width 299 height 30
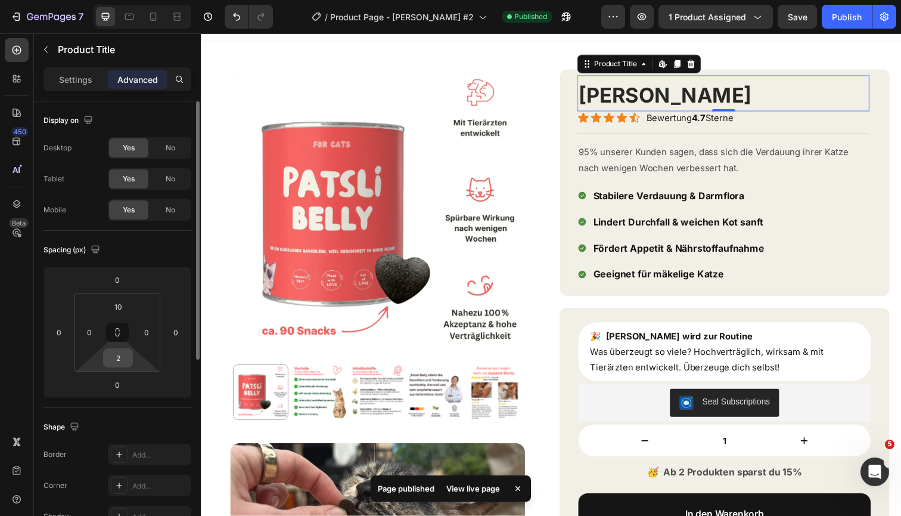
click at [123, 357] on input "2" at bounding box center [118, 358] width 24 height 18
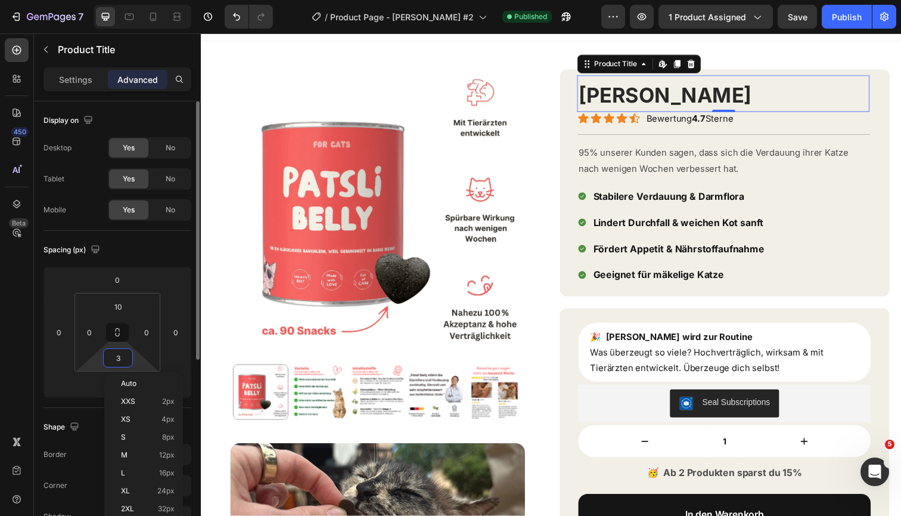
type input "2"
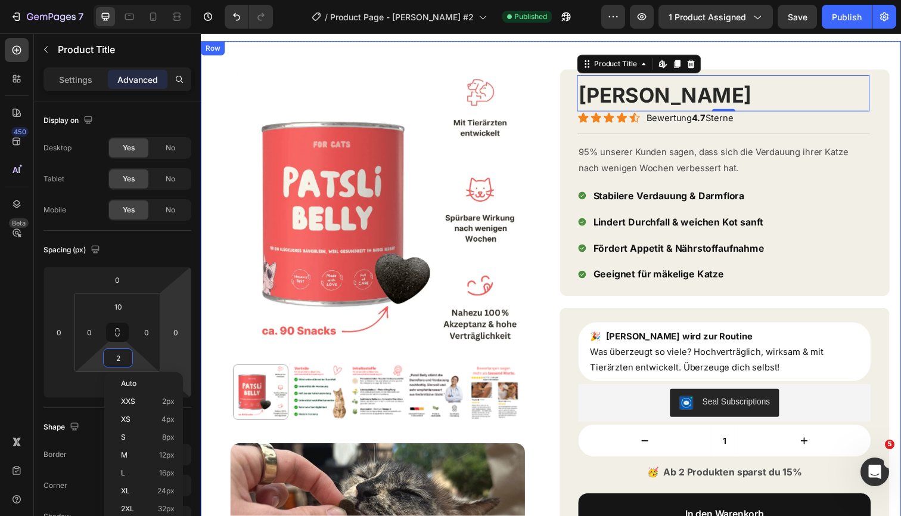
click at [764, 52] on div "Product Images Product Images Image Image Patsli Belly Product Title Edit conte…" at bounding box center [558, 485] width 715 height 886
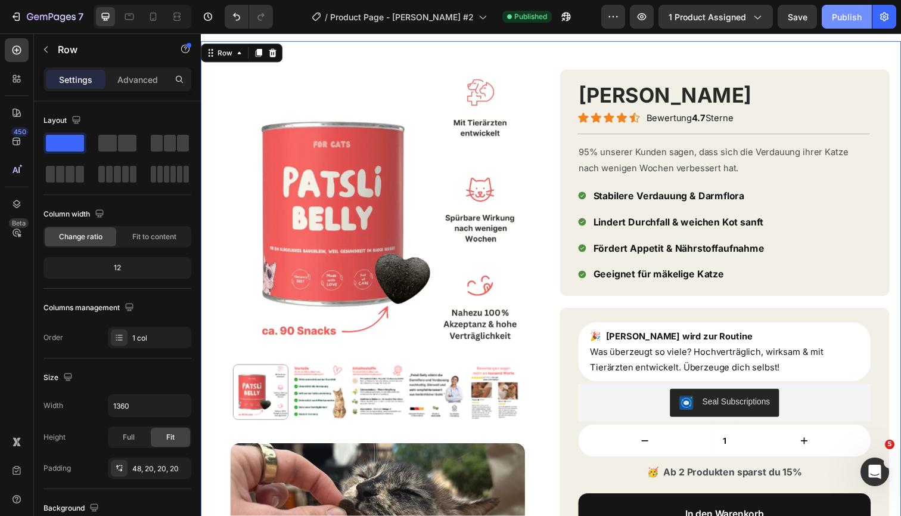
click at [840, 13] on div "Publish" at bounding box center [847, 17] width 30 height 13
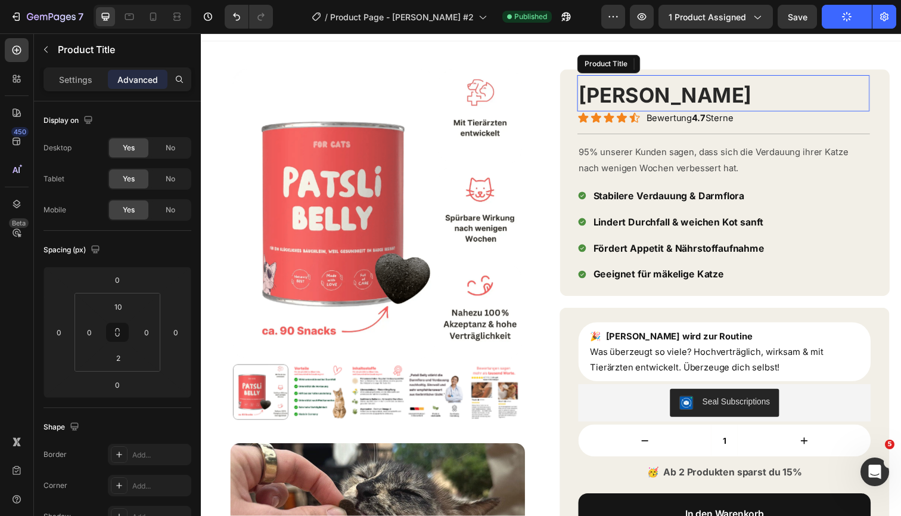
click at [727, 94] on h1 "[PERSON_NAME]" at bounding box center [734, 97] width 299 height 30
click at [77, 74] on p "Settings" at bounding box center [75, 79] width 33 height 13
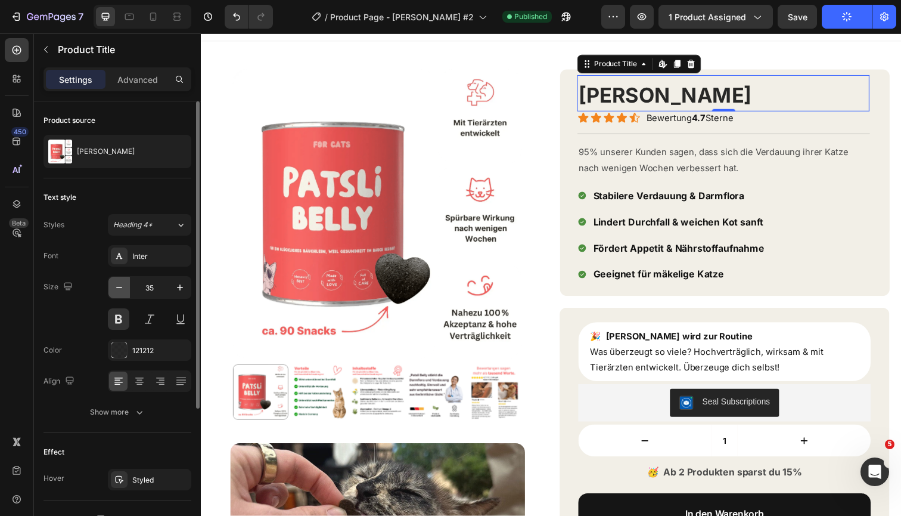
click at [122, 289] on icon "button" at bounding box center [119, 287] width 12 height 12
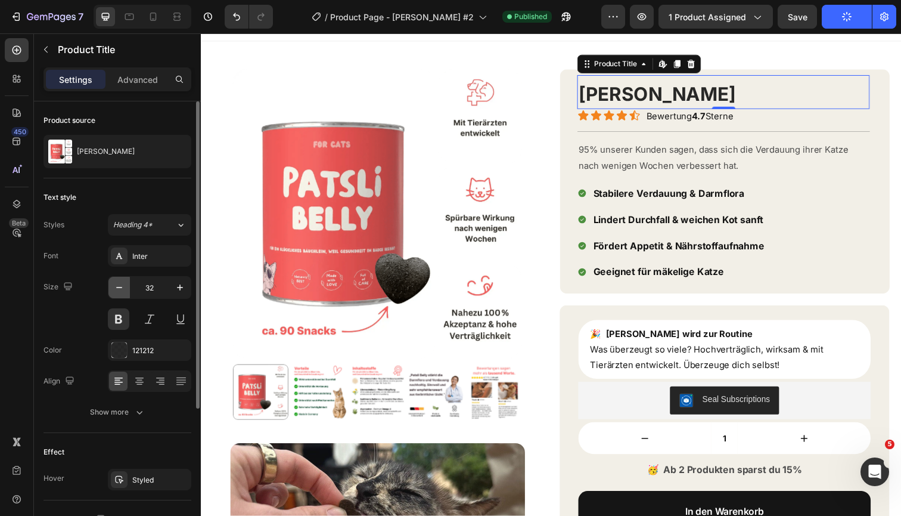
click at [122, 289] on icon "button" at bounding box center [119, 287] width 12 height 12
type input "30"
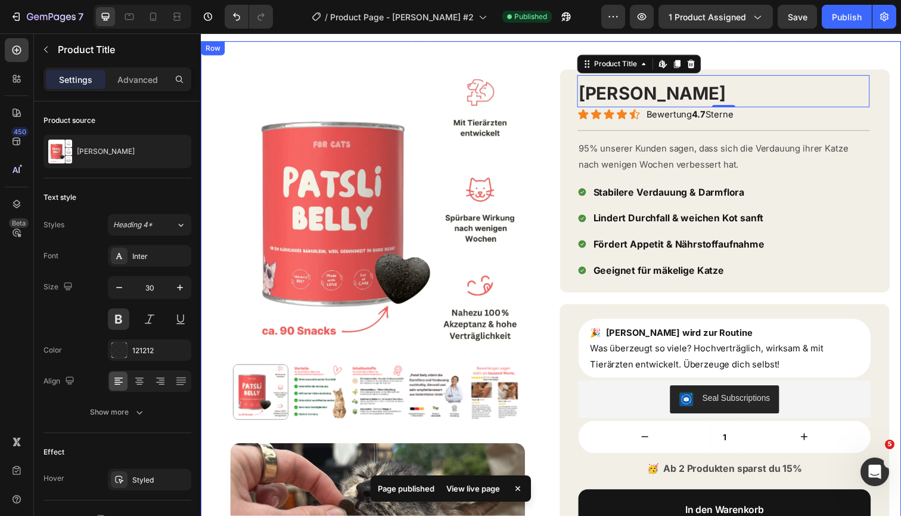
click at [794, 52] on div "Product Images Product Images Image Image Patsli Belly Product Title Edit conte…" at bounding box center [558, 485] width 715 height 886
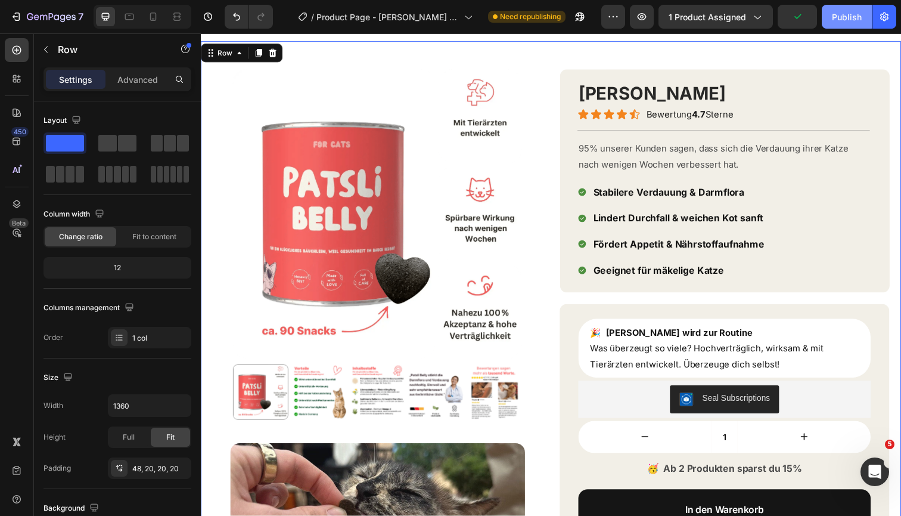
click at [850, 18] on div "Publish" at bounding box center [847, 17] width 30 height 13
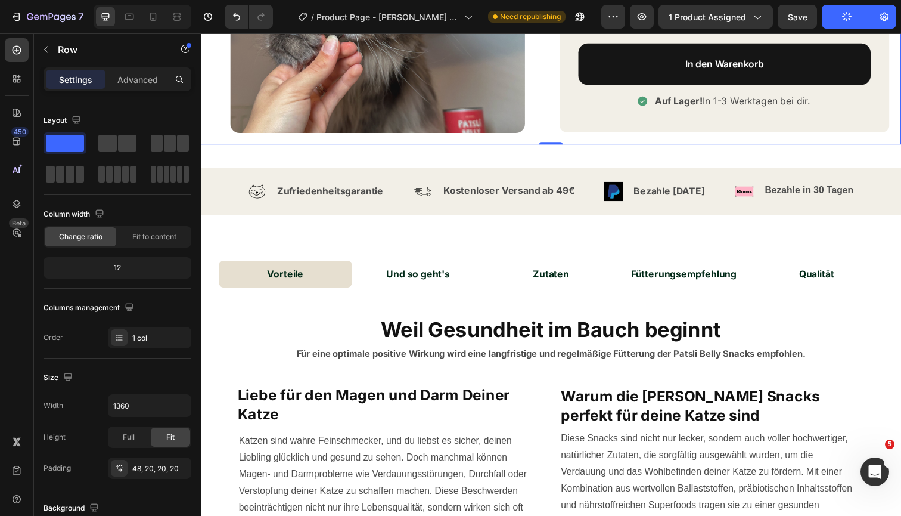
scroll to position [811, 0]
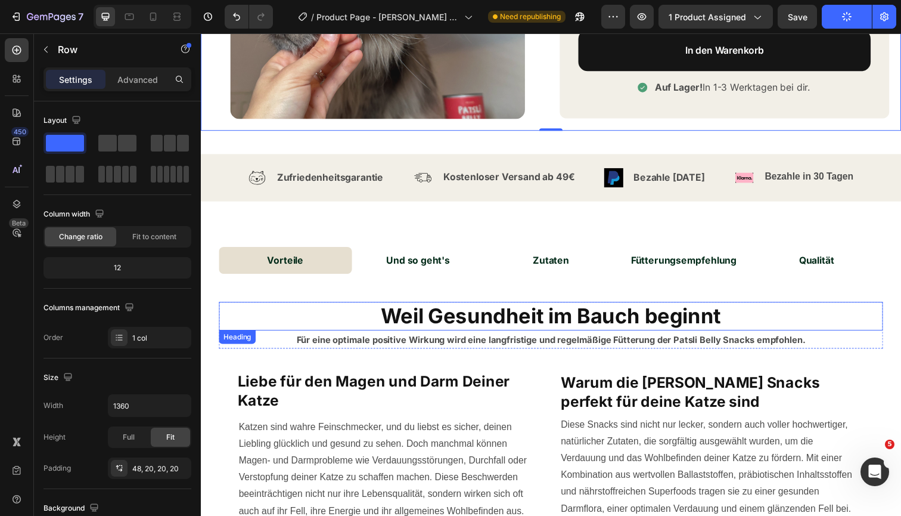
click at [468, 319] on span "Weil Gesundheit im Bauch beginnt" at bounding box center [559, 321] width 348 height 25
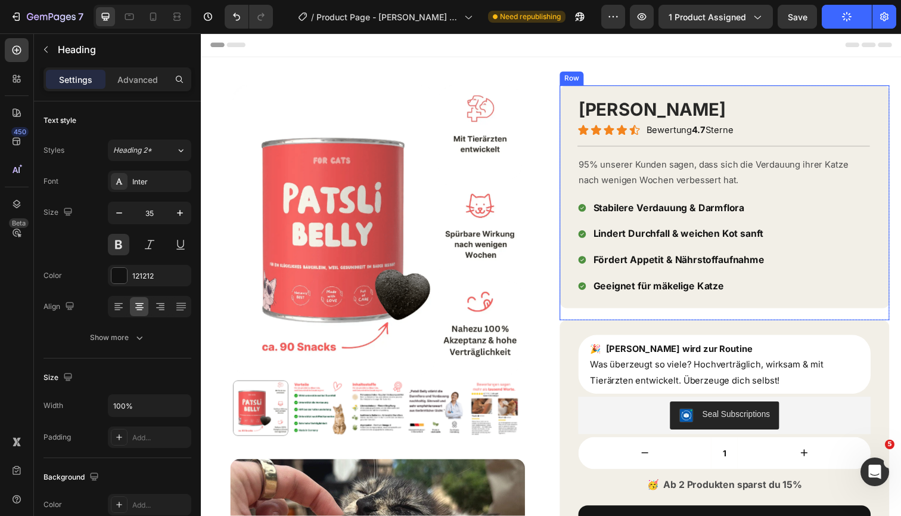
scroll to position [0, 0]
click at [619, 111] on h1 "[PERSON_NAME]" at bounding box center [734, 111] width 299 height 26
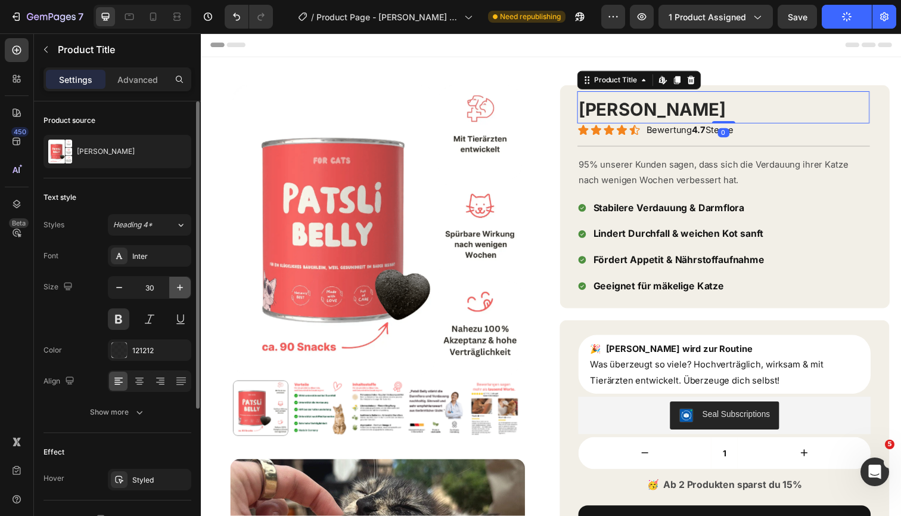
click at [176, 290] on icon "button" at bounding box center [180, 287] width 12 height 12
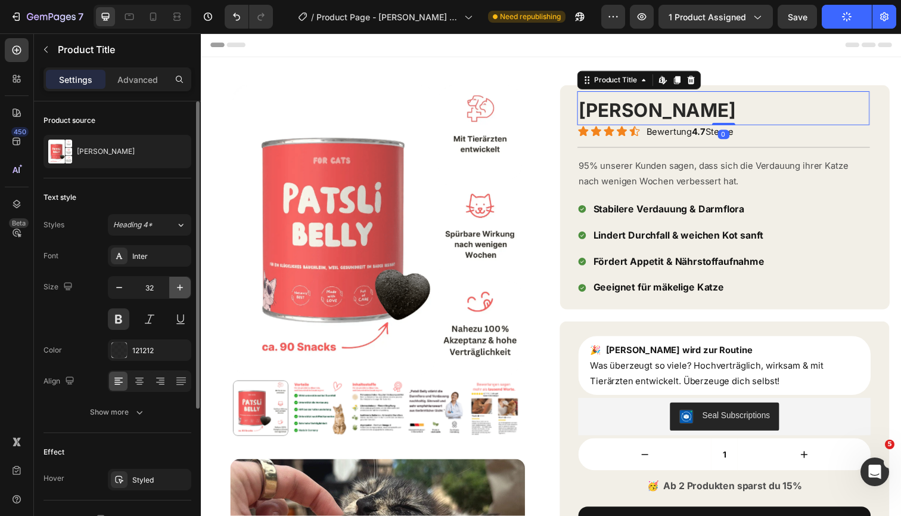
click at [176, 290] on icon "button" at bounding box center [180, 287] width 12 height 12
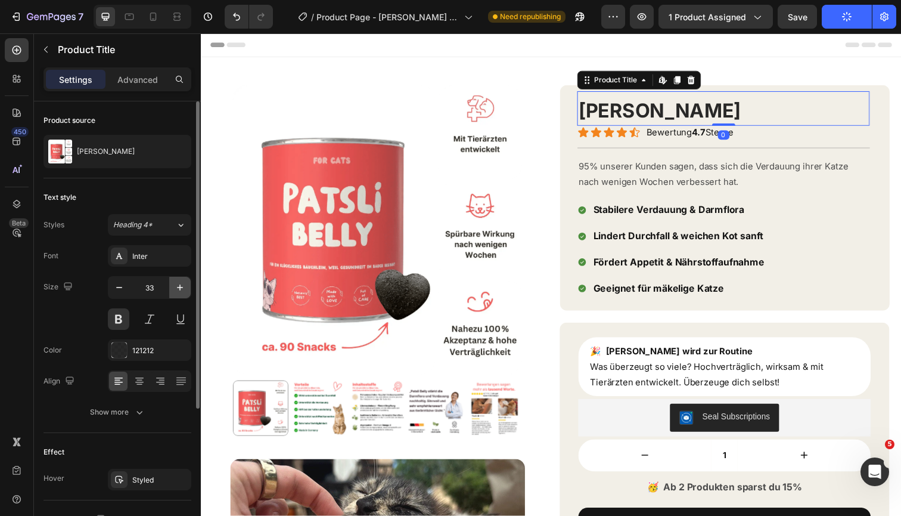
click at [176, 290] on icon "button" at bounding box center [180, 287] width 12 height 12
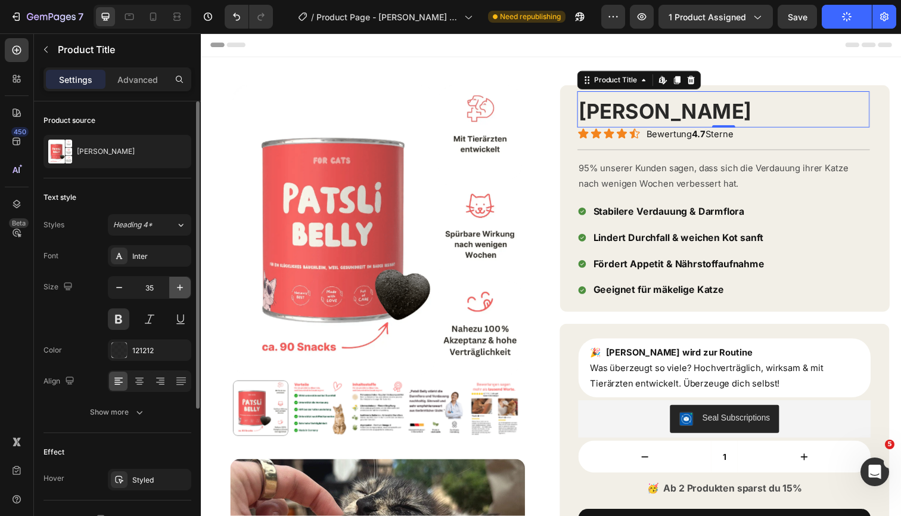
type input "36"
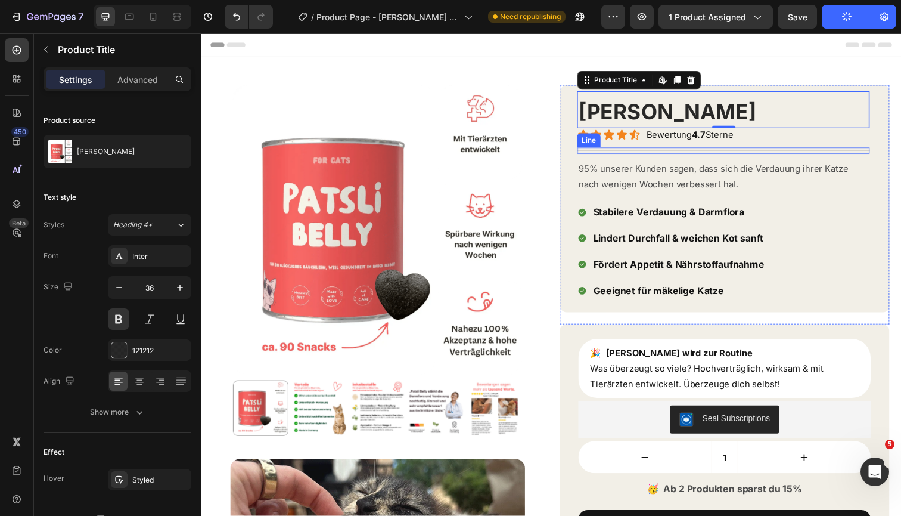
click at [764, 153] on div "Title Line" at bounding box center [734, 153] width 299 height 7
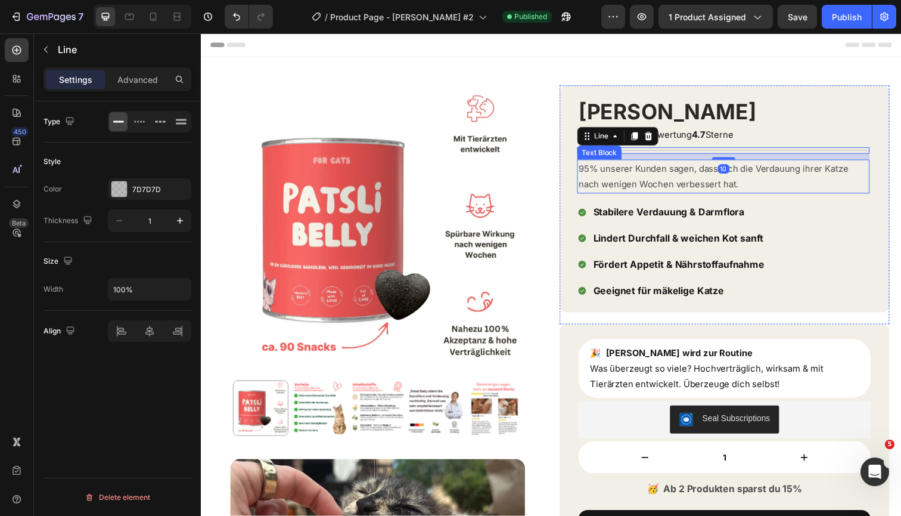
click at [808, 193] on p "95% unserer Kunden sagen, dass sich die Verdauung ihrer Katze nach wenigen Woch…" at bounding box center [735, 179] width 296 height 32
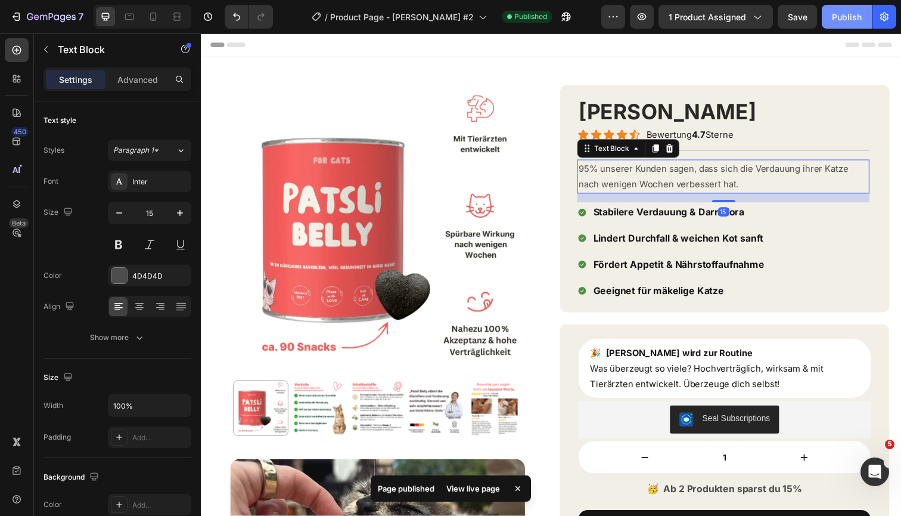
click at [844, 25] on button "Publish" at bounding box center [847, 17] width 50 height 24
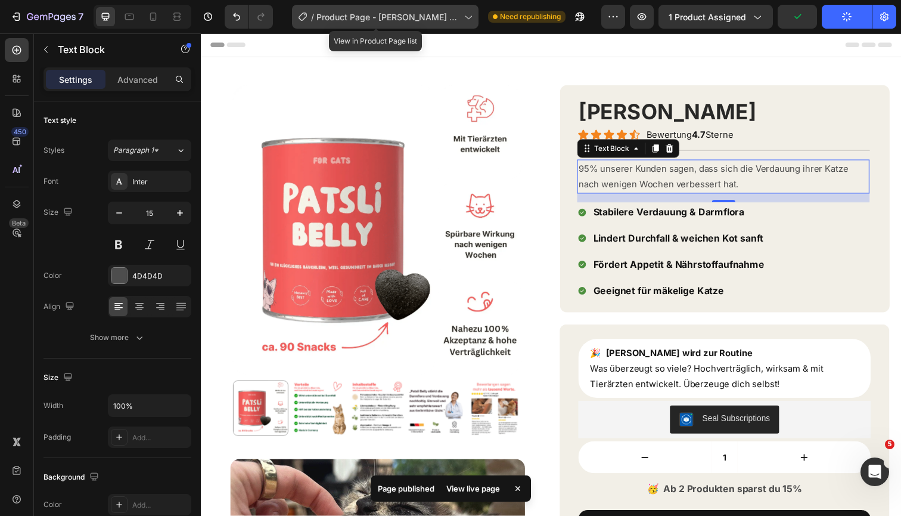
click at [410, 18] on span "Product Page - PATSLI Belly #2" at bounding box center [388, 17] width 143 height 13
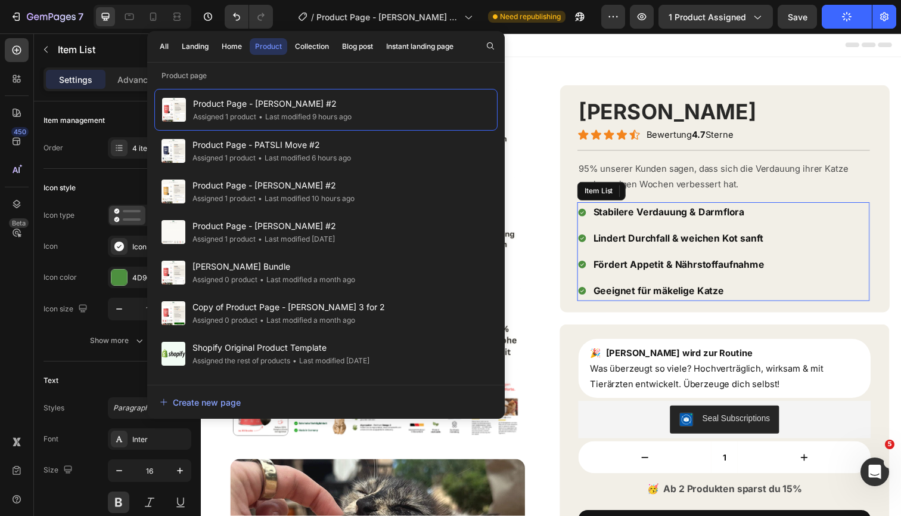
click at [724, 269] on span "Fördert Appetit & Nährstoffaufnahme" at bounding box center [689, 270] width 175 height 12
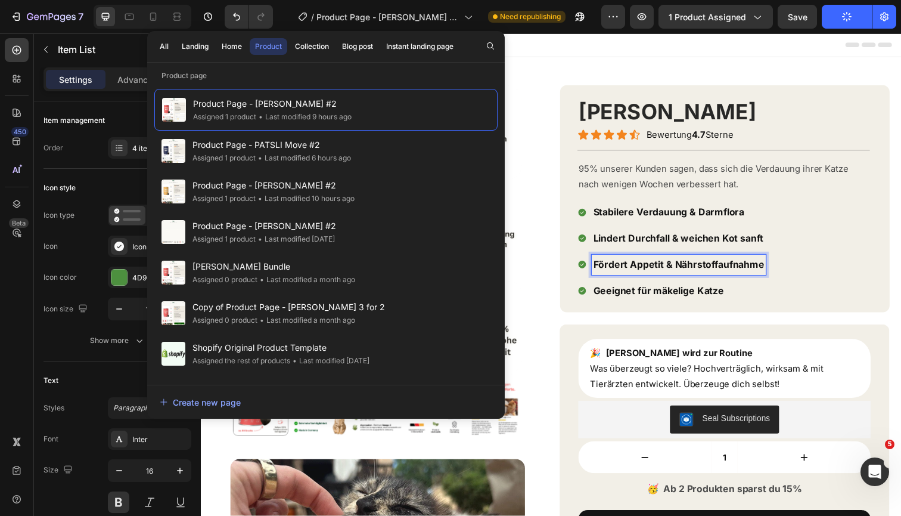
click at [724, 269] on span "Fördert Appetit & Nährstoffaufnahme" at bounding box center [689, 270] width 175 height 12
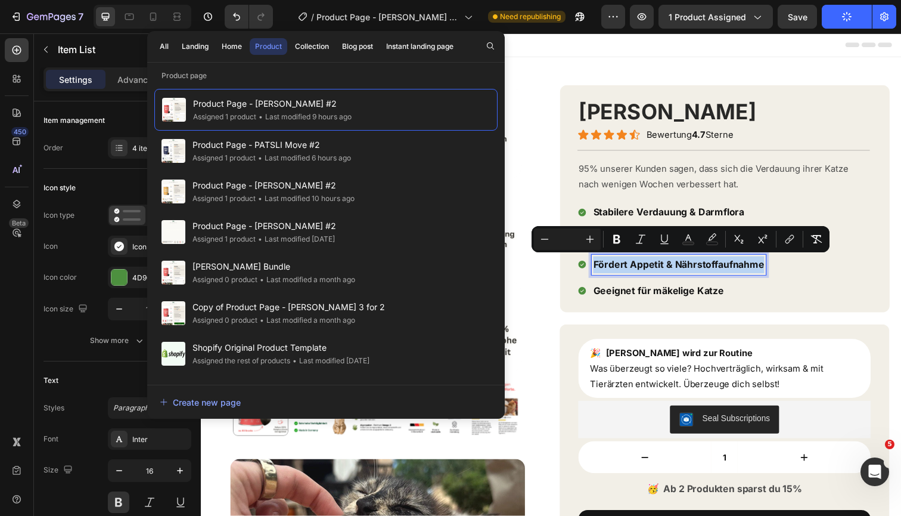
copy span "Fördert Appetit & Nährstoffaufnahme"
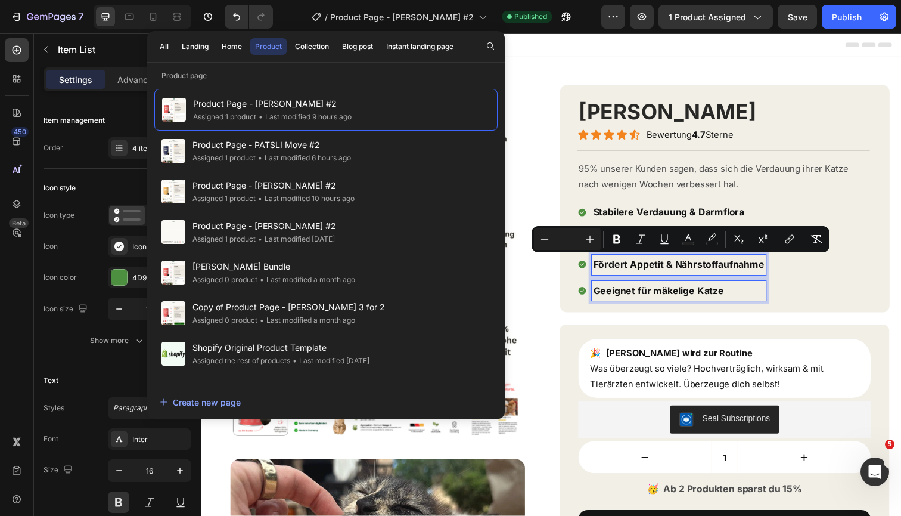
click at [682, 292] on span "Geeignet für mäkelige Katze" at bounding box center [669, 296] width 134 height 12
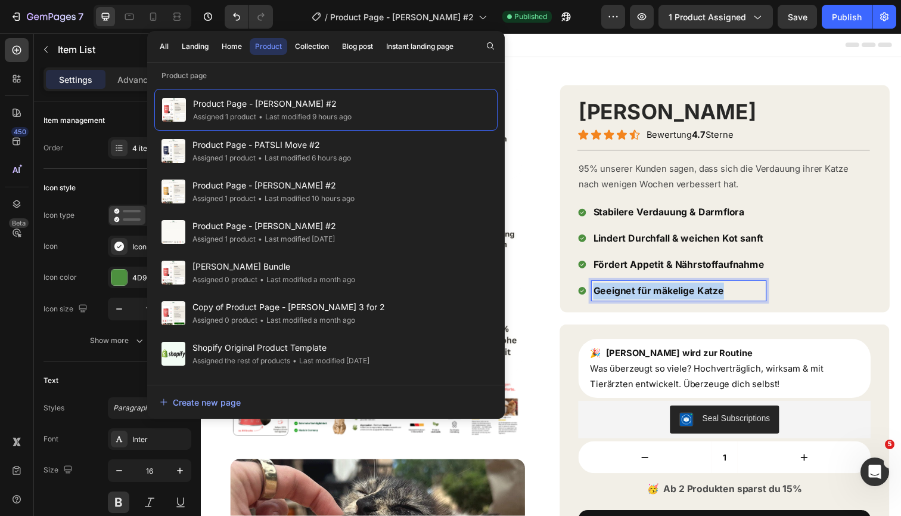
click at [682, 292] on span "Geeignet für mäkelige Katze" at bounding box center [669, 296] width 134 height 12
copy span "Geeignet für mäkelige Katze"
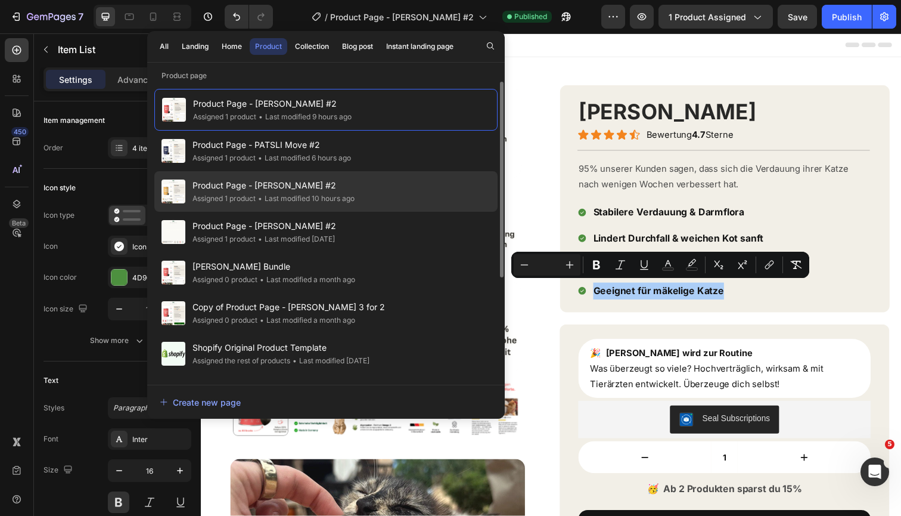
click at [278, 183] on span "Product Page - PATSLI Immune #2" at bounding box center [274, 185] width 162 height 14
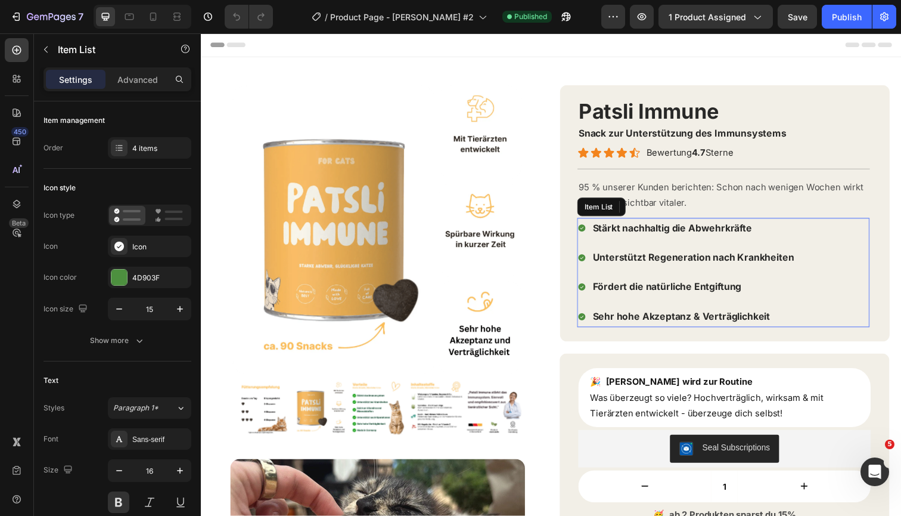
click at [652, 318] on span "Sehr hohe Akzeptanz & Verträglichkeit" at bounding box center [691, 323] width 181 height 12
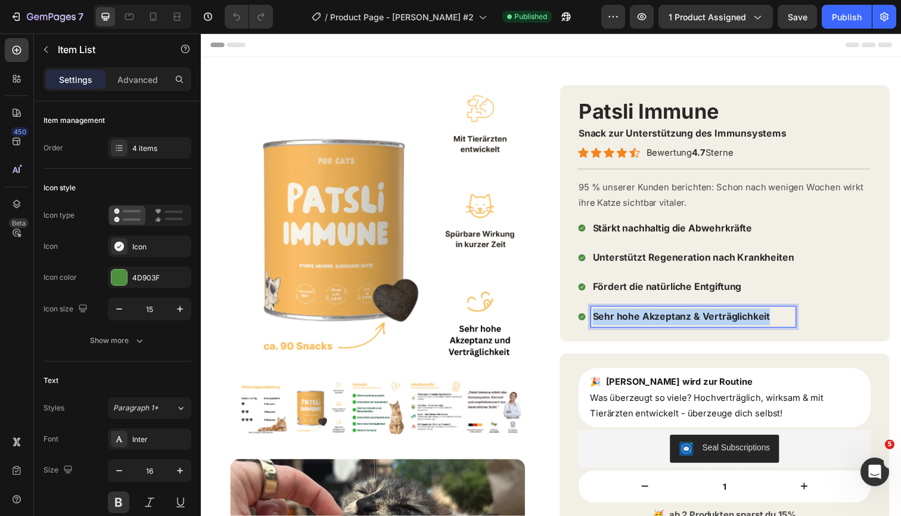
click at [652, 318] on span "Sehr hohe Akzeptanz & Verträglichkeit" at bounding box center [691, 323] width 181 height 12
click at [673, 321] on span "Geeignet für mäkelige Katze" at bounding box center [668, 323] width 134 height 12
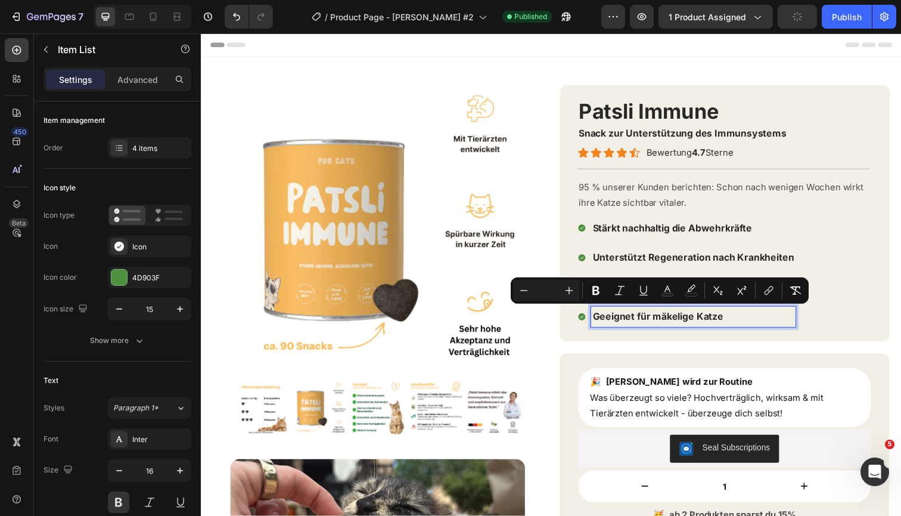
click at [731, 231] on span "Stärkt nachhaltig die Abwehrkräfte" at bounding box center [682, 232] width 163 height 12
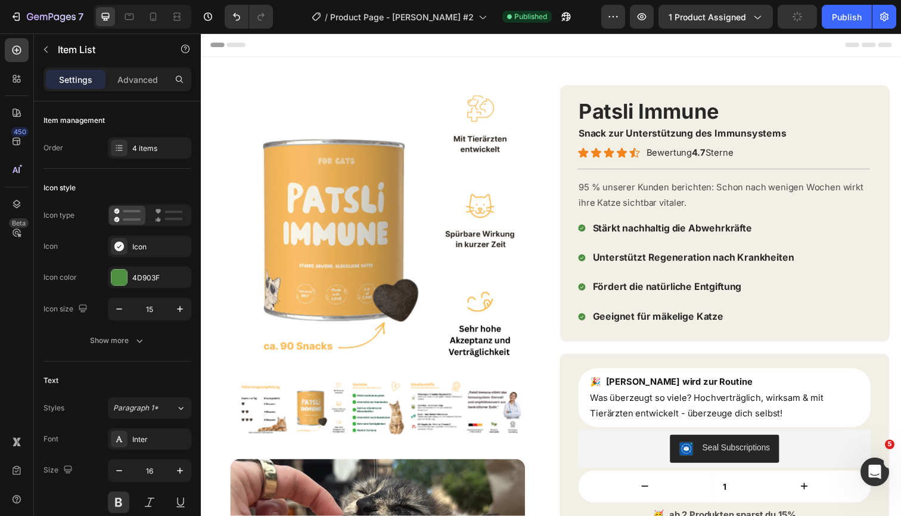
click at [869, 224] on div "Stärkt nachhaltig die Abwehrkräfte Unterstützt Regeneration nach Krankheiten Fö…" at bounding box center [734, 277] width 299 height 111
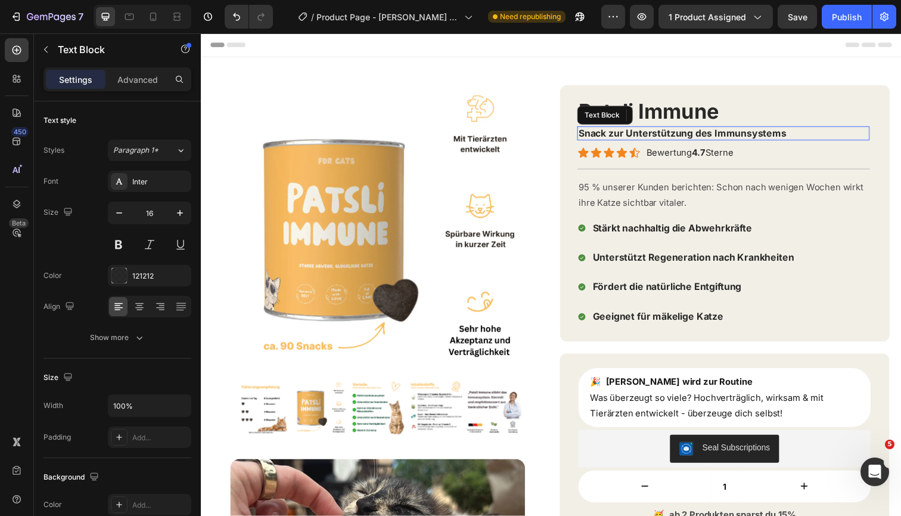
click at [817, 140] on p "Snack zur Unterstützung des Immunsystems" at bounding box center [735, 135] width 296 height 13
click at [683, 113] on icon at bounding box center [680, 117] width 10 height 10
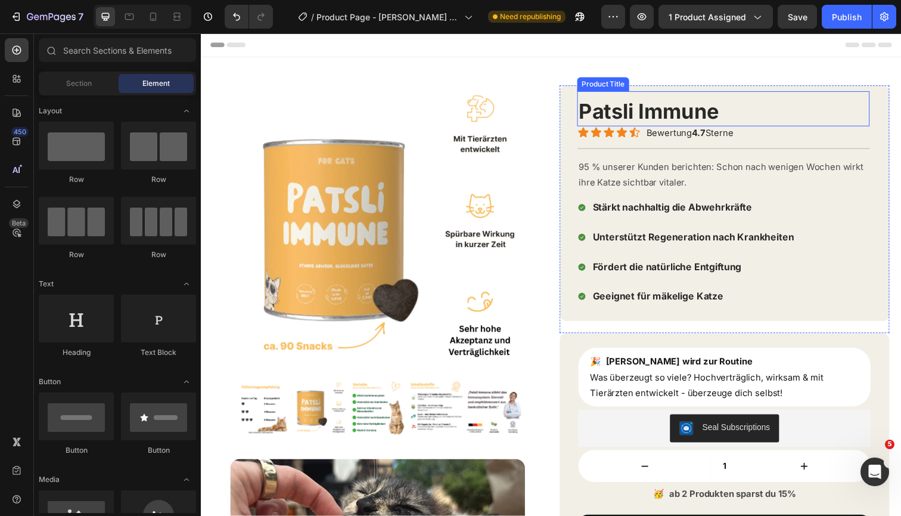
click at [769, 106] on h1 "Patsli Immune" at bounding box center [734, 113] width 299 height 30
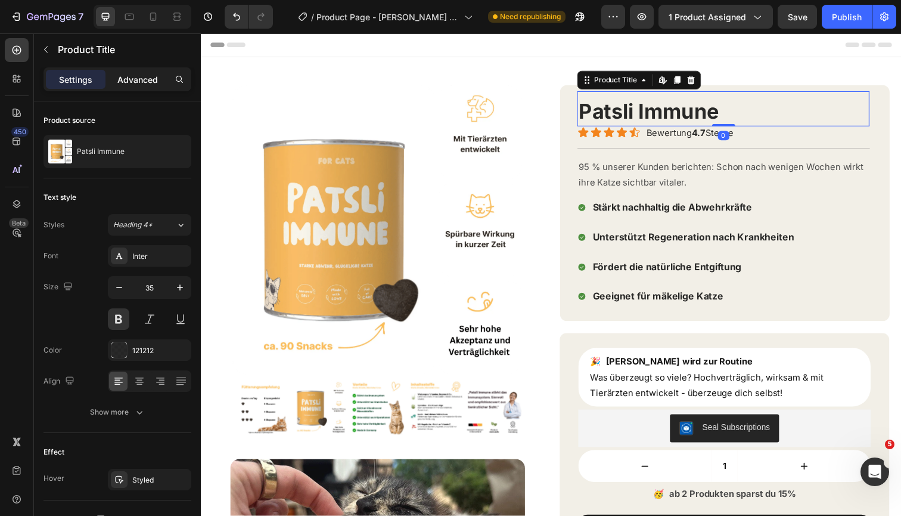
click at [134, 75] on p "Advanced" at bounding box center [137, 79] width 41 height 13
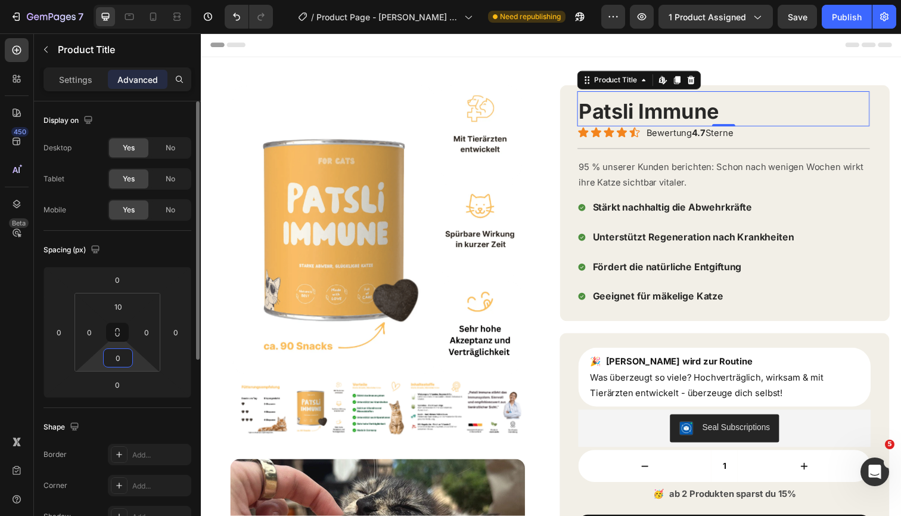
click at [120, 355] on input "0" at bounding box center [118, 358] width 24 height 18
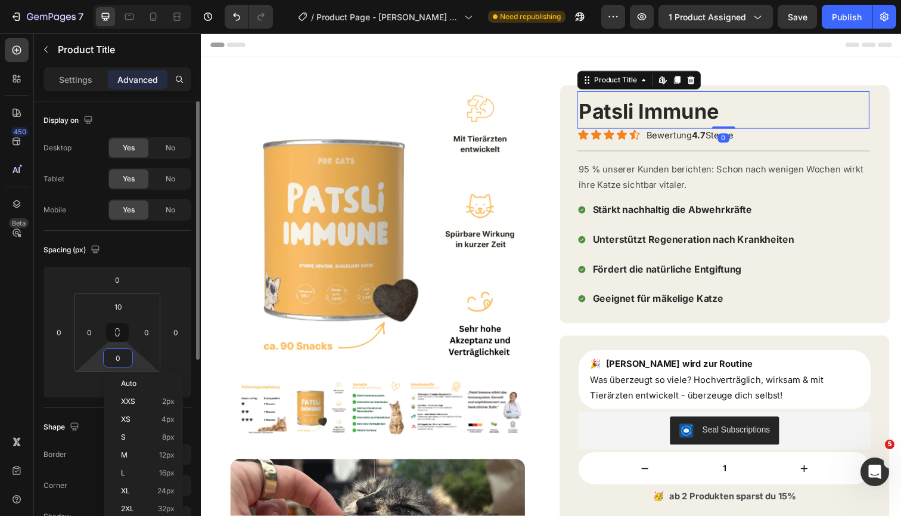
type input "4"
type input "3"
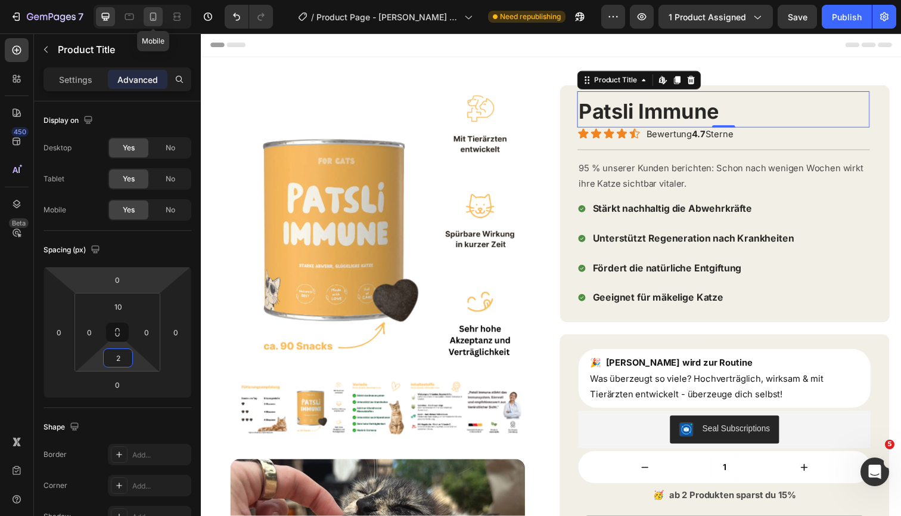
type input "2"
click at [155, 9] on div at bounding box center [153, 16] width 19 height 19
type input "2"
type input "0"
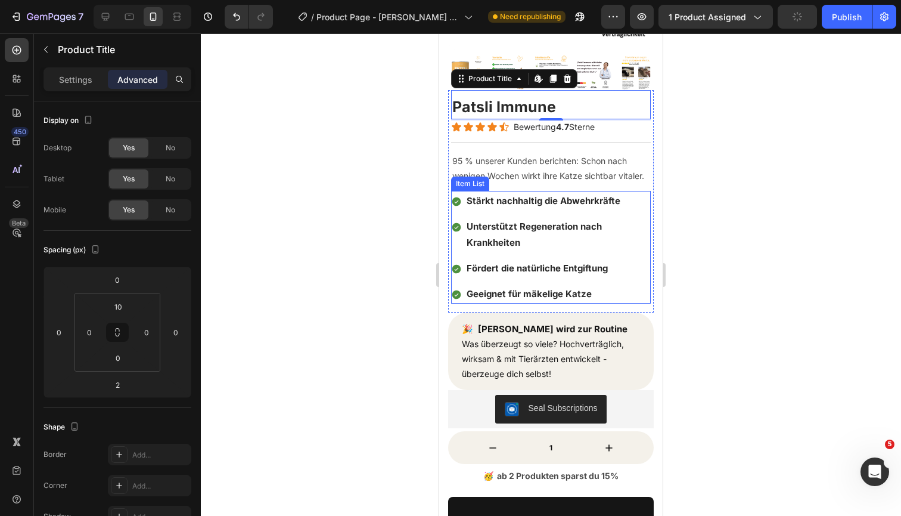
scroll to position [230, 0]
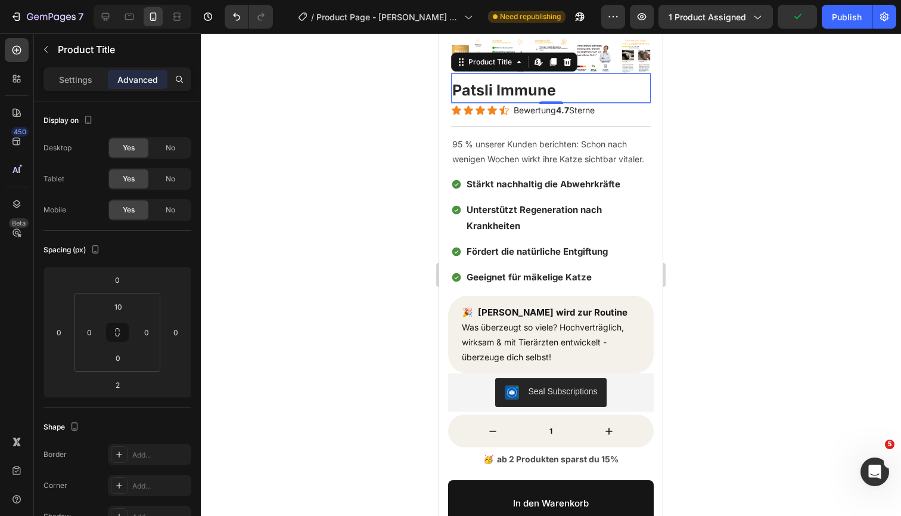
click at [582, 87] on h1 "Patsli Immune" at bounding box center [551, 90] width 200 height 22
click at [715, 116] on div at bounding box center [551, 274] width 701 height 482
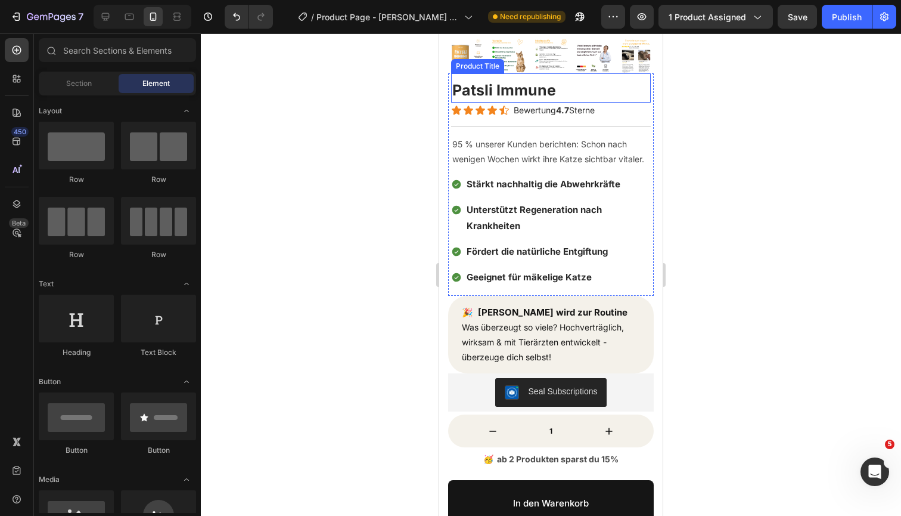
click at [574, 83] on h1 "Patsli Immune" at bounding box center [551, 90] width 200 height 22
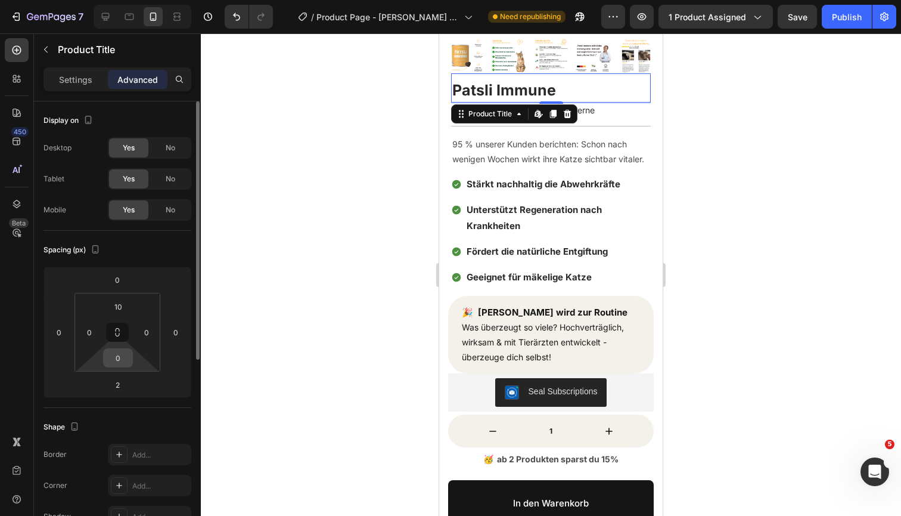
click at [123, 352] on input "0" at bounding box center [118, 358] width 24 height 18
type input "5"
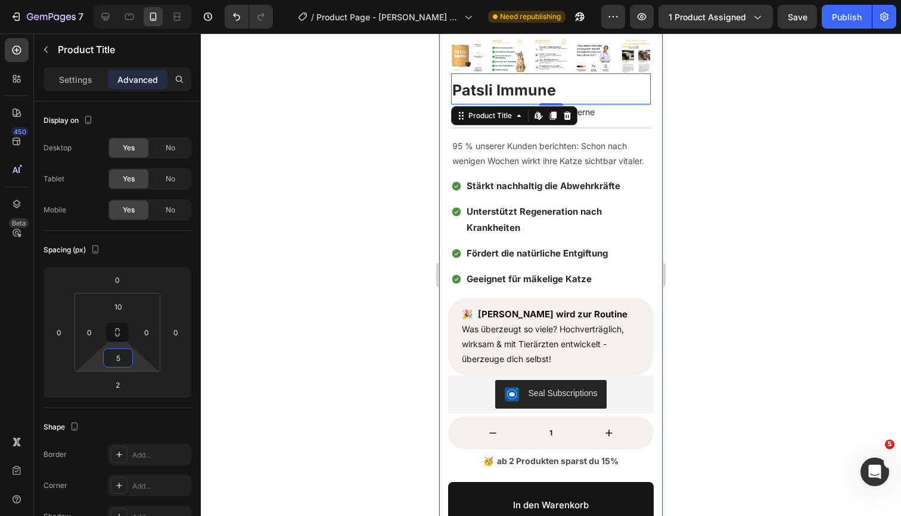
click at [712, 193] on div at bounding box center [551, 274] width 701 height 482
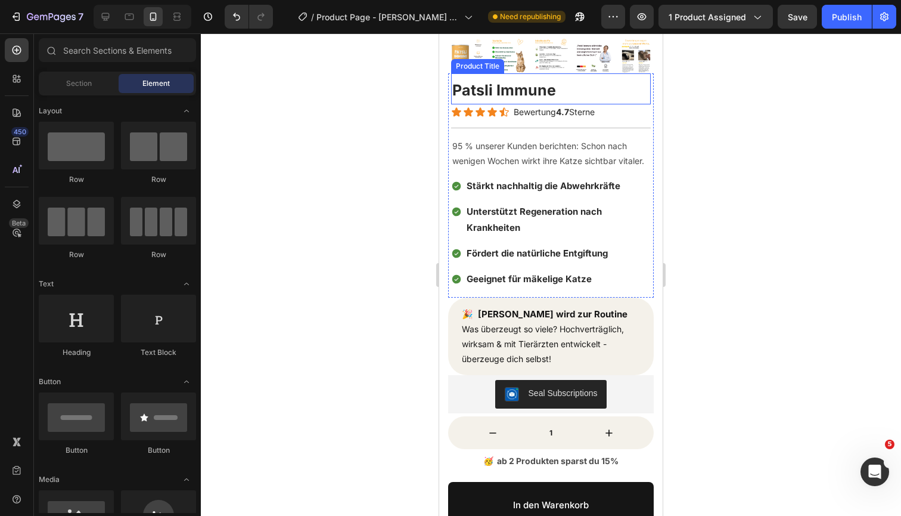
click at [568, 85] on h1 "Patsli Immune" at bounding box center [551, 90] width 200 height 22
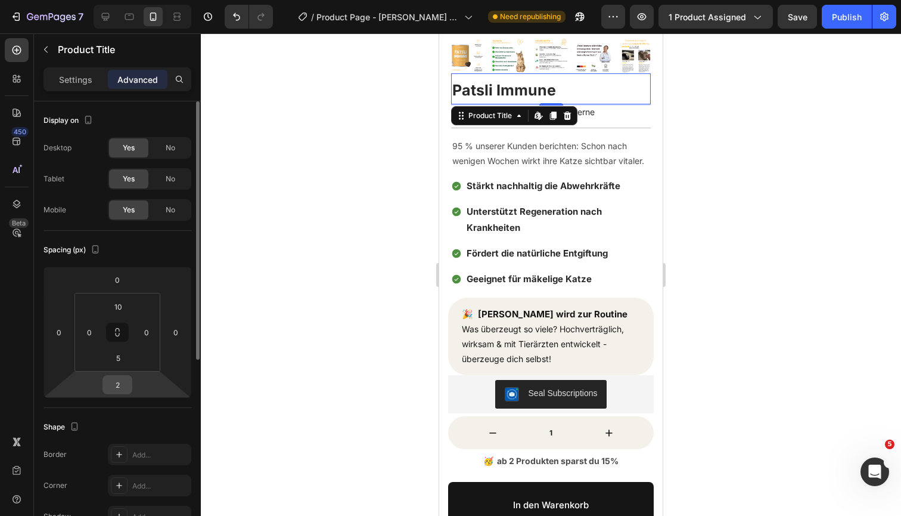
click at [120, 384] on input "2" at bounding box center [118, 385] width 24 height 18
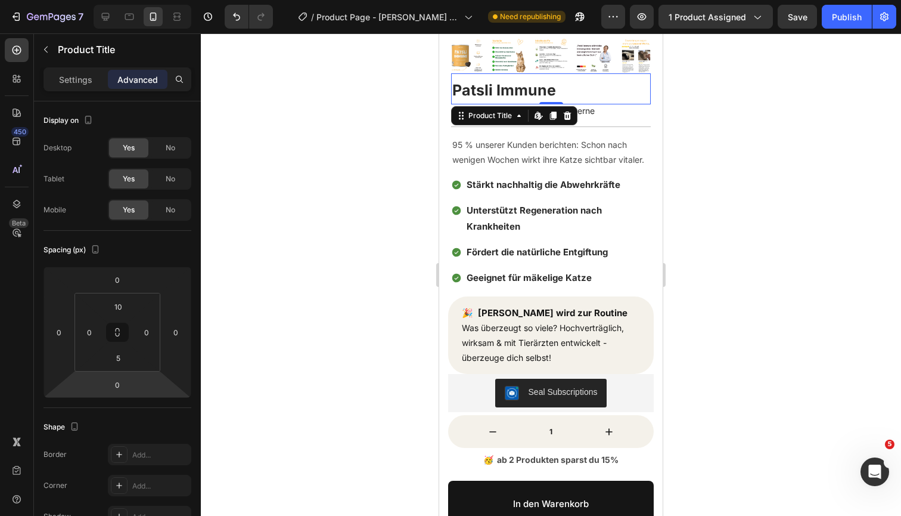
click at [799, 241] on div at bounding box center [551, 274] width 701 height 482
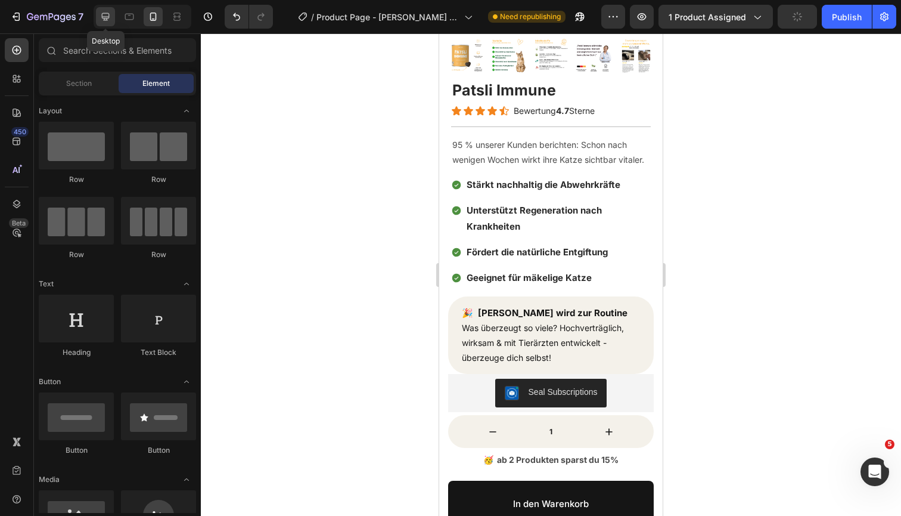
click at [99, 23] on div at bounding box center [105, 16] width 19 height 19
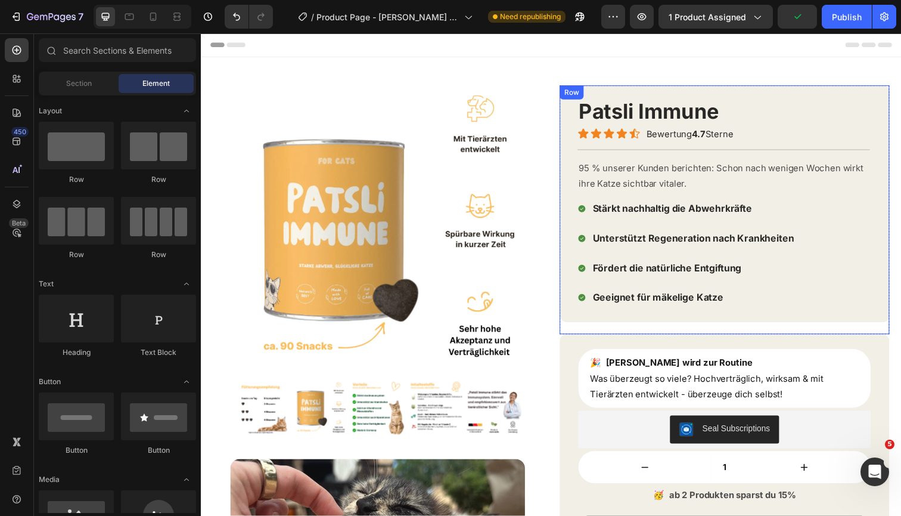
scroll to position [1, 0]
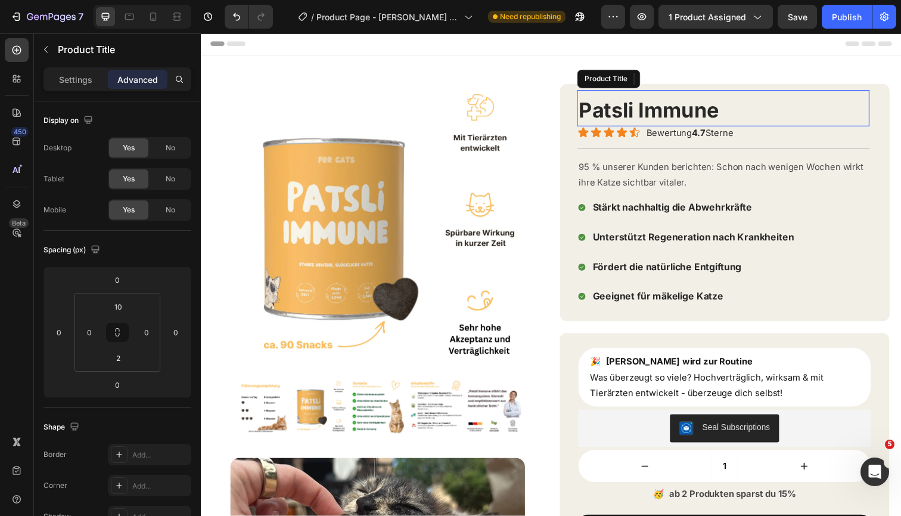
click at [765, 123] on h1 "Patsli Immune" at bounding box center [734, 112] width 299 height 30
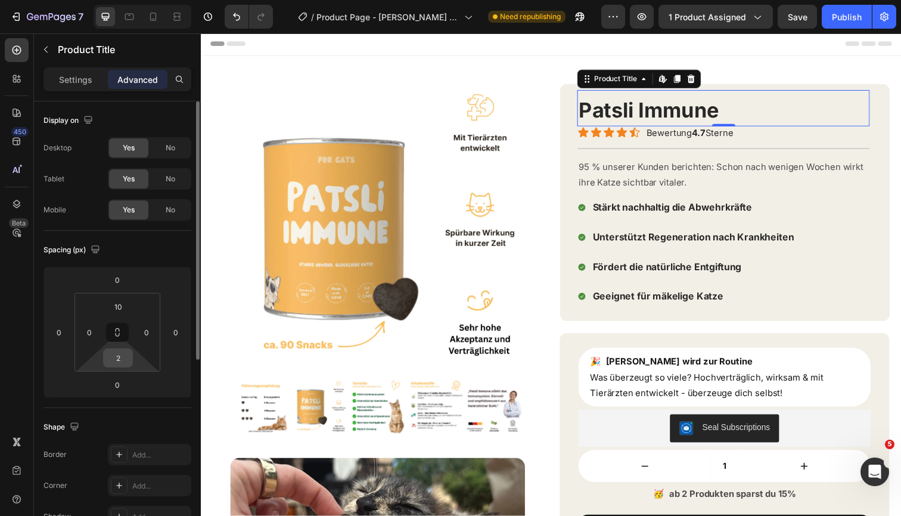
click at [120, 359] on input "2" at bounding box center [118, 358] width 24 height 18
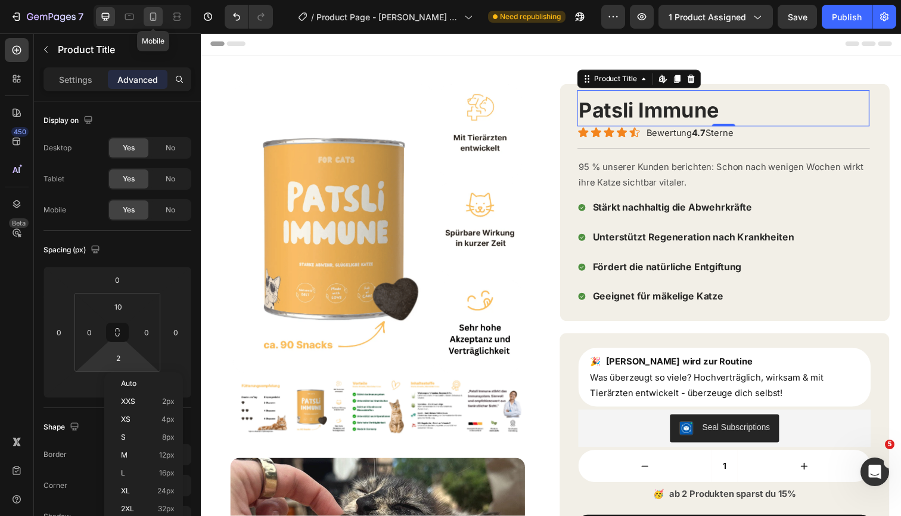
click at [155, 19] on icon at bounding box center [153, 17] width 12 height 12
type input "5"
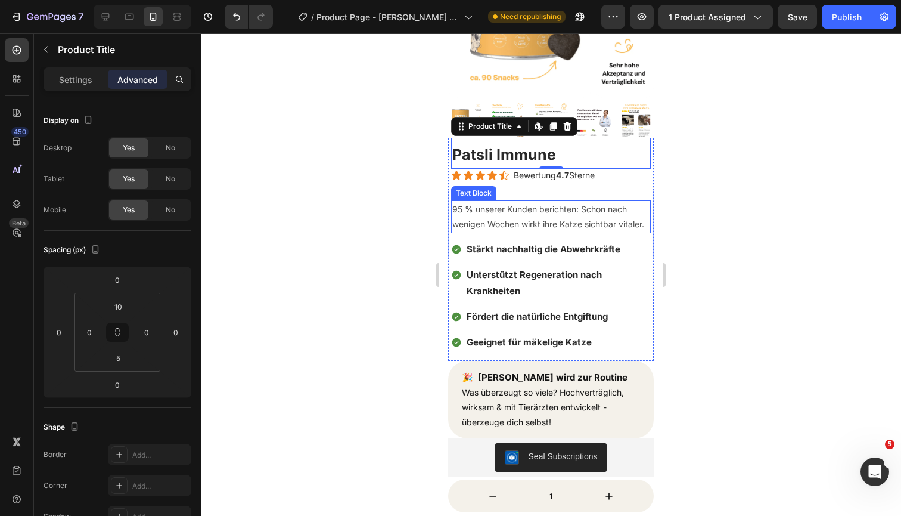
scroll to position [230, 0]
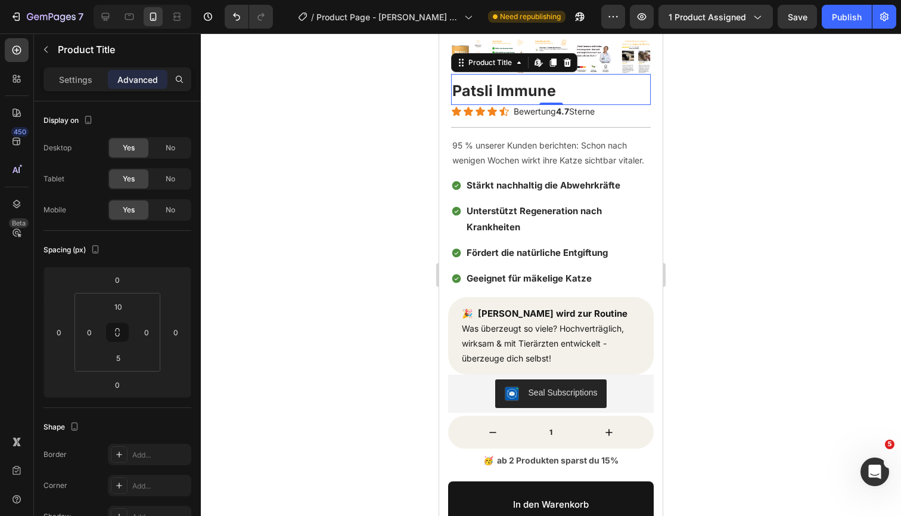
click at [718, 134] on div at bounding box center [551, 274] width 701 height 482
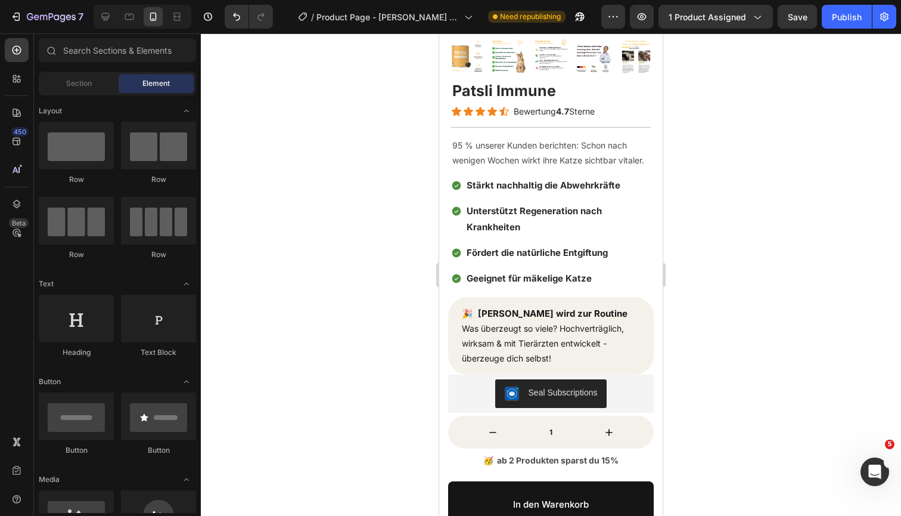
click at [774, 120] on div at bounding box center [551, 274] width 701 height 482
click at [529, 190] on span "Stärkt nachhaltig die Abwehrkräfte" at bounding box center [544, 184] width 154 height 11
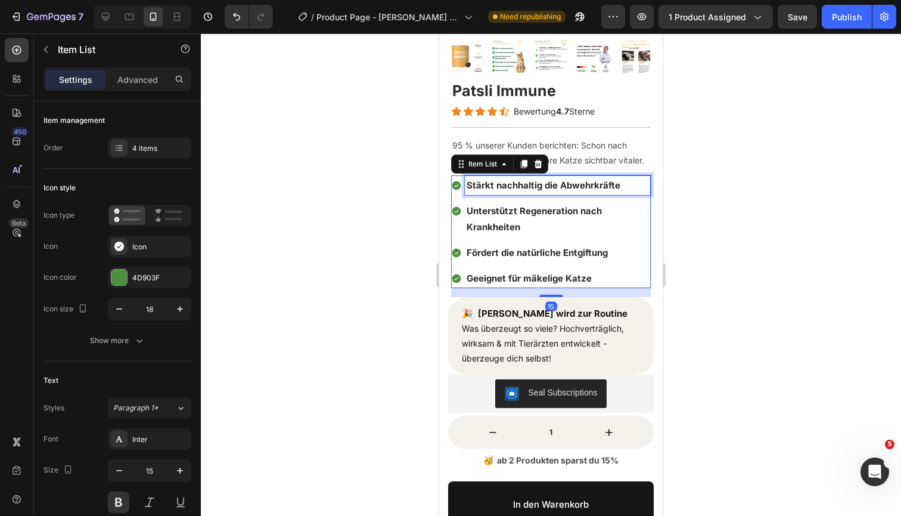
click at [529, 190] on span "Stärkt nachhaltig die Abwehrkräfte" at bounding box center [544, 184] width 154 height 11
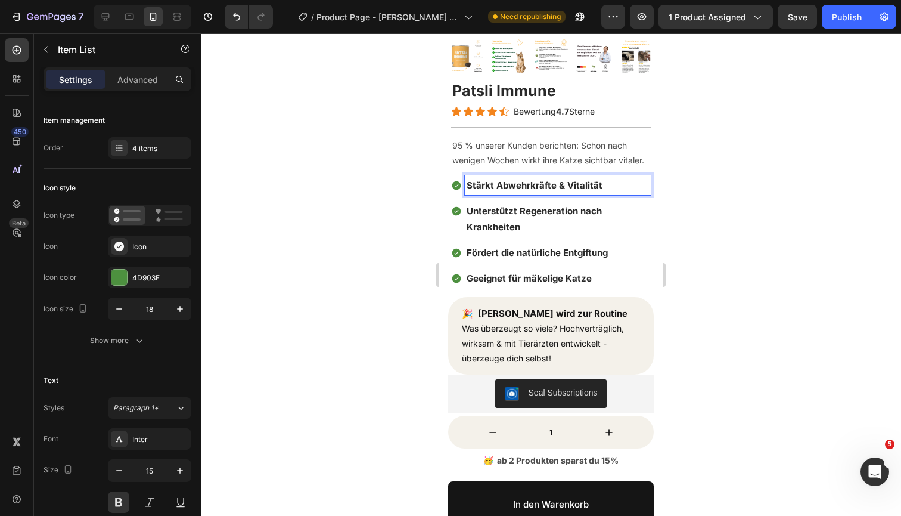
click at [525, 185] on span "Stärkt Abwehrkräfte & Vitalität" at bounding box center [535, 184] width 136 height 11
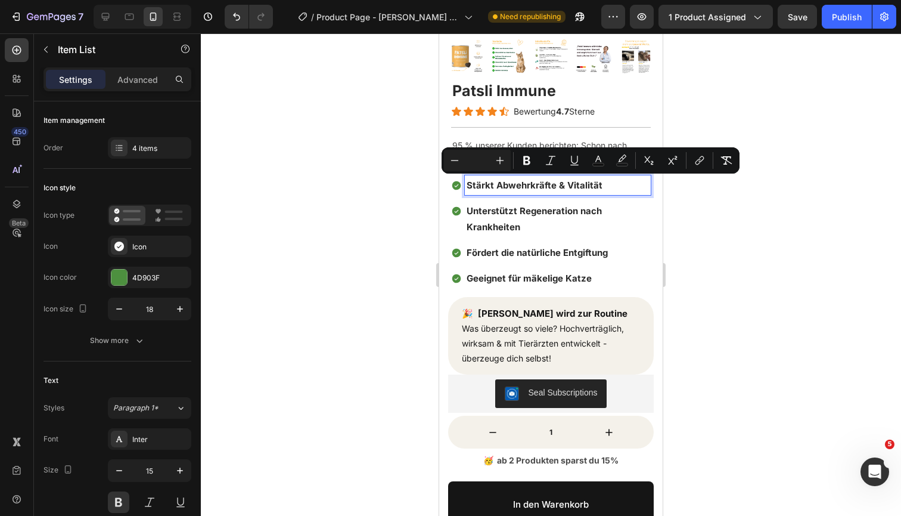
click at [533, 212] on span "Unterstützt Regeneration nach Krankheiten" at bounding box center [534, 218] width 135 height 27
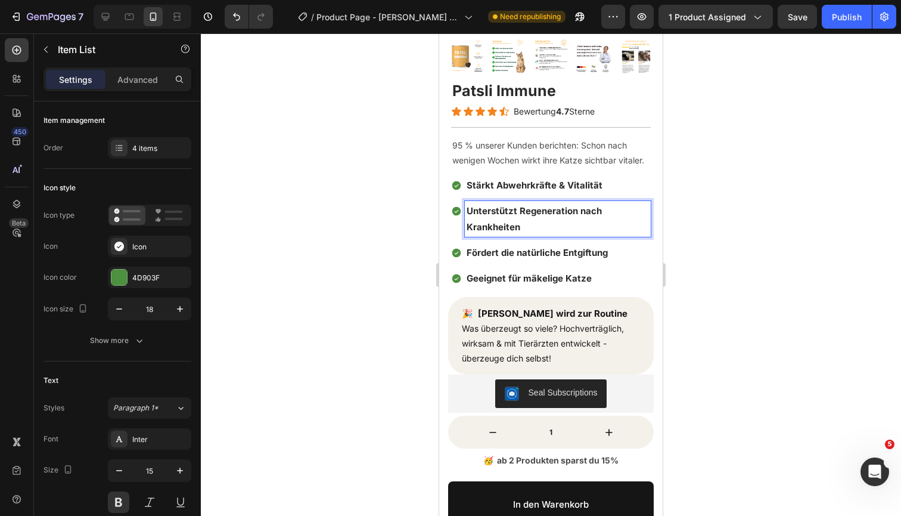
click at [550, 186] on span "Stärkt Abwehrkräfte & Vitalität" at bounding box center [535, 184] width 136 height 11
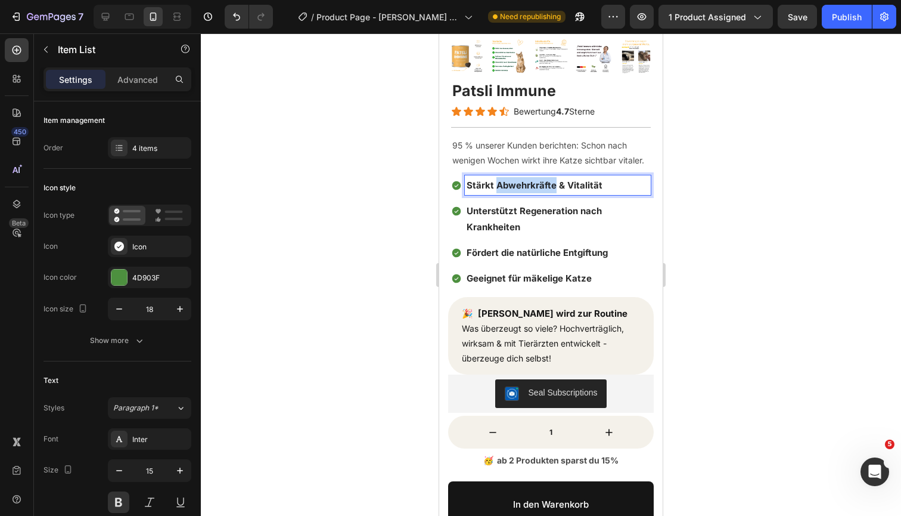
click at [550, 186] on span "Stärkt Abwehrkräfte & Vitalität" at bounding box center [535, 184] width 136 height 11
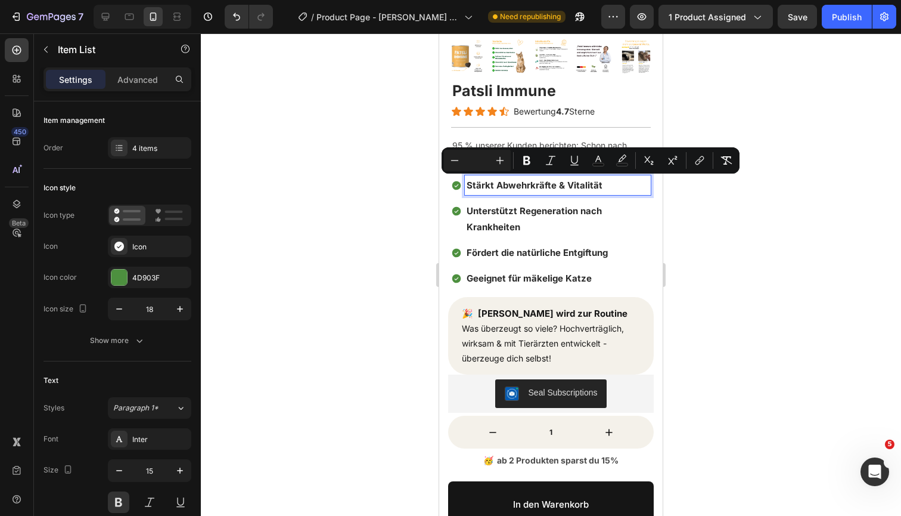
click at [553, 215] on span "Unterstützt Regeneration nach Krankheiten" at bounding box center [534, 218] width 135 height 27
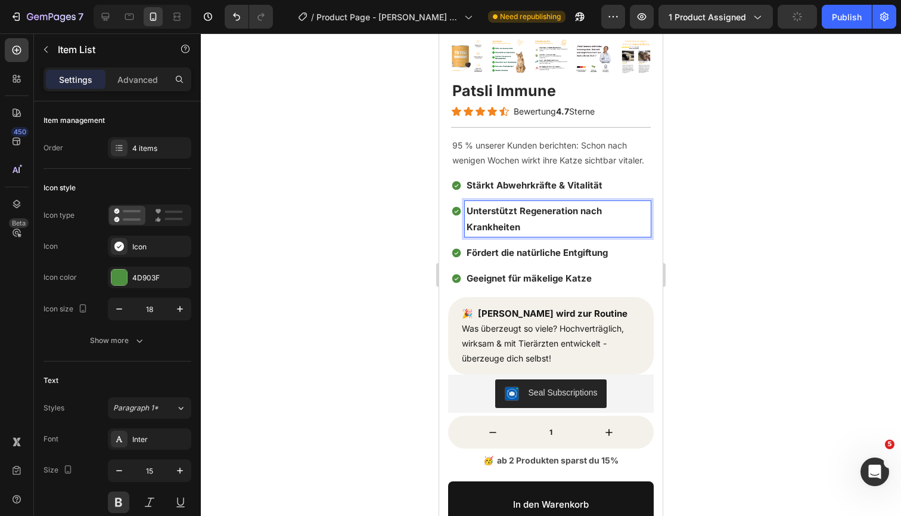
click at [509, 222] on span "Unterstützt Regeneration nach Krankheiten" at bounding box center [534, 218] width 135 height 27
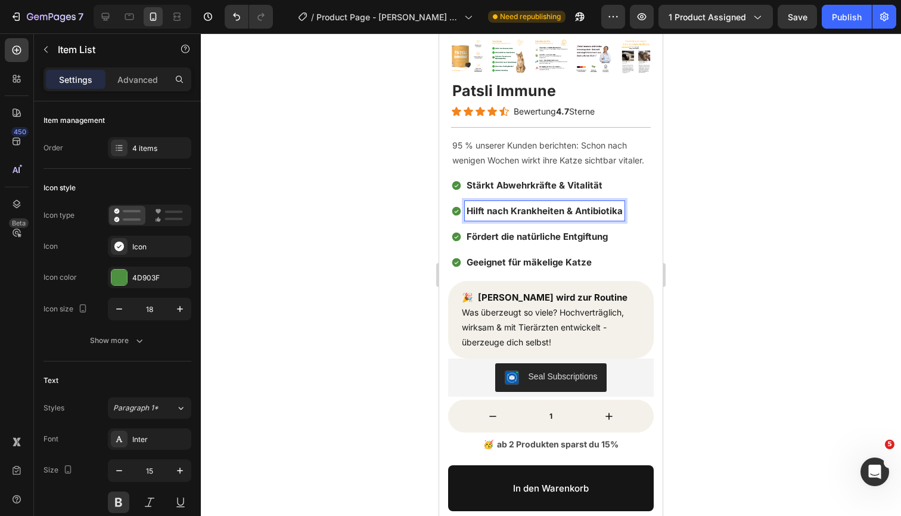
click at [504, 210] on span "Hilft nach Krankheiten & Antibiotika" at bounding box center [545, 210] width 156 height 11
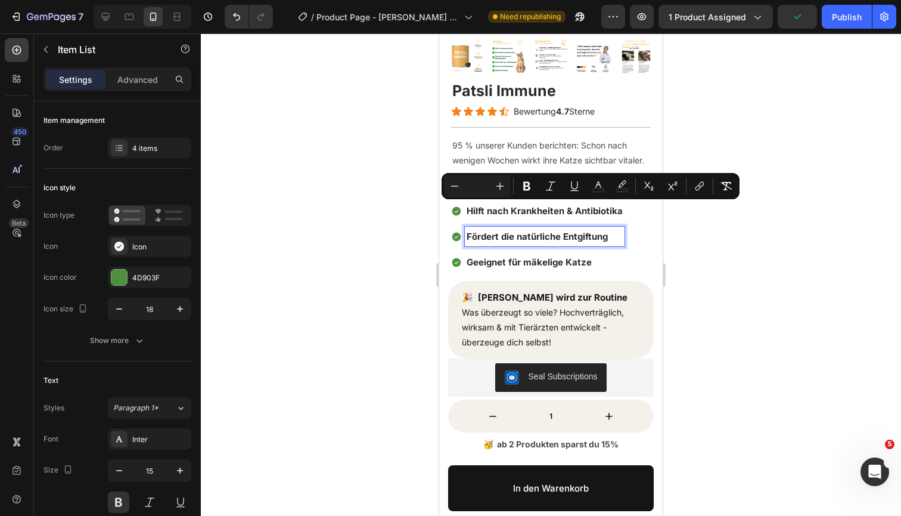
click at [532, 237] on span "Fördert die natürliche Entgiftung" at bounding box center [537, 236] width 141 height 11
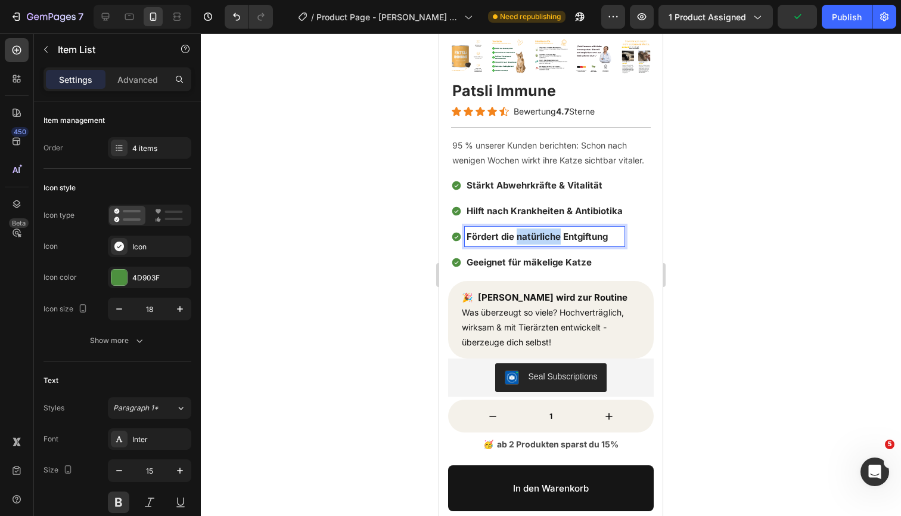
click at [532, 237] on span "Fördert die natürliche Entgiftung" at bounding box center [537, 236] width 141 height 11
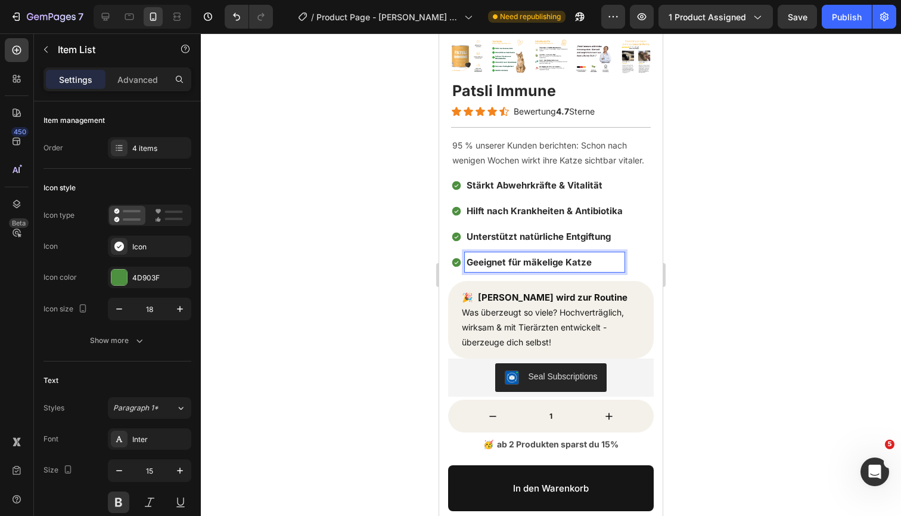
click at [525, 258] on span "Geeignet für mäkelige Katze" at bounding box center [529, 261] width 125 height 11
drag, startPoint x: 522, startPoint y: 259, endPoint x: 457, endPoint y: 261, distance: 64.4
click at [457, 261] on div "Geeignet für mäkelige Katze" at bounding box center [537, 262] width 173 height 20
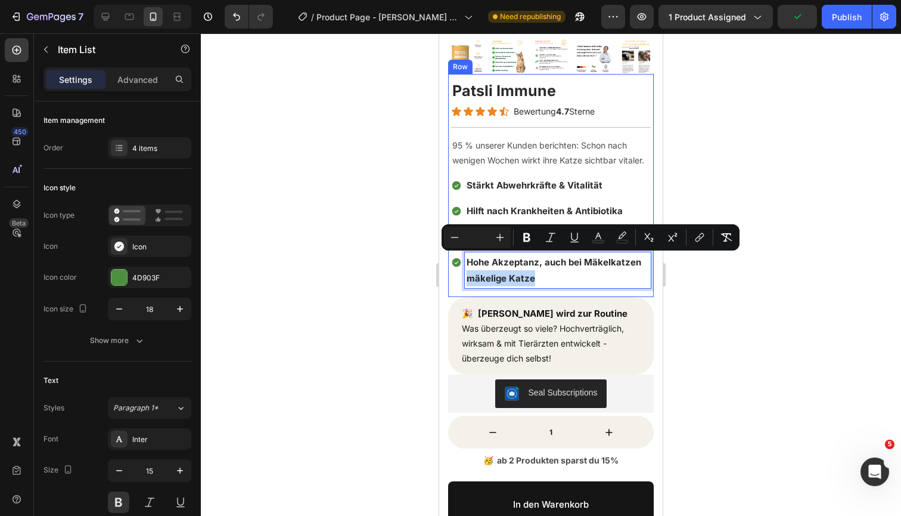
drag, startPoint x: 554, startPoint y: 278, endPoint x: 449, endPoint y: 279, distance: 104.9
click at [449, 279] on div "Patsli Immune Product Title Icon Icon Icon Icon Icon Icon List Bewertung 4.7 St…" at bounding box center [551, 185] width 206 height 222
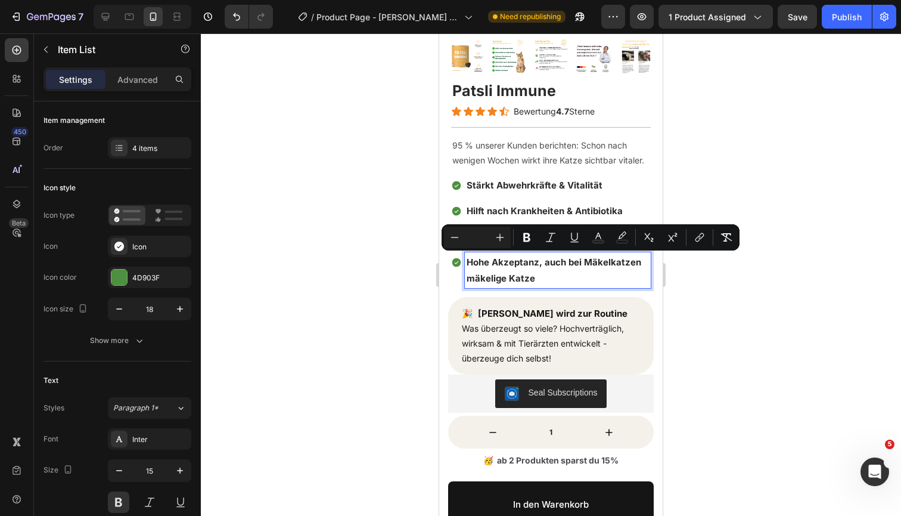
click at [614, 264] on span "Hohe Akzeptanz, auch bei Mäkelkatzen mäkelige Katze" at bounding box center [554, 269] width 175 height 27
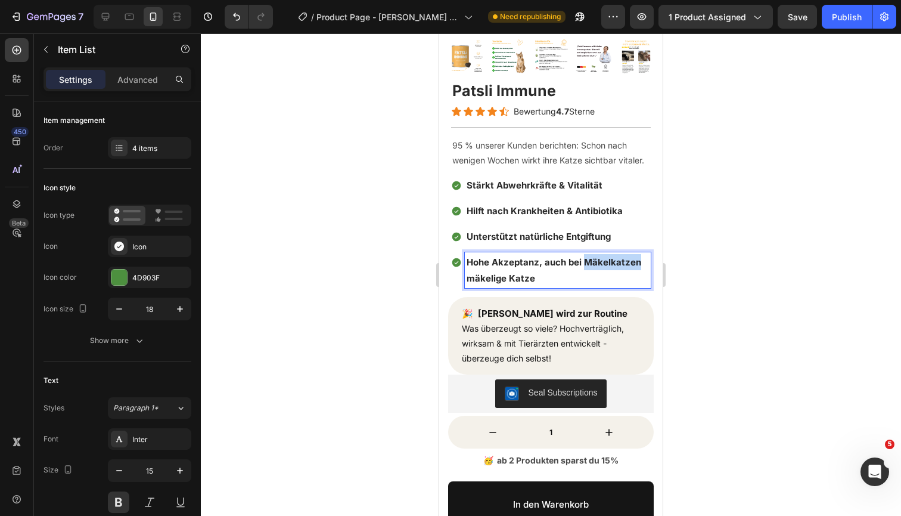
click at [614, 264] on span "Hohe Akzeptanz, auch bei Mäkelkatzen mäkelige Katze" at bounding box center [554, 269] width 175 height 27
drag, startPoint x: 534, startPoint y: 278, endPoint x: 448, endPoint y: 263, distance: 87.2
click at [448, 263] on div "Patsli Immune Product Title Icon Icon Icon Icon Icon Icon List Bewertung 4.7 St…" at bounding box center [551, 185] width 206 height 222
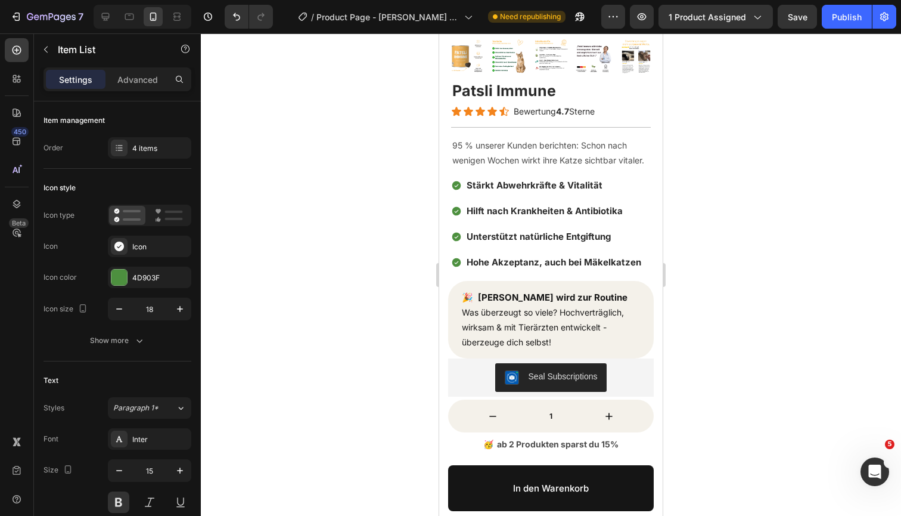
click at [746, 246] on div at bounding box center [551, 274] width 701 height 482
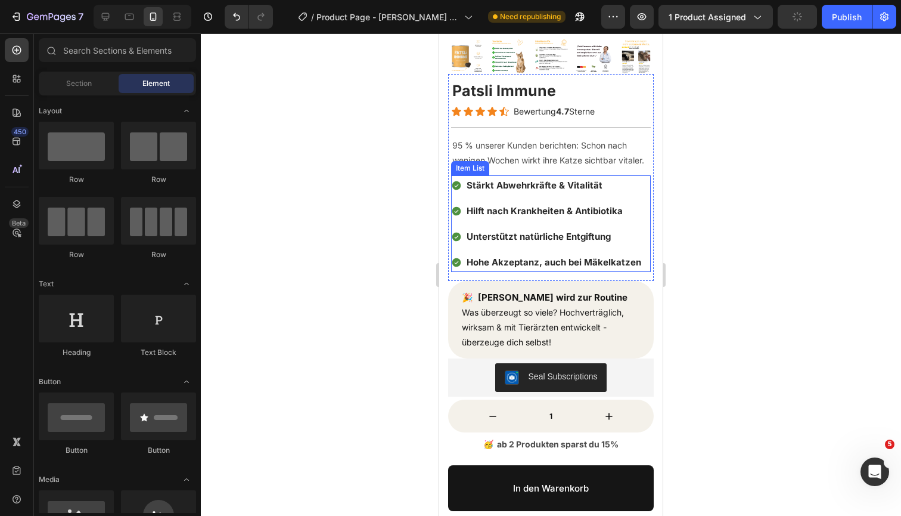
click at [542, 262] on span "Hohe Akzeptanz, auch bei Mäkelkatzen" at bounding box center [554, 261] width 175 height 11
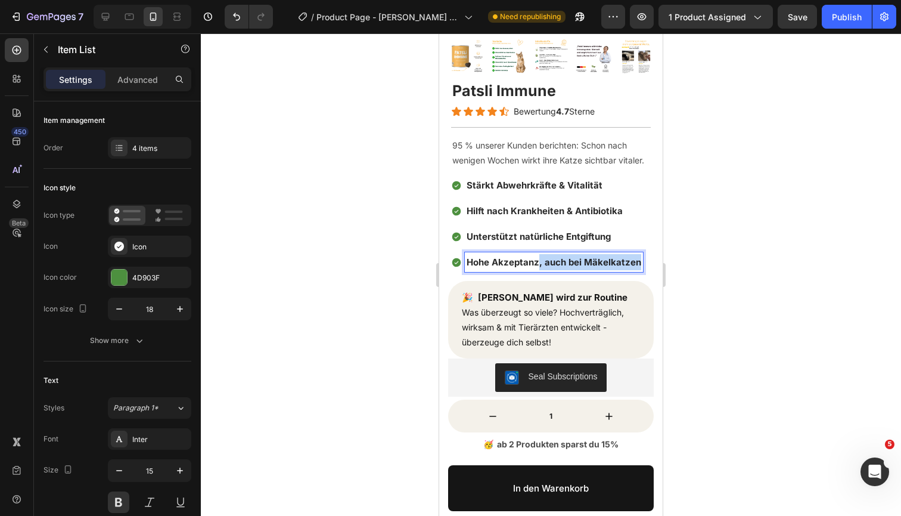
click at [637, 260] on span "Hohe Akzeptanz, auch bei Mäkelkatzen" at bounding box center [554, 261] width 175 height 11
click at [773, 274] on div at bounding box center [551, 274] width 701 height 482
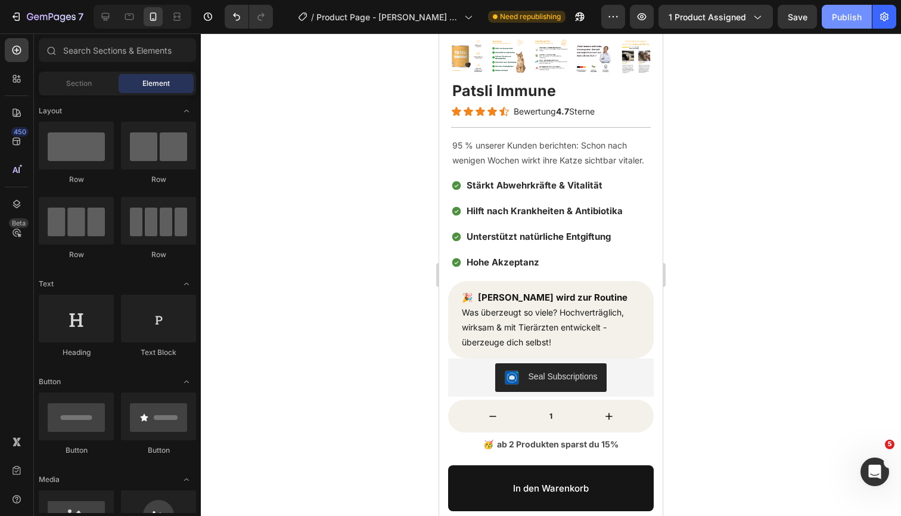
click at [856, 10] on button "Publish" at bounding box center [847, 17] width 50 height 24
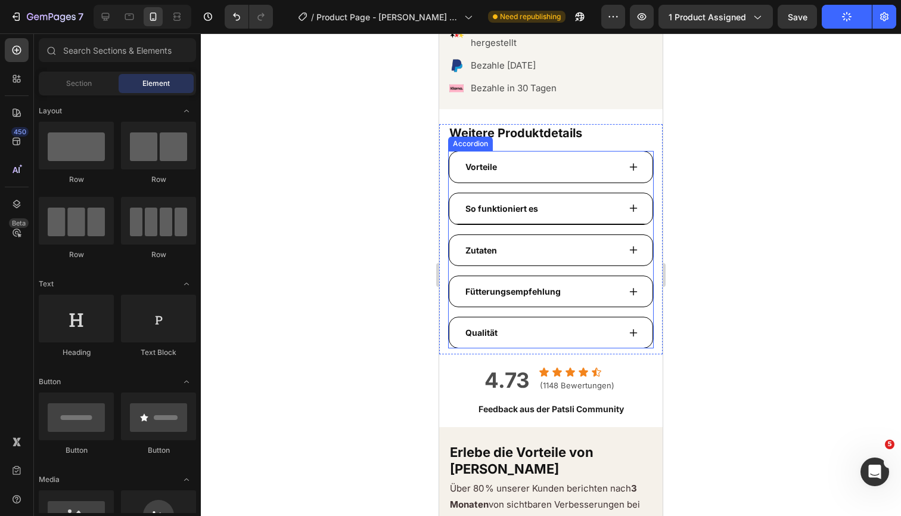
scroll to position [807, 0]
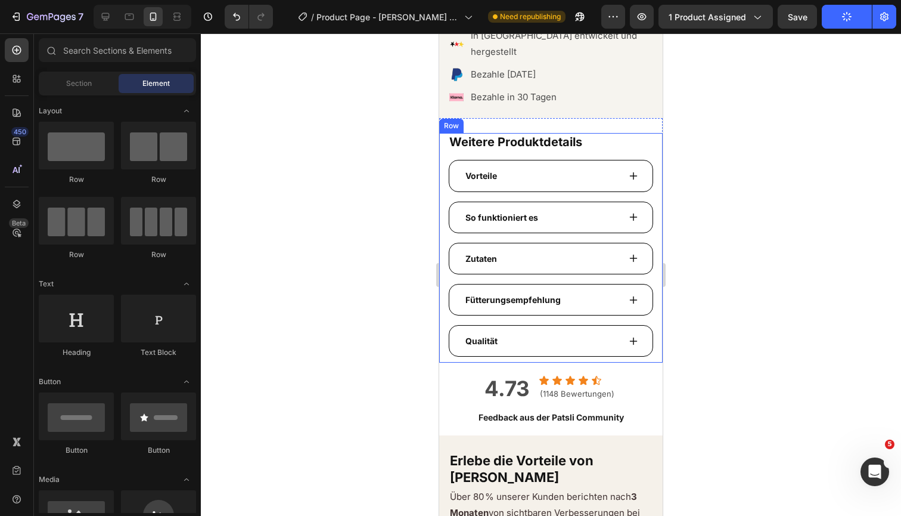
click at [545, 137] on div "Weitere Produktdetails Heading Vorteile So funktioniert es Zutaten Fütterungsem…" at bounding box center [551, 245] width 206 height 224
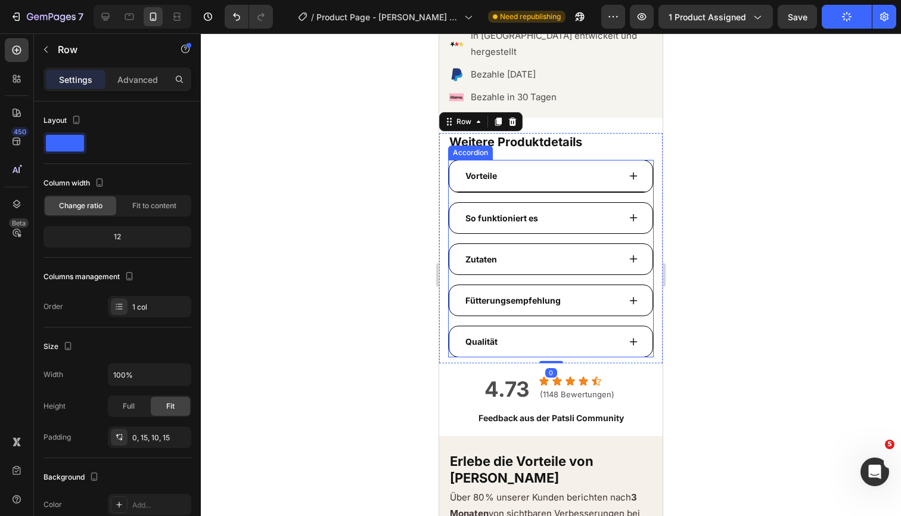
click at [532, 166] on div "Vorteile" at bounding box center [542, 175] width 156 height 18
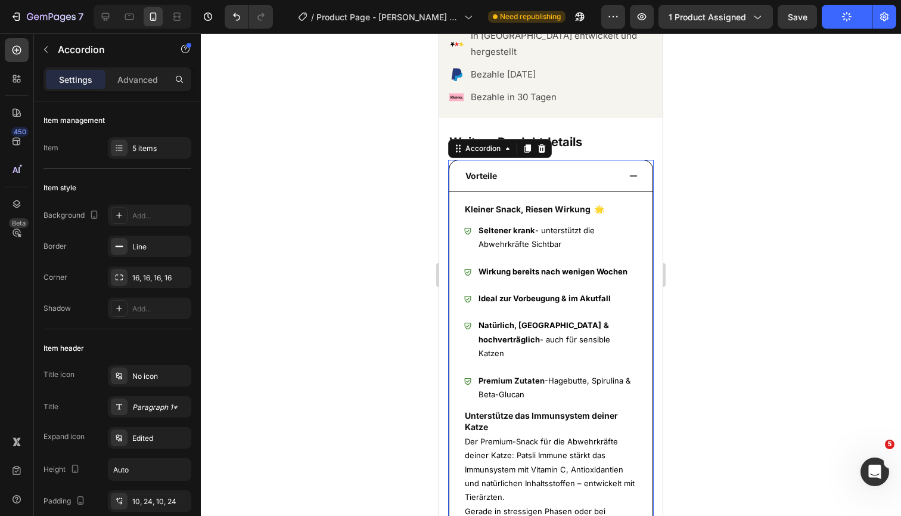
click at [533, 166] on div "Vorteile" at bounding box center [542, 175] width 156 height 18
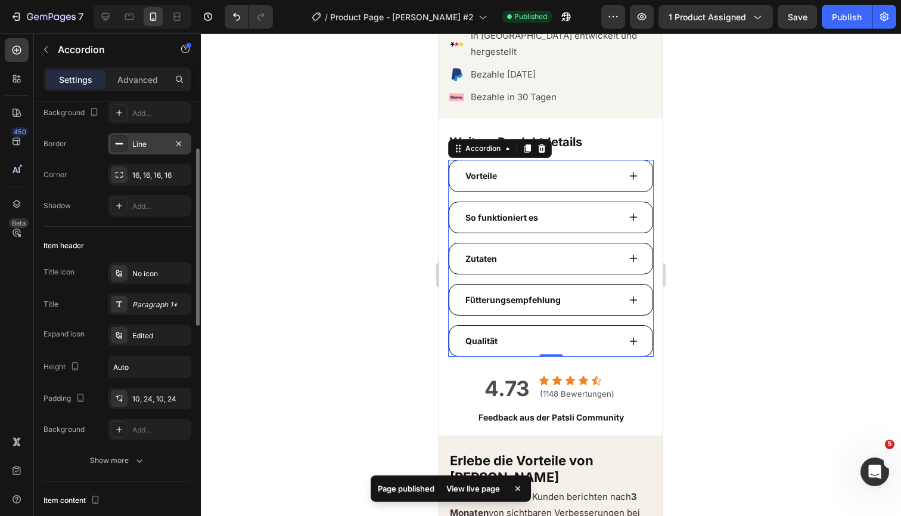
scroll to position [114, 0]
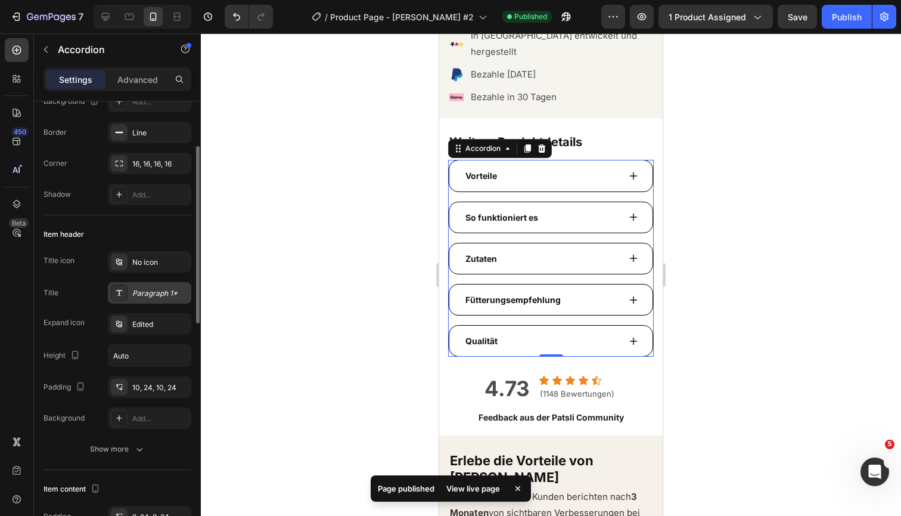
click at [154, 296] on div "Paragraph 1*" at bounding box center [160, 293] width 56 height 11
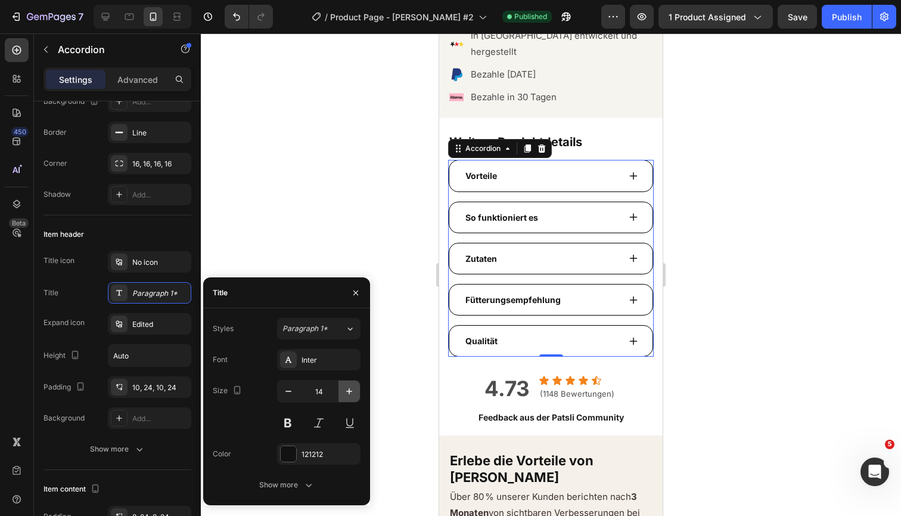
click at [343, 392] on button "button" at bounding box center [349, 390] width 21 height 21
type input "15"
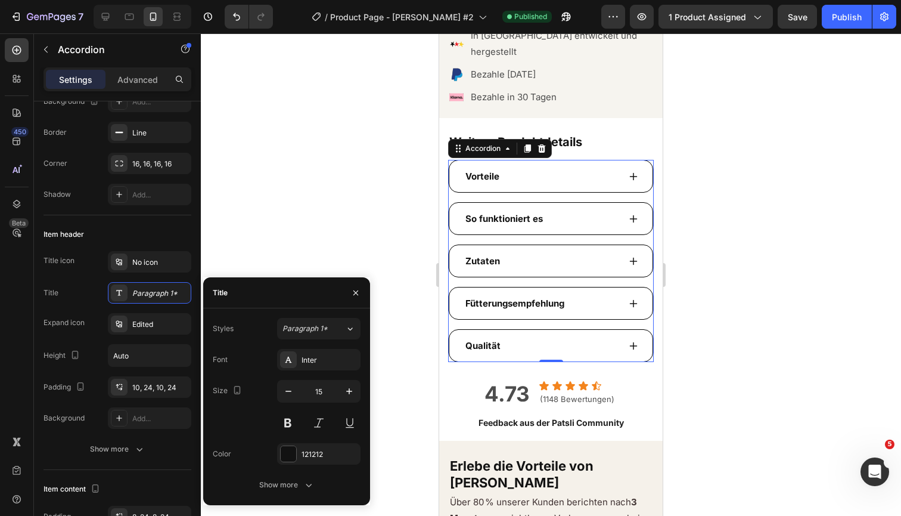
click at [801, 232] on div at bounding box center [551, 274] width 701 height 482
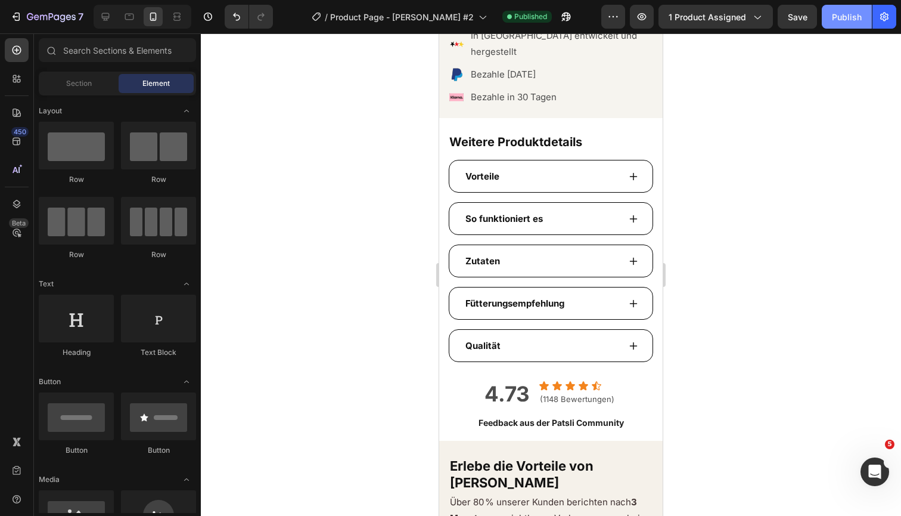
click at [839, 18] on div "Publish" at bounding box center [847, 17] width 30 height 13
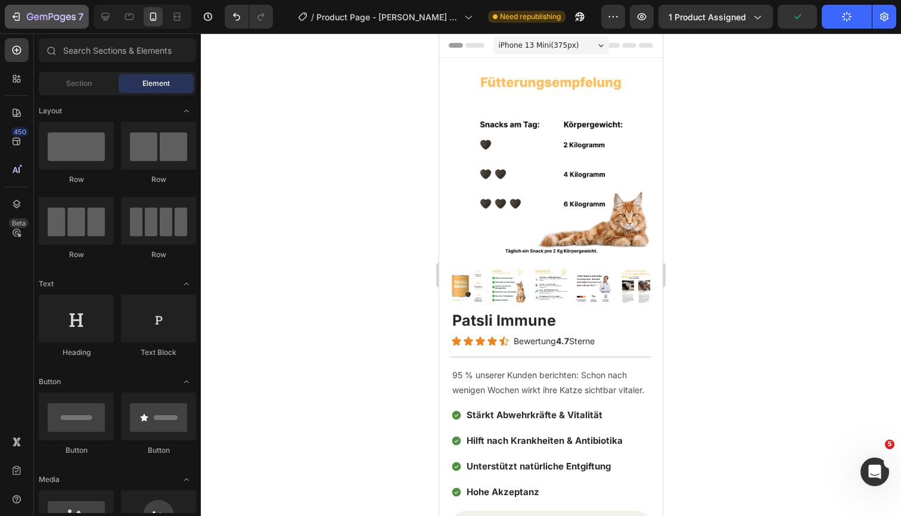
scroll to position [0, 0]
click at [104, 14] on icon at bounding box center [106, 17] width 8 height 8
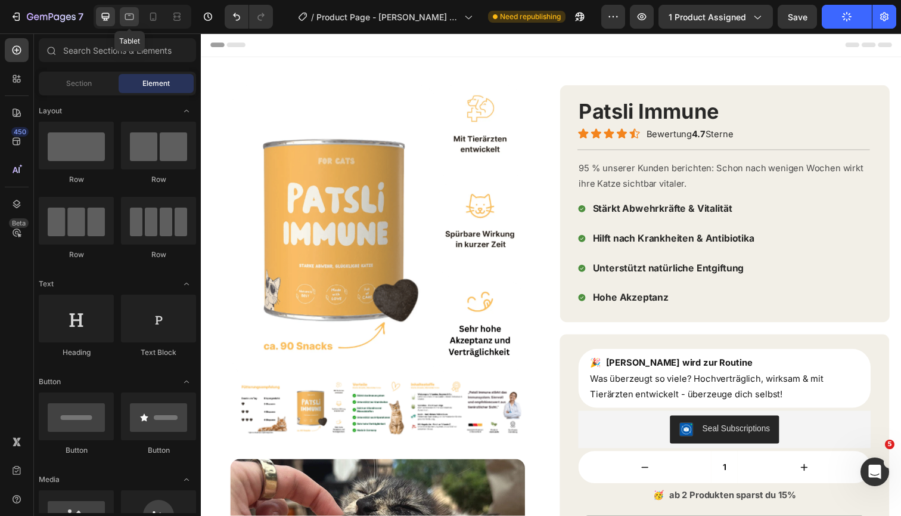
click at [132, 17] on icon at bounding box center [129, 17] width 12 height 12
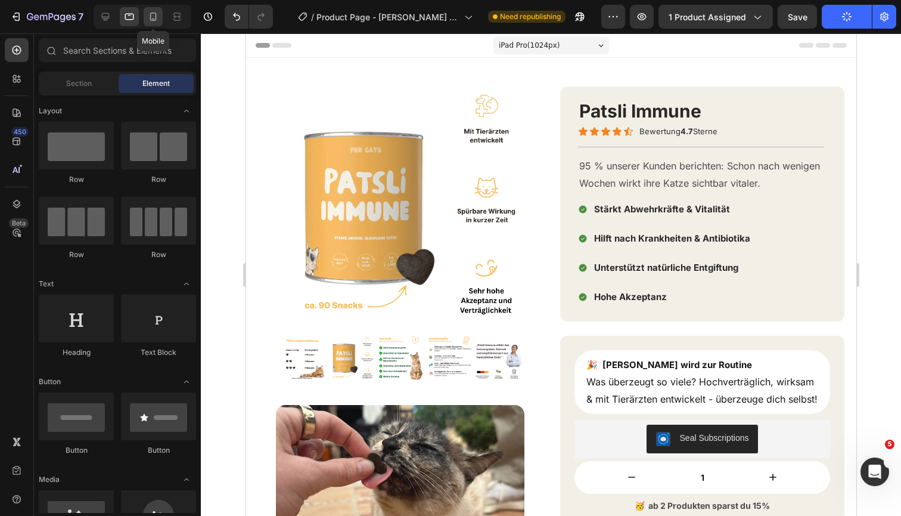
click at [151, 17] on icon at bounding box center [153, 17] width 12 height 12
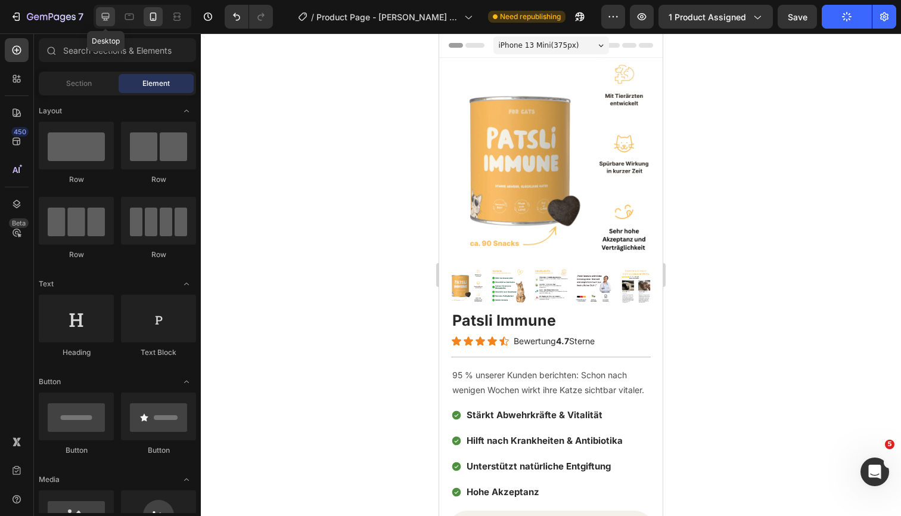
click at [110, 17] on icon at bounding box center [106, 17] width 12 height 12
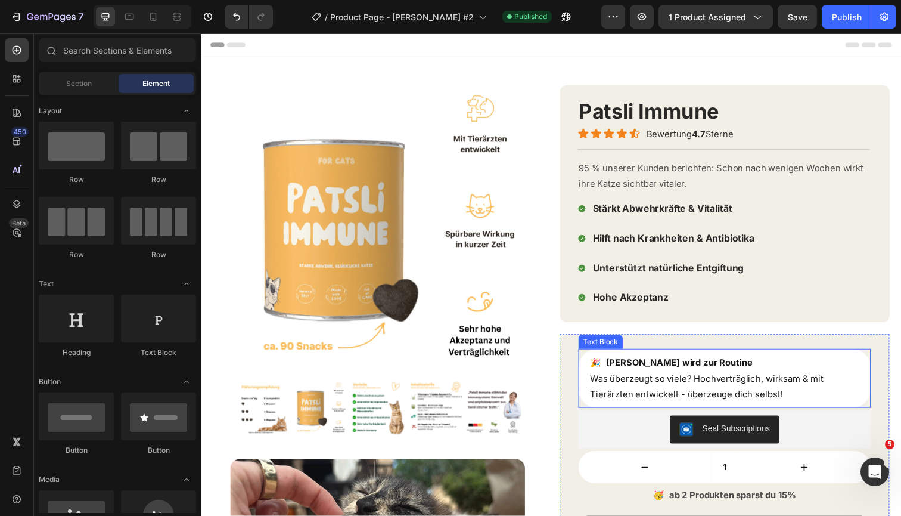
click at [660, 401] on span "Was überzeugt so viele? Hochverträglich, wirksam & mit Tierärzten entwickelt - …" at bounding box center [718, 393] width 238 height 27
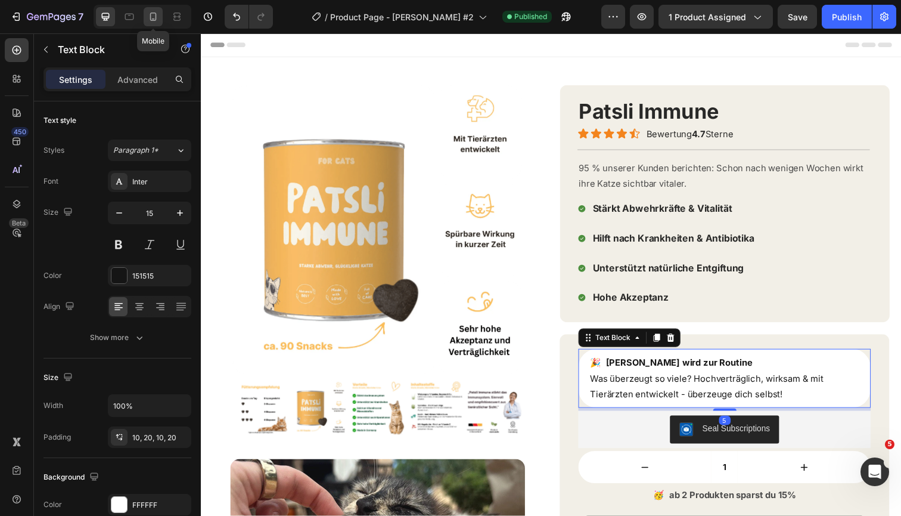
click at [157, 16] on icon at bounding box center [153, 17] width 12 height 12
type input "14"
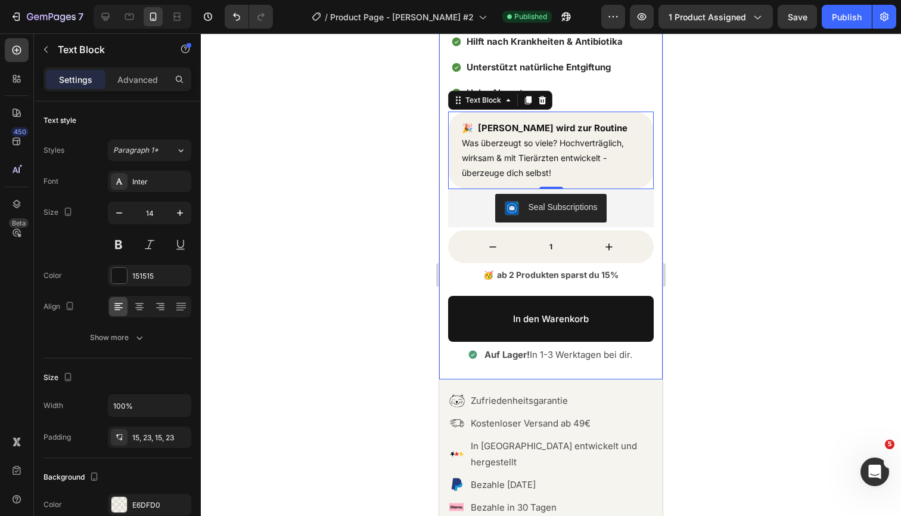
scroll to position [435, 0]
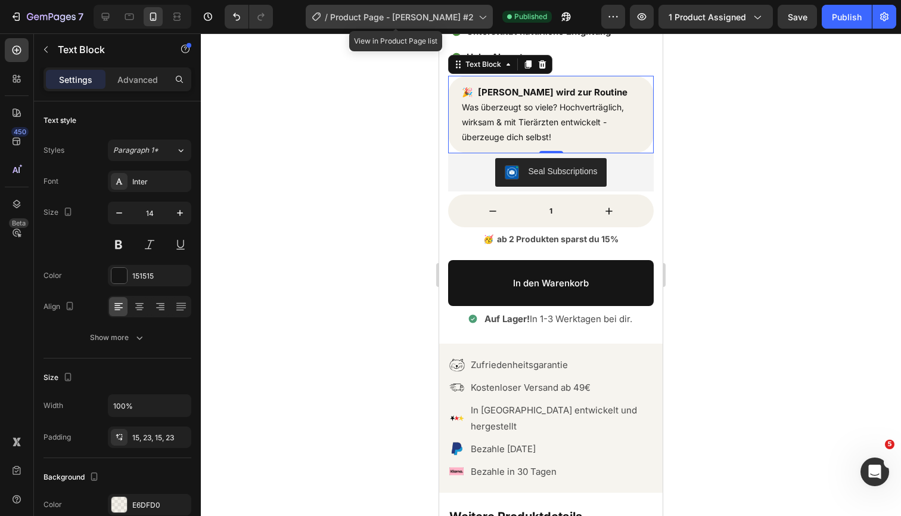
click at [399, 21] on span "Product Page - PATSLI Immune #2" at bounding box center [402, 17] width 144 height 13
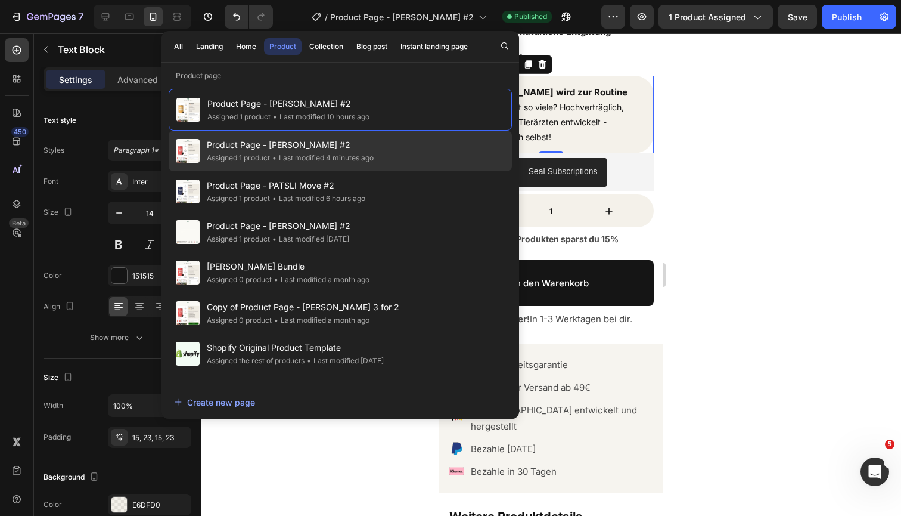
click at [317, 156] on div "• Last modified 4 minutes ago" at bounding box center [322, 158] width 104 height 12
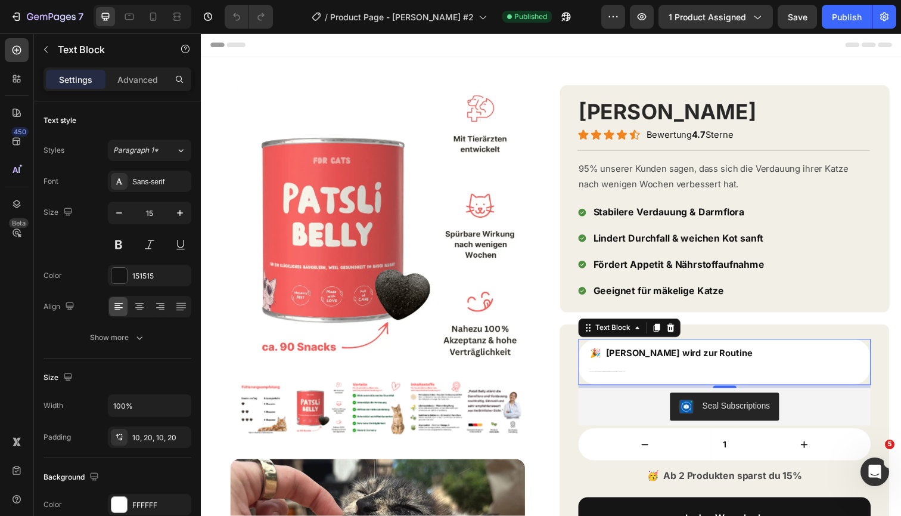
click at [615, 378] on span "Was überzeugt so viele? Hochverträglich, wirksam & mit Tierärzten entwickelt. Ü…" at bounding box center [617, 378] width 36 height 1
click at [614, 377] on p "🎉 [PERSON_NAME] wird zur Routine Was überzeugt so viele? Hochverträglich, wirks…" at bounding box center [736, 368] width 275 height 35
click at [618, 376] on p "🎉 [PERSON_NAME] wird zur Routine Was überzeugt so viele? Hochverträglich, wirks…" at bounding box center [736, 368] width 275 height 35
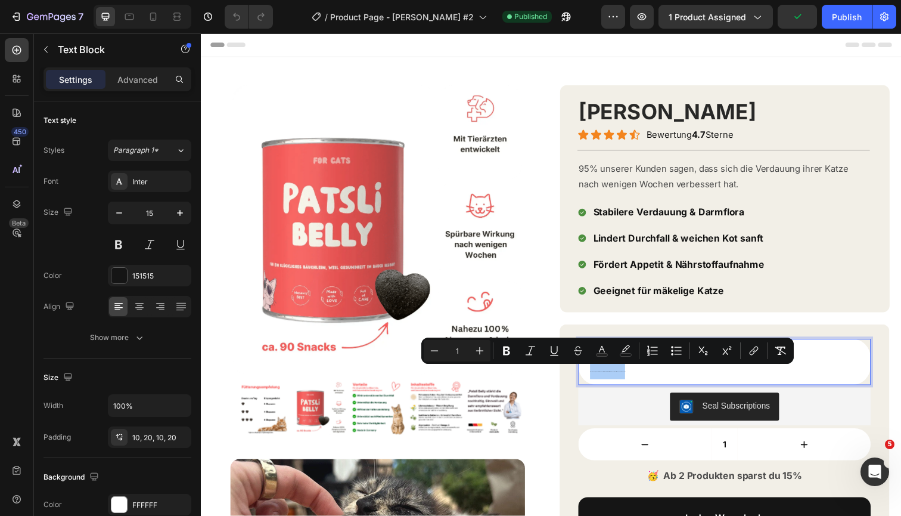
click at [461, 349] on input "1" at bounding box center [457, 350] width 24 height 14
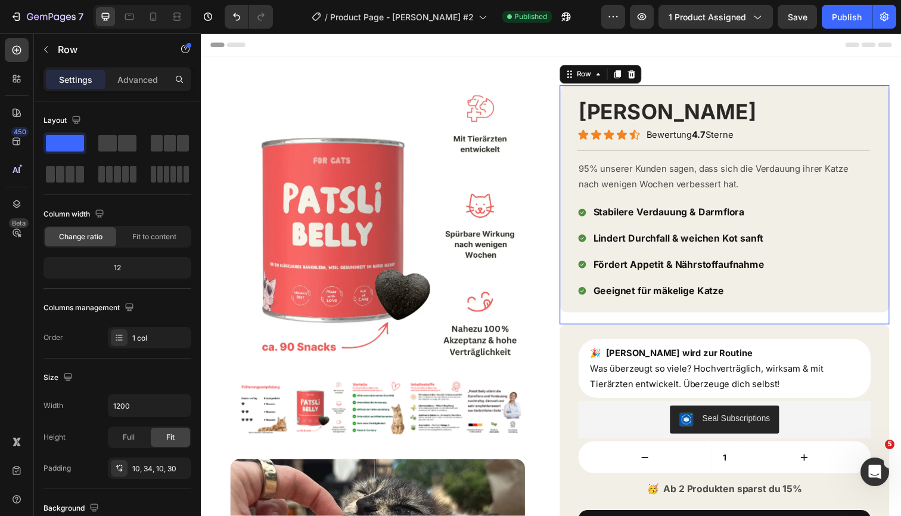
click at [695, 312] on div "Patsli Belly Product Title Icon Icon Icon Icon Icon Icon List Bewertung 4.7 Ste…" at bounding box center [736, 202] width 337 height 232
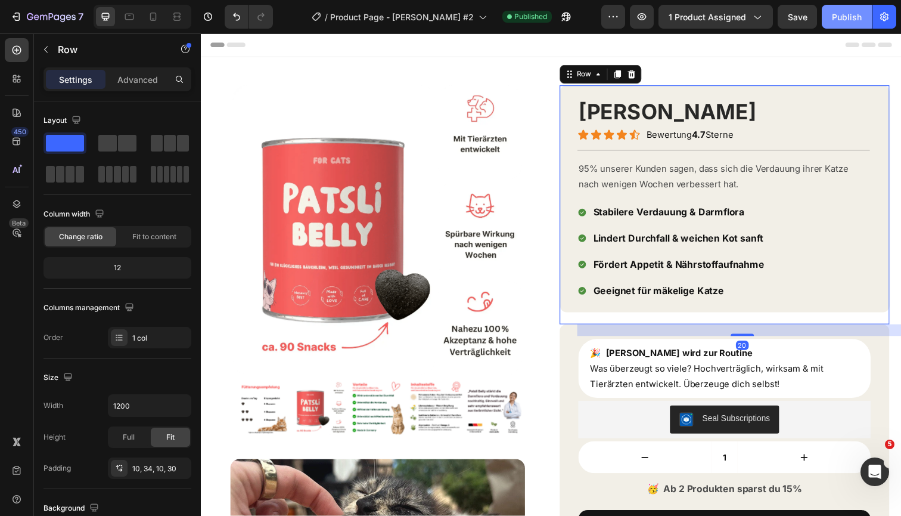
click at [850, 11] on div "Publish" at bounding box center [847, 17] width 30 height 13
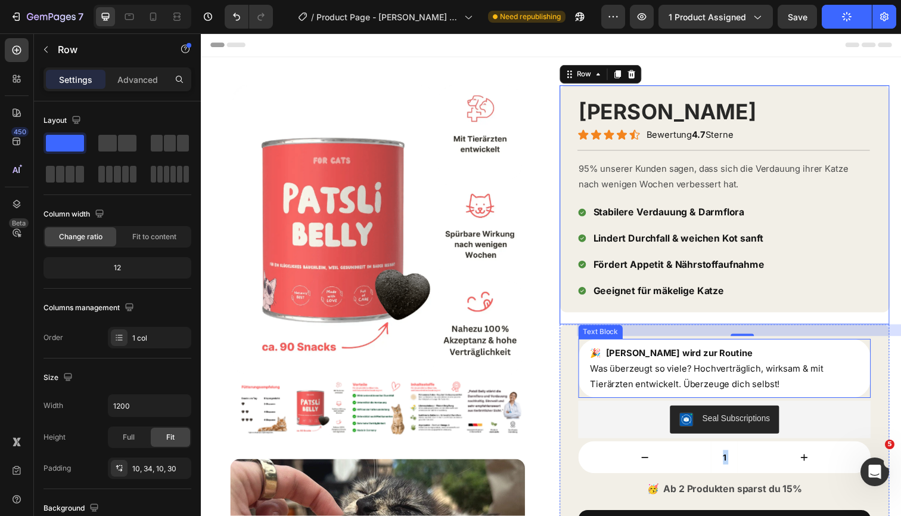
click at [627, 371] on span "Was überzeugt so viele? Hochverträglich, wirksam & mit Tierärzten entwickelt. Ü…" at bounding box center [718, 383] width 238 height 27
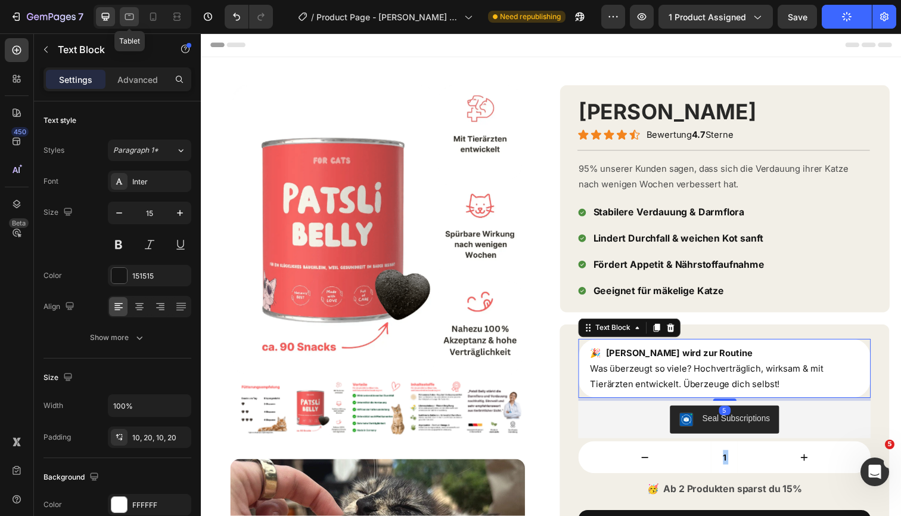
click at [129, 8] on div at bounding box center [129, 16] width 19 height 19
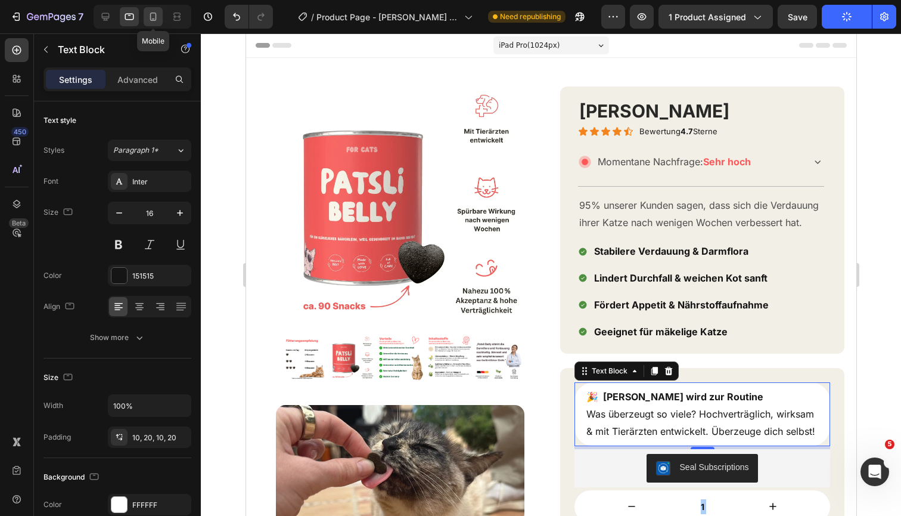
scroll to position [303, 0]
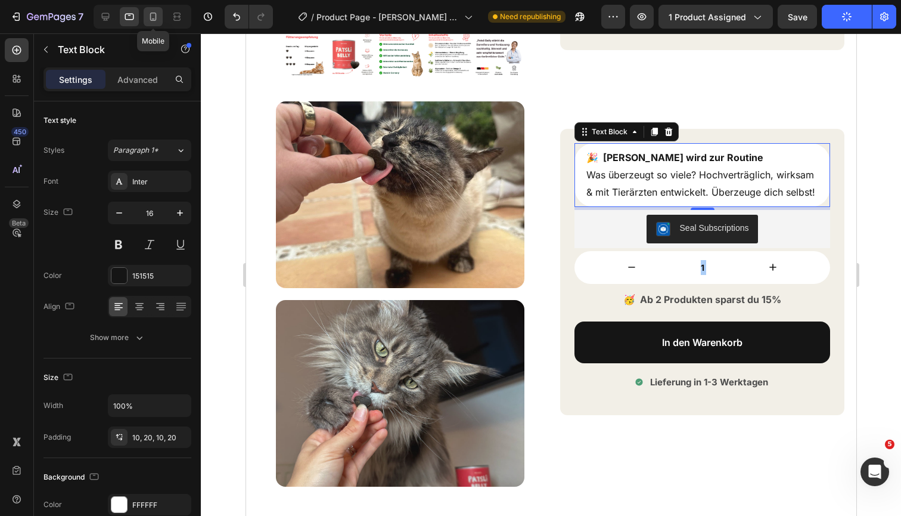
click at [151, 21] on icon at bounding box center [153, 17] width 12 height 12
type input "14"
type input "Auto"
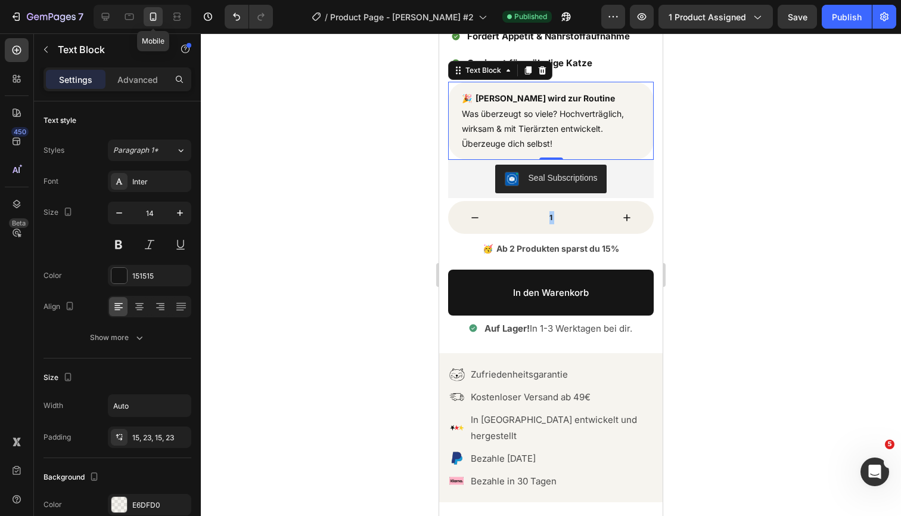
scroll to position [440, 0]
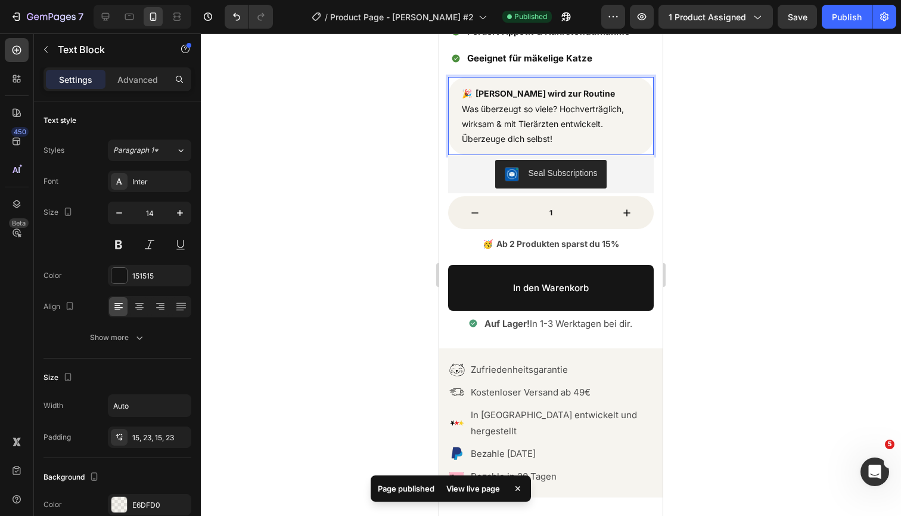
click at [599, 127] on p "🎉 [PERSON_NAME] wird zur Routine Was überzeugt so viele? Hochverträglich, wirks…" at bounding box center [551, 116] width 178 height 60
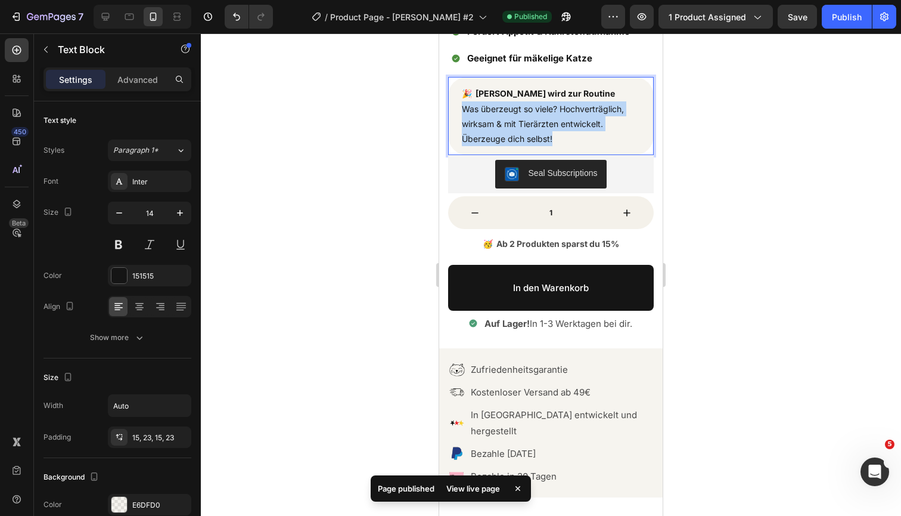
click at [599, 127] on p "🎉 [PERSON_NAME] wird zur Routine Was überzeugt so viele? Hochverträglich, wirks…" at bounding box center [551, 116] width 178 height 60
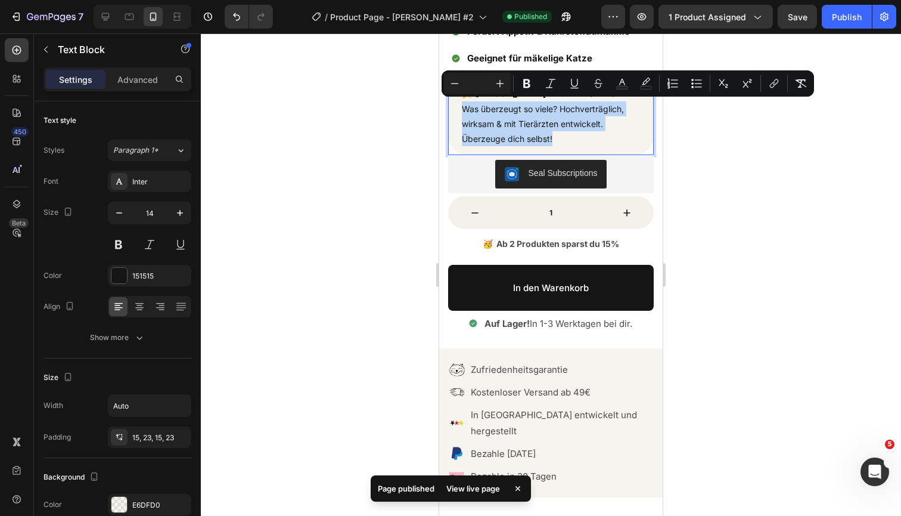
click at [599, 127] on p "🎉 [PERSON_NAME] wird zur Routine Was überzeugt so viele? Hochverträglich, wirks…" at bounding box center [551, 116] width 178 height 60
click at [642, 132] on div "🎉 [PERSON_NAME] wird zur Routine Was überzeugt so viele? Hochverträglich, wirks…" at bounding box center [551, 116] width 206 height 78
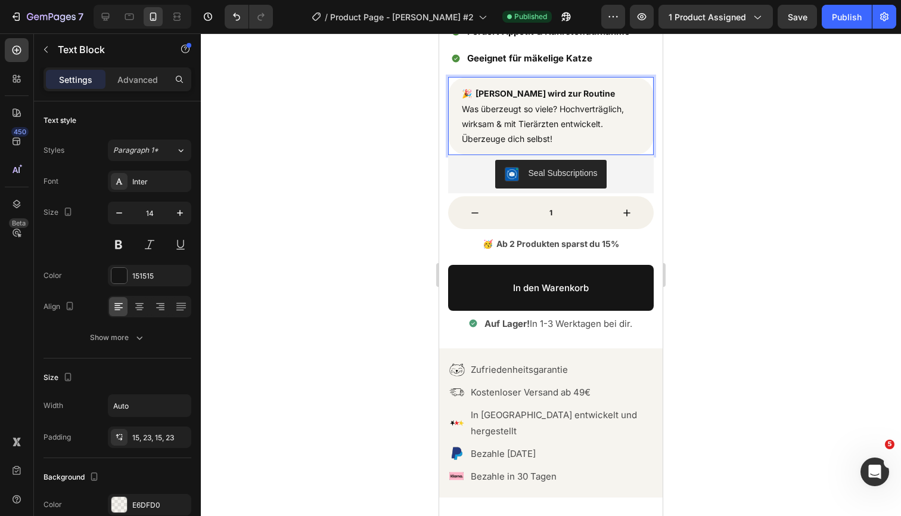
click at [612, 132] on p "🎉 [PERSON_NAME] wird zur Routine Was überzeugt so viele? Hochverträglich, wirks…" at bounding box center [551, 116] width 178 height 60
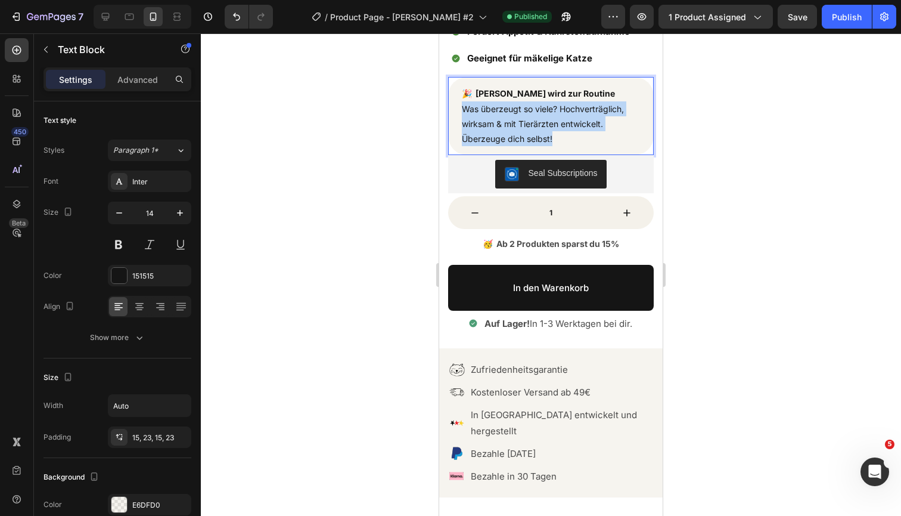
click at [612, 132] on p "🎉 [PERSON_NAME] wird zur Routine Was überzeugt so viele? Hochverträglich, wirks…" at bounding box center [551, 116] width 178 height 60
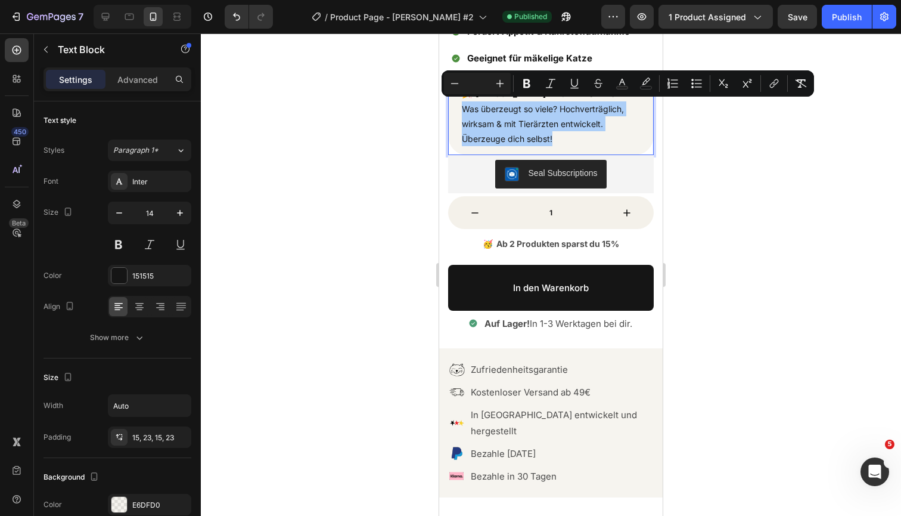
click at [483, 81] on input "Editor contextual toolbar" at bounding box center [478, 83] width 24 height 14
click at [456, 82] on icon "Editor contextual toolbar" at bounding box center [455, 84] width 12 height 12
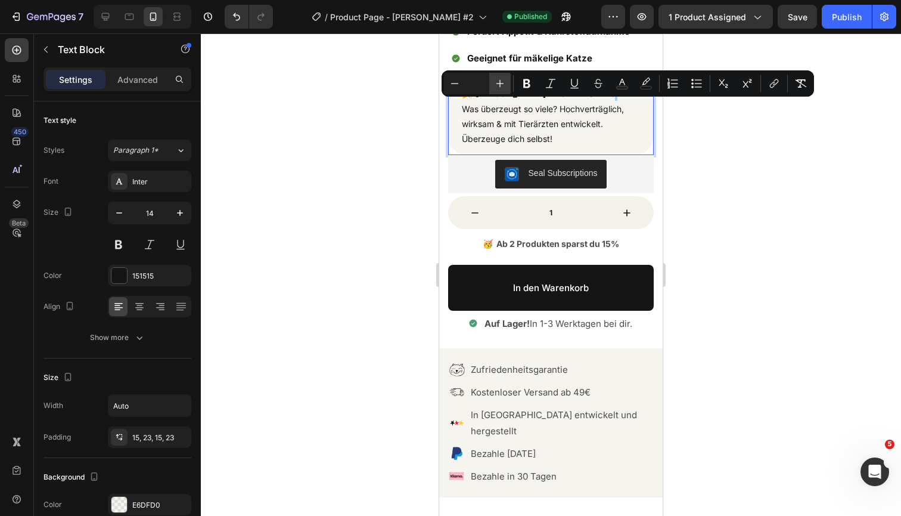
click at [502, 80] on icon "Editor contextual toolbar" at bounding box center [500, 84] width 12 height 12
click at [570, 131] on p "🎉 [PERSON_NAME] wird zur Routine Was überzeugt so viele? Hochverträglich, wirks…" at bounding box center [551, 116] width 178 height 60
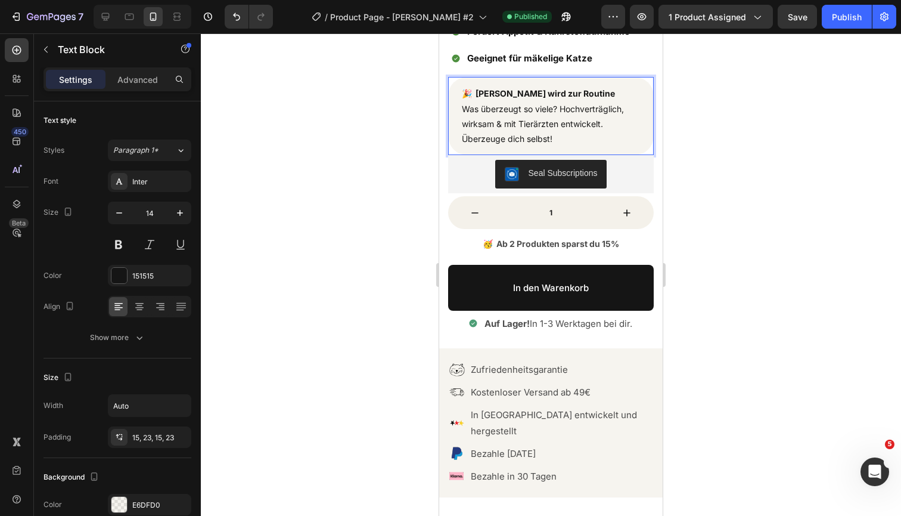
click at [568, 135] on p "🎉 [PERSON_NAME] wird zur Routine Was überzeugt so viele? Hochverträglich, wirks…" at bounding box center [551, 116] width 178 height 60
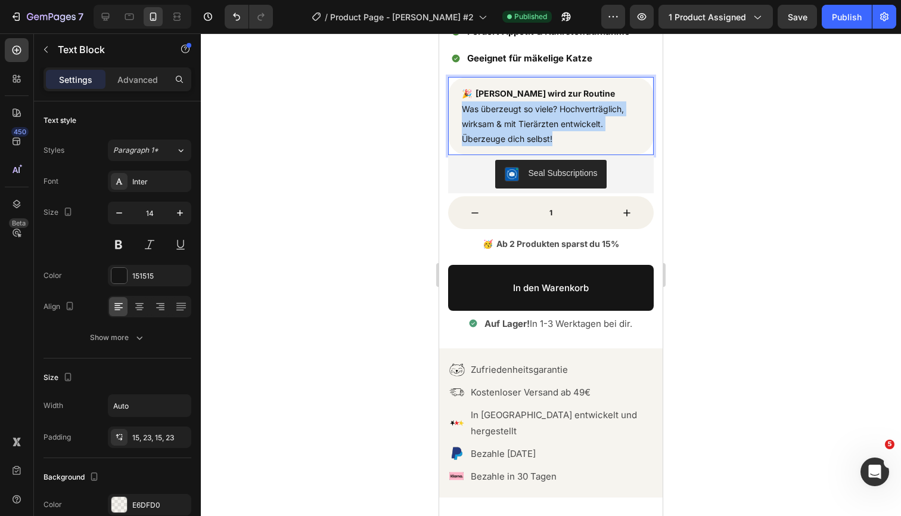
click at [568, 135] on p "🎉 [PERSON_NAME] wird zur Routine Was überzeugt so viele? Hochverträglich, wirks…" at bounding box center [551, 116] width 178 height 60
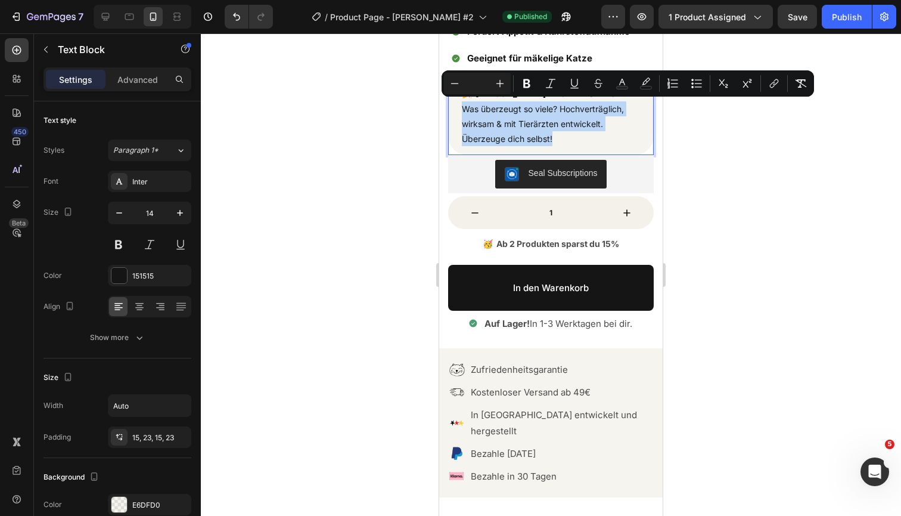
click at [579, 131] on p "🎉 [PERSON_NAME] wird zur Routine Was überzeugt so viele? Hochverträglich, wirks…" at bounding box center [551, 116] width 178 height 60
click at [693, 132] on div at bounding box center [551, 274] width 701 height 482
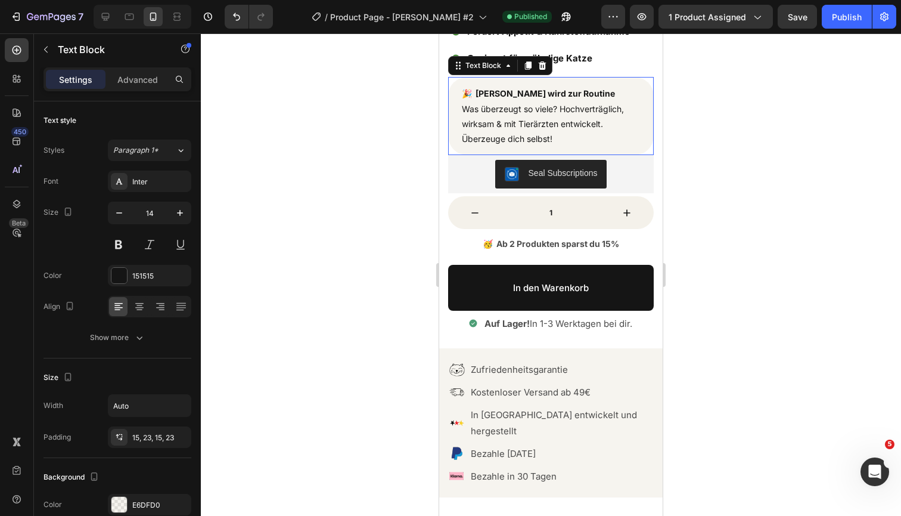
click at [554, 88] on strong "🎉 [PERSON_NAME] wird zur Routine" at bounding box center [538, 93] width 153 height 10
click at [385, 85] on div at bounding box center [551, 274] width 701 height 482
click at [502, 95] on strong "🎉 [PERSON_NAME] wird zur Routine" at bounding box center [538, 93] width 153 height 10
click at [113, 20] on div at bounding box center [105, 16] width 19 height 19
type input "15"
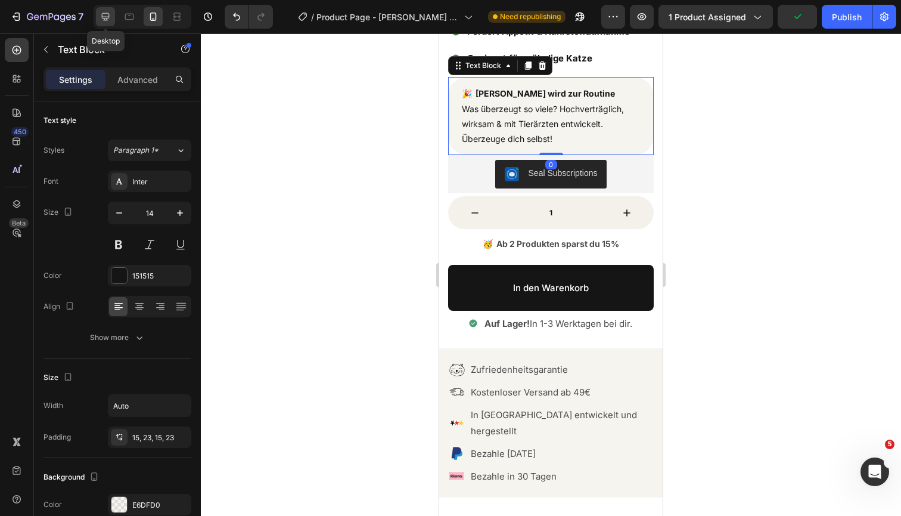
type input "100%"
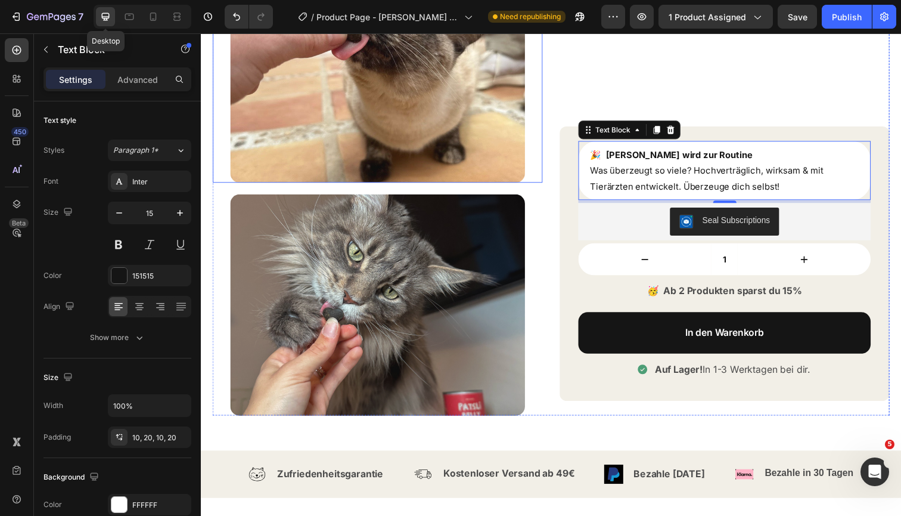
scroll to position [509, 0]
click at [845, 13] on div "Publish" at bounding box center [847, 17] width 30 height 13
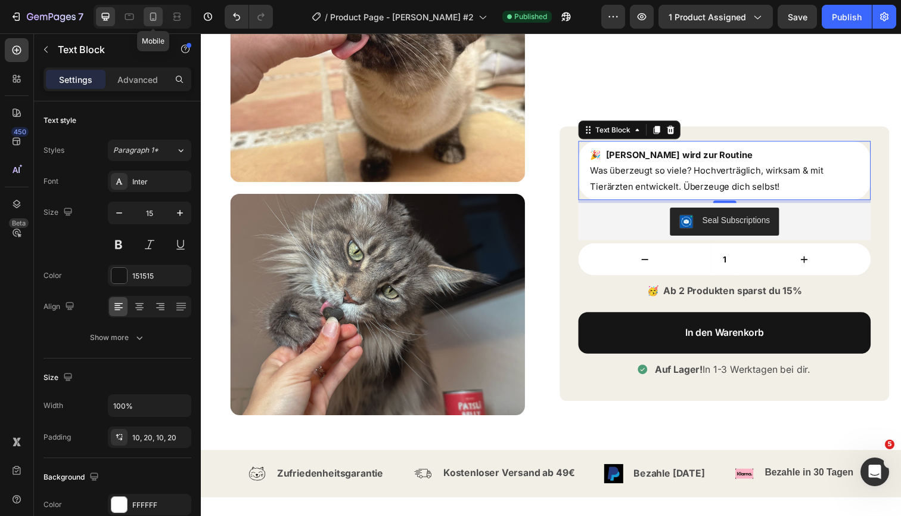
click at [153, 20] on icon at bounding box center [153, 17] width 12 height 12
type input "14"
type input "Auto"
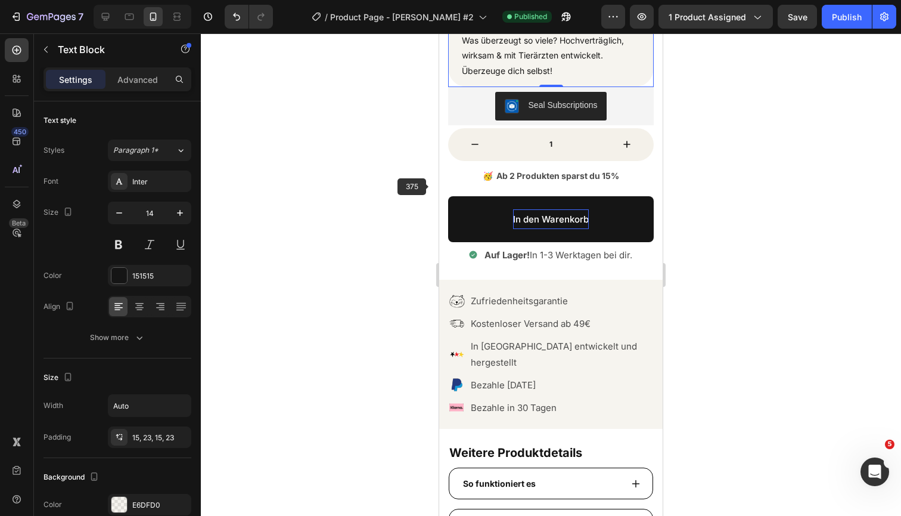
scroll to position [440, 0]
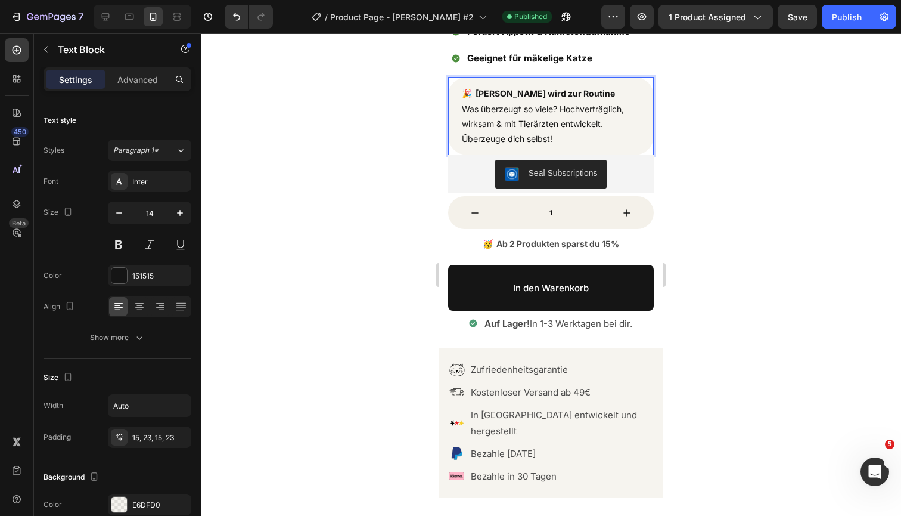
click at [543, 125] on span "Was überzeugt so viele? Hochverträglich, wirksam & mit Tierärzten entwickelt. Ü…" at bounding box center [543, 124] width 162 height 40
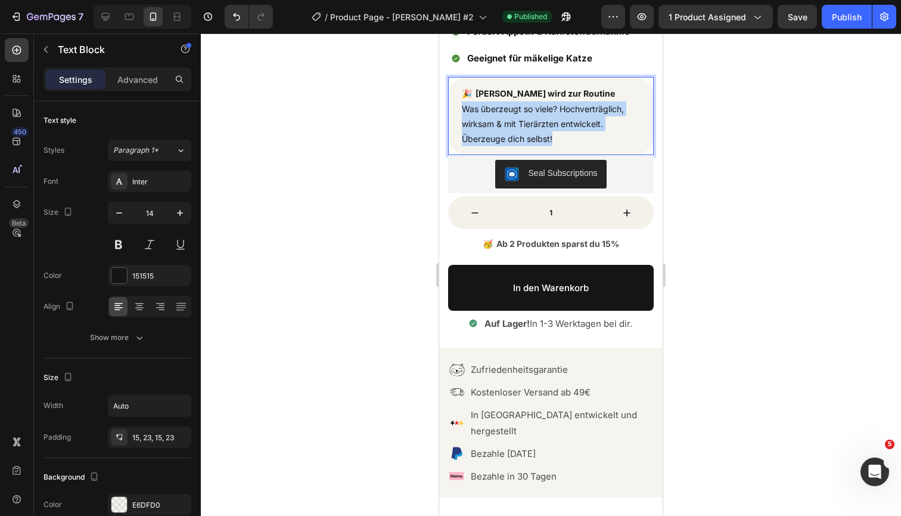
click at [543, 125] on span "Was überzeugt so viele? Hochverträglich, wirksam & mit Tierärzten entwickelt. Ü…" at bounding box center [543, 124] width 162 height 40
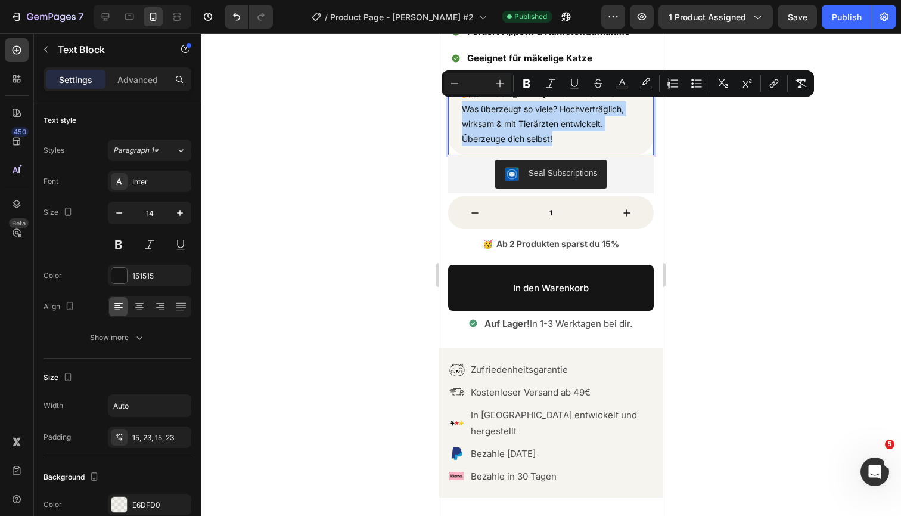
click at [565, 132] on p "🎉 [PERSON_NAME] wird zur Routine Was überzeugt so viele? Hochverträglich, wirks…" at bounding box center [551, 116] width 178 height 60
click at [566, 137] on p "🎉 [PERSON_NAME] wird zur Routine Was überzeugt so viele? Hochverträglich, wirks…" at bounding box center [551, 116] width 178 height 60
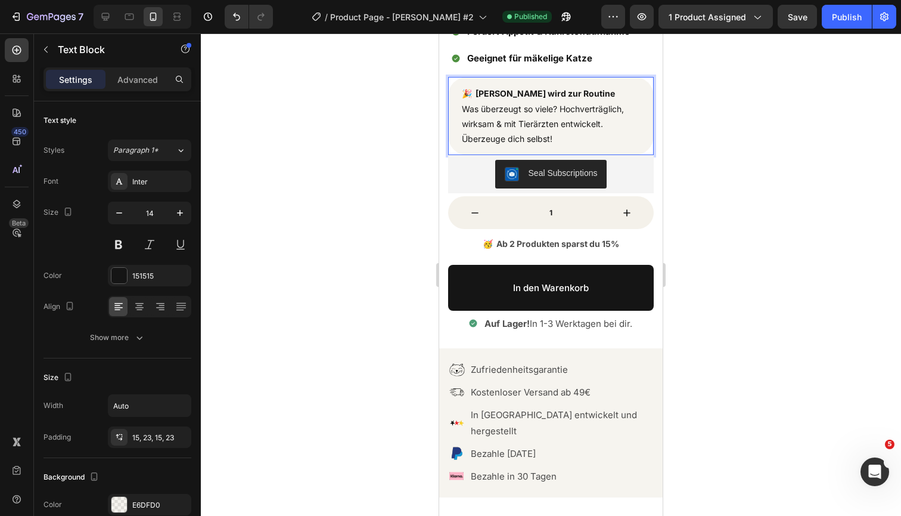
click at [730, 144] on div at bounding box center [551, 274] width 701 height 482
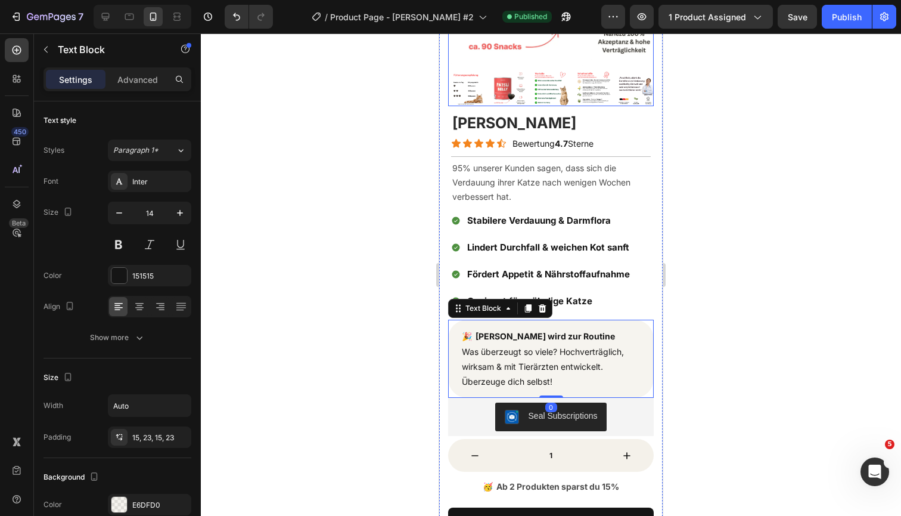
scroll to position [399, 0]
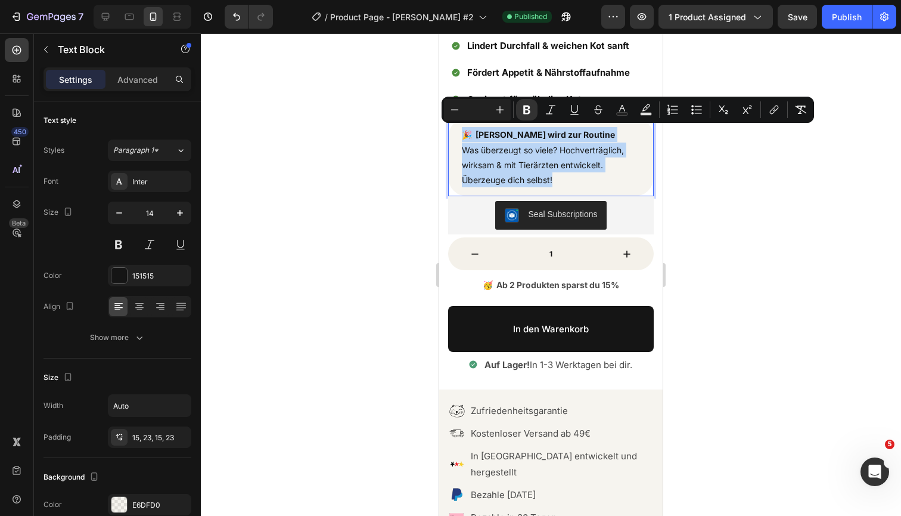
drag, startPoint x: 563, startPoint y: 174, endPoint x: 450, endPoint y: 129, distance: 122.6
click at [450, 129] on div "🎉 [PERSON_NAME] wird zur Routine Was überzeugt so viele? Hochverträglich, wirks…" at bounding box center [551, 157] width 206 height 78
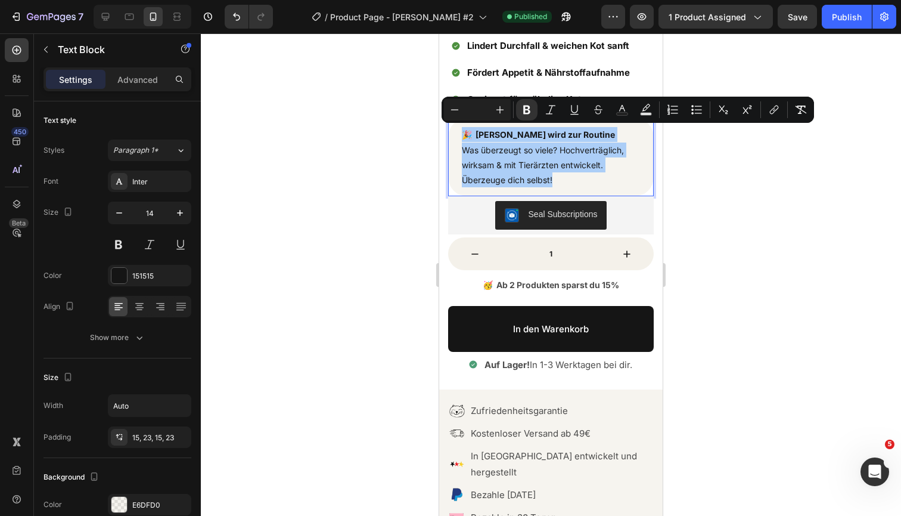
click at [484, 111] on input "Editor contextual toolbar" at bounding box center [478, 110] width 24 height 14
click at [742, 181] on div at bounding box center [551, 274] width 701 height 482
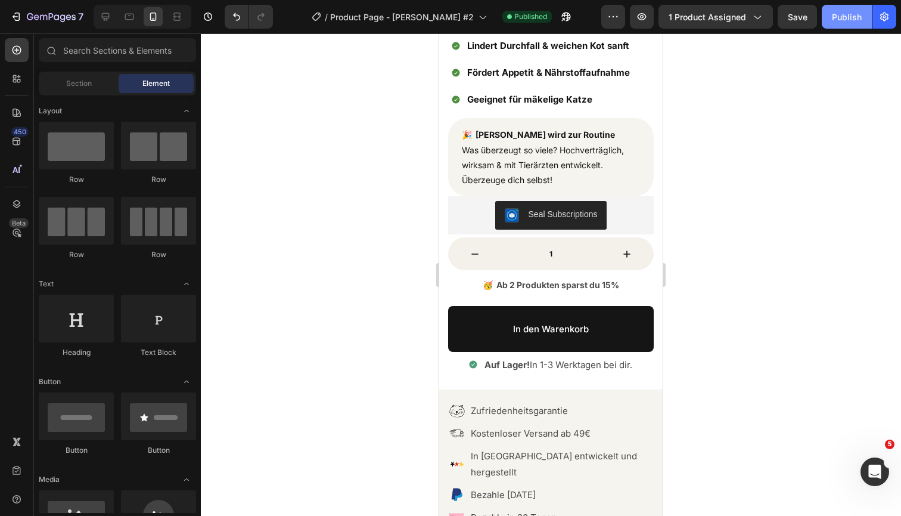
click at [846, 19] on div "Publish" at bounding box center [847, 17] width 30 height 13
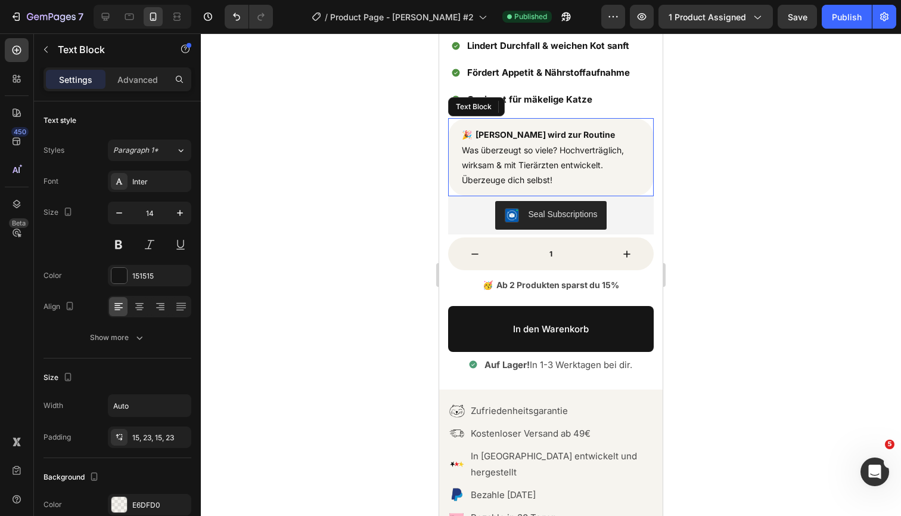
click at [544, 168] on span "Was überzeugt so viele? Hochverträglich, wirksam & mit Tierärzten entwickelt. Ü…" at bounding box center [543, 165] width 162 height 40
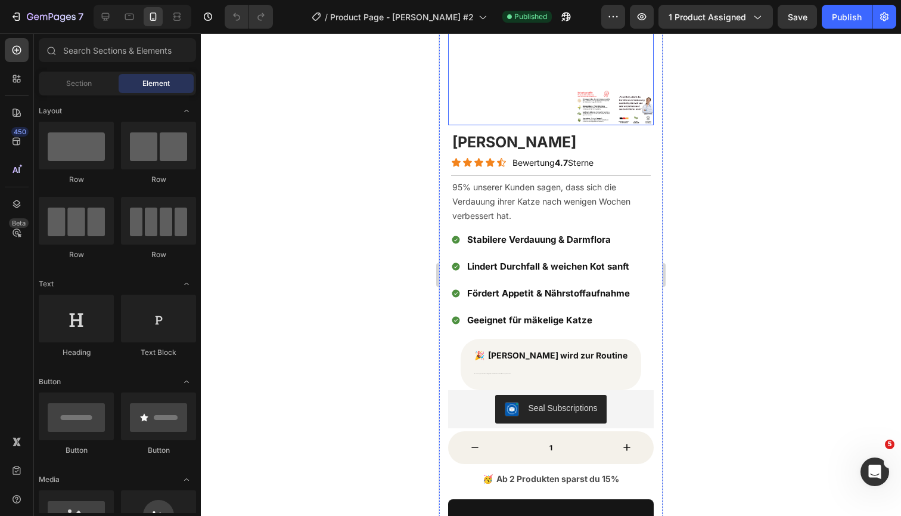
scroll to position [179, 0]
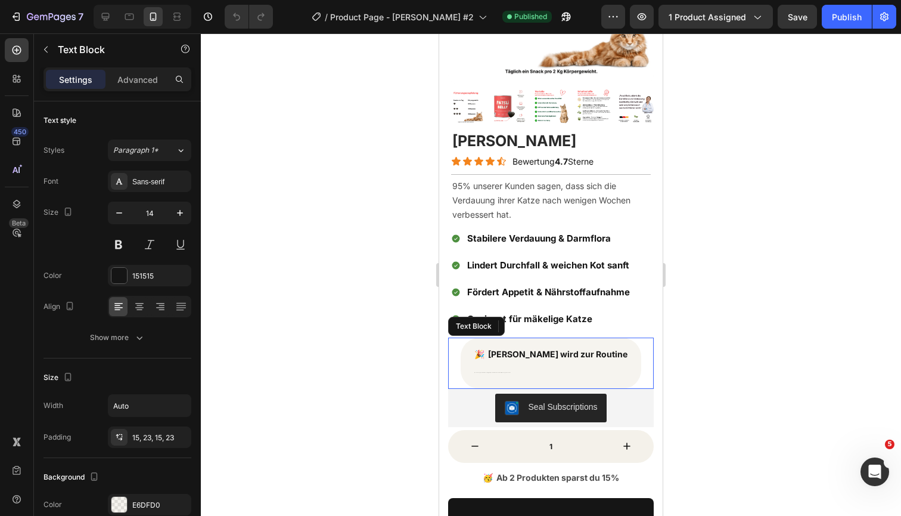
click at [509, 369] on p "🎉 [PERSON_NAME] wird zur Routine Was überzeugt so viele? Hochverträglich, wirks…" at bounding box center [551, 362] width 153 height 33
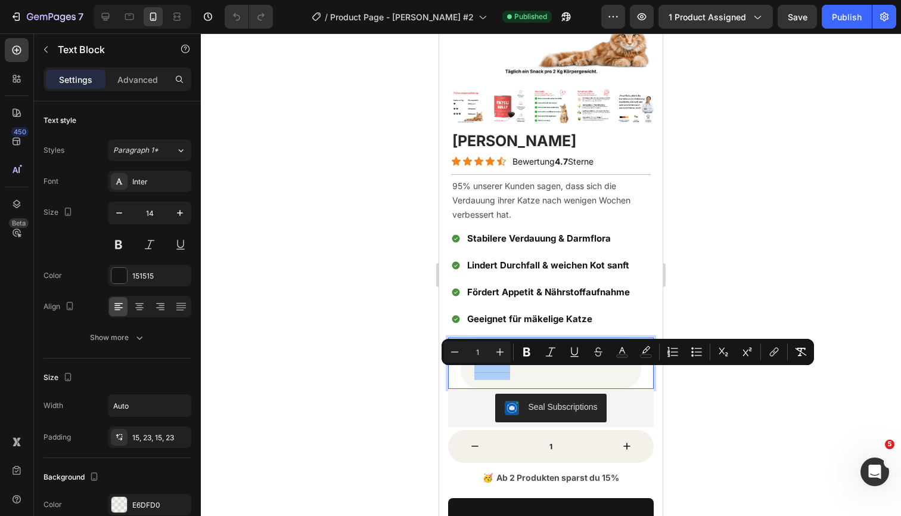
click at [479, 349] on input "1" at bounding box center [478, 352] width 24 height 14
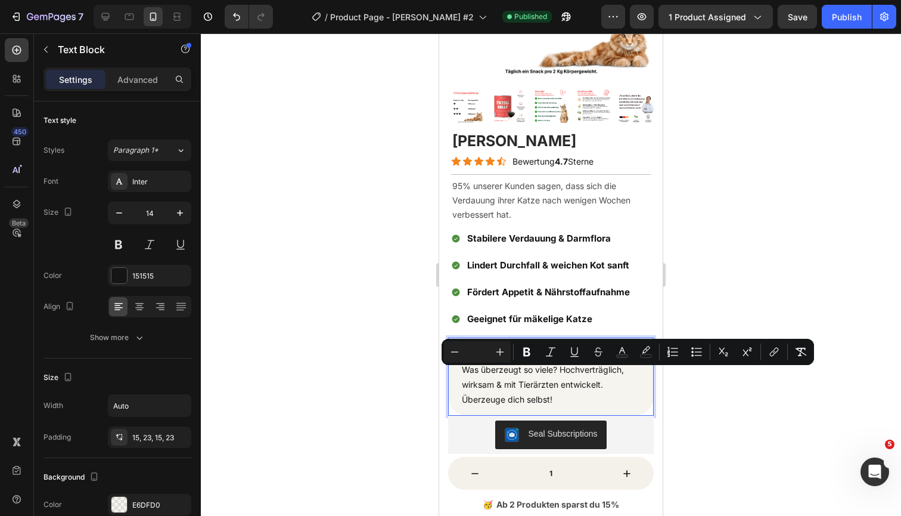
click at [709, 402] on div at bounding box center [551, 274] width 701 height 482
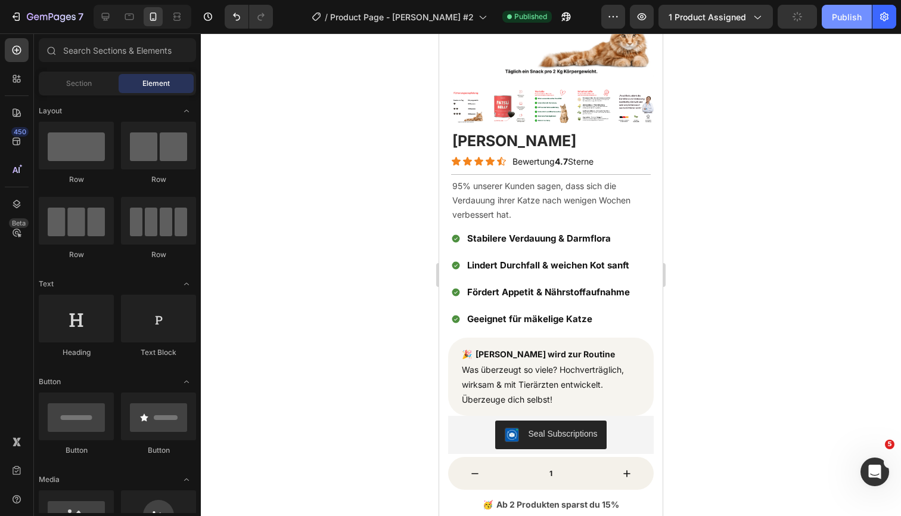
click at [847, 21] on div "Publish" at bounding box center [847, 17] width 30 height 13
click at [101, 19] on icon at bounding box center [106, 17] width 12 height 12
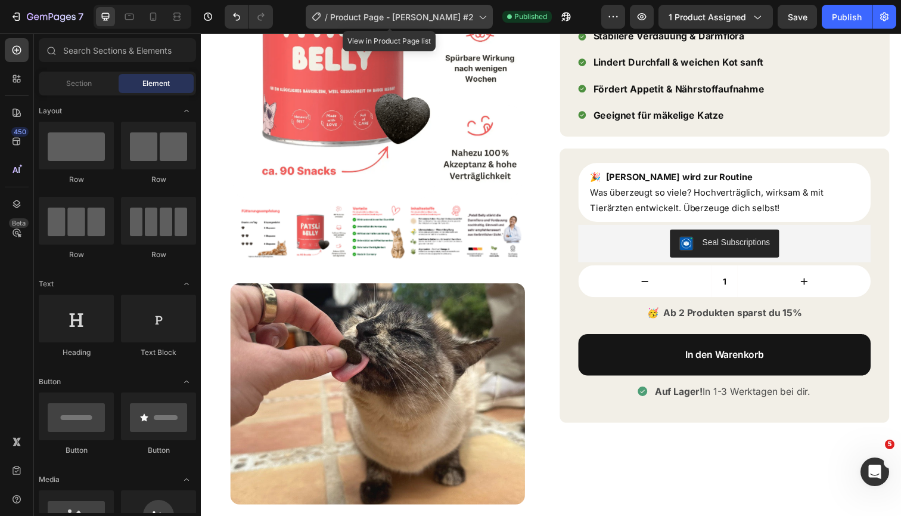
click at [410, 18] on span "Product Page - [PERSON_NAME] #2" at bounding box center [402, 17] width 144 height 13
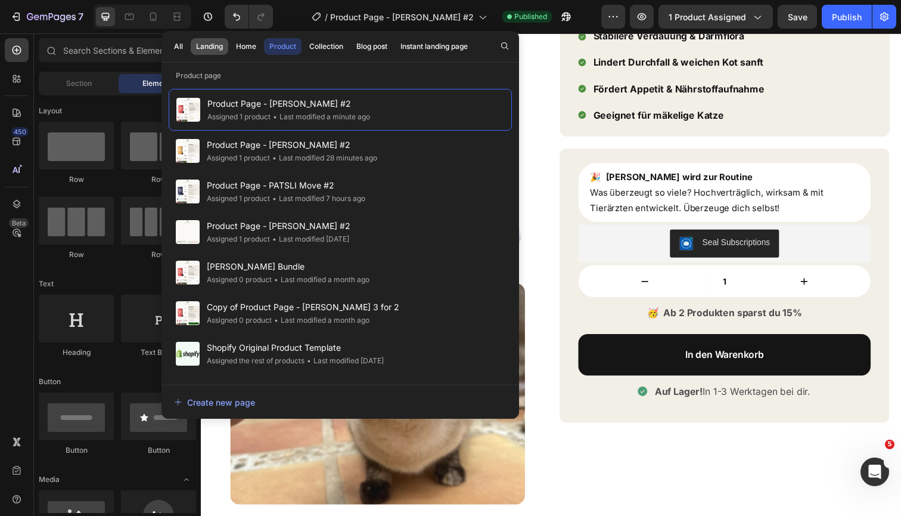
click at [204, 49] on div "Landing" at bounding box center [209, 46] width 27 height 11
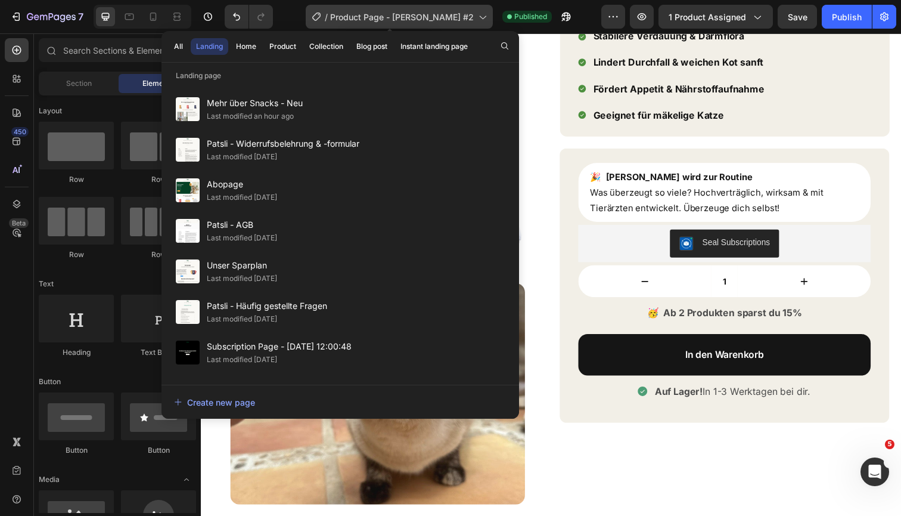
click at [404, 16] on span "Product Page - [PERSON_NAME] #2" at bounding box center [402, 17] width 144 height 13
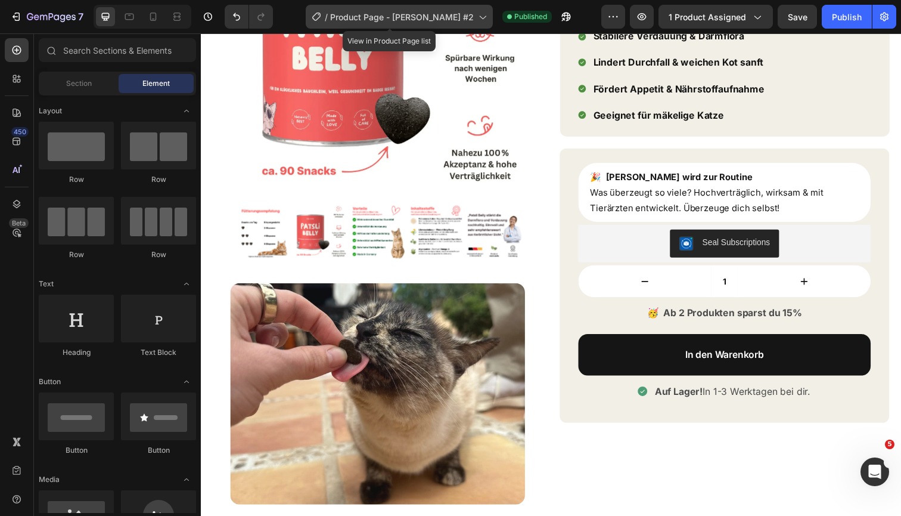
click at [404, 16] on span "Product Page - [PERSON_NAME] #2" at bounding box center [402, 17] width 144 height 13
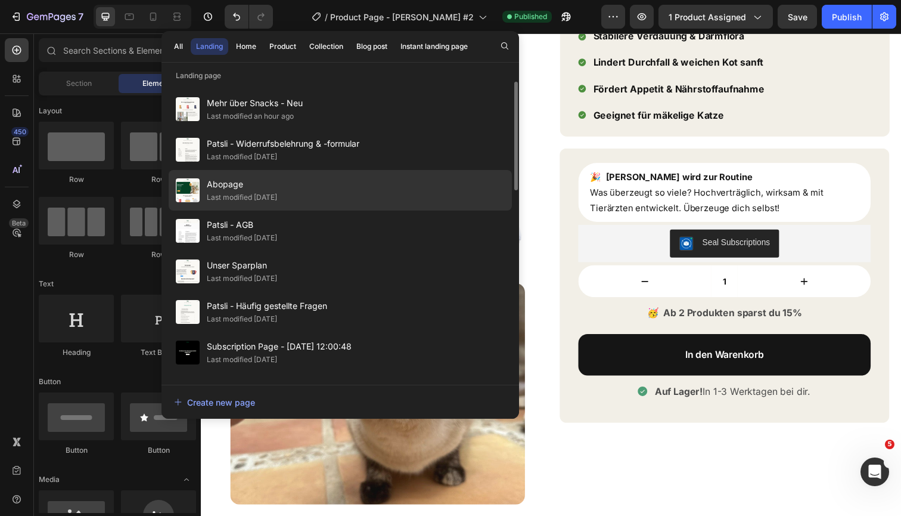
click at [277, 180] on span "Abopage" at bounding box center [242, 184] width 70 height 14
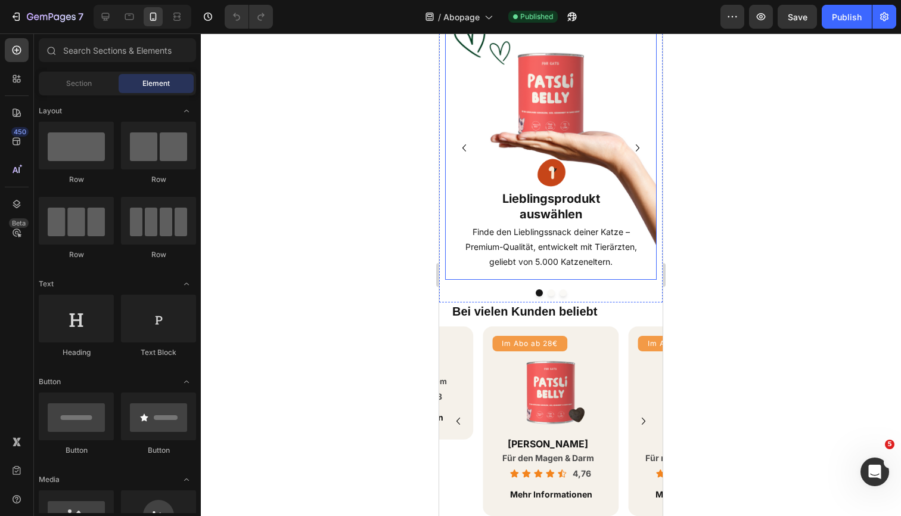
scroll to position [386, 0]
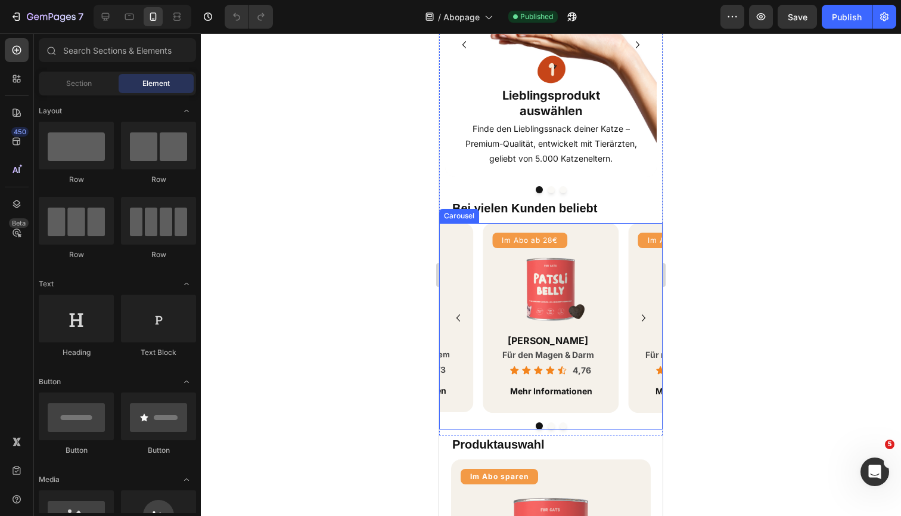
click at [461, 320] on icon "Carousel Back Arrow" at bounding box center [458, 318] width 14 height 14
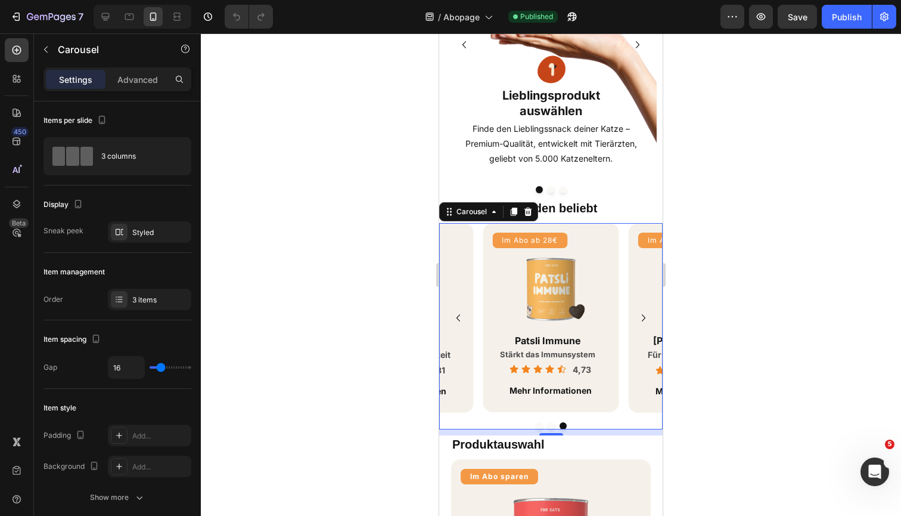
click at [456, 315] on icon "Carousel Back Arrow" at bounding box center [458, 318] width 14 height 14
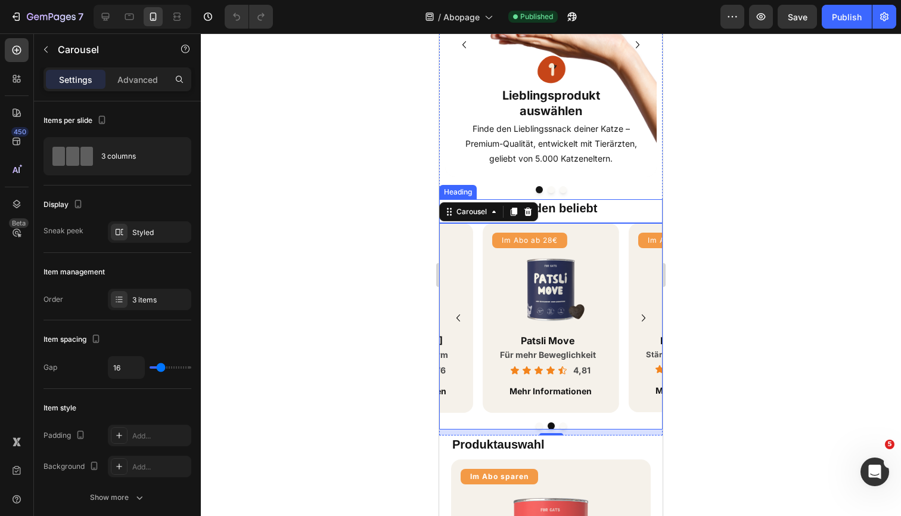
click at [638, 210] on h2 "Bei vielen Kunden beliebt" at bounding box center [557, 208] width 212 height 18
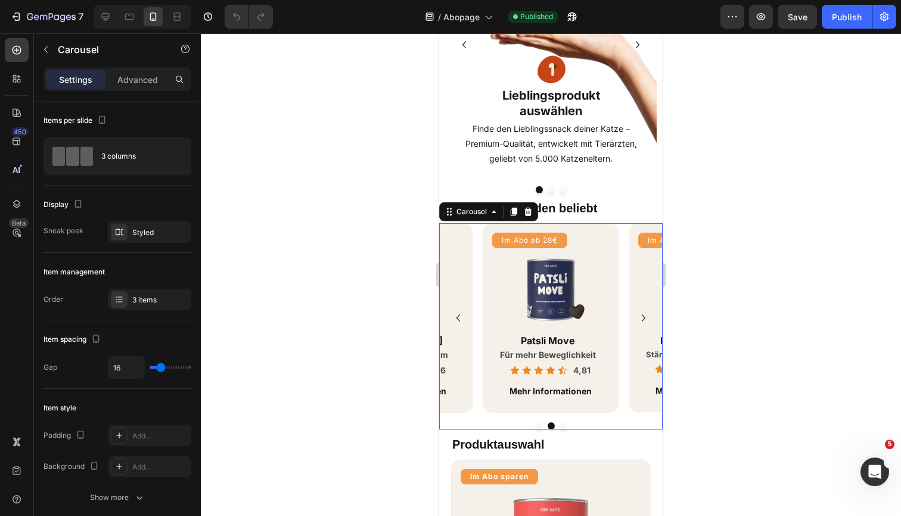
click at [479, 251] on div "Im Abo ab 28€ Product Badge Image Patsli Belly Heading Für den Magen & Darm Hea…" at bounding box center [551, 318] width 224 height 190
click at [475, 185] on div "Image Lieblingsprodukt auswählen Heading Finde den Lieblingssnack deiner Katze …" at bounding box center [551, 52] width 224 height 293
click at [481, 233] on div "Im Abo ab 28€ Product Badge Image Patsli Belly Heading Für den Magen & Darm Hea…" at bounding box center [551, 318] width 224 height 190
click at [19, 204] on icon at bounding box center [17, 204] width 8 height 8
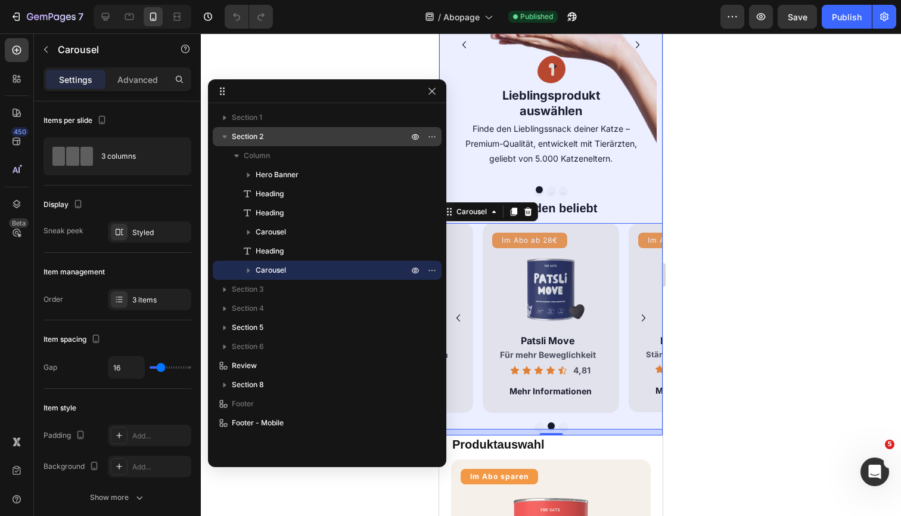
click at [281, 141] on p "Section 2" at bounding box center [321, 137] width 179 height 12
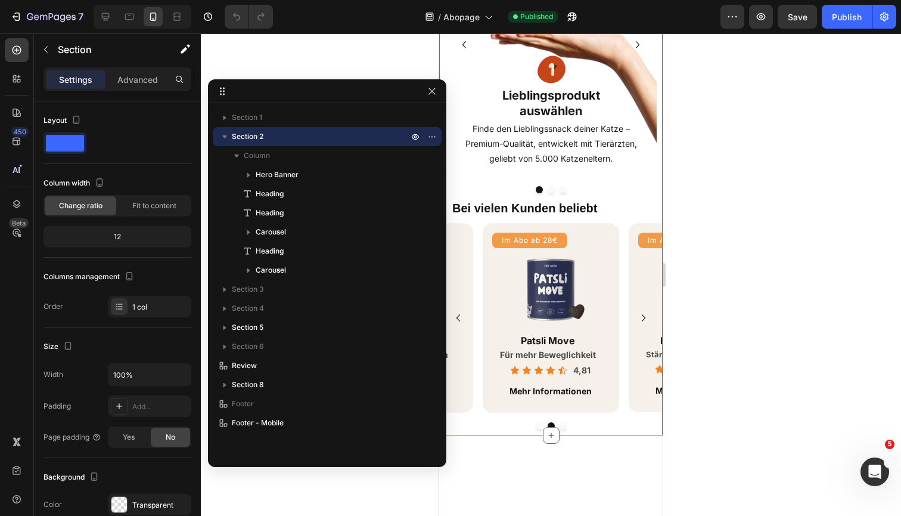
scroll to position [0, 0]
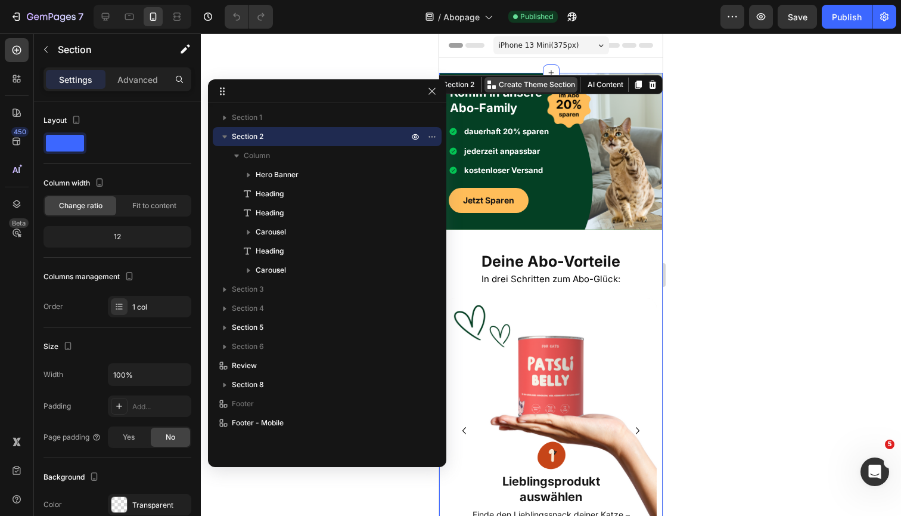
click at [526, 83] on p "Create Theme Section" at bounding box center [537, 84] width 76 height 11
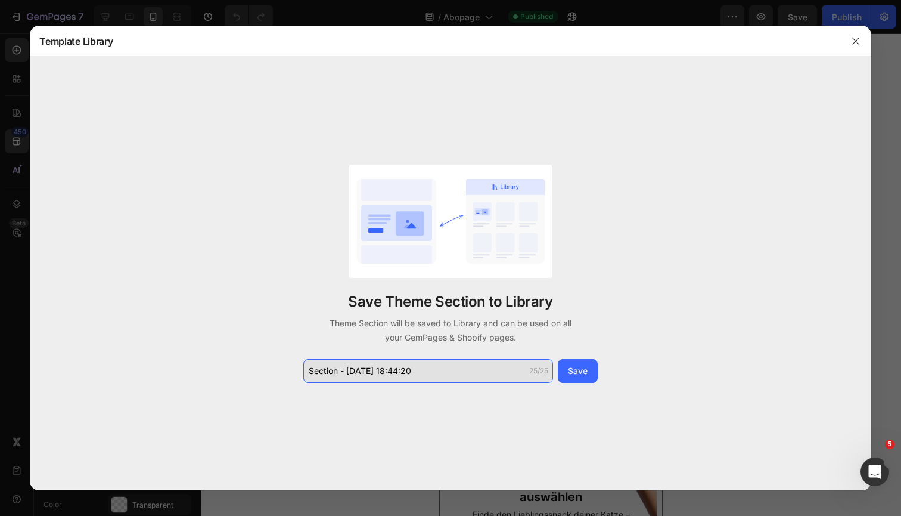
click at [435, 371] on input "Section - [DATE] 18:44:20" at bounding box center [428, 371] width 250 height 24
click at [435, 371] on input "Section - Aug 27 18:44:20" at bounding box center [428, 371] width 250 height 24
type input "produkte (mobile)"
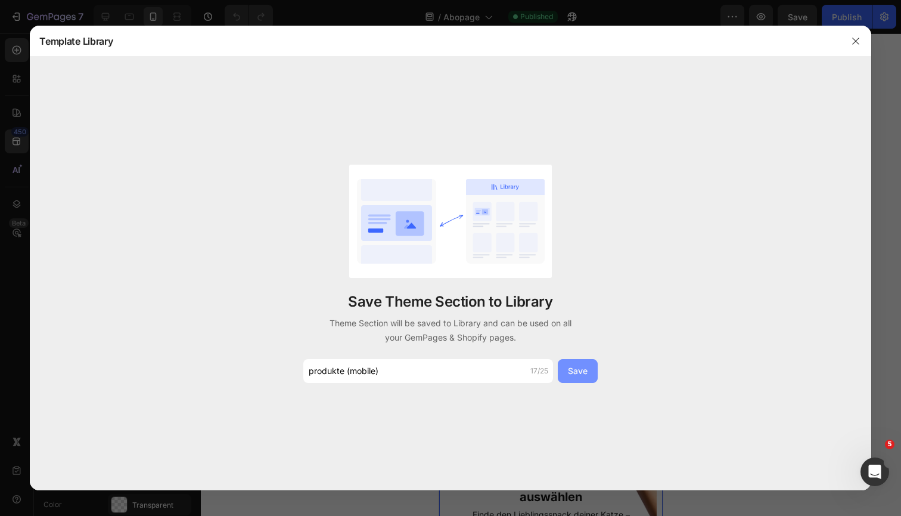
click at [566, 375] on button "Save" at bounding box center [578, 371] width 40 height 24
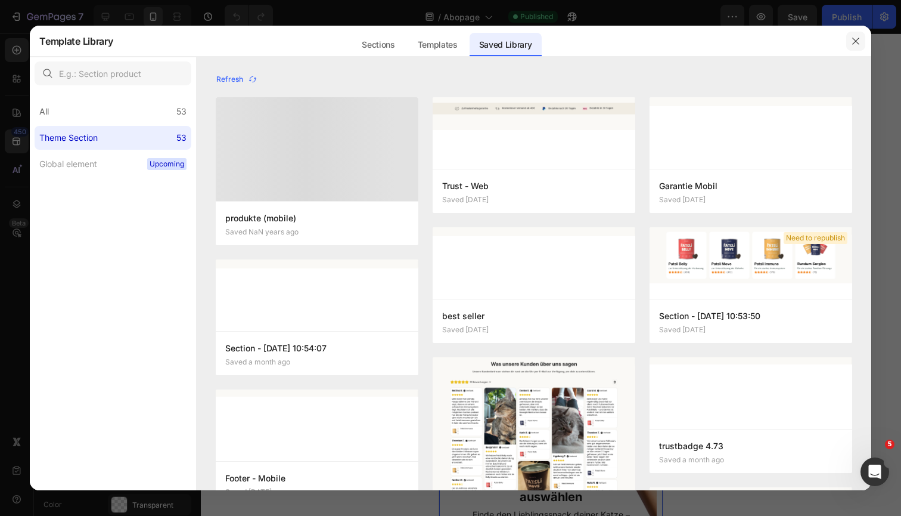
click at [860, 40] on icon "button" at bounding box center [856, 41] width 10 height 10
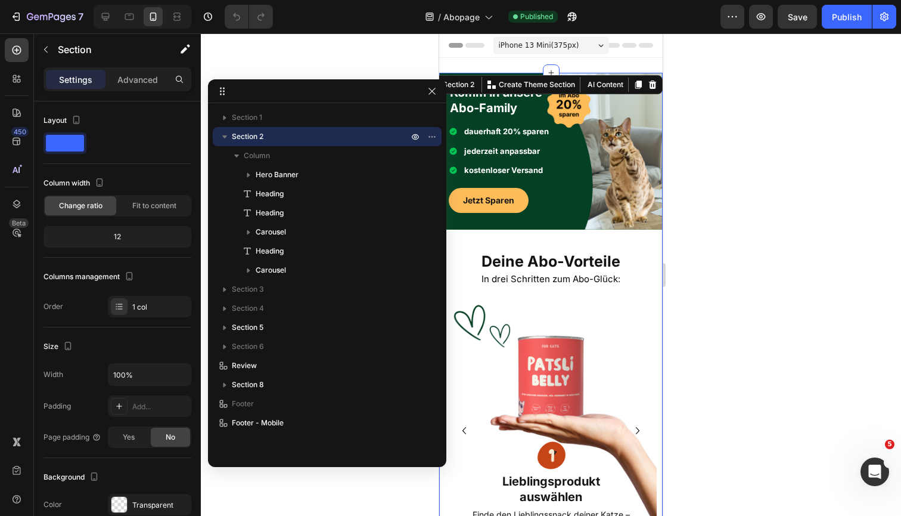
click at [614, 261] on h2 "Deine Abo-Vorteile" at bounding box center [551, 261] width 224 height 22
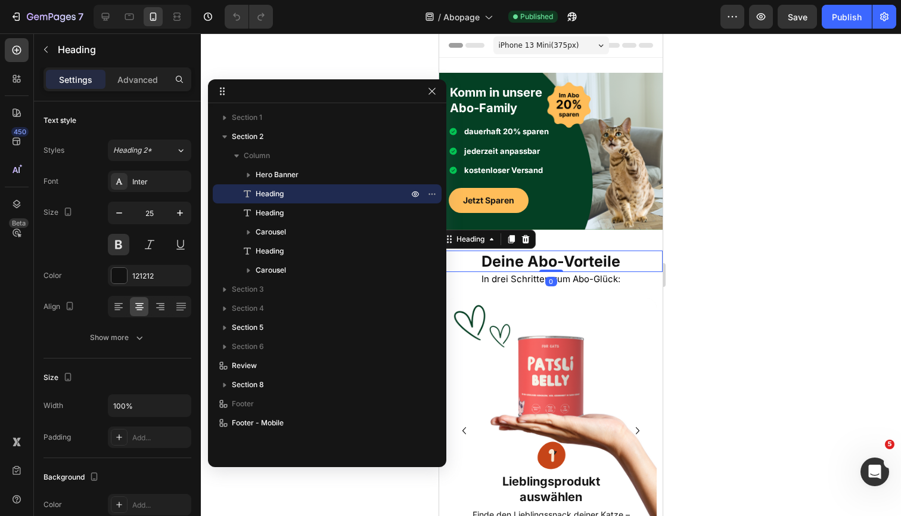
click at [717, 190] on div at bounding box center [551, 274] width 701 height 482
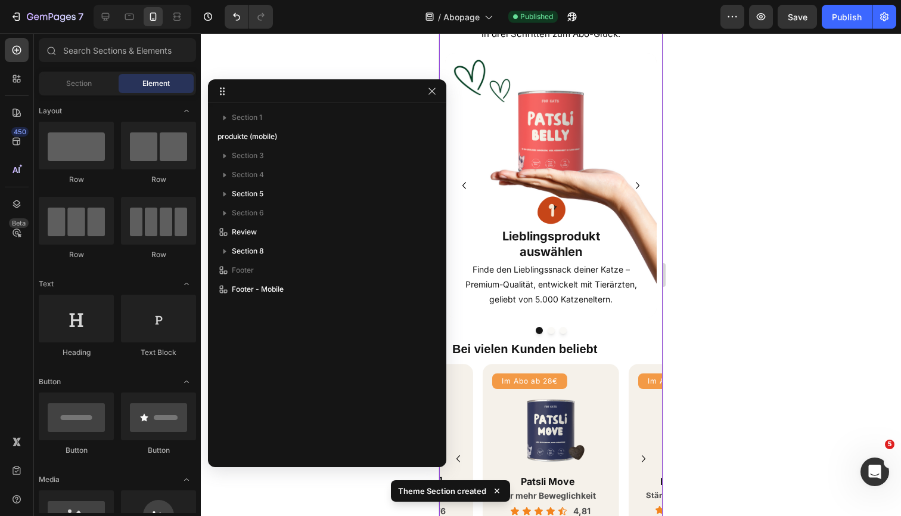
scroll to position [360, 0]
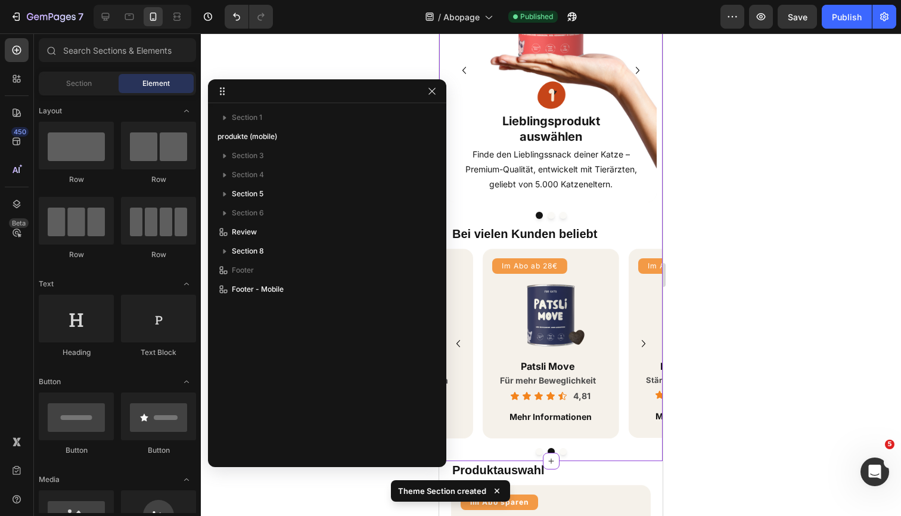
click at [592, 203] on div "Image Lieblingsprodukt auswählen Heading Finde den Lieblingssnack deiner Katze …" at bounding box center [551, 78] width 224 height 293
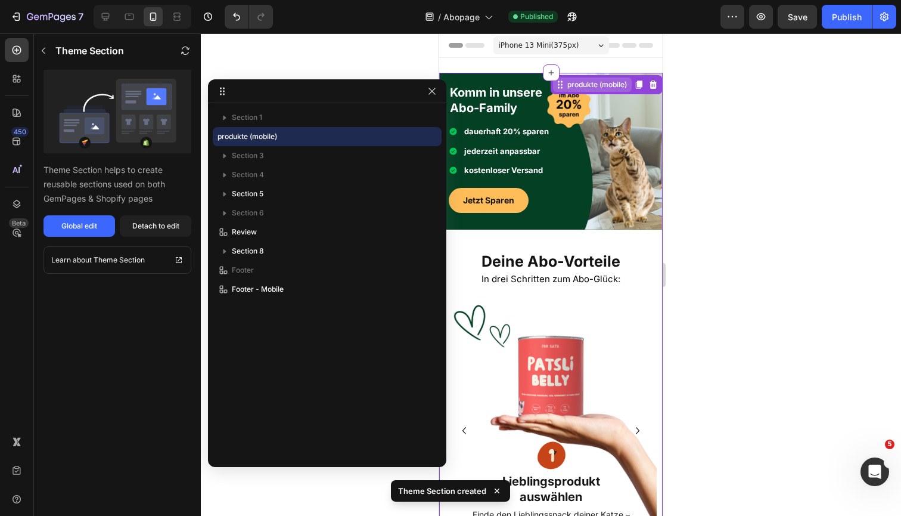
scroll to position [0, 0]
click at [140, 231] on button "Detach to edit" at bounding box center [156, 225] width 72 height 21
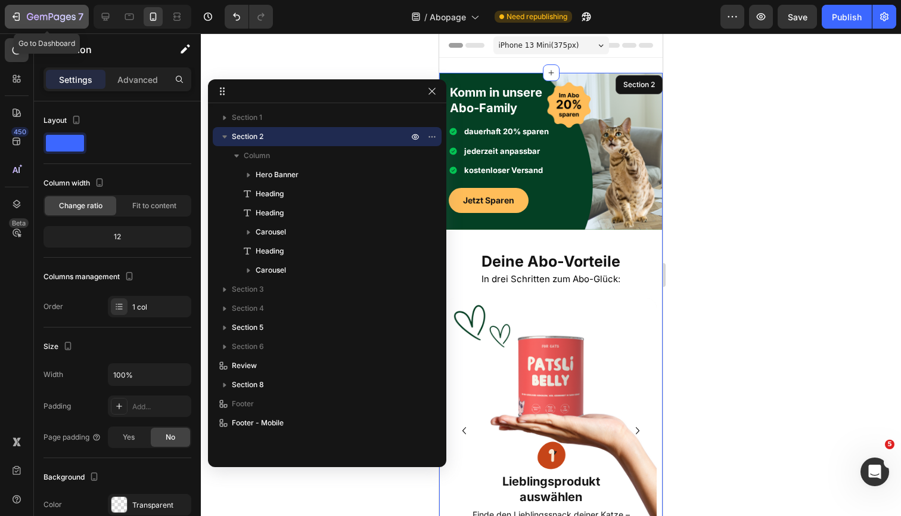
click at [27, 16] on icon "button" at bounding box center [30, 16] width 7 height 7
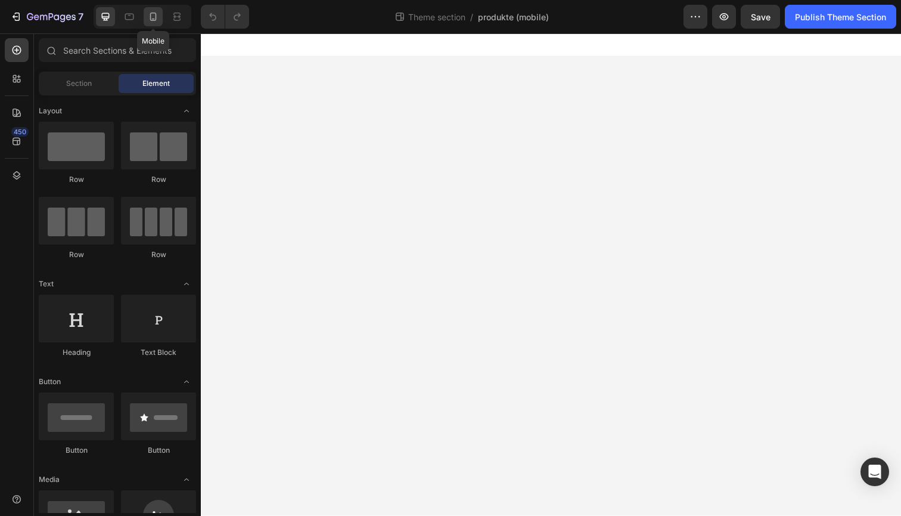
click at [153, 24] on div at bounding box center [153, 16] width 19 height 19
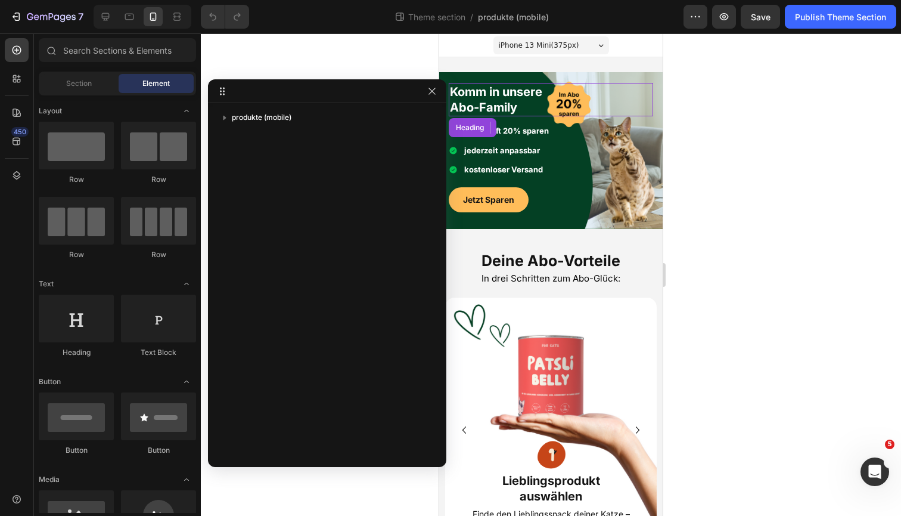
click at [536, 116] on h2 "Komm in unsere Abo-Family" at bounding box center [551, 99] width 205 height 33
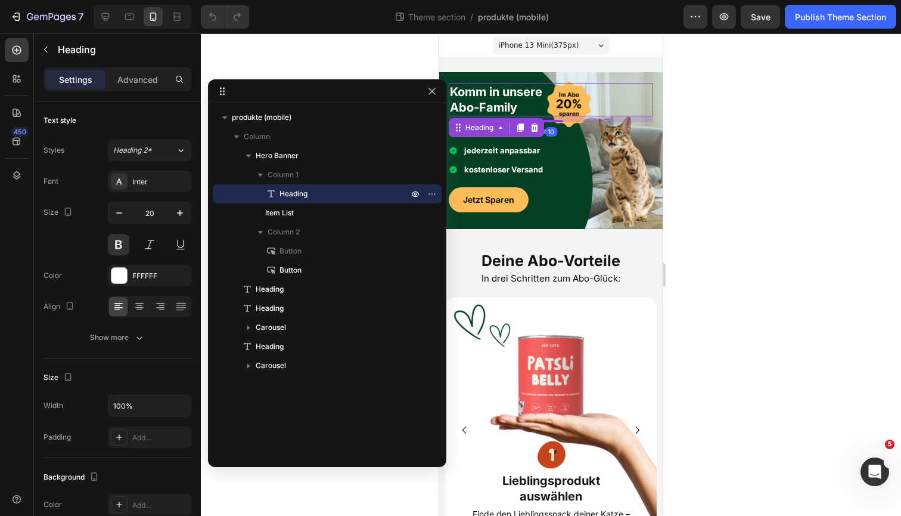
click at [622, 83] on h2 "Komm in unsere Abo-Family" at bounding box center [551, 99] width 205 height 33
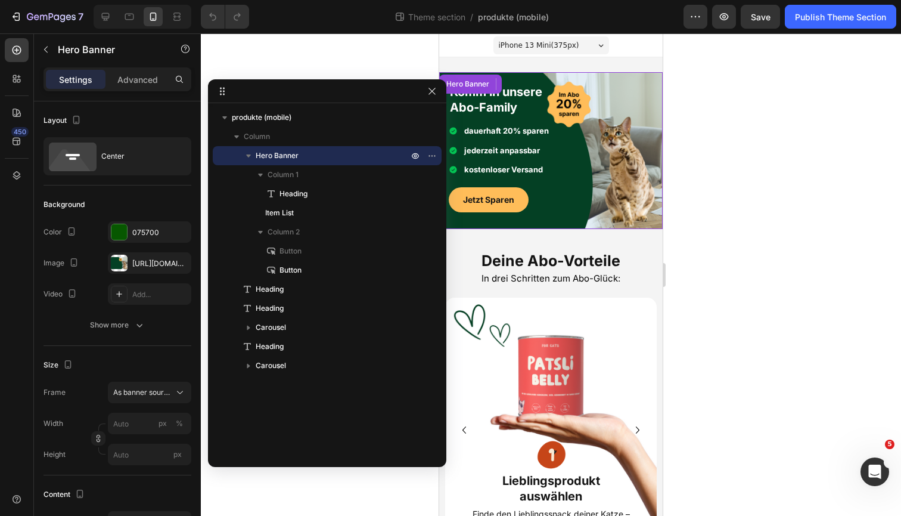
click at [609, 78] on div "Komm in unsere Abo-Family Heading 10 dauerhaft 20% sparen jederzeit anpassbar k…" at bounding box center [551, 150] width 224 height 154
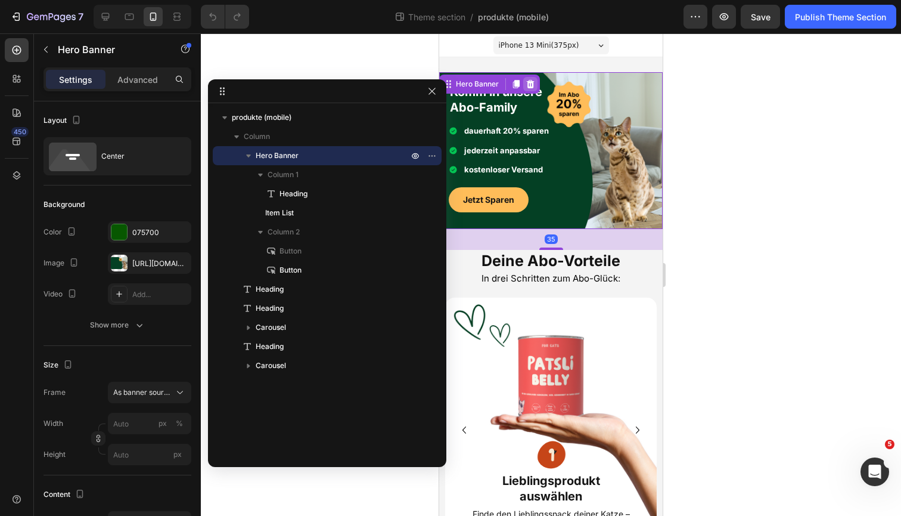
click at [536, 83] on div at bounding box center [530, 84] width 14 height 14
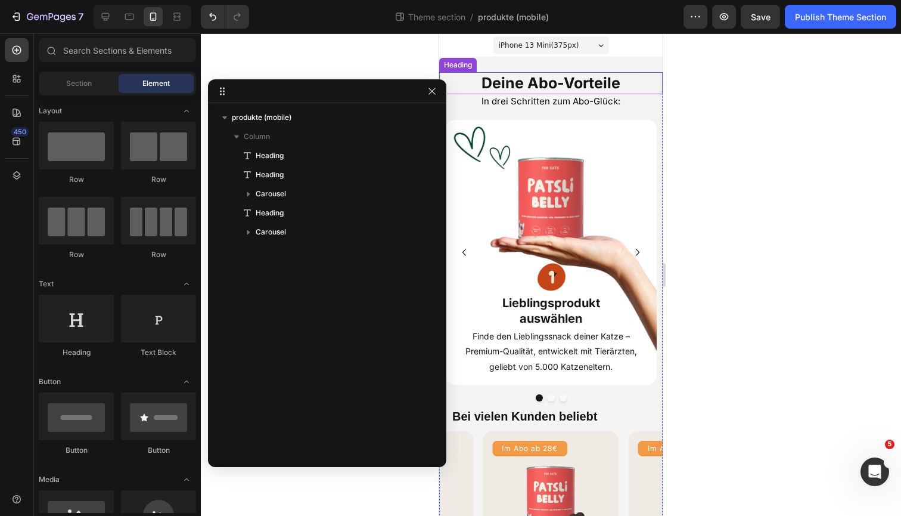
click at [546, 81] on h2 "Deine Abo-Vorteile" at bounding box center [551, 83] width 224 height 22
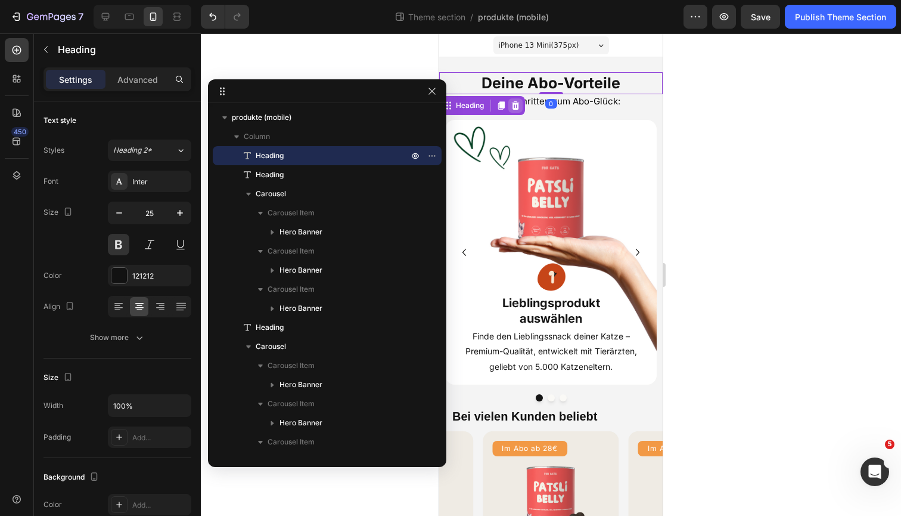
click at [513, 101] on icon at bounding box center [516, 106] width 10 height 10
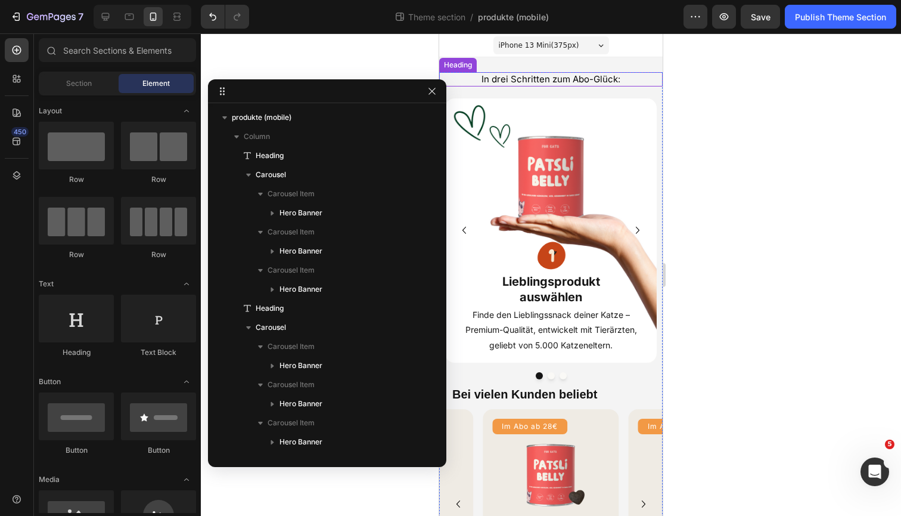
click at [473, 79] on h2 "In drei Schritten zum Abo-Glück:" at bounding box center [551, 79] width 224 height 14
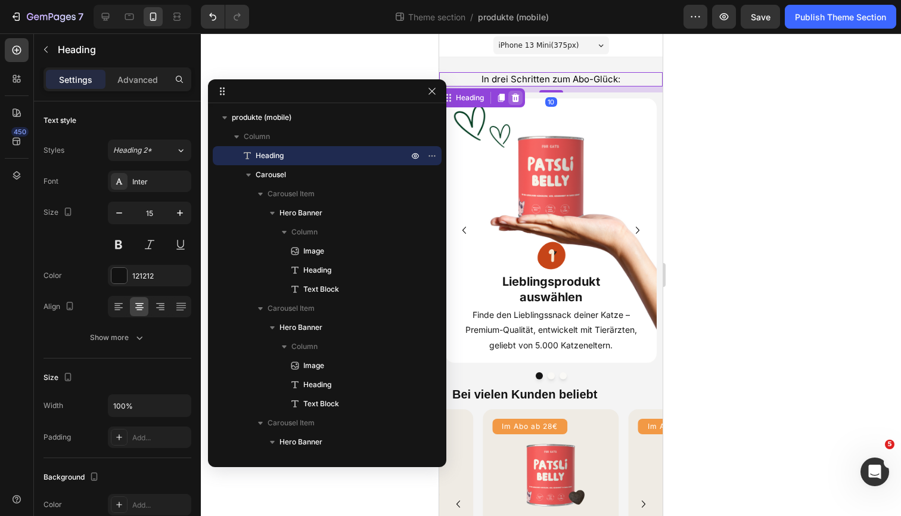
click at [515, 95] on icon at bounding box center [516, 97] width 8 height 8
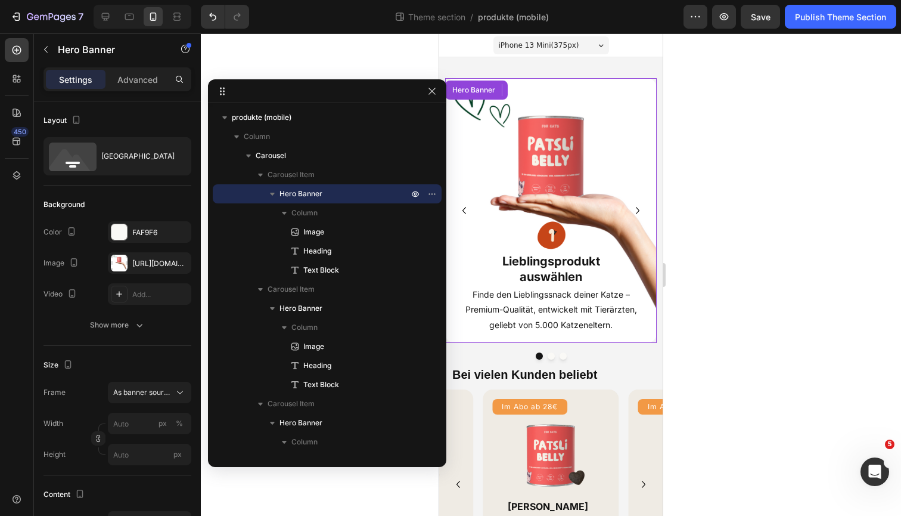
click at [542, 83] on div "Image Lieblingsprodukt auswählen Heading Finde den Lieblingssnack deiner Katze …" at bounding box center [551, 210] width 212 height 265
click at [546, 89] on icon at bounding box center [547, 90] width 8 height 8
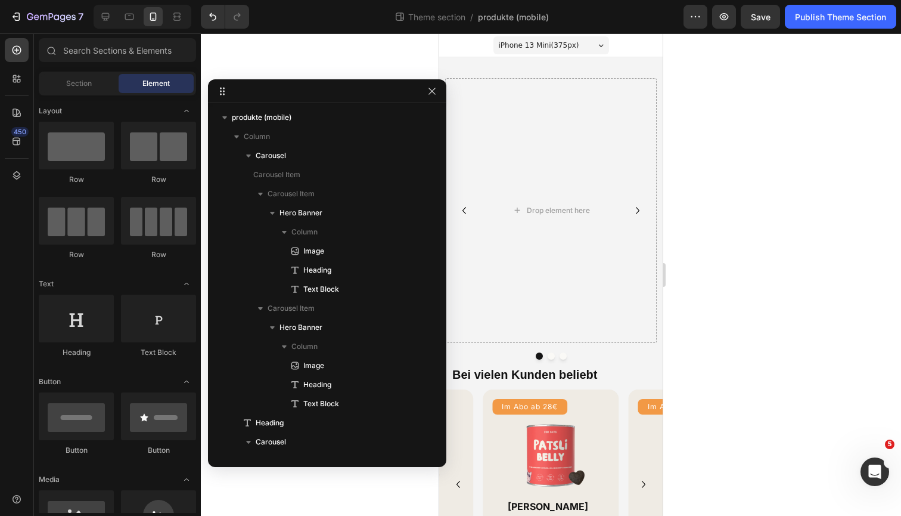
click at [551, 61] on div "iPhone 13 Mini ( 375 px) iPhone 13 Mini iPhone 13 Pro iPhone 11 Pro Max iPhone …" at bounding box center [551, 317] width 224 height 568
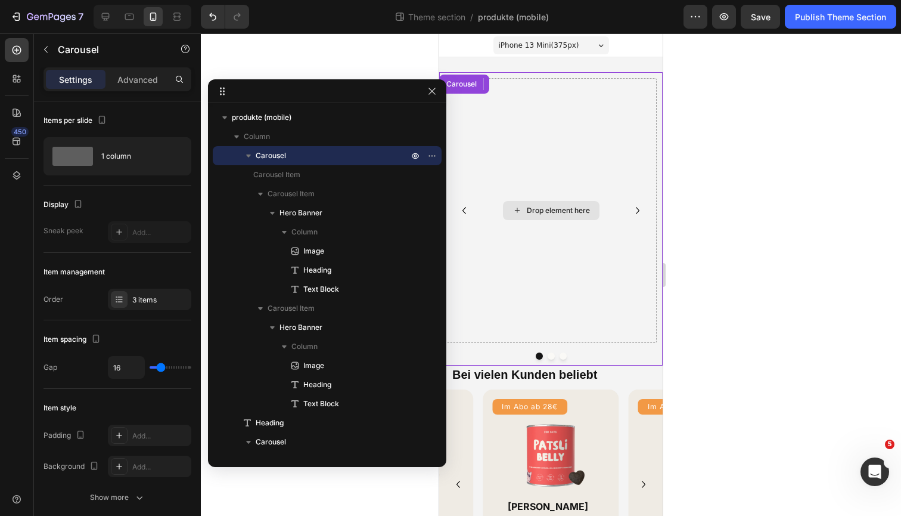
click at [551, 82] on div "Drop element here" at bounding box center [551, 210] width 212 height 265
click at [519, 84] on icon at bounding box center [518, 84] width 10 height 10
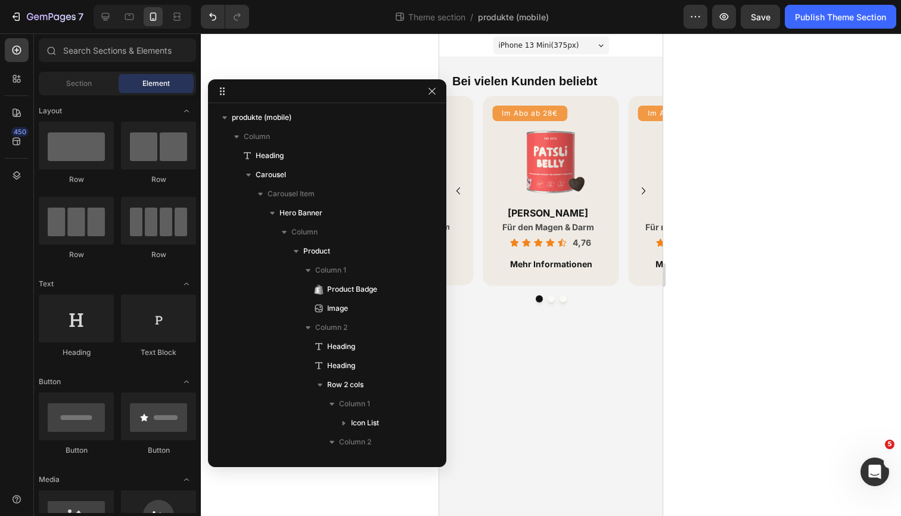
click at [531, 61] on div "iPhone 13 Mini ( 375 px) iPhone 13 Mini iPhone 13 Pro iPhone 11 Pro Max iPhone …" at bounding box center [551, 170] width 224 height 275
click at [593, 329] on body "iPhone 13 Mini ( 375 px) iPhone 13 Mini iPhone 13 Pro iPhone 11 Pro Max iPhone …" at bounding box center [551, 274] width 224 height 482
click at [611, 67] on div "iPhone 13 Mini ( 375 px) iPhone 13 Mini iPhone 13 Pro iPhone 11 Pro Max iPhone …" at bounding box center [551, 170] width 224 height 275
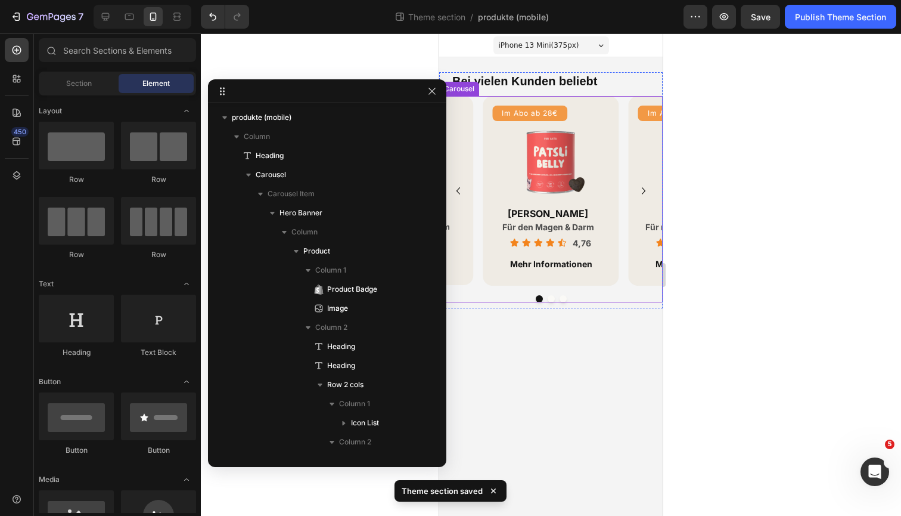
click at [624, 107] on div "Im Abo ab 28€ Product Badge Image Patsli Belly Heading Für den Magen & Darm Hea…" at bounding box center [551, 191] width 224 height 190
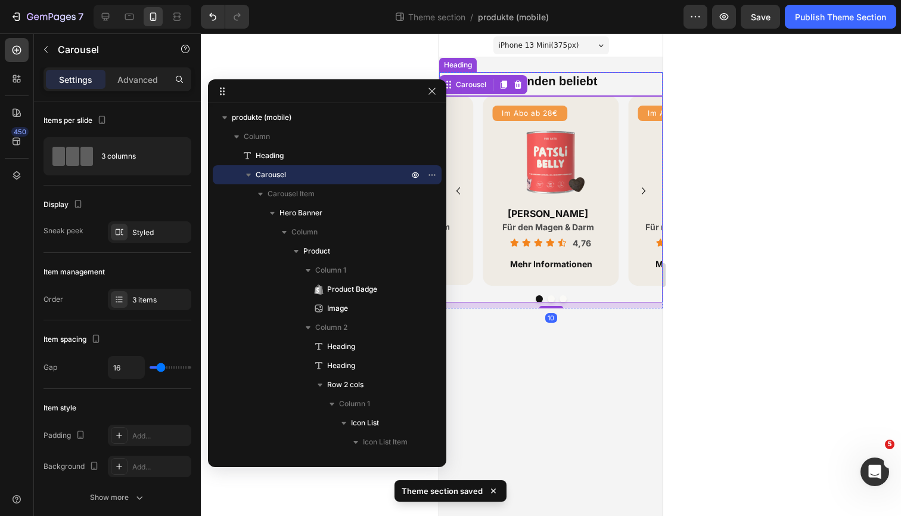
click at [631, 77] on h2 "Bei vielen Kunden beliebt" at bounding box center [557, 81] width 212 height 18
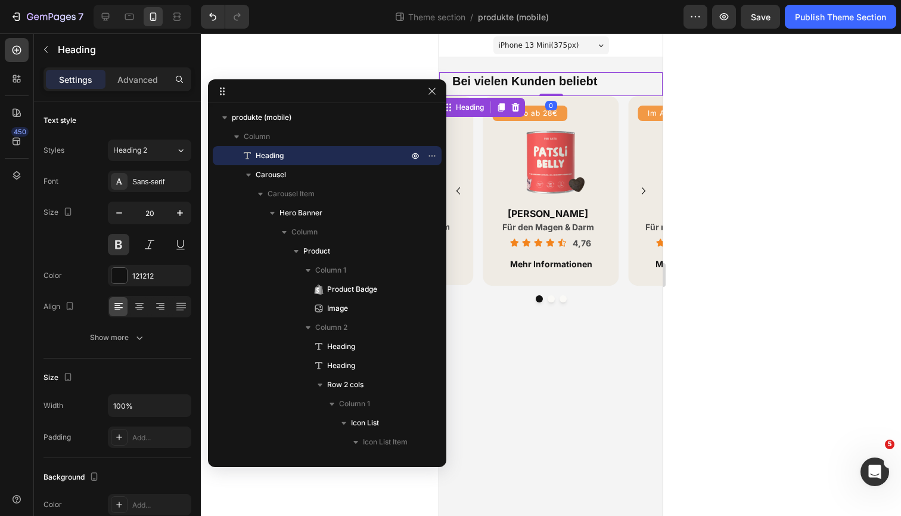
click at [622, 64] on div "iPhone 13 Mini ( 375 px) iPhone 13 Mini iPhone 13 Pro iPhone 11 Pro Max iPhone …" at bounding box center [551, 170] width 224 height 275
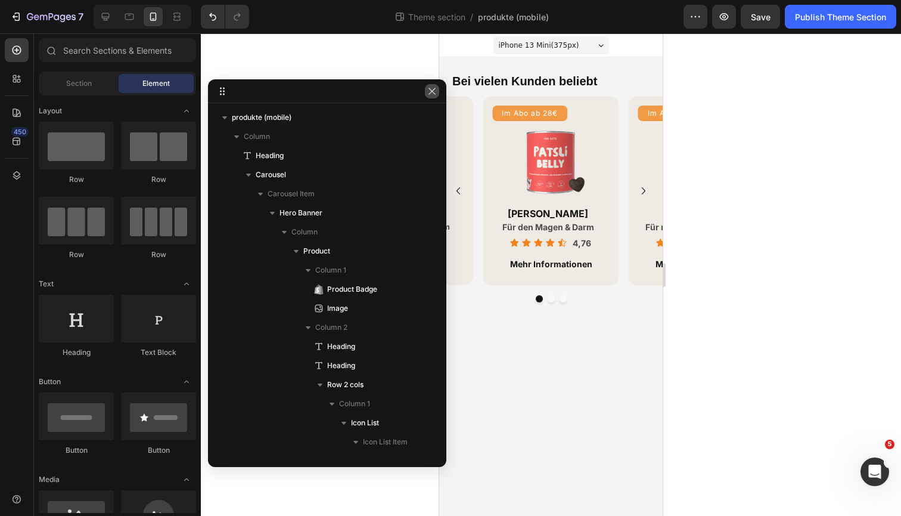
click at [434, 91] on icon "button" at bounding box center [432, 91] width 10 height 10
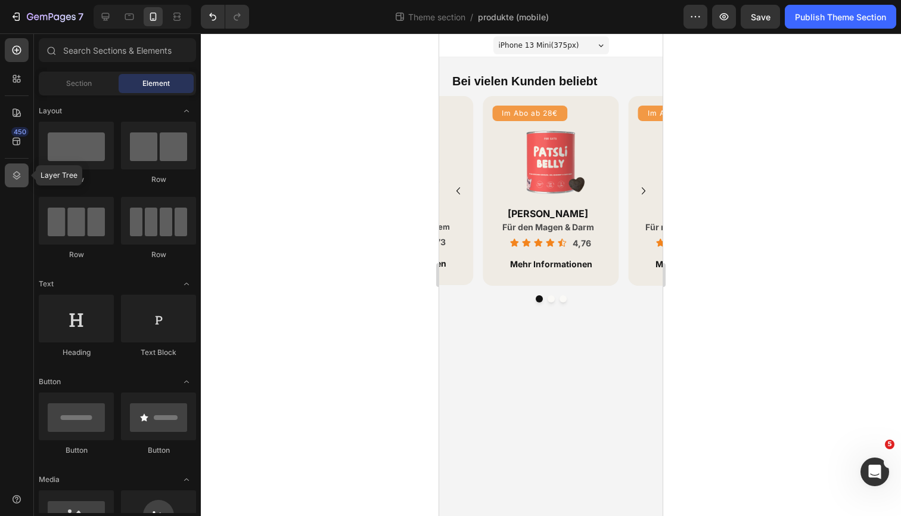
click at [17, 169] on icon at bounding box center [17, 175] width 12 height 12
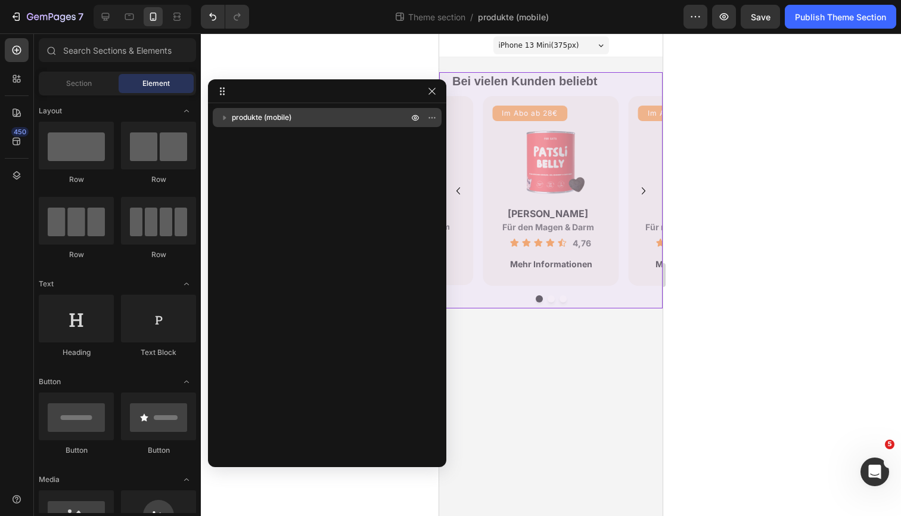
click at [303, 117] on p "produkte (mobile)" at bounding box center [321, 117] width 179 height 12
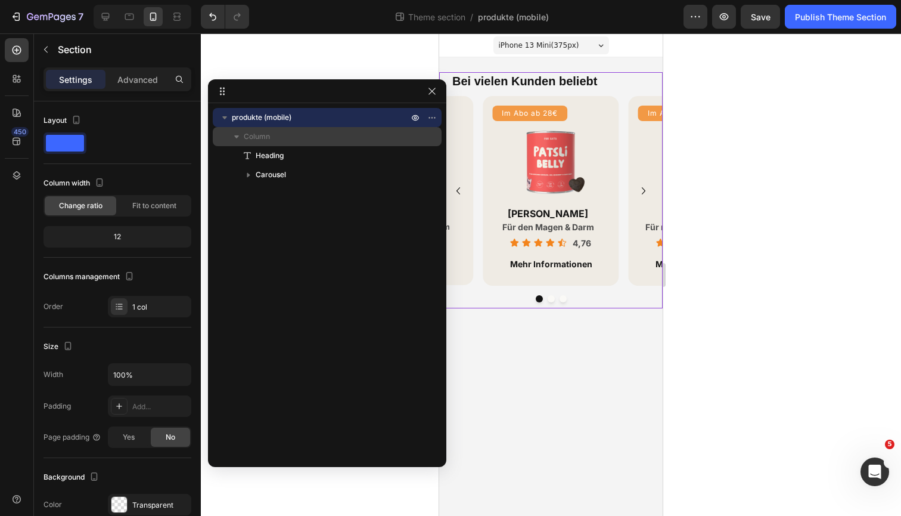
click at [289, 138] on p "Column" at bounding box center [327, 137] width 167 height 12
click at [295, 141] on p "Column" at bounding box center [327, 137] width 167 height 12
click at [145, 73] on div "Advanced" at bounding box center [138, 79] width 60 height 19
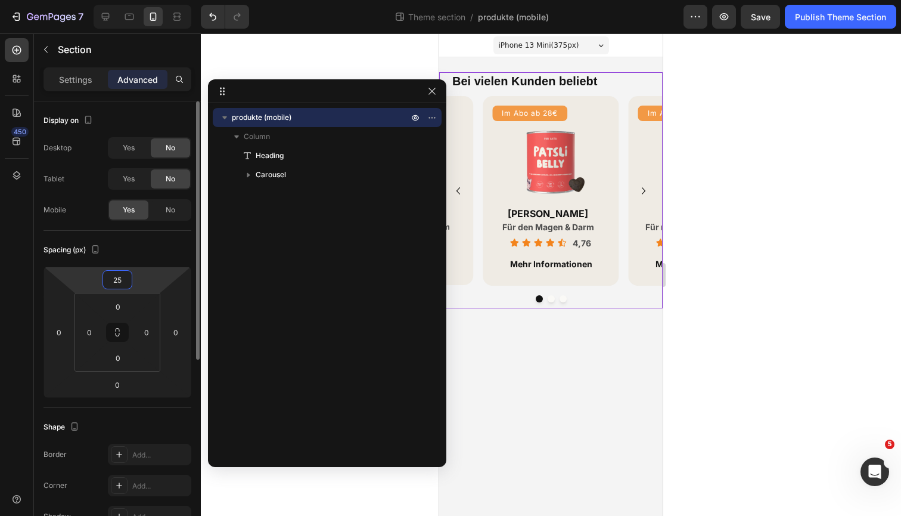
click at [122, 278] on input "25" at bounding box center [118, 280] width 24 height 18
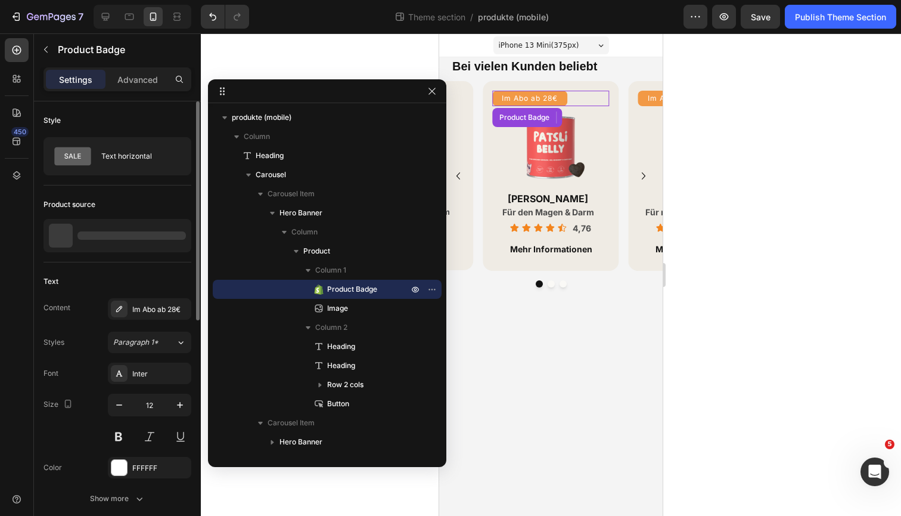
click at [522, 102] on pre "Im Abo ab 28€" at bounding box center [529, 99] width 75 height 16
click at [600, 119] on icon at bounding box center [601, 118] width 10 height 10
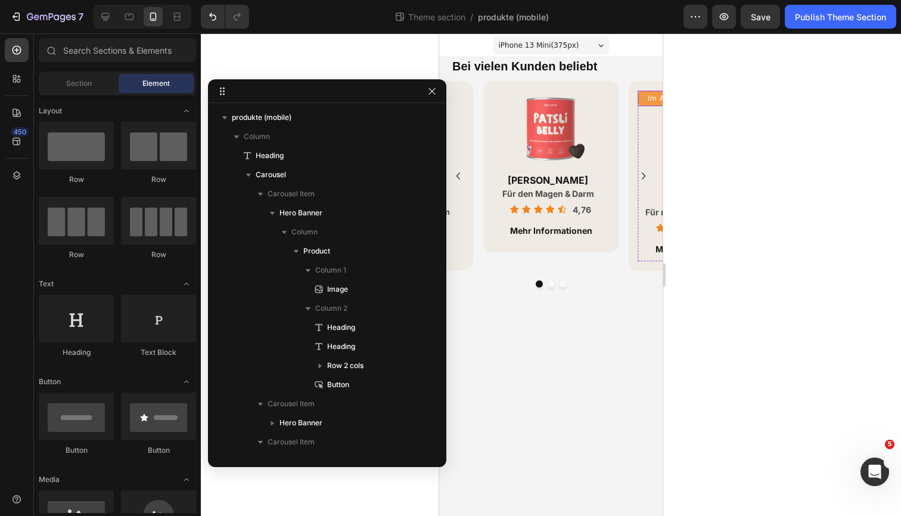
click at [643, 95] on pre "Im Abo ab 28€" at bounding box center [676, 99] width 75 height 16
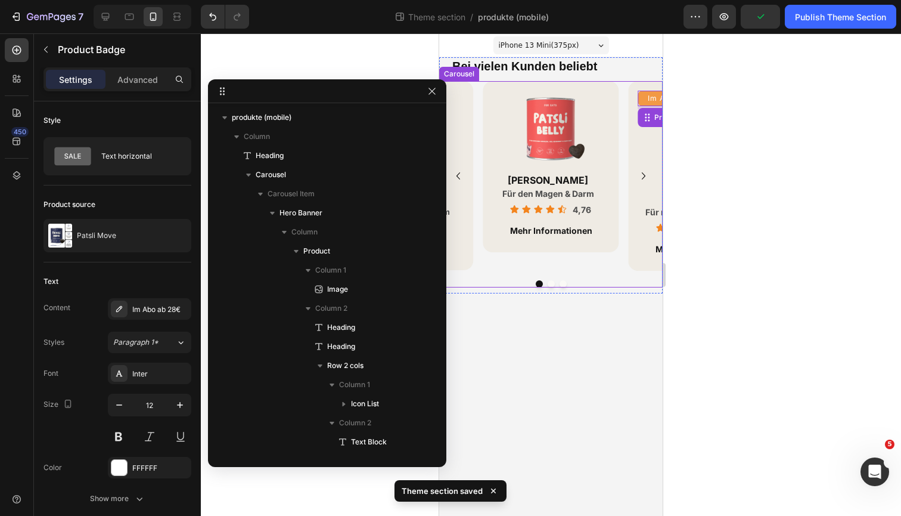
click at [551, 281] on button "Dot" at bounding box center [551, 283] width 7 height 7
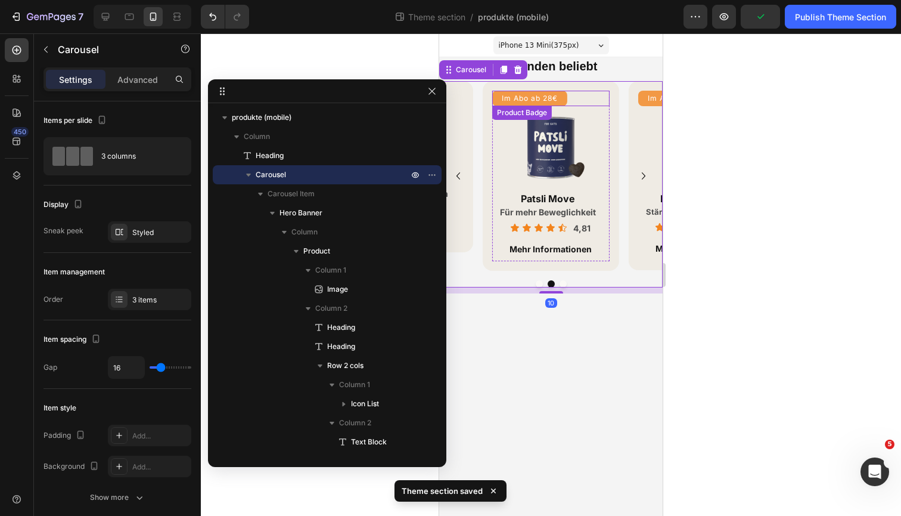
click at [535, 100] on pre "Im Abo ab 28€" at bounding box center [529, 99] width 75 height 16
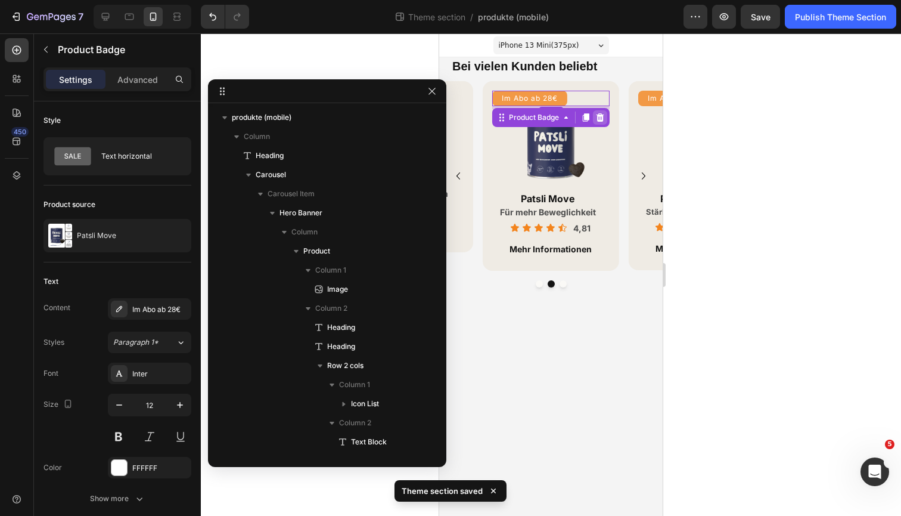
click at [603, 114] on icon at bounding box center [601, 117] width 8 height 8
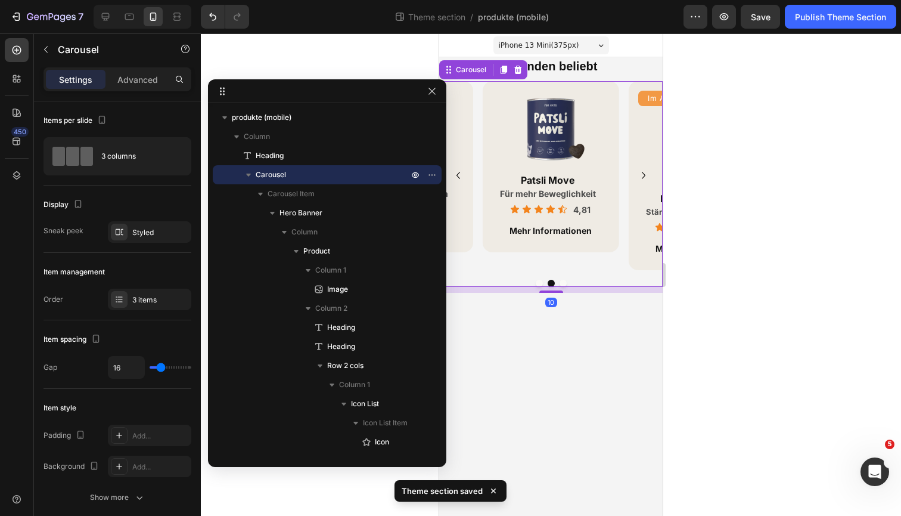
click at [563, 280] on button "Dot" at bounding box center [563, 283] width 7 height 7
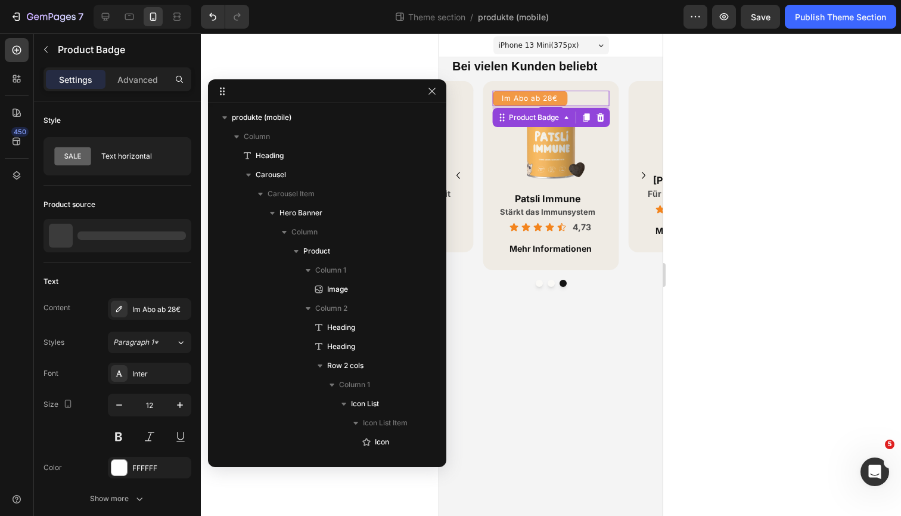
click at [550, 94] on pre "Im Abo ab 28€" at bounding box center [529, 99] width 75 height 16
click at [602, 114] on icon at bounding box center [601, 117] width 8 height 8
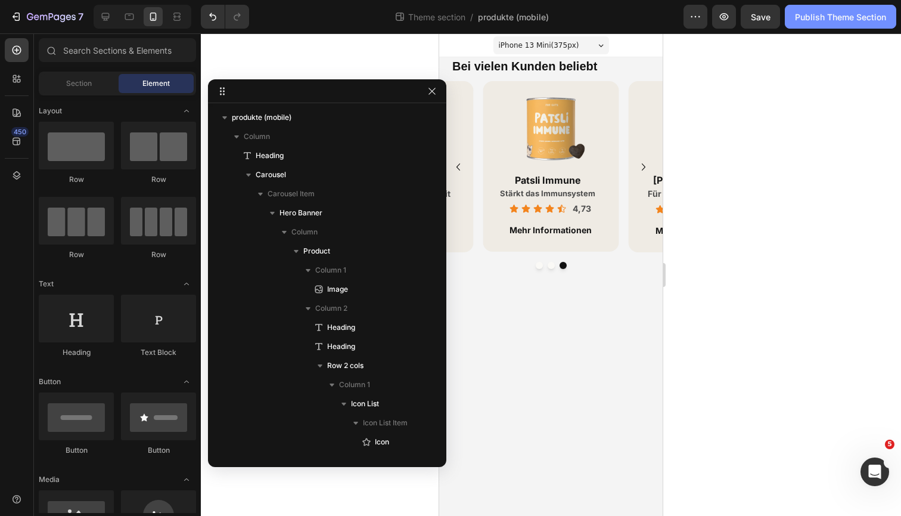
click at [812, 25] on button "Publish Theme Section" at bounding box center [840, 17] width 111 height 24
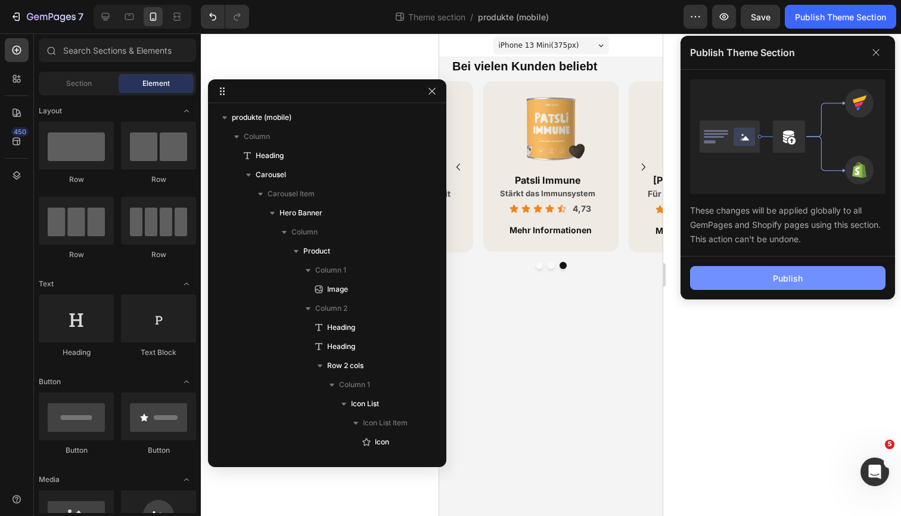
click at [745, 274] on button "Publish" at bounding box center [788, 278] width 196 height 24
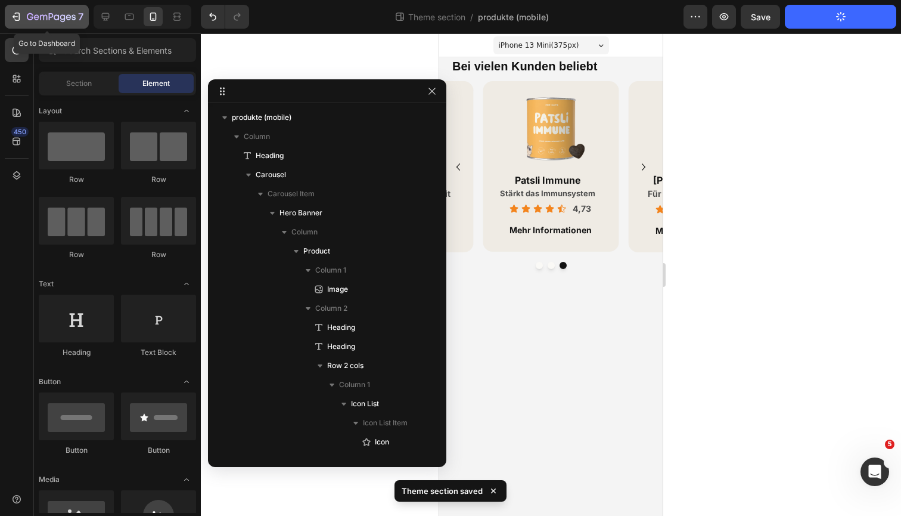
click at [35, 23] on div "7" at bounding box center [55, 17] width 57 height 14
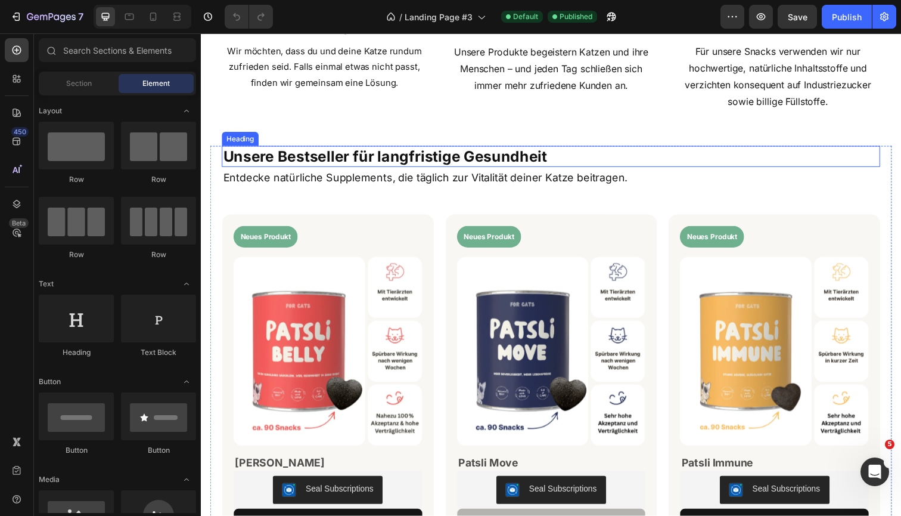
scroll to position [596, 0]
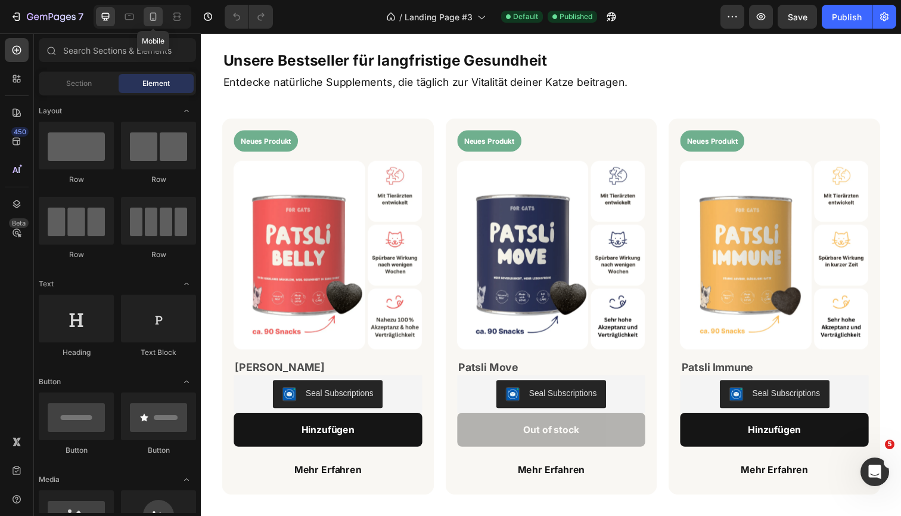
click at [157, 16] on icon at bounding box center [153, 17] width 12 height 12
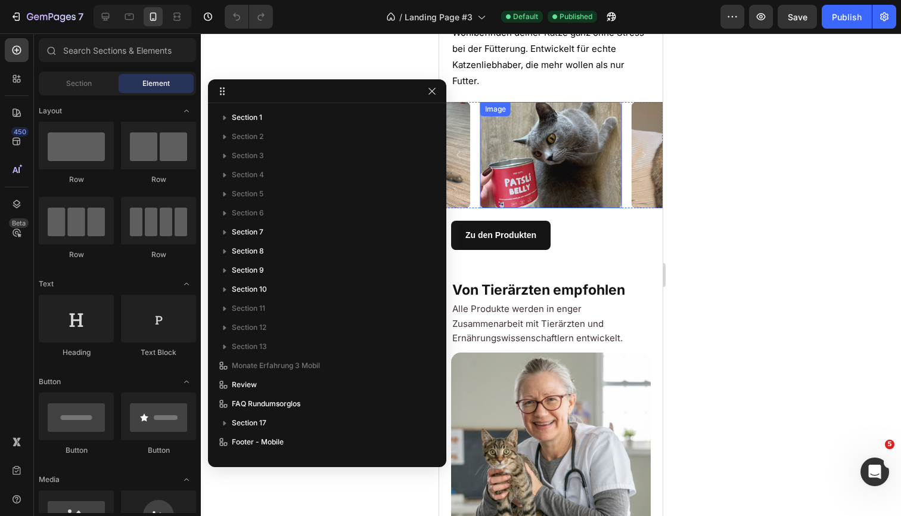
scroll to position [404, 0]
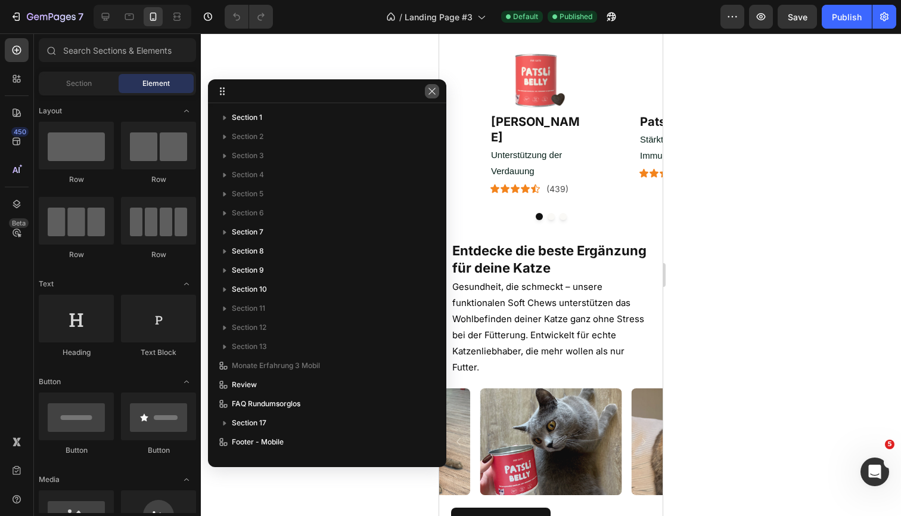
click at [435, 95] on icon "button" at bounding box center [432, 91] width 10 height 10
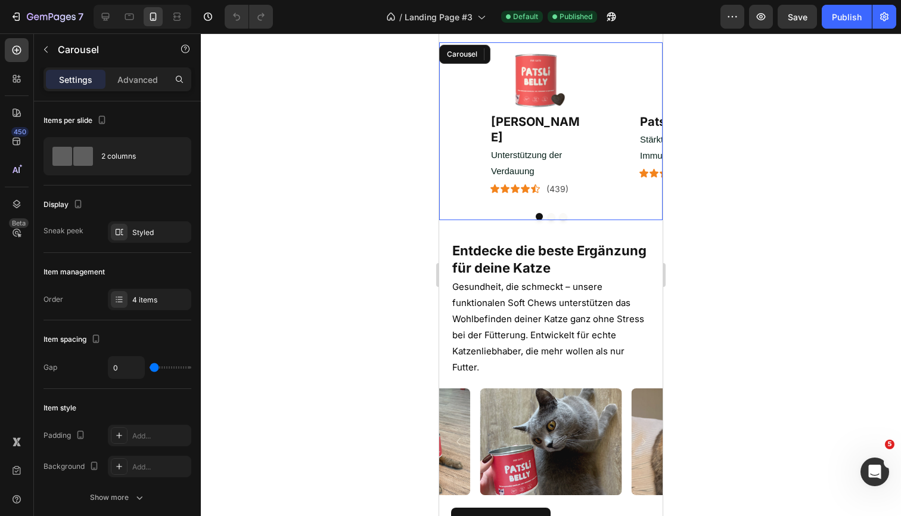
click at [456, 213] on div at bounding box center [551, 216] width 224 height 7
click at [145, 86] on div "Advanced" at bounding box center [138, 79] width 60 height 19
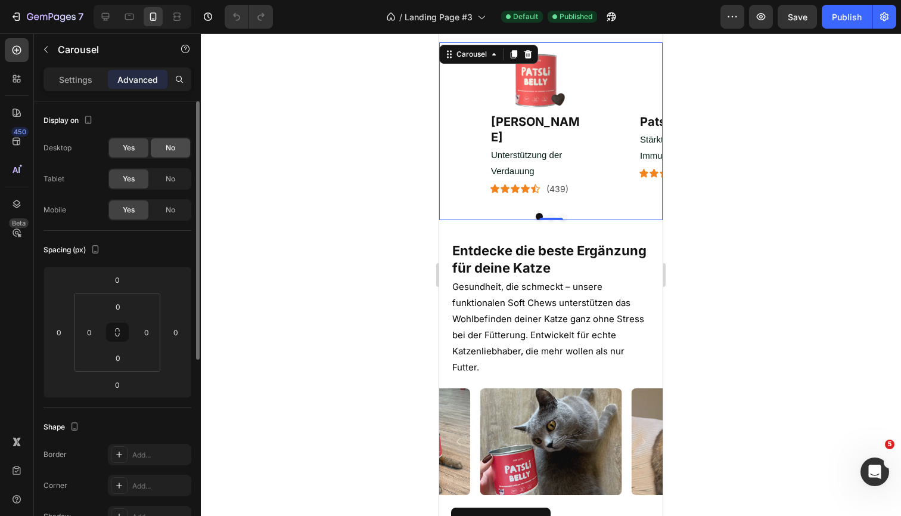
click at [165, 145] on div "No" at bounding box center [170, 147] width 39 height 19
click at [166, 176] on span "No" at bounding box center [171, 178] width 10 height 11
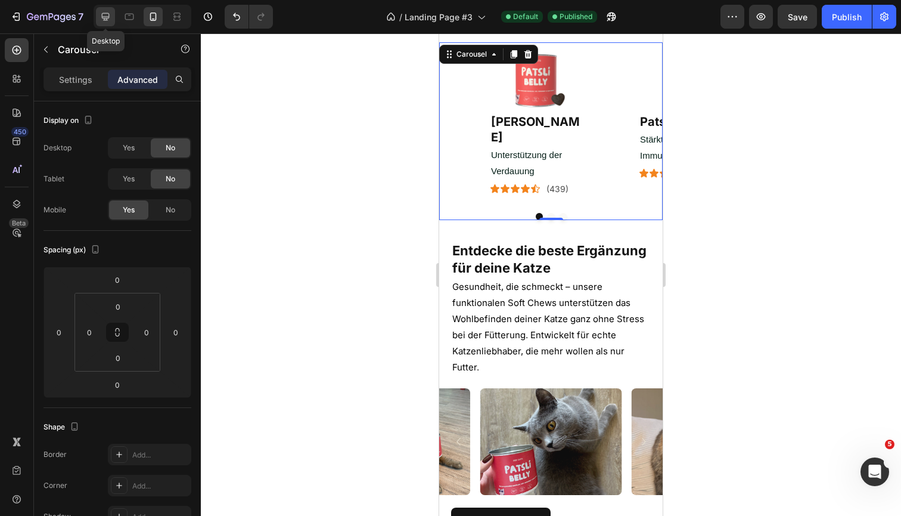
click at [110, 24] on div at bounding box center [105, 16] width 19 height 19
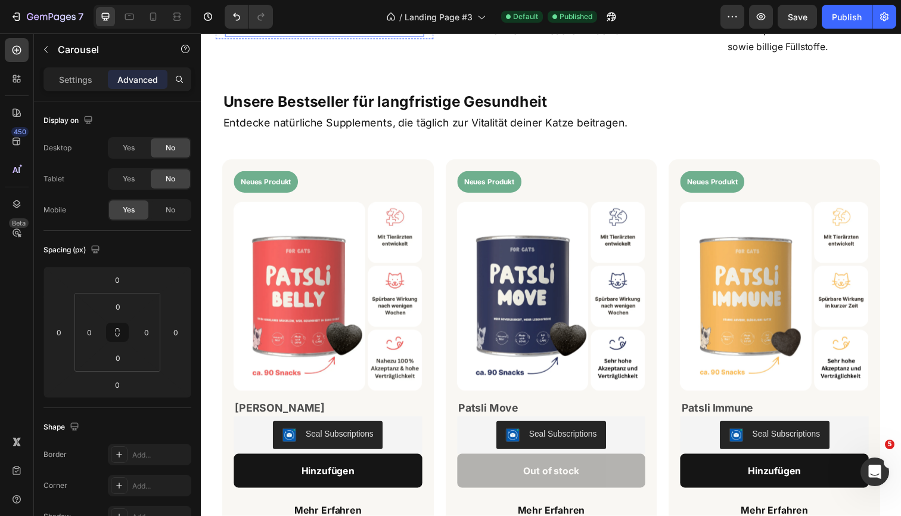
scroll to position [559, 0]
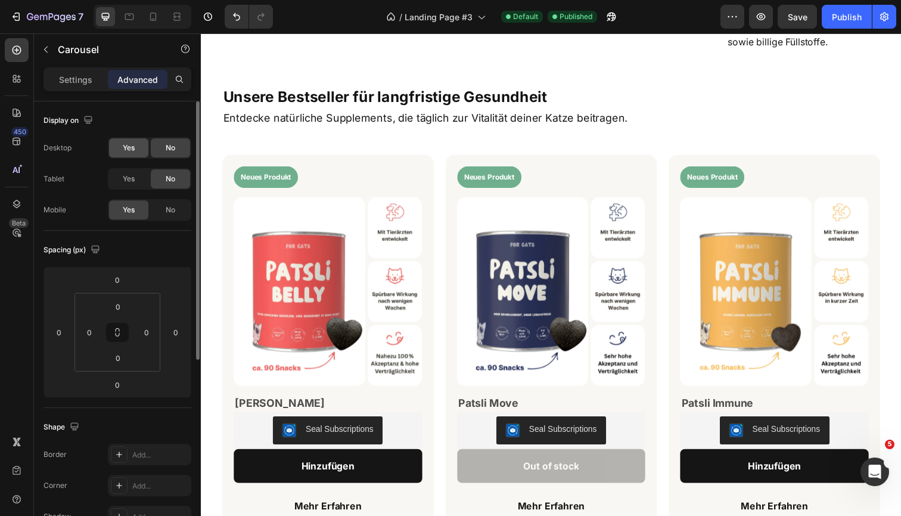
click at [131, 148] on span "Yes" at bounding box center [129, 147] width 12 height 11
click at [134, 184] on div "Yes" at bounding box center [128, 178] width 39 height 19
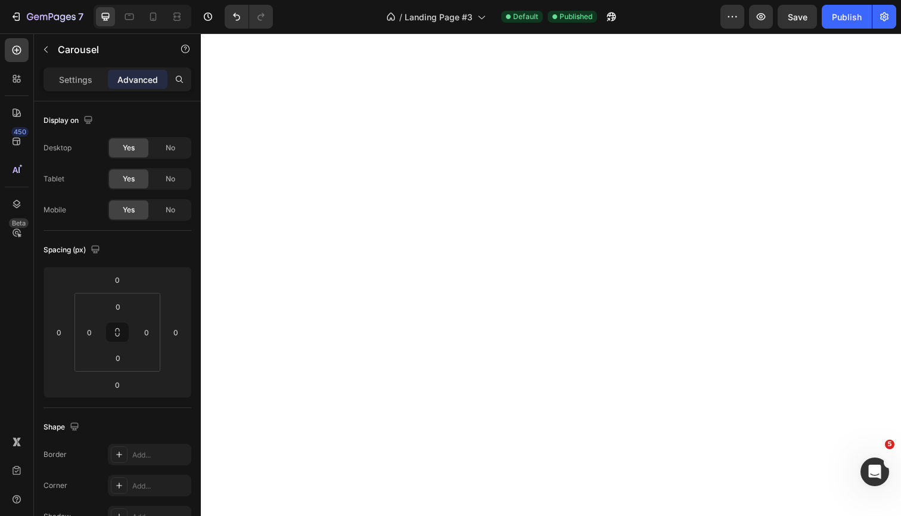
scroll to position [0, 0]
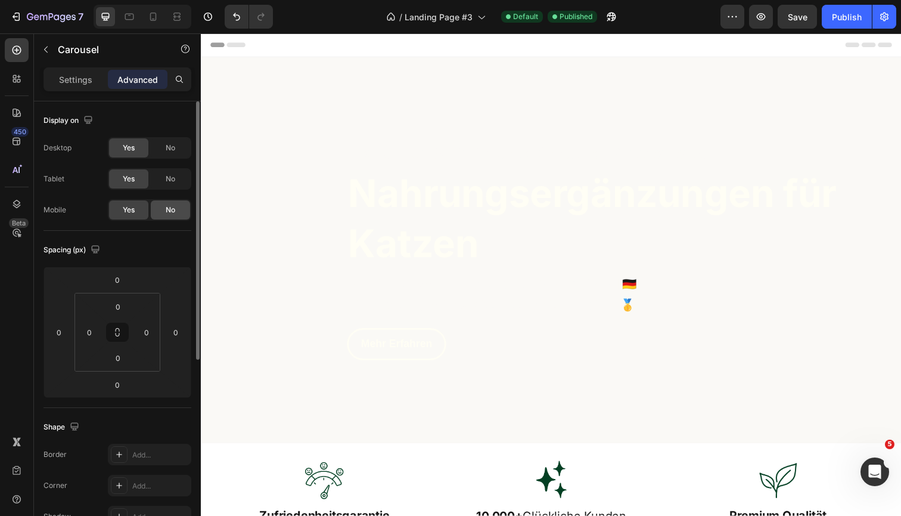
click at [170, 208] on span "No" at bounding box center [171, 210] width 10 height 11
click at [81, 81] on p "Settings" at bounding box center [75, 79] width 33 height 13
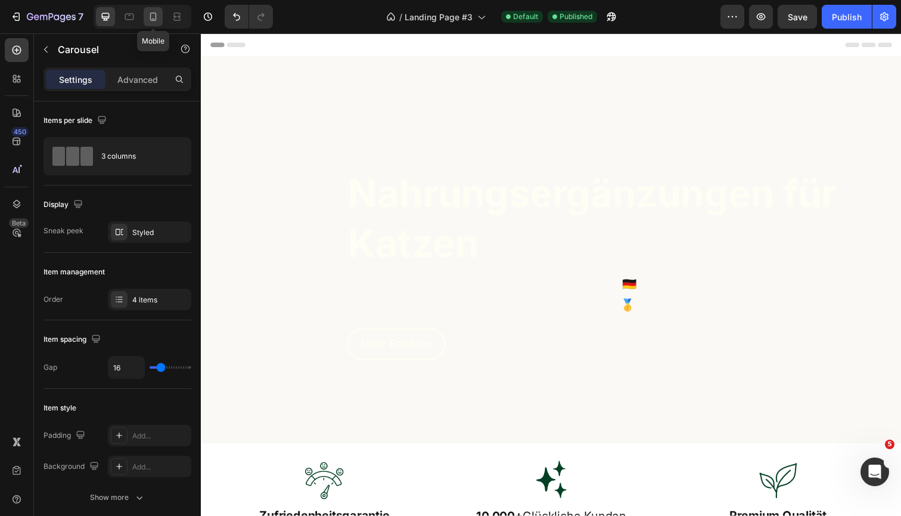
click at [159, 20] on icon at bounding box center [153, 17] width 12 height 12
type input "0"
type input "100%"
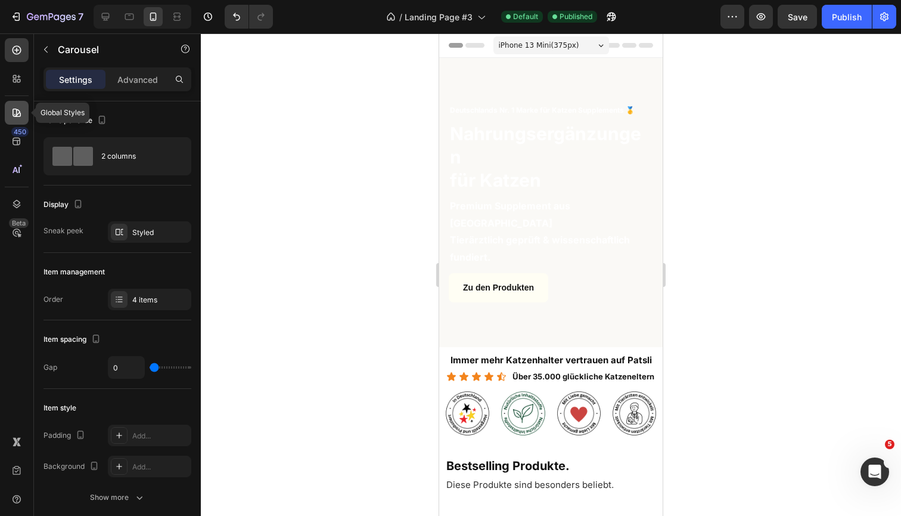
click at [13, 110] on icon at bounding box center [17, 113] width 12 height 12
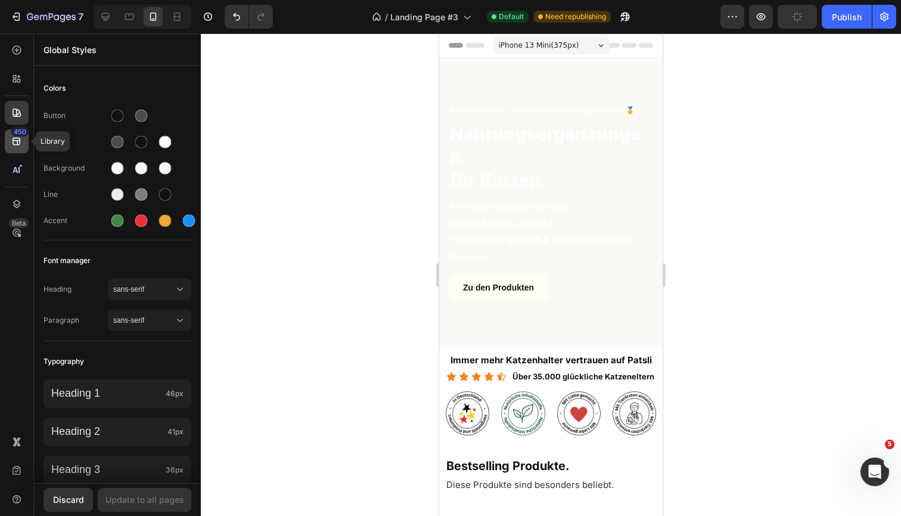
click at [16, 153] on div "450" at bounding box center [17, 141] width 24 height 24
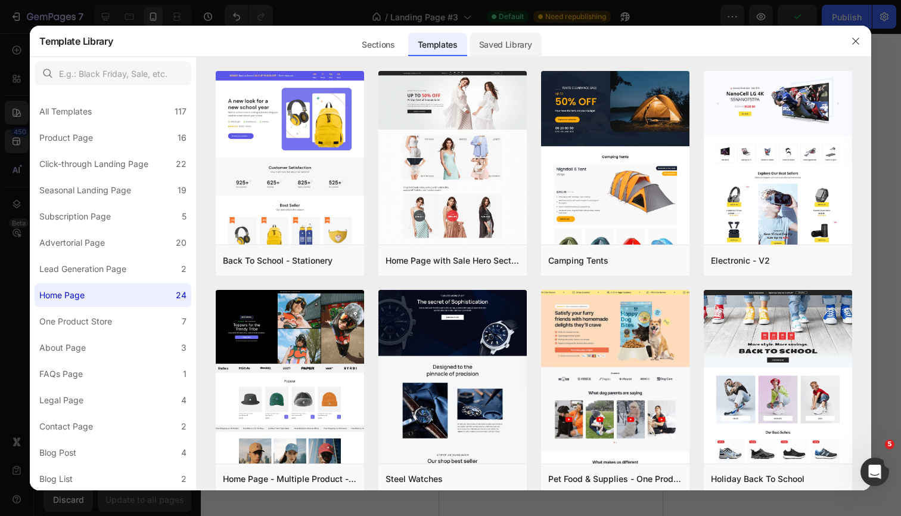
click at [518, 39] on div "Saved Library" at bounding box center [506, 45] width 72 height 24
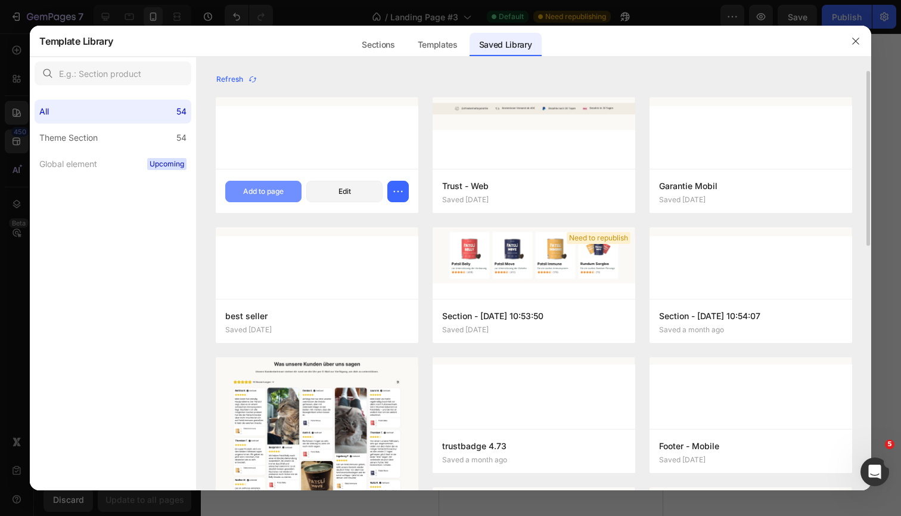
click at [284, 191] on div "Add to page" at bounding box center [263, 191] width 41 height 11
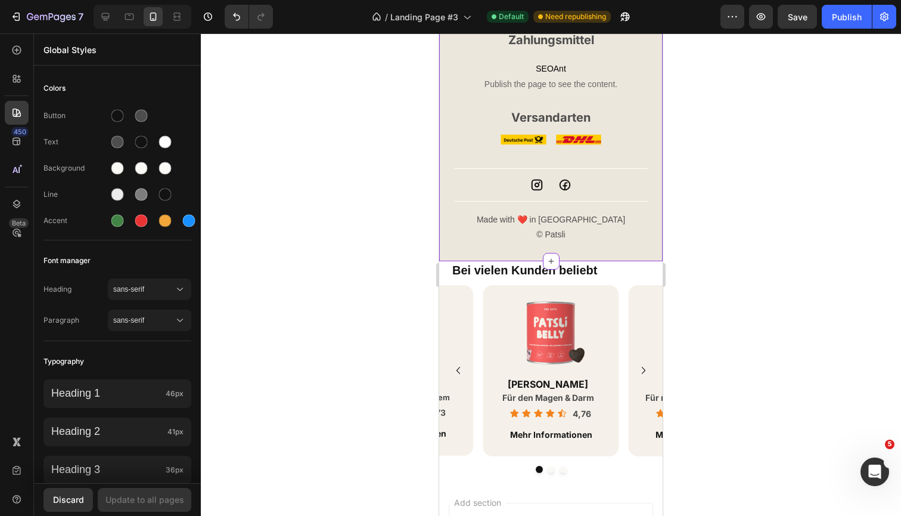
scroll to position [4419, 0]
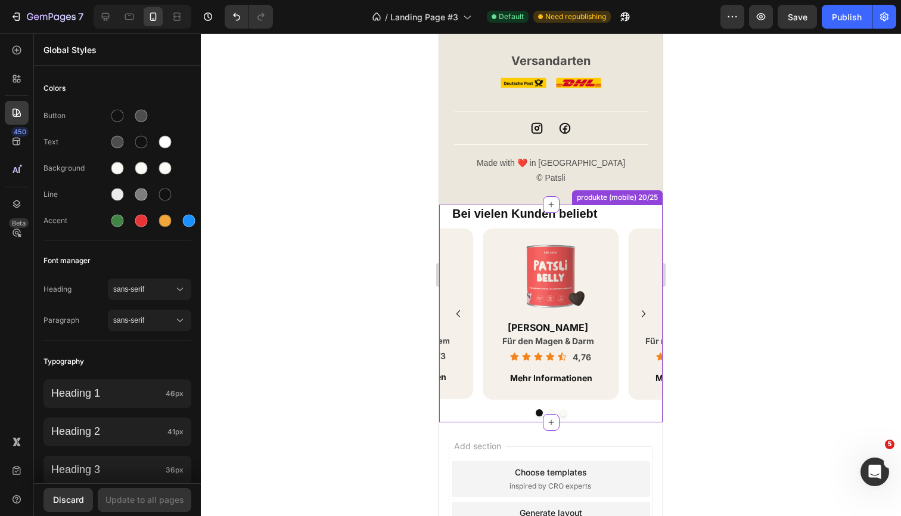
click at [620, 219] on h2 "Bei vielen Kunden beliebt" at bounding box center [557, 214] width 212 height 18
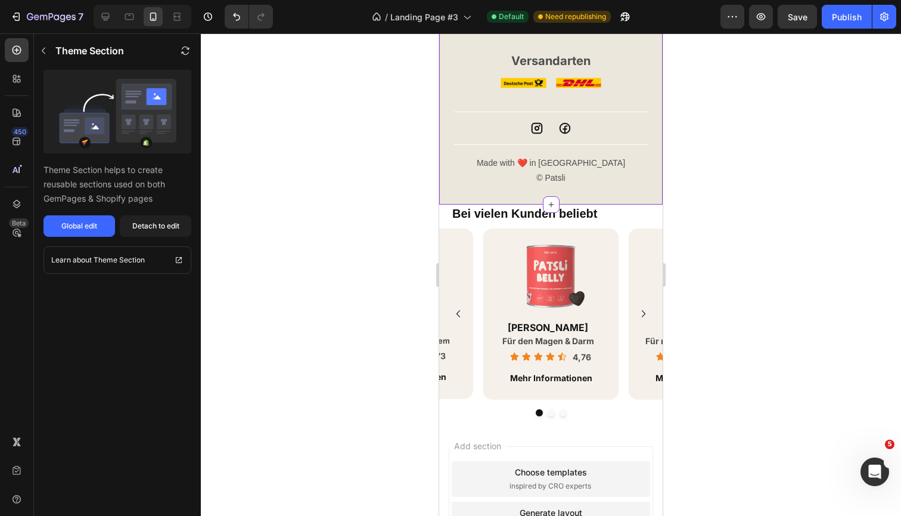
click at [501, 150] on div "Title Line" at bounding box center [551, 145] width 194 height 20
click at [481, 248] on div "Image Patsli Belly Heading Für den Magen & Darm Heading Icon Icon Icon Icon Ico…" at bounding box center [551, 313] width 224 height 171
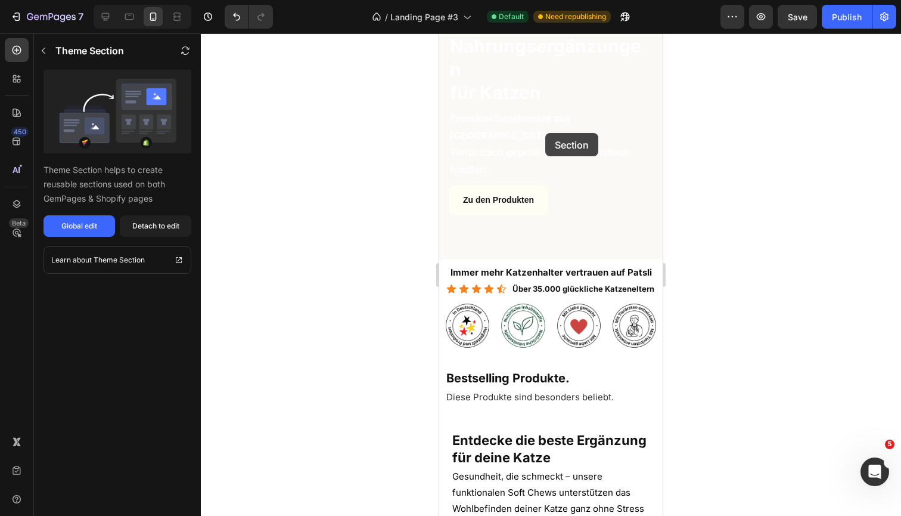
scroll to position [85, 0]
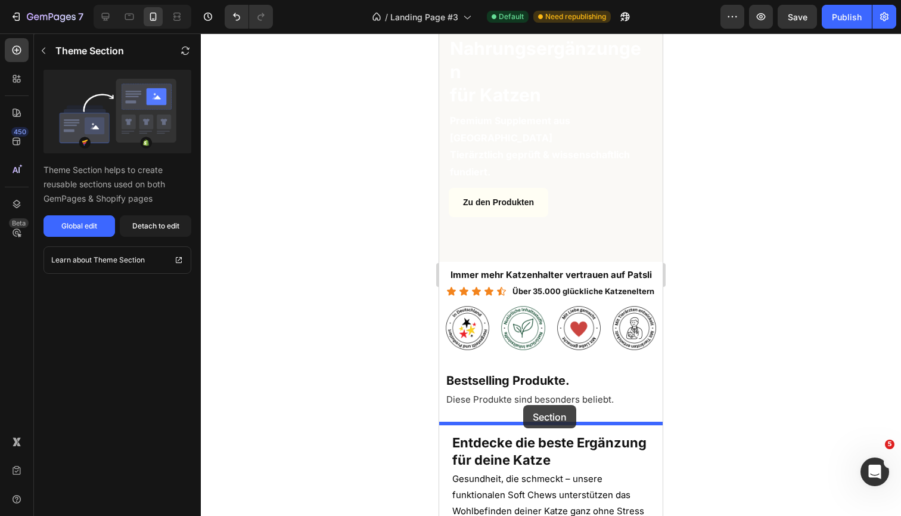
drag, startPoint x: 549, startPoint y: 187, endPoint x: 523, endPoint y: 405, distance: 219.6
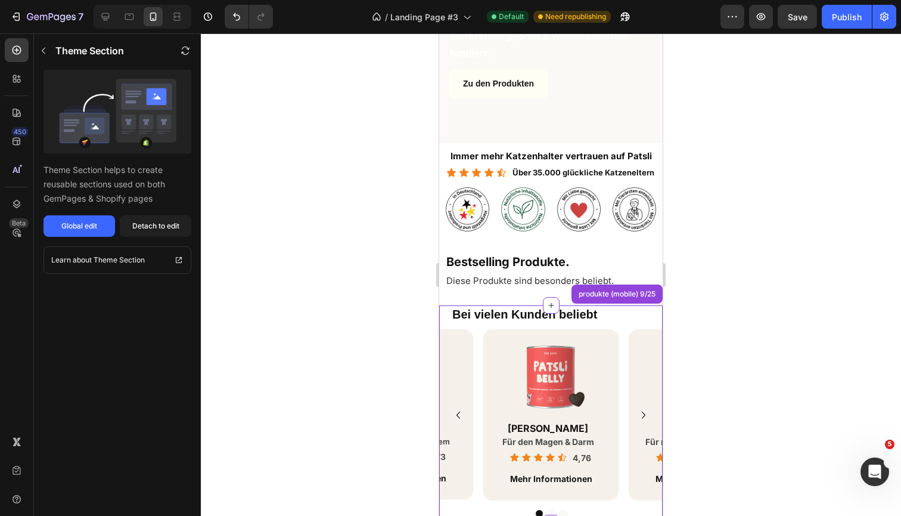
scroll to position [259, 0]
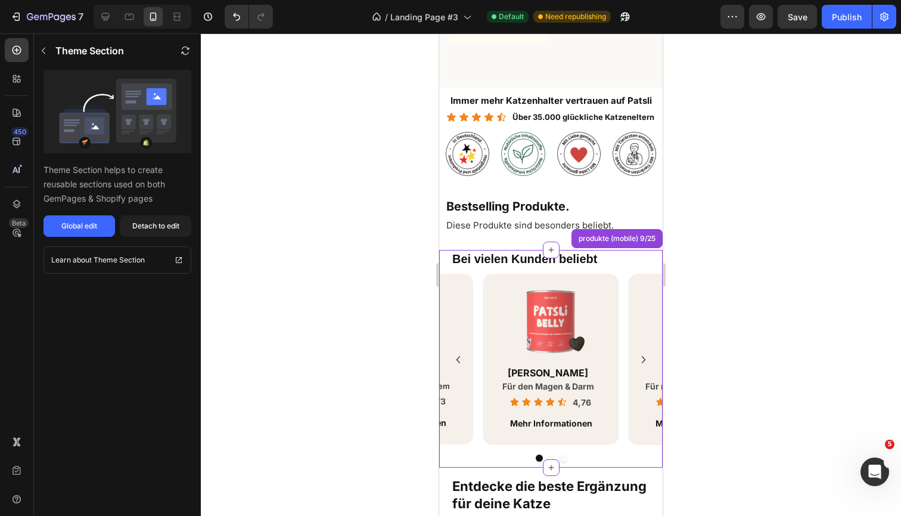
click at [509, 259] on h2 "Bei vielen Kunden beliebt" at bounding box center [557, 259] width 212 height 18
click at [168, 222] on div "Detach to edit" at bounding box center [155, 226] width 47 height 11
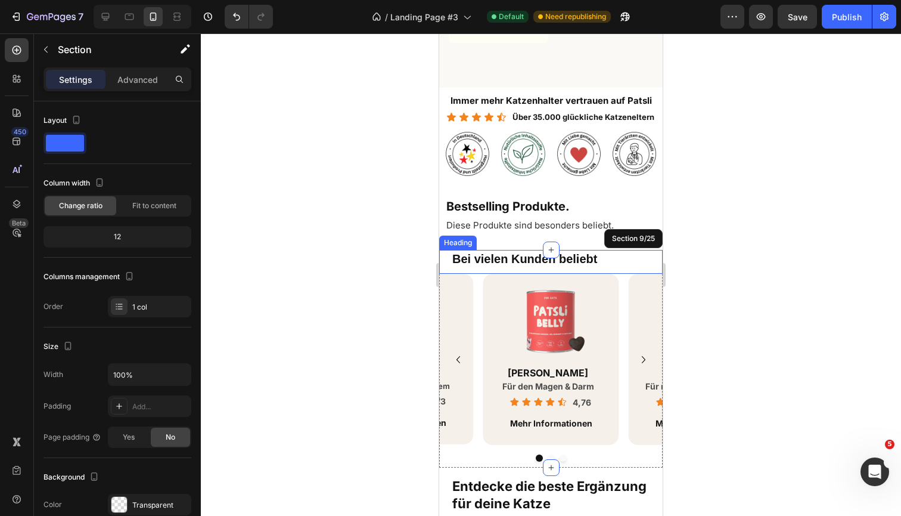
click at [505, 260] on h2 "Bei vielen Kunden beliebt" at bounding box center [557, 259] width 212 height 18
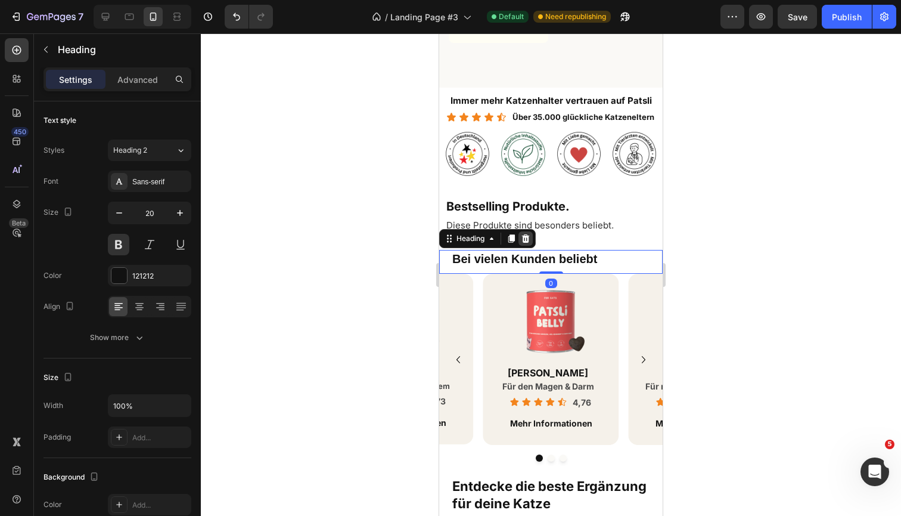
click at [529, 236] on icon at bounding box center [526, 238] width 8 height 8
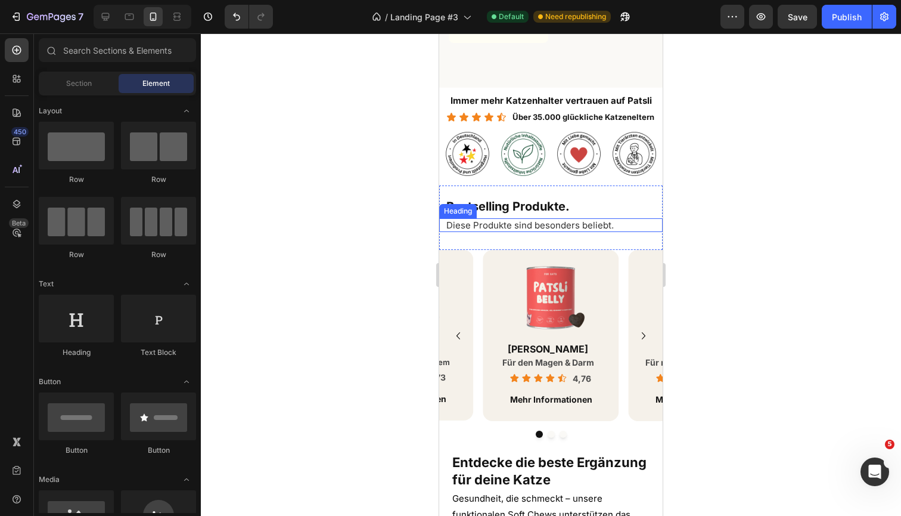
click at [630, 228] on h2 "Diese Produkte sind besonders beliebt." at bounding box center [554, 225] width 218 height 14
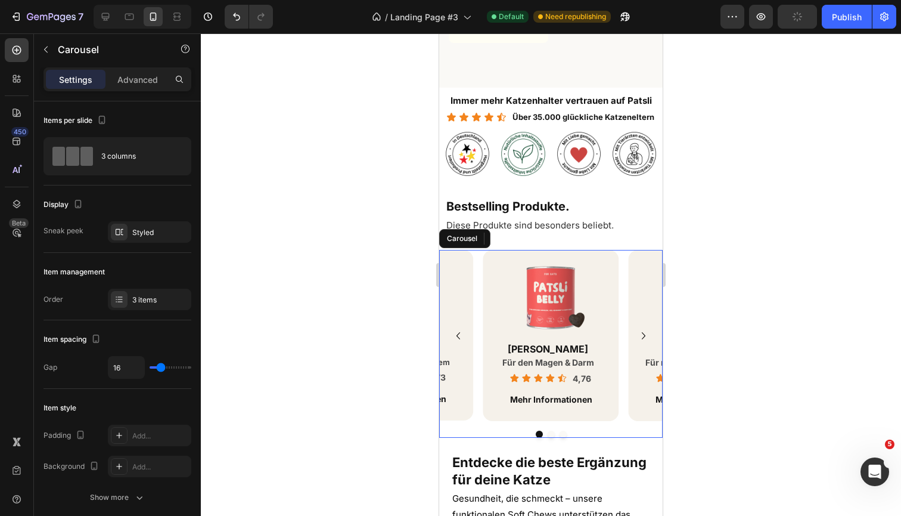
click at [623, 255] on div "Image Patsli Belly Heading Für den Magen & Darm Heading Icon Icon Icon Icon Ico…" at bounding box center [551, 335] width 224 height 171
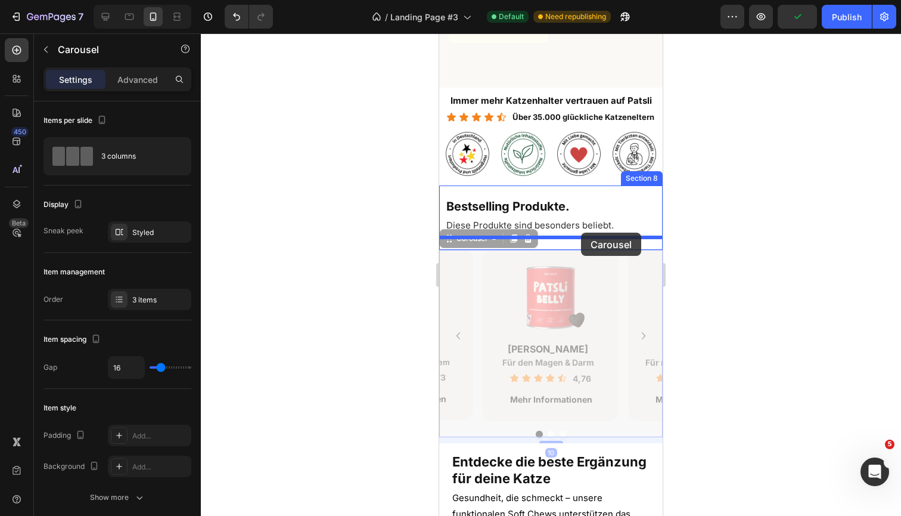
drag, startPoint x: 462, startPoint y: 238, endPoint x: 1113, endPoint y: 251, distance: 651.2
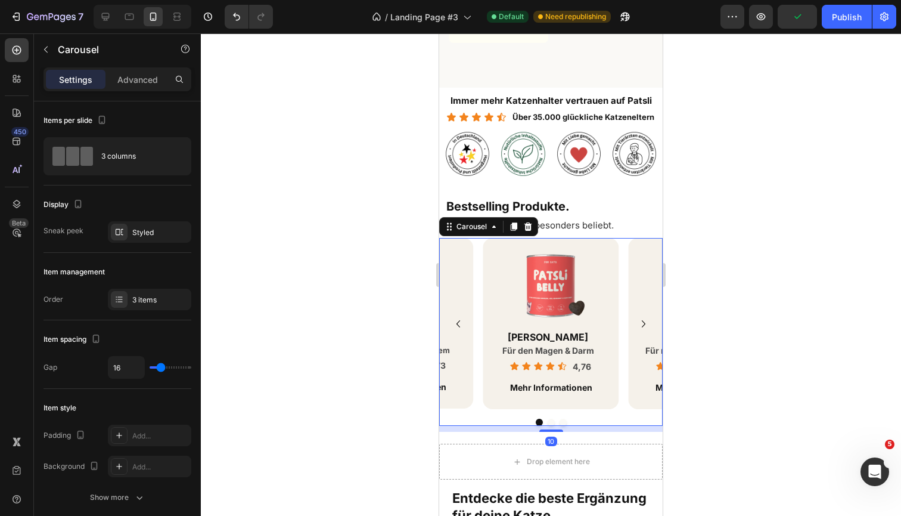
click at [717, 204] on div at bounding box center [551, 274] width 701 height 482
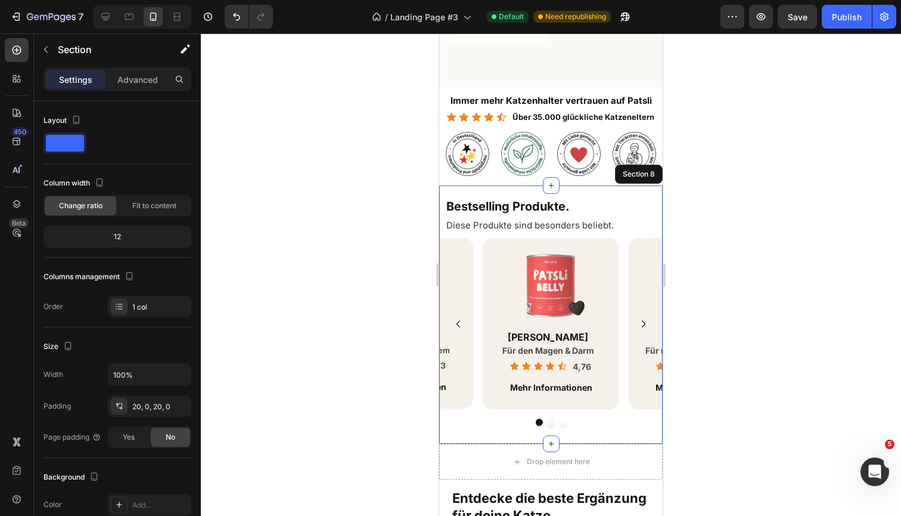
click at [625, 190] on div "Bestselling Produkte. Heading Diese Produkte sind besonders beliebt. Heading Im…" at bounding box center [551, 314] width 224 height 259
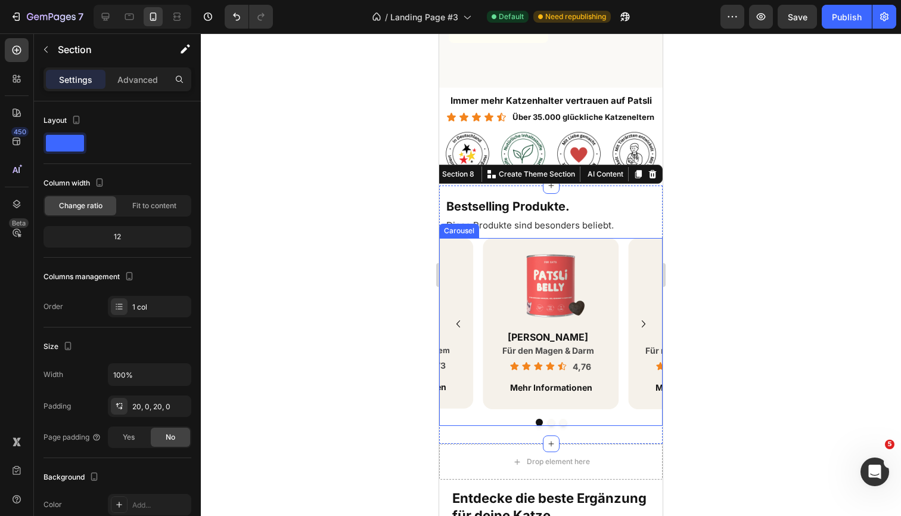
click at [459, 320] on icon "Carousel Back Arrow" at bounding box center [459, 323] width 4 height 7
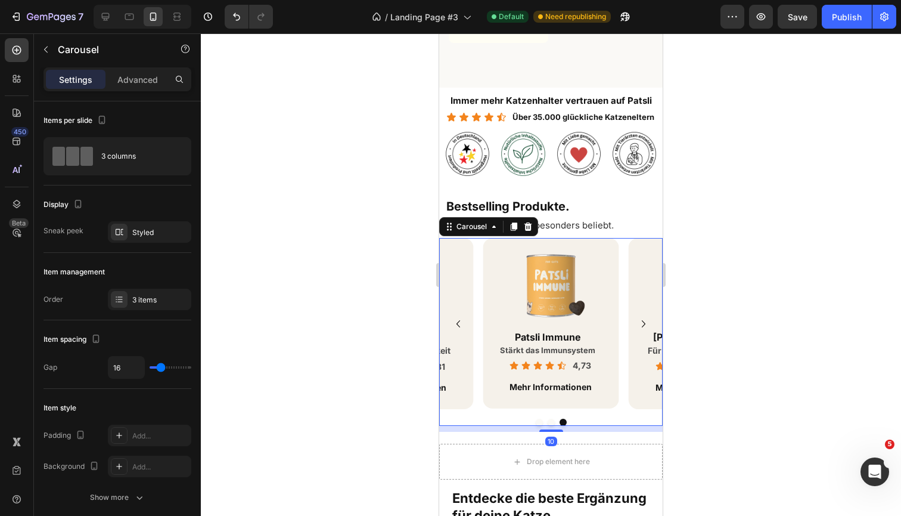
click at [459, 320] on icon "Carousel Back Arrow" at bounding box center [459, 323] width 4 height 7
click at [774, 274] on div at bounding box center [551, 274] width 701 height 482
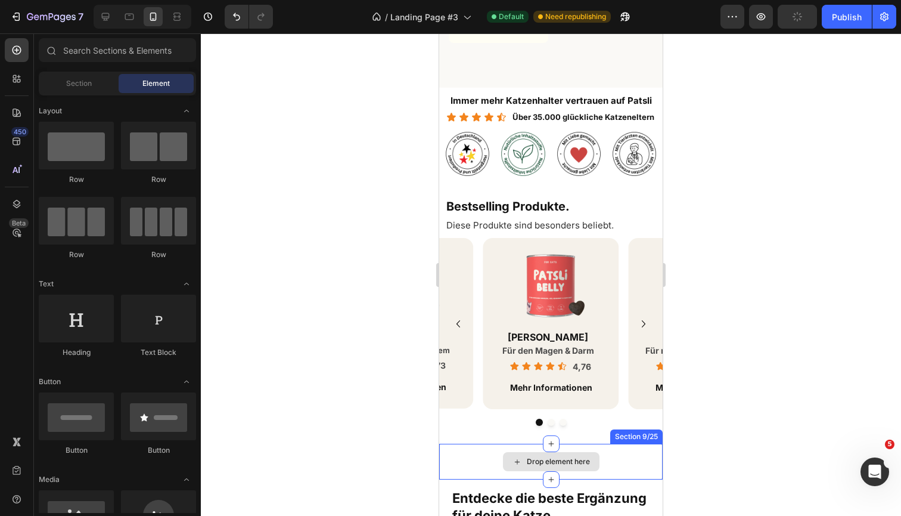
click at [637, 455] on div "Drop element here" at bounding box center [551, 462] width 224 height 36
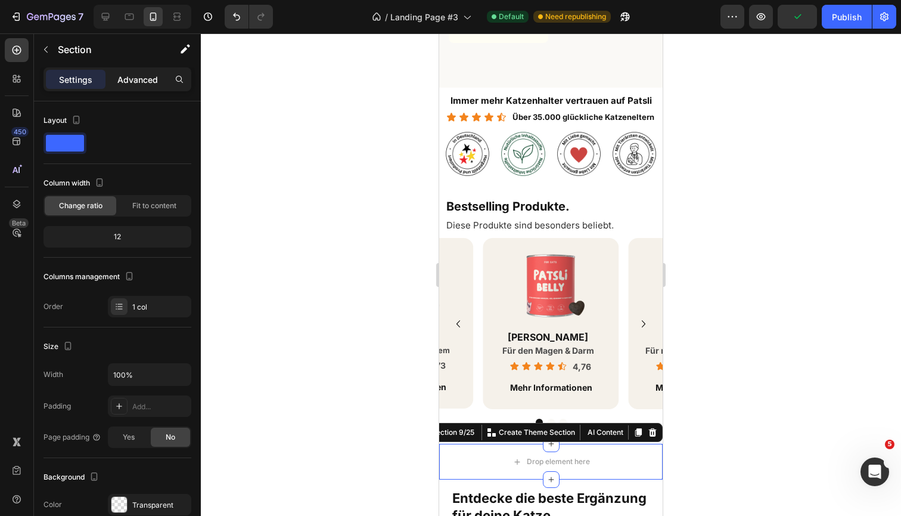
click at [130, 88] on div "Advanced" at bounding box center [138, 79] width 60 height 19
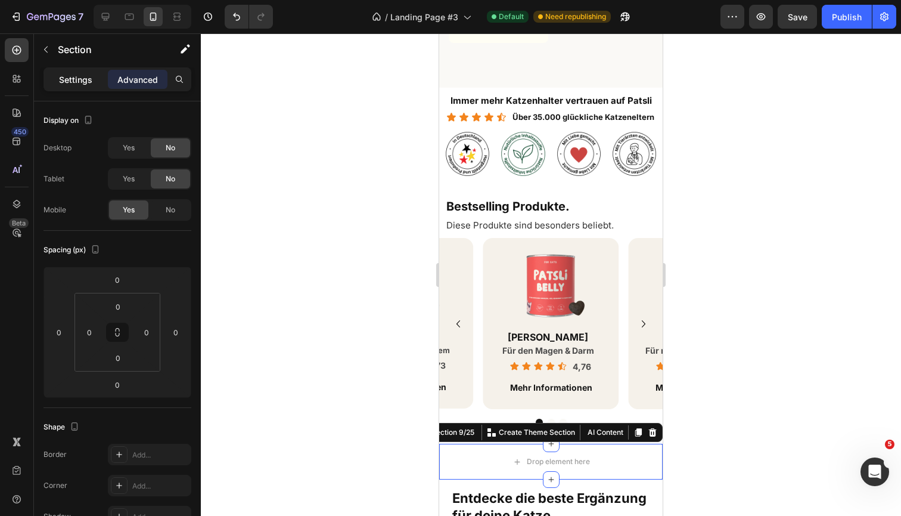
click at [100, 79] on div "Settings" at bounding box center [76, 79] width 60 height 19
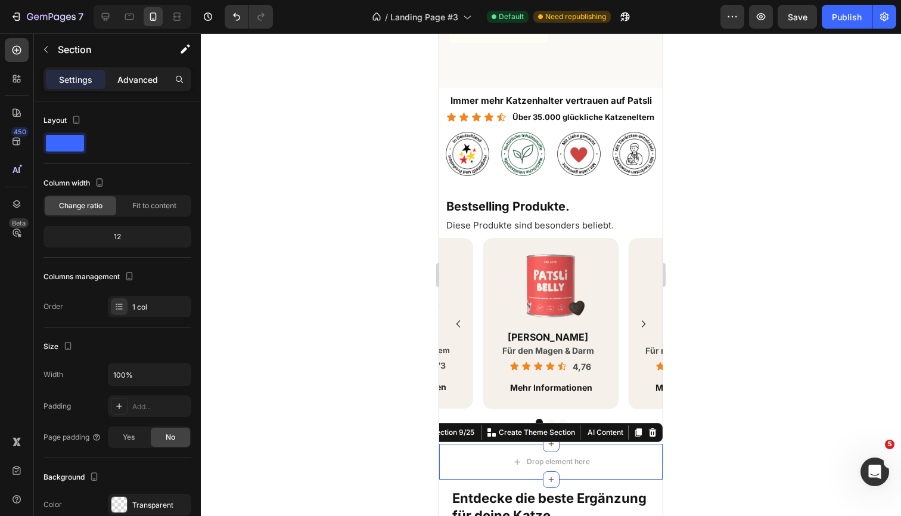
click at [130, 82] on p "Advanced" at bounding box center [137, 79] width 41 height 13
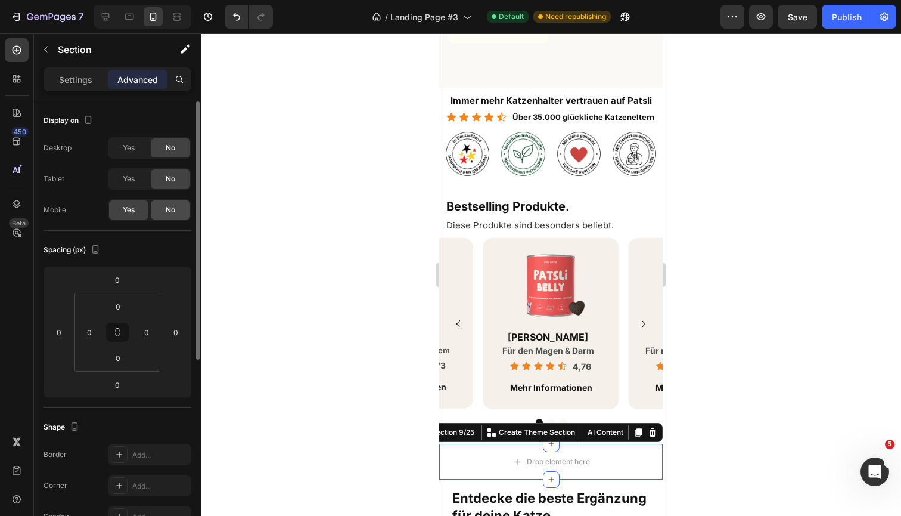
click at [176, 206] on div "No" at bounding box center [170, 209] width 39 height 19
click at [651, 429] on icon at bounding box center [653, 432] width 8 height 8
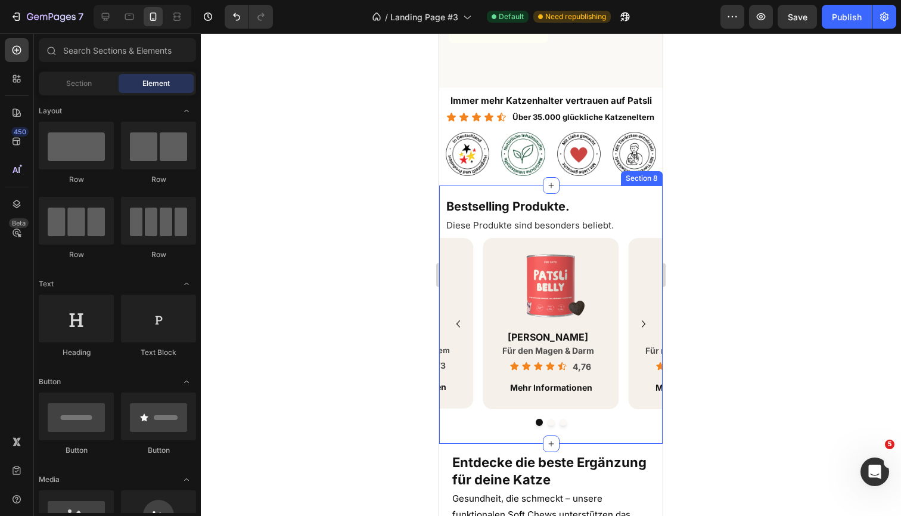
click at [721, 411] on div at bounding box center [551, 274] width 701 height 482
click at [844, 25] on button "Publish" at bounding box center [847, 17] width 50 height 24
click at [105, 16] on icon at bounding box center [106, 17] width 12 height 12
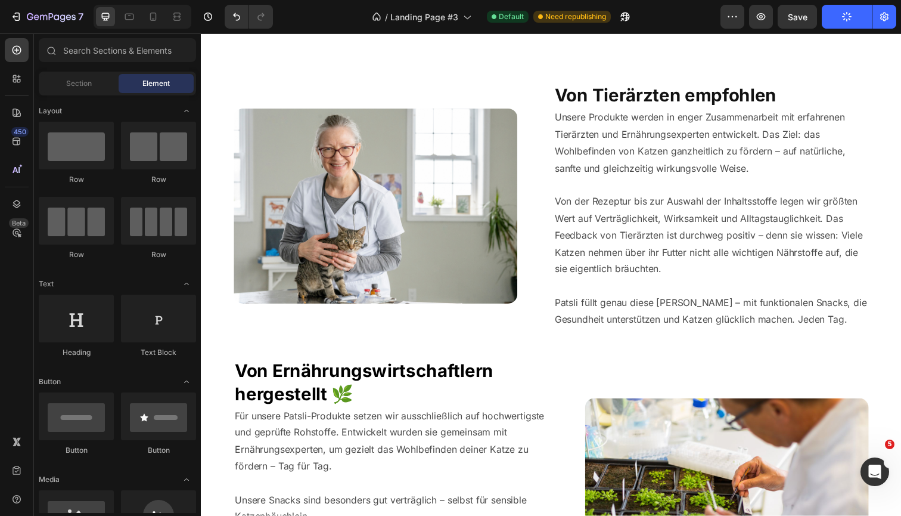
scroll to position [2018, 0]
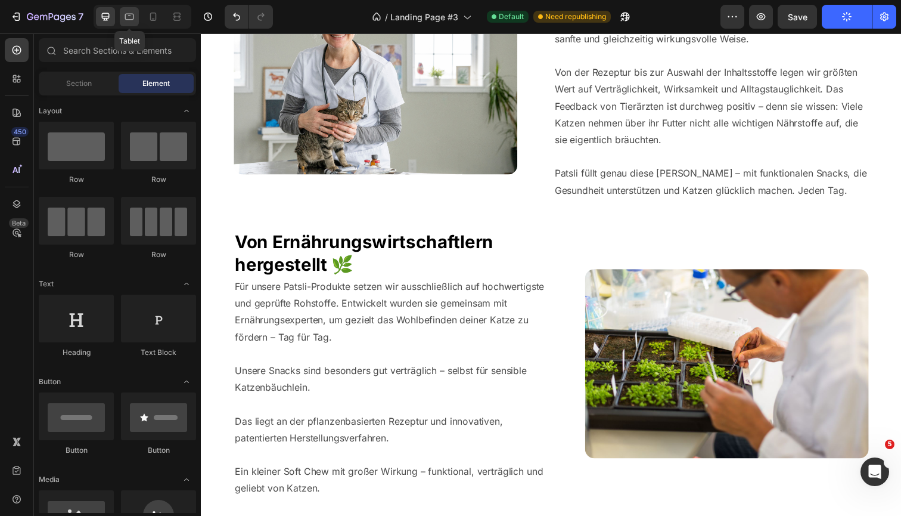
click at [128, 20] on icon at bounding box center [129, 17] width 9 height 7
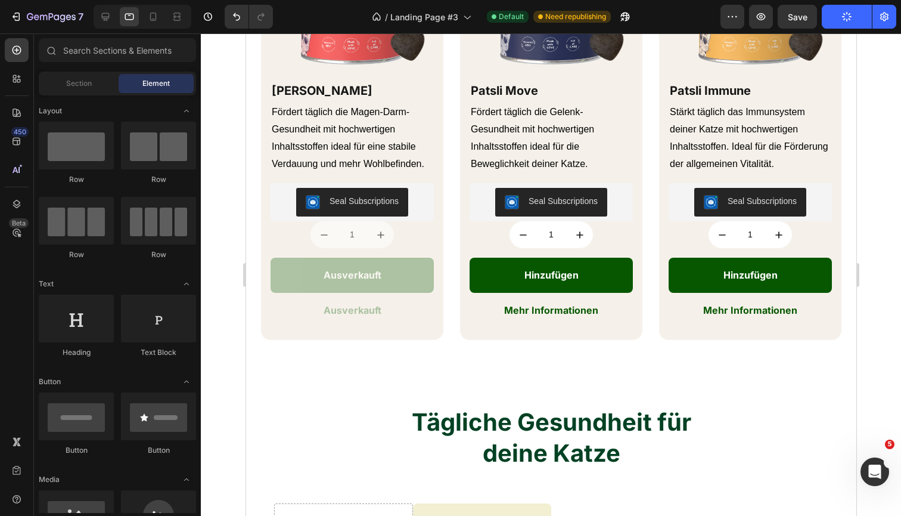
scroll to position [605, 0]
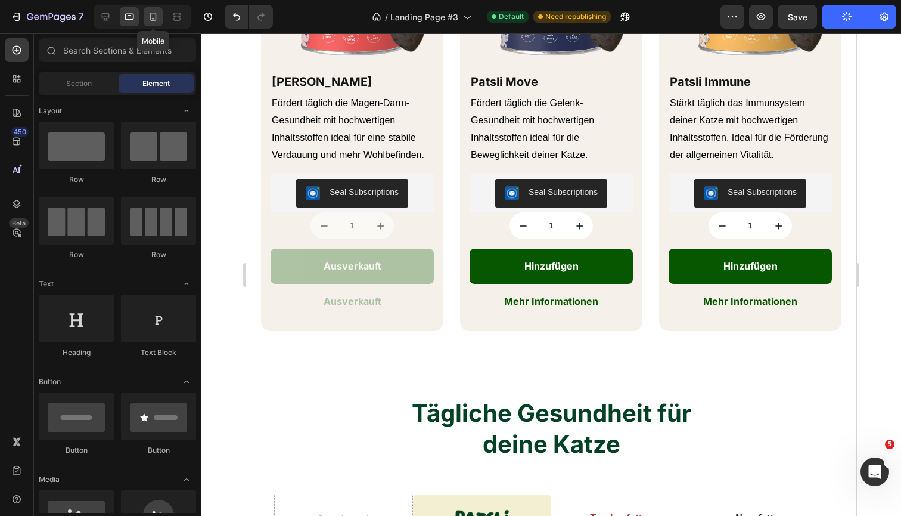
click at [158, 15] on icon at bounding box center [153, 17] width 12 height 12
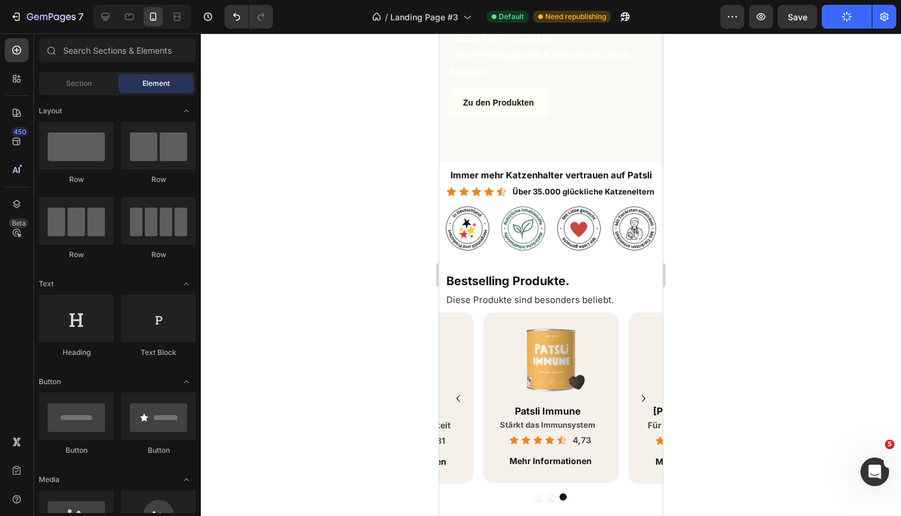
scroll to position [180, 0]
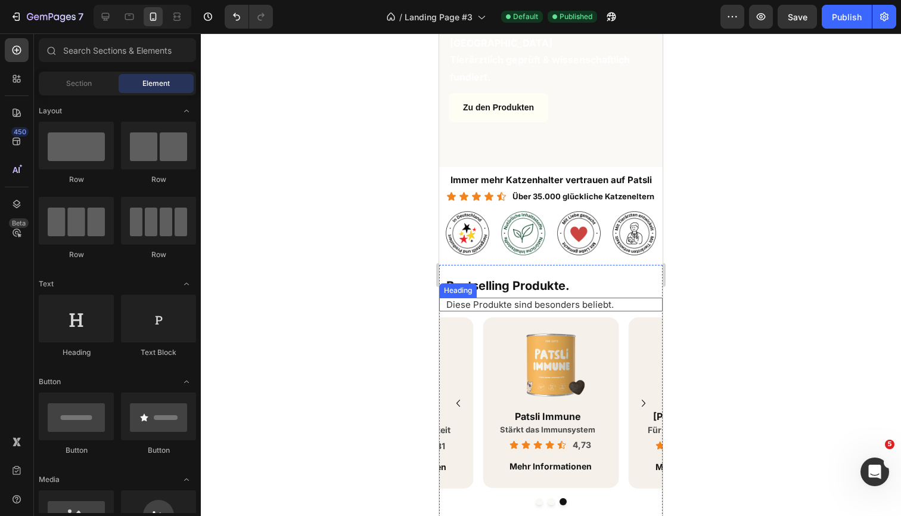
click at [628, 300] on h2 "Diese Produkte sind besonders beliebt." at bounding box center [554, 305] width 218 height 14
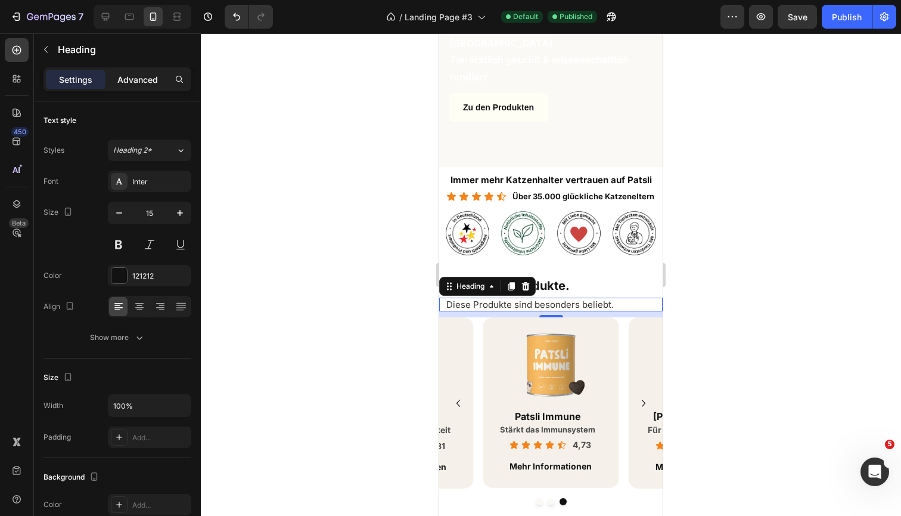
click at [132, 79] on p "Advanced" at bounding box center [137, 79] width 41 height 13
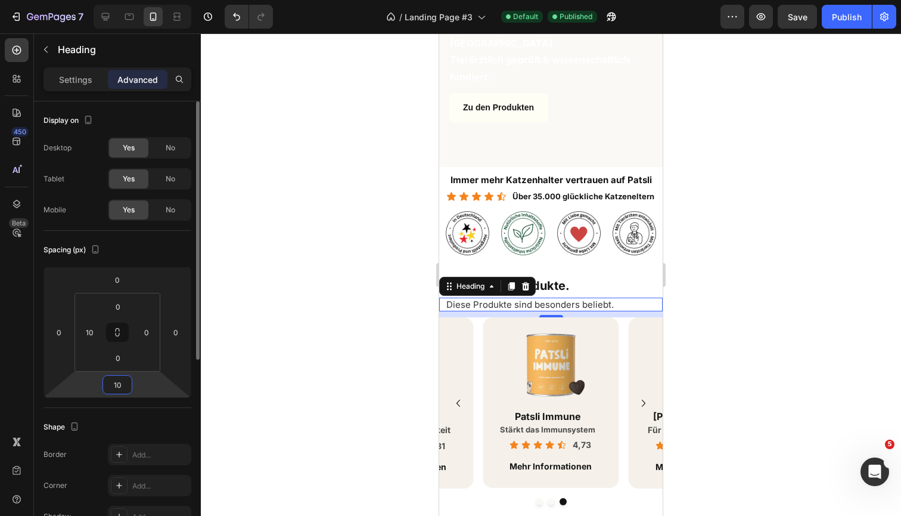
click at [117, 389] on input "10" at bounding box center [118, 385] width 24 height 18
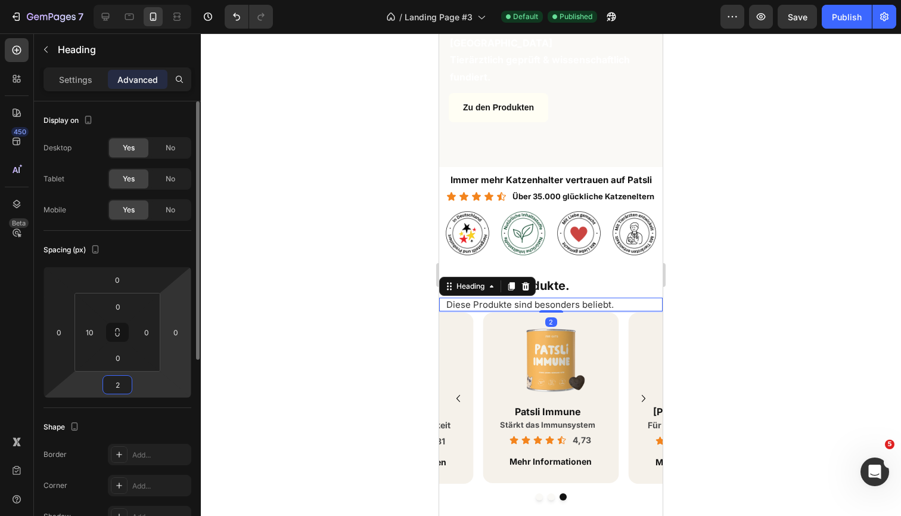
type input "20"
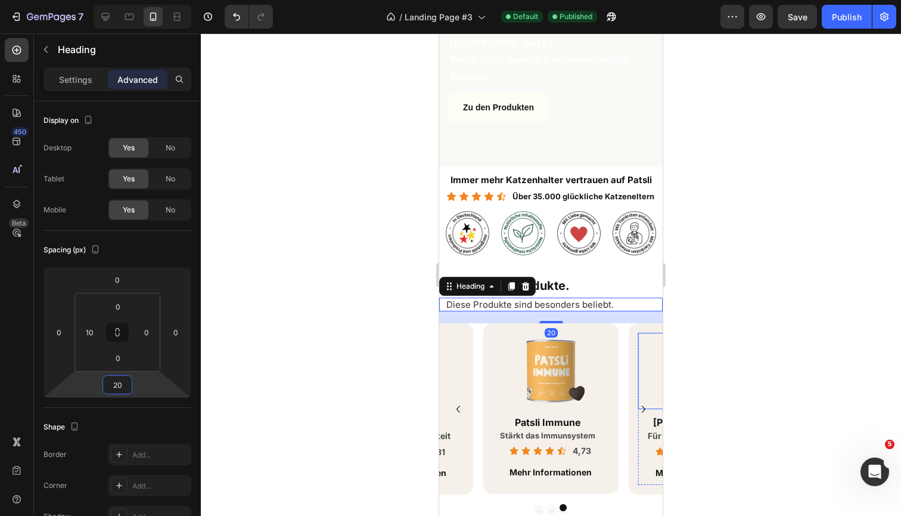
click at [710, 334] on div at bounding box center [551, 274] width 701 height 482
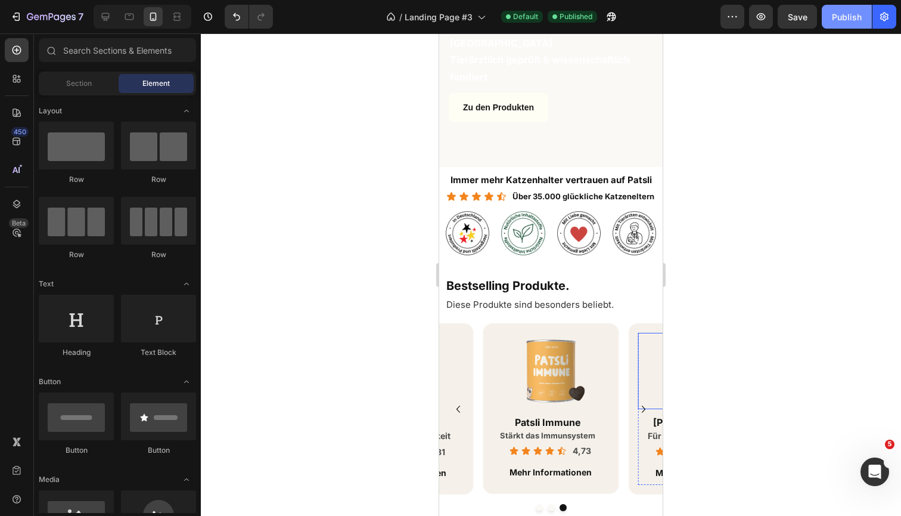
click at [844, 23] on button "Publish" at bounding box center [847, 17] width 50 height 24
